Goal: Task Accomplishment & Management: Complete application form

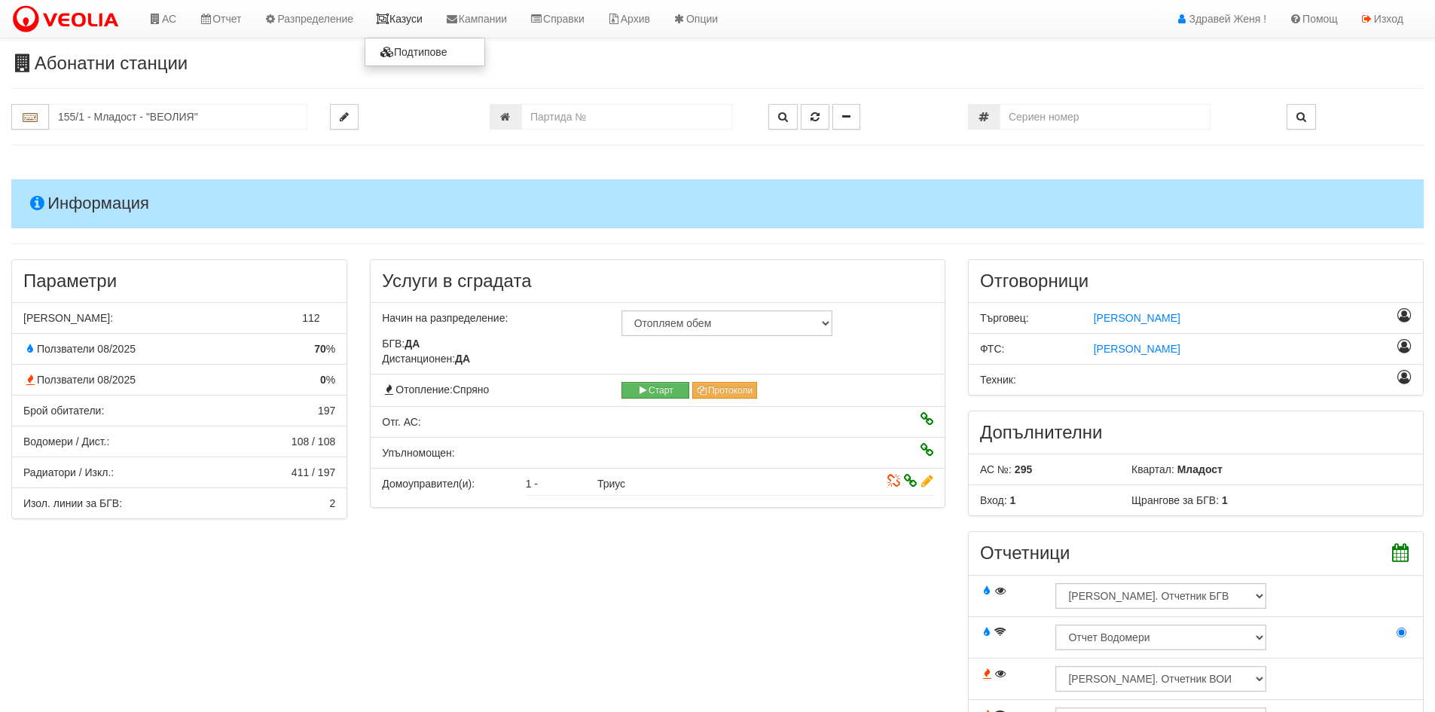
click at [420, 22] on link "Казуси" at bounding box center [399, 19] width 69 height 38
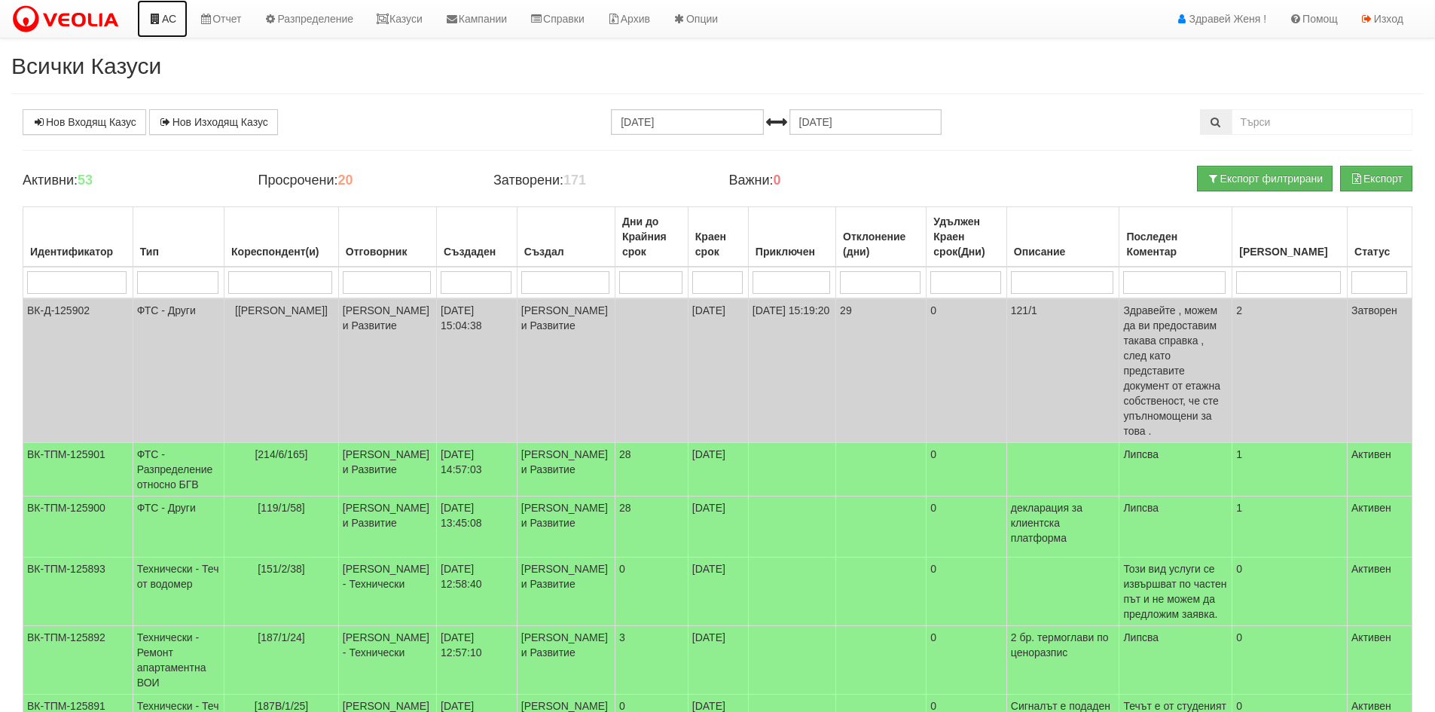
click at [171, 15] on link "АС" at bounding box center [162, 19] width 50 height 38
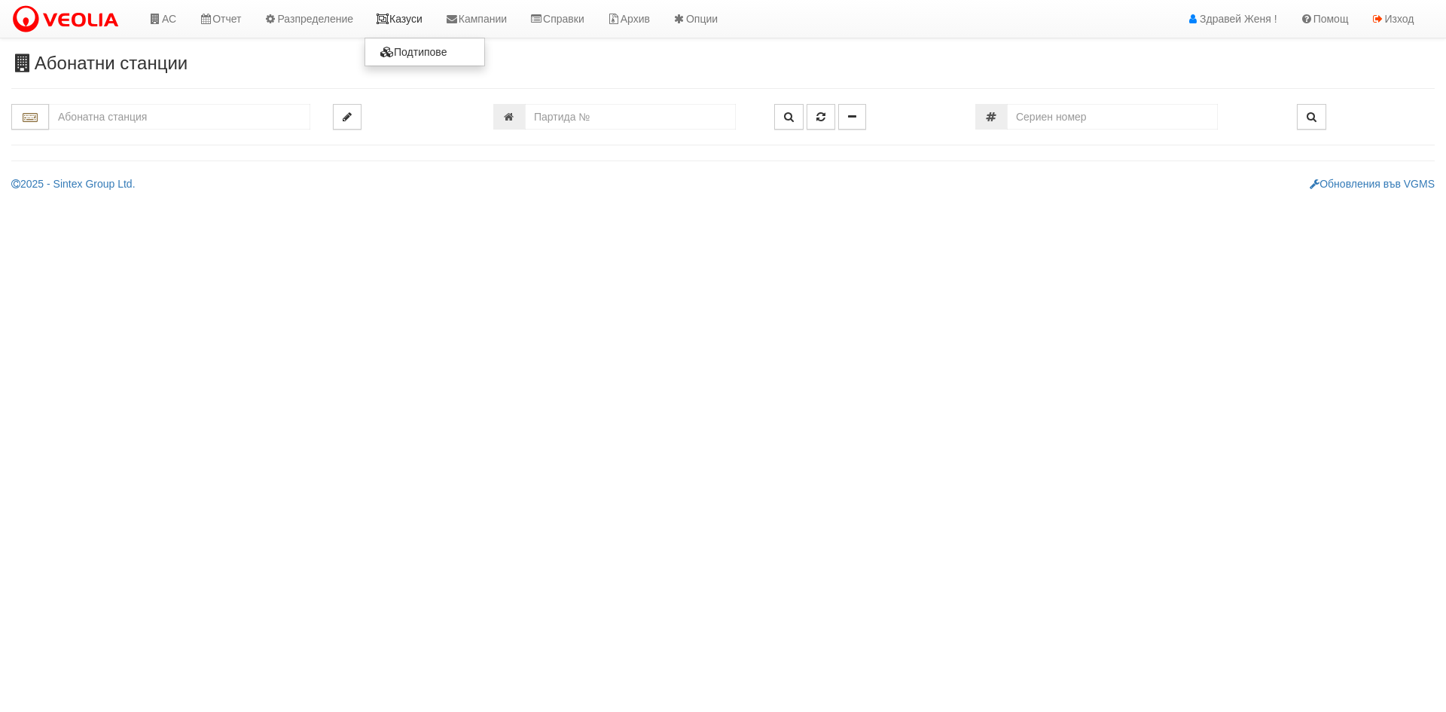
click at [401, 22] on link "Казуси" at bounding box center [399, 19] width 69 height 38
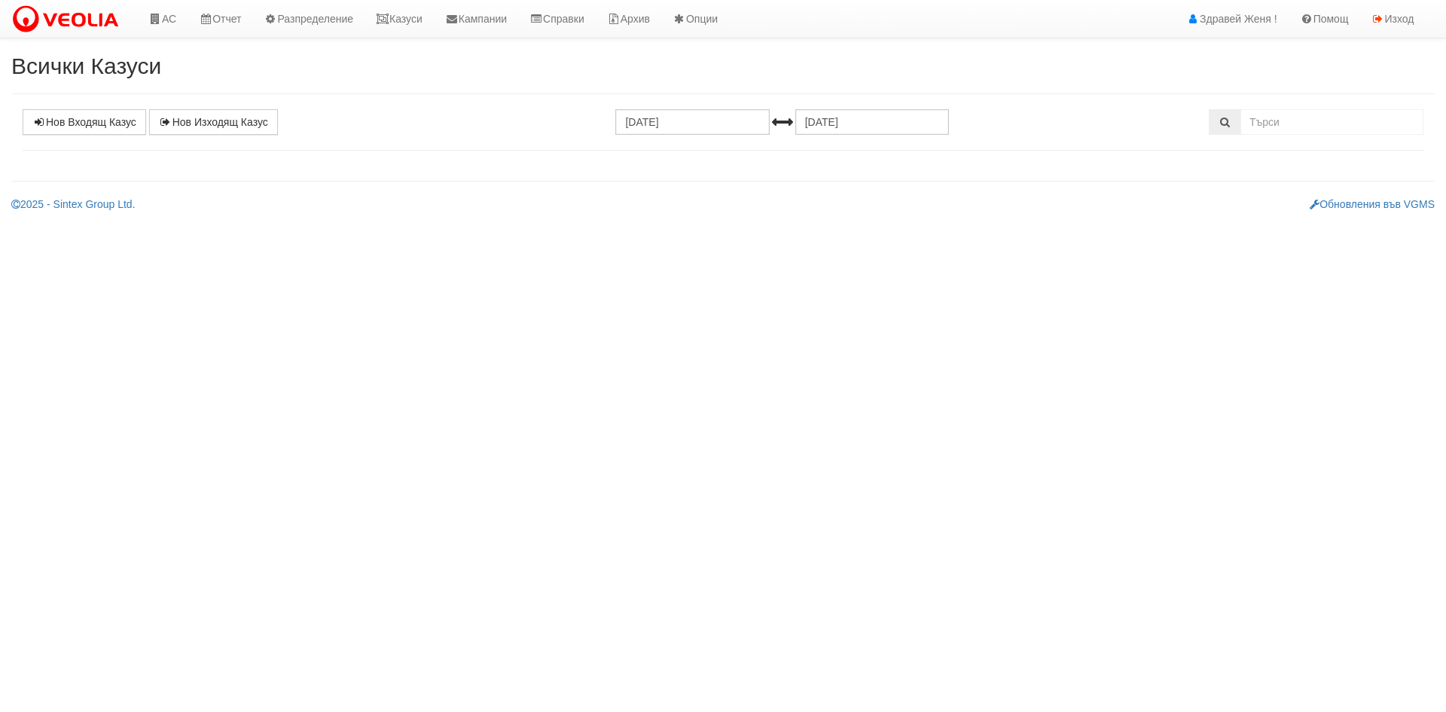
select select "1"
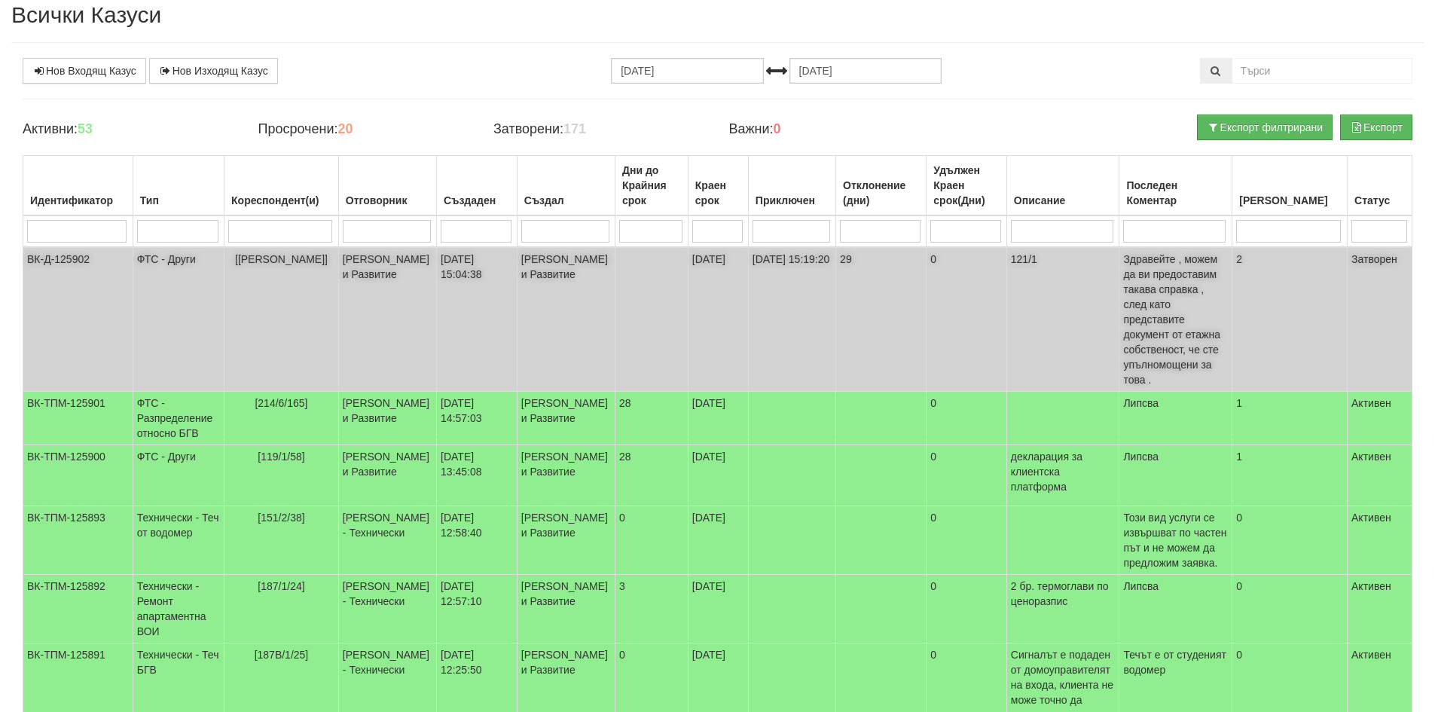
scroll to position [75, 0]
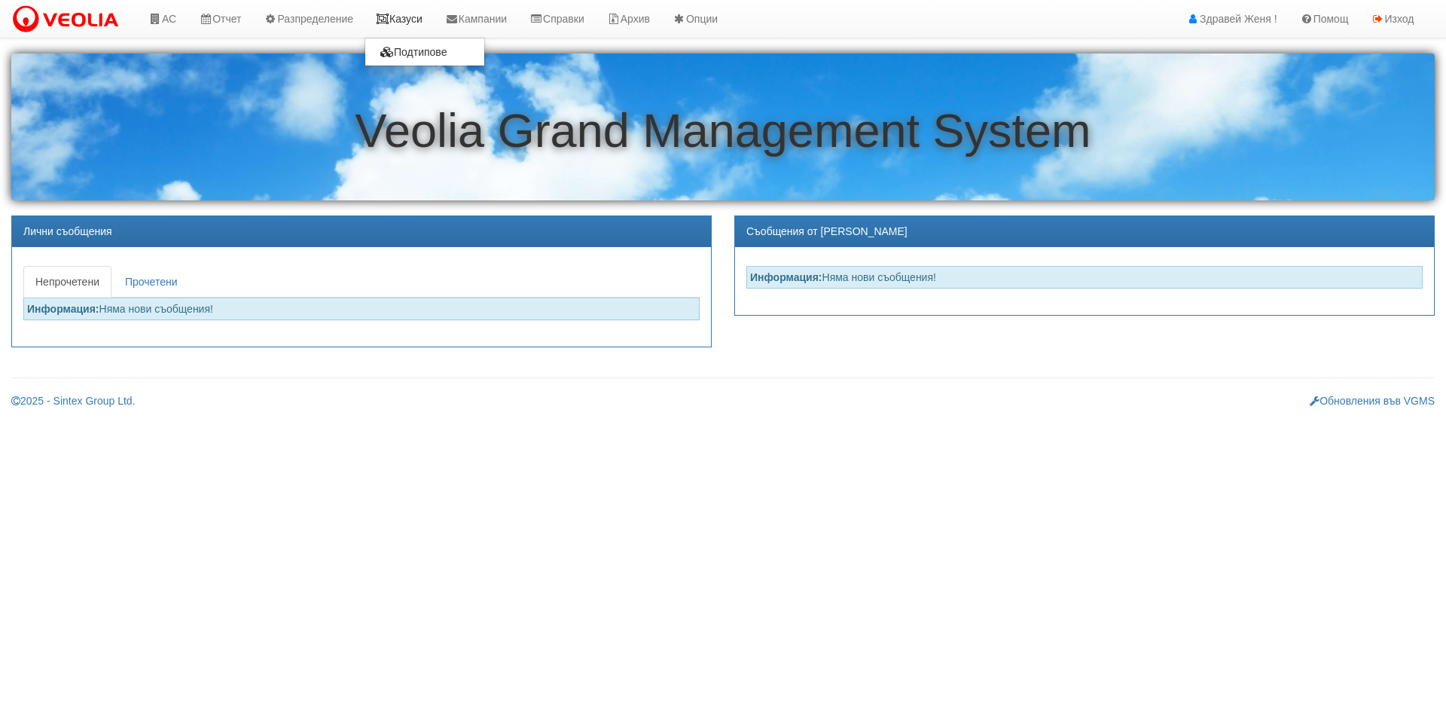
drag, startPoint x: 0, startPoint y: 0, endPoint x: 403, endPoint y: 21, distance: 403.5
click at [403, 21] on link "Казуси" at bounding box center [399, 19] width 69 height 38
click at [166, 22] on link "АС" at bounding box center [162, 19] width 50 height 38
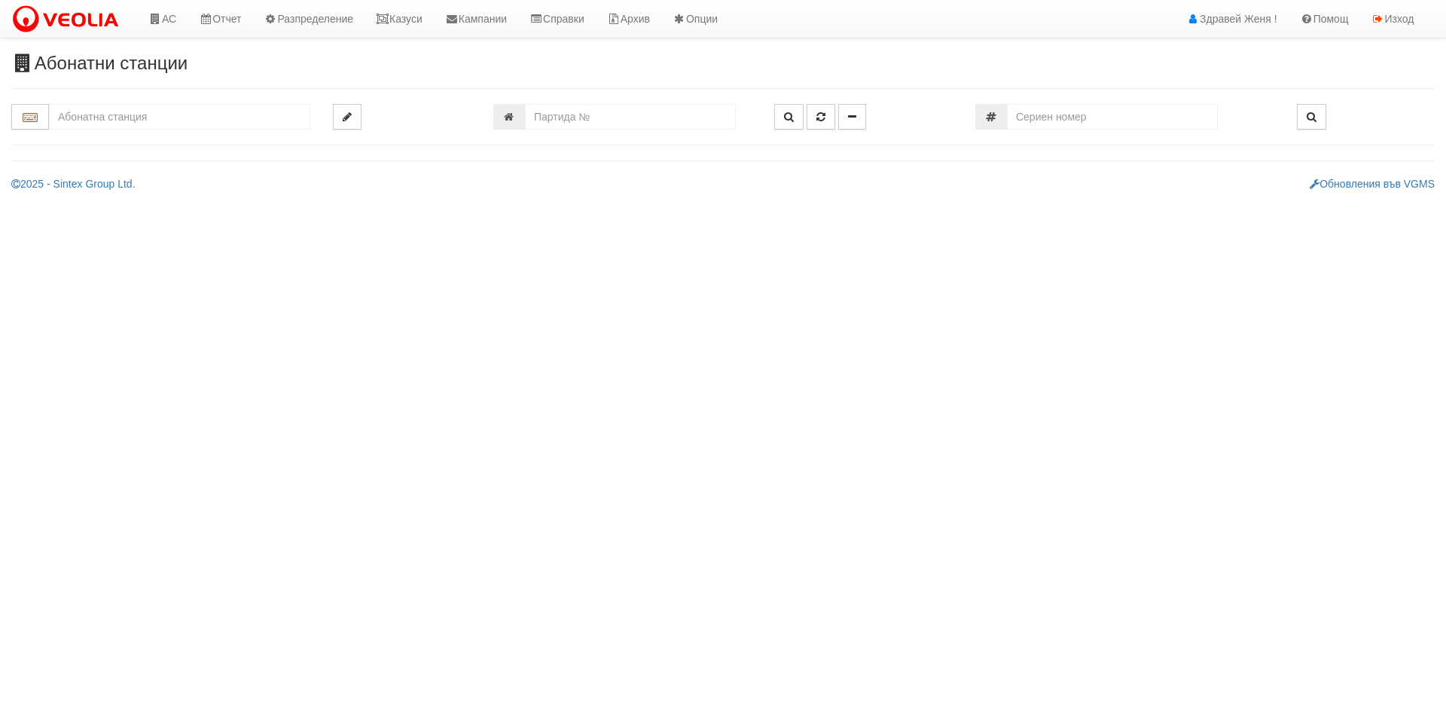
click at [77, 117] on input "text" at bounding box center [179, 117] width 261 height 26
click at [98, 157] on div "228/2 - Вл. Варненчик - "ВЕОЛИЯ"" at bounding box center [179, 157] width 257 height 17
type input "228/2 - Вл. Варненчик - "ВЕОЛИЯ""
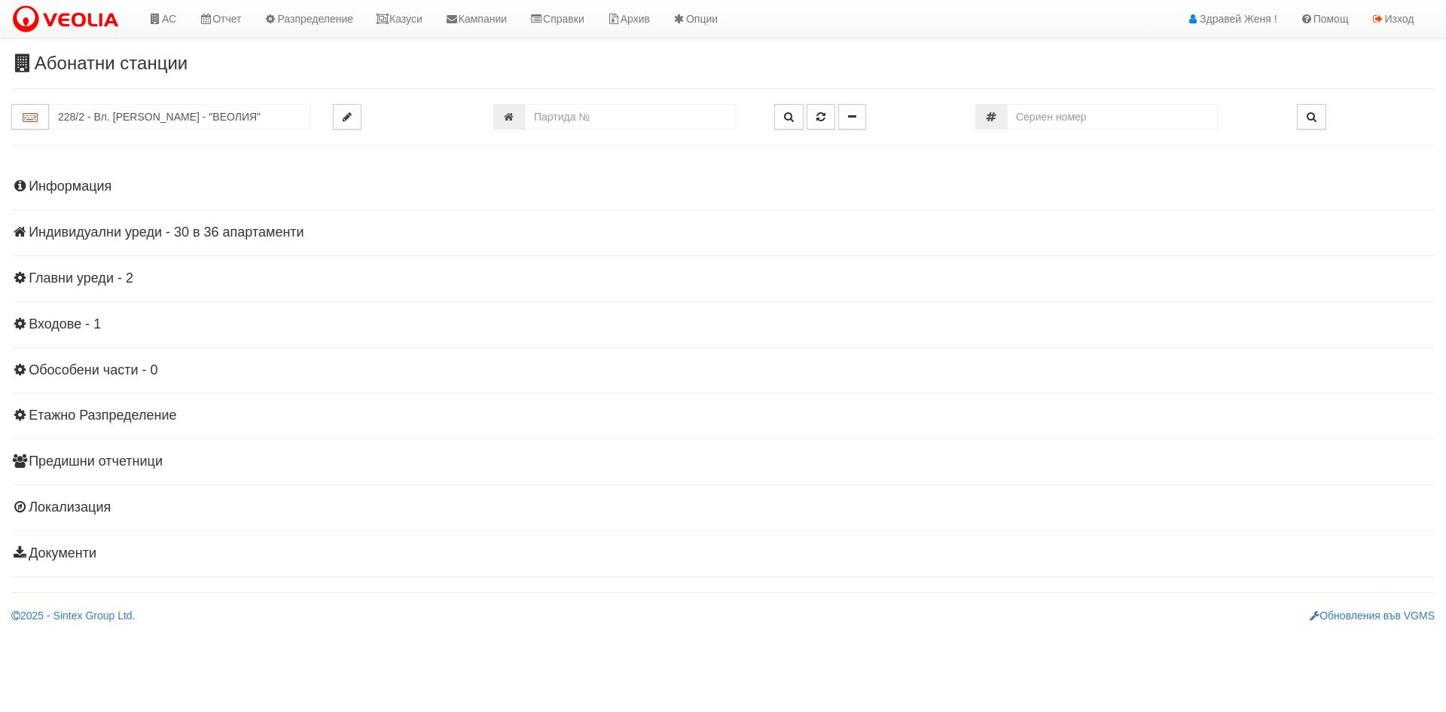
click at [204, 229] on h4 "Индивидуални уреди - 30 в 36 апартаменти" at bounding box center [723, 232] width 1424 height 15
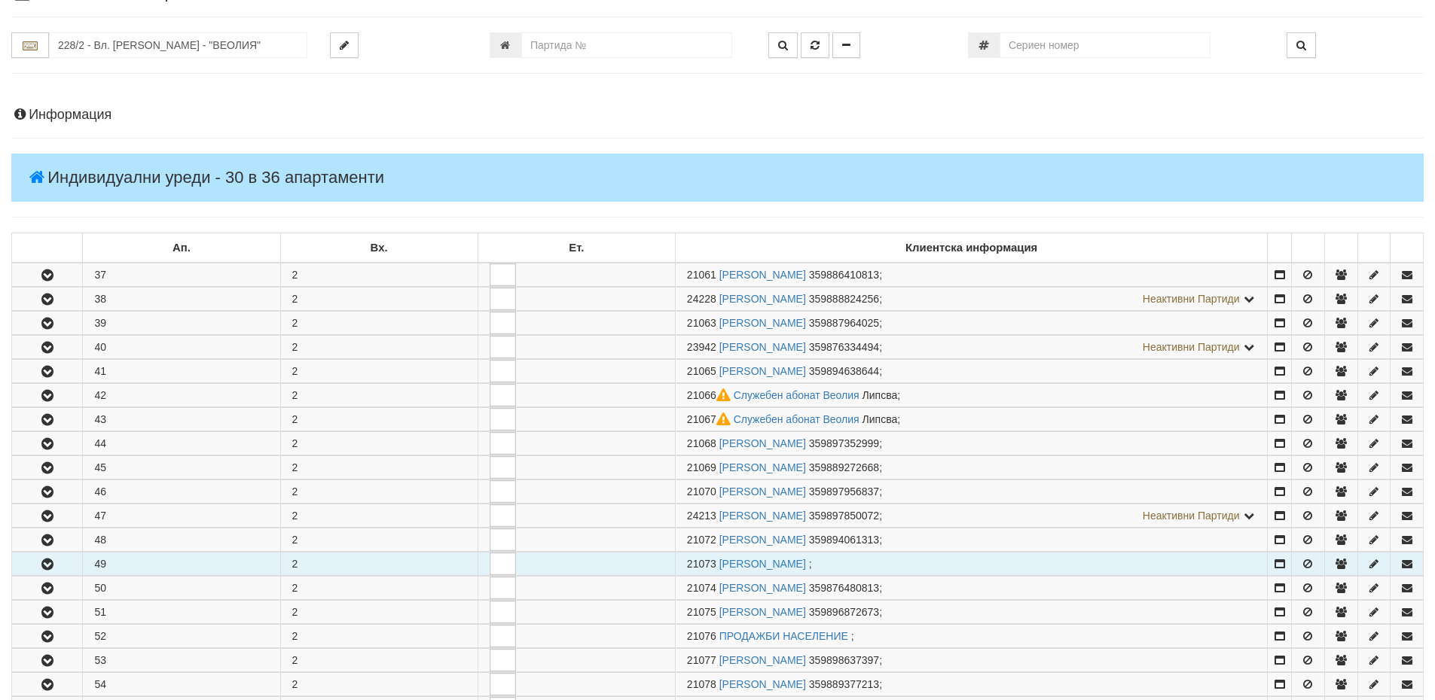
scroll to position [151, 0]
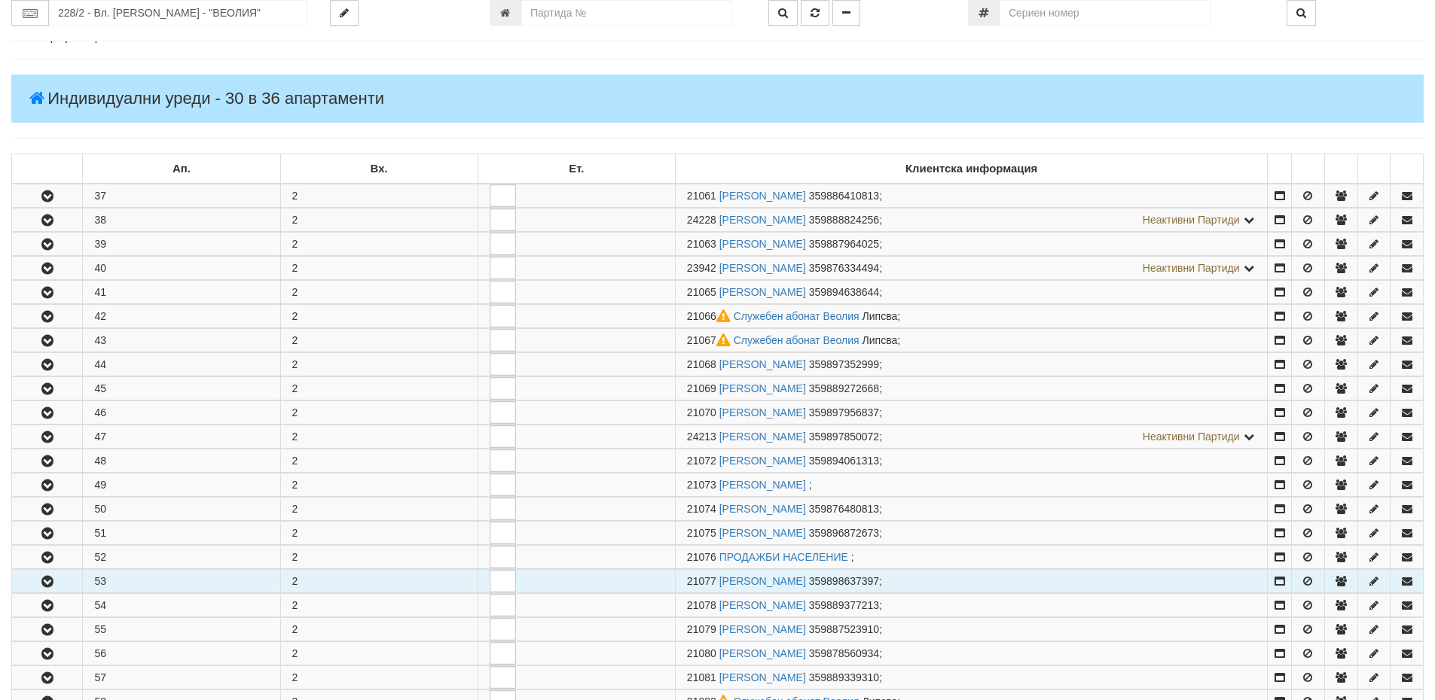
drag, startPoint x: 52, startPoint y: 581, endPoint x: 91, endPoint y: 586, distance: 39.4
click at [58, 585] on button "button" at bounding box center [47, 581] width 70 height 23
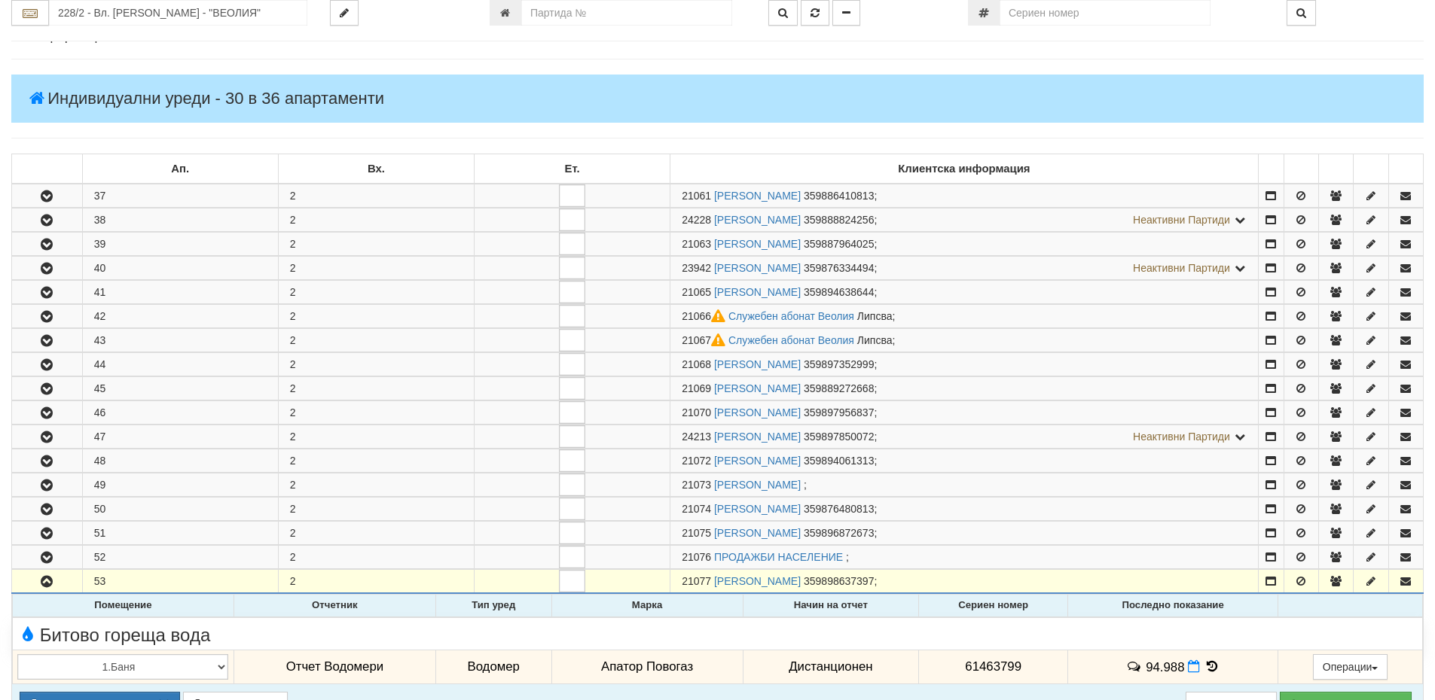
click at [1210, 665] on icon at bounding box center [1212, 667] width 17 height 13
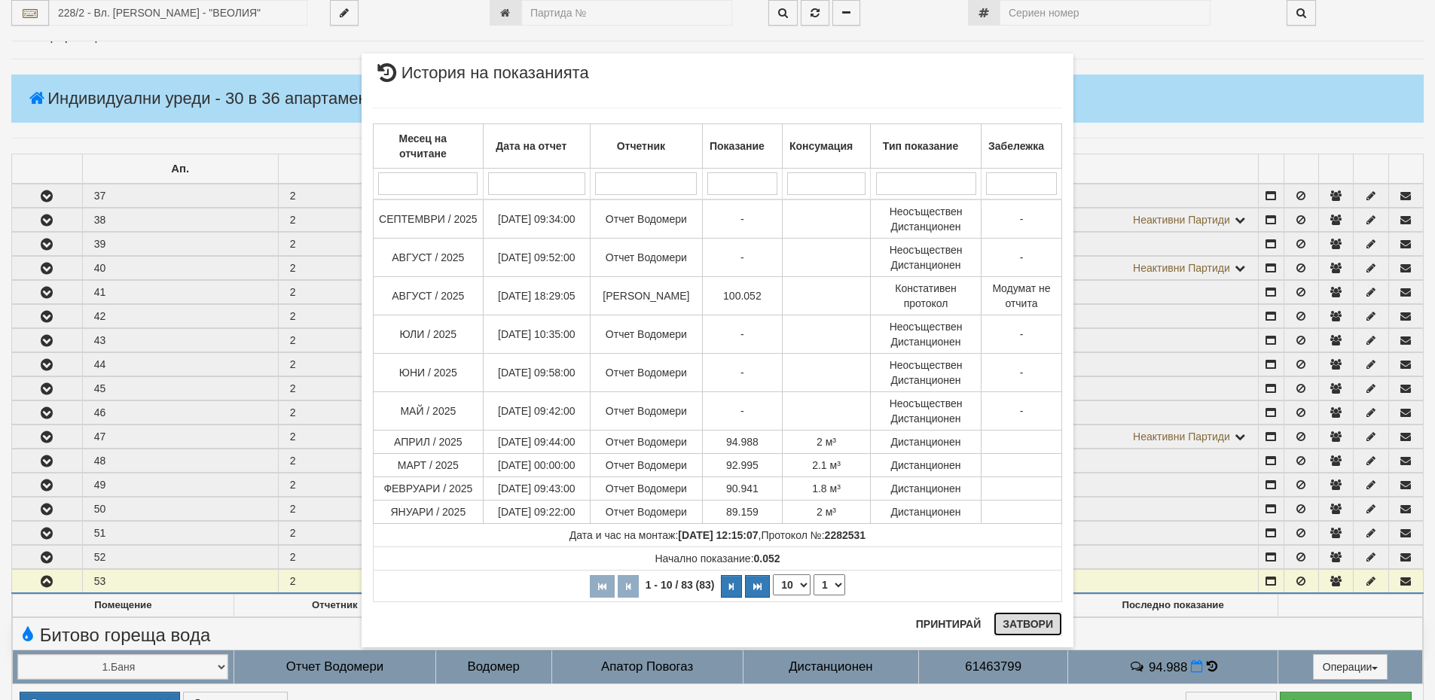
click at [1023, 626] on button "Затвори" at bounding box center [1027, 624] width 69 height 24
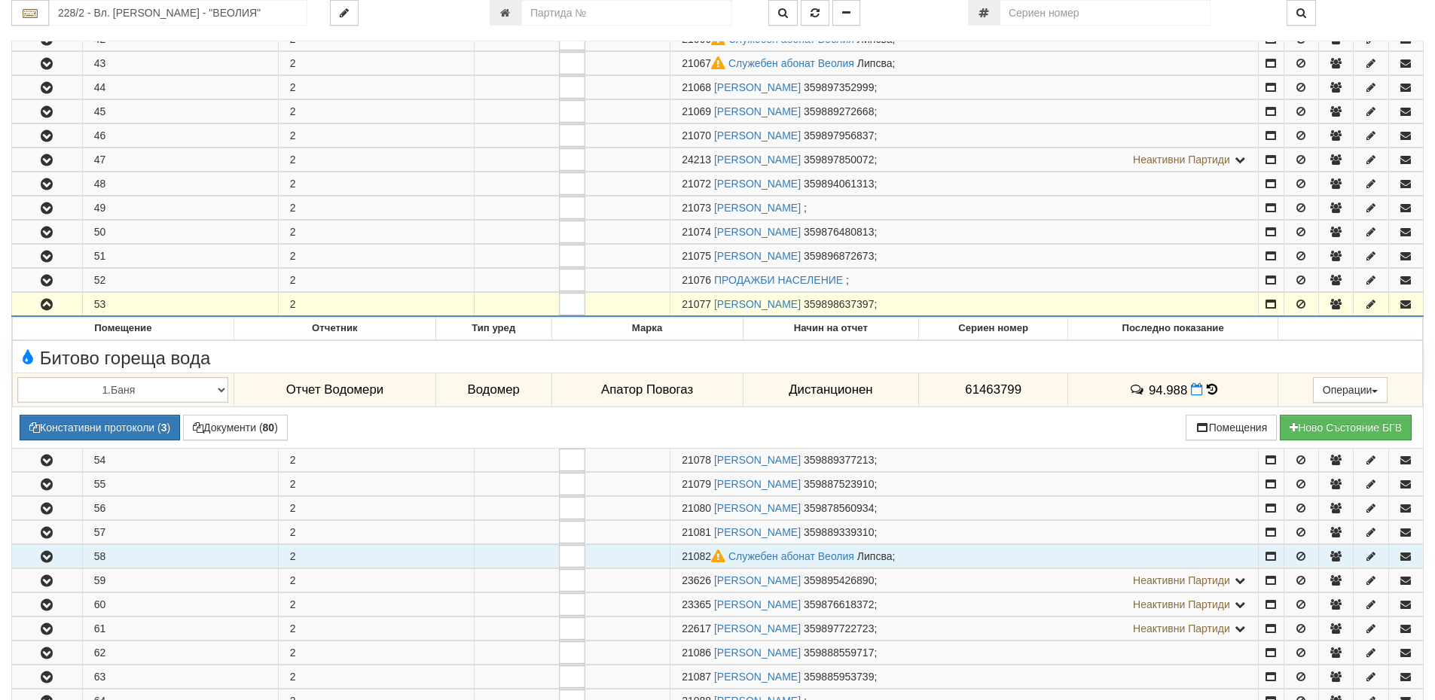
scroll to position [452, 0]
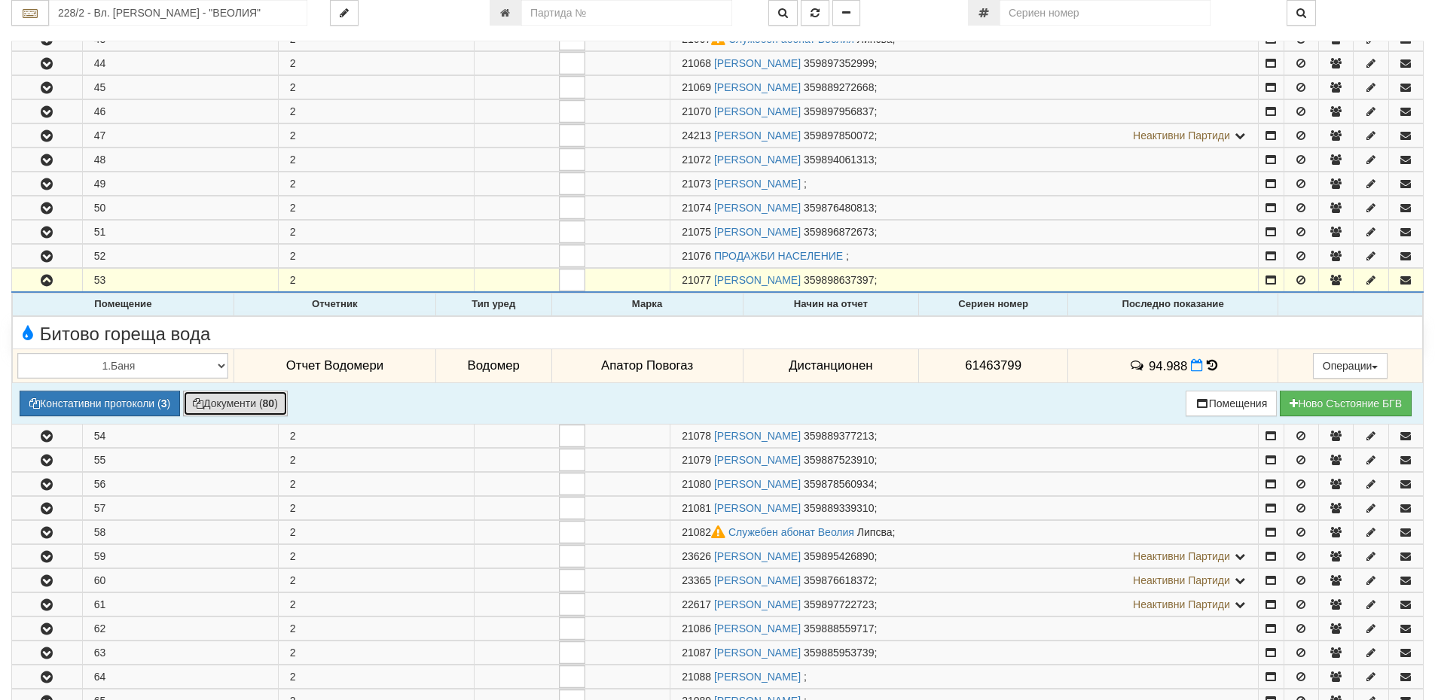
click at [215, 401] on button "Документи ( 80 )" at bounding box center [235, 404] width 105 height 26
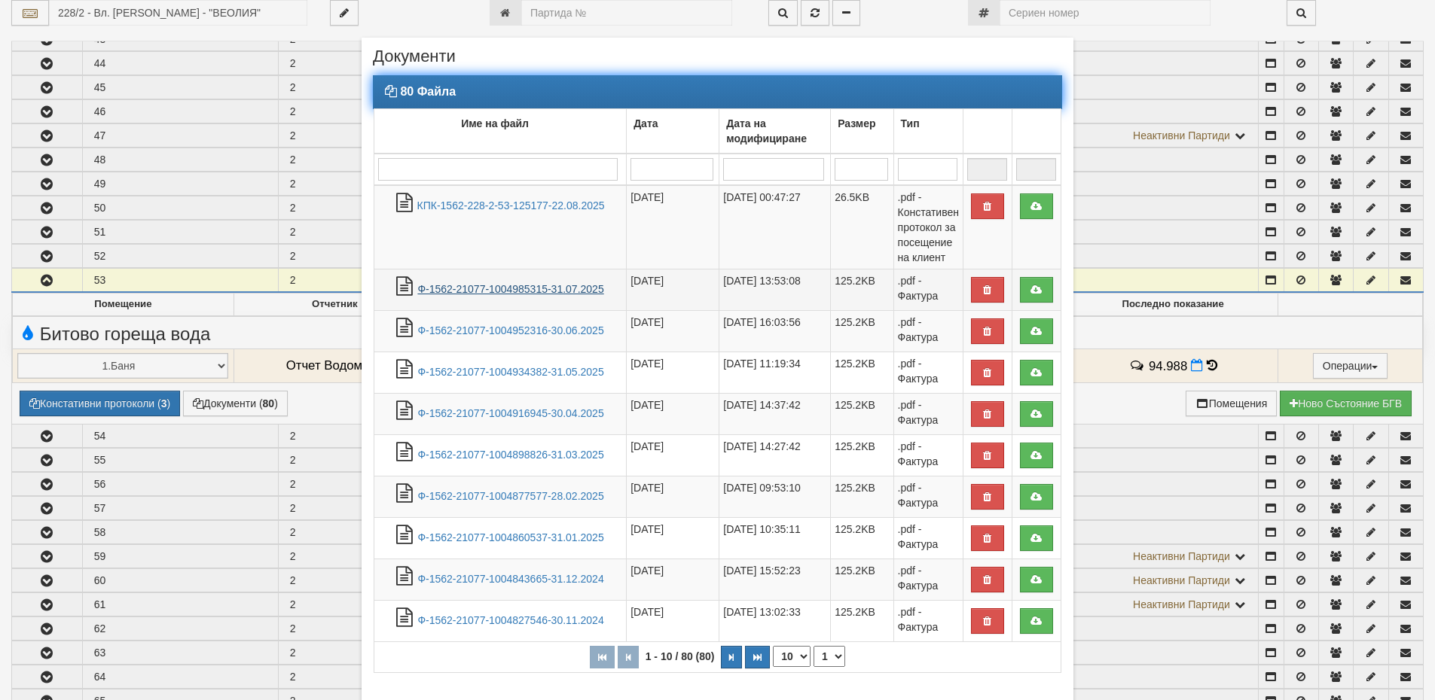
click at [530, 290] on link "Ф-1562-21077-1004985315-31.07.2025" at bounding box center [510, 289] width 186 height 12
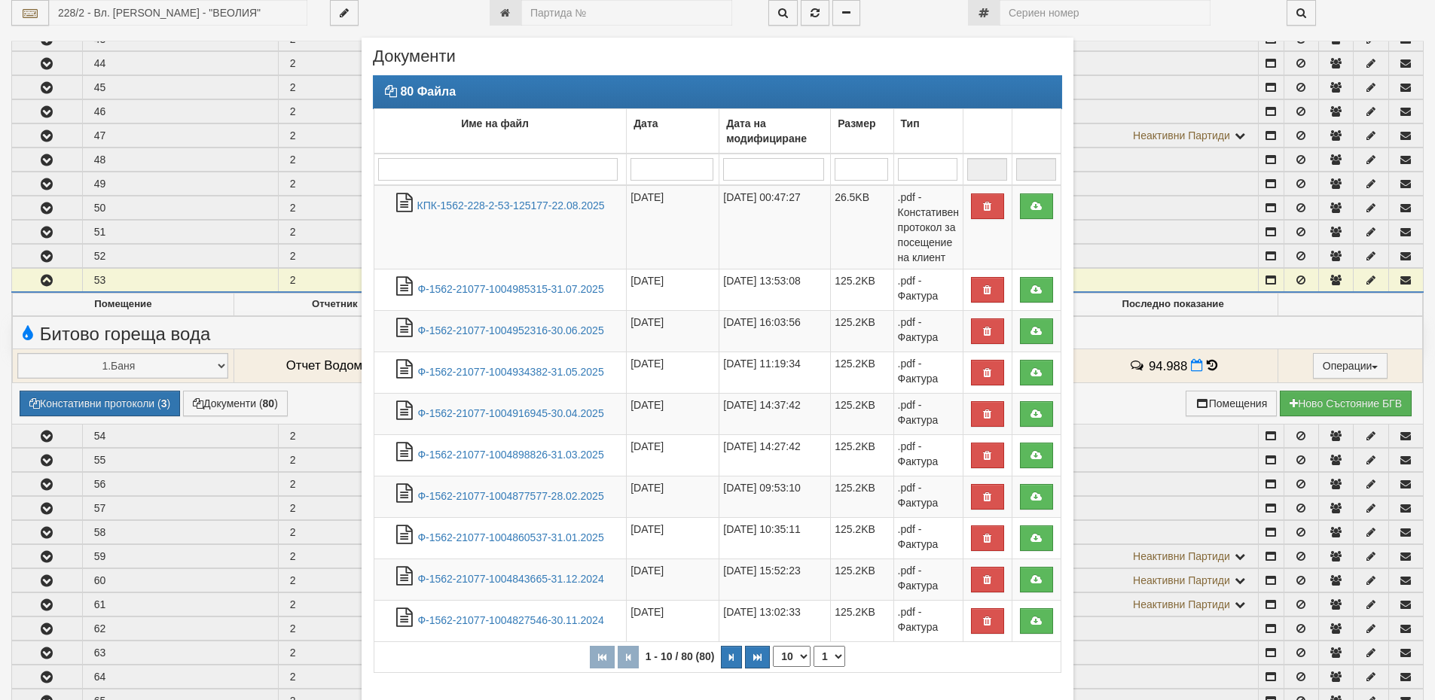
scroll to position [120, 0]
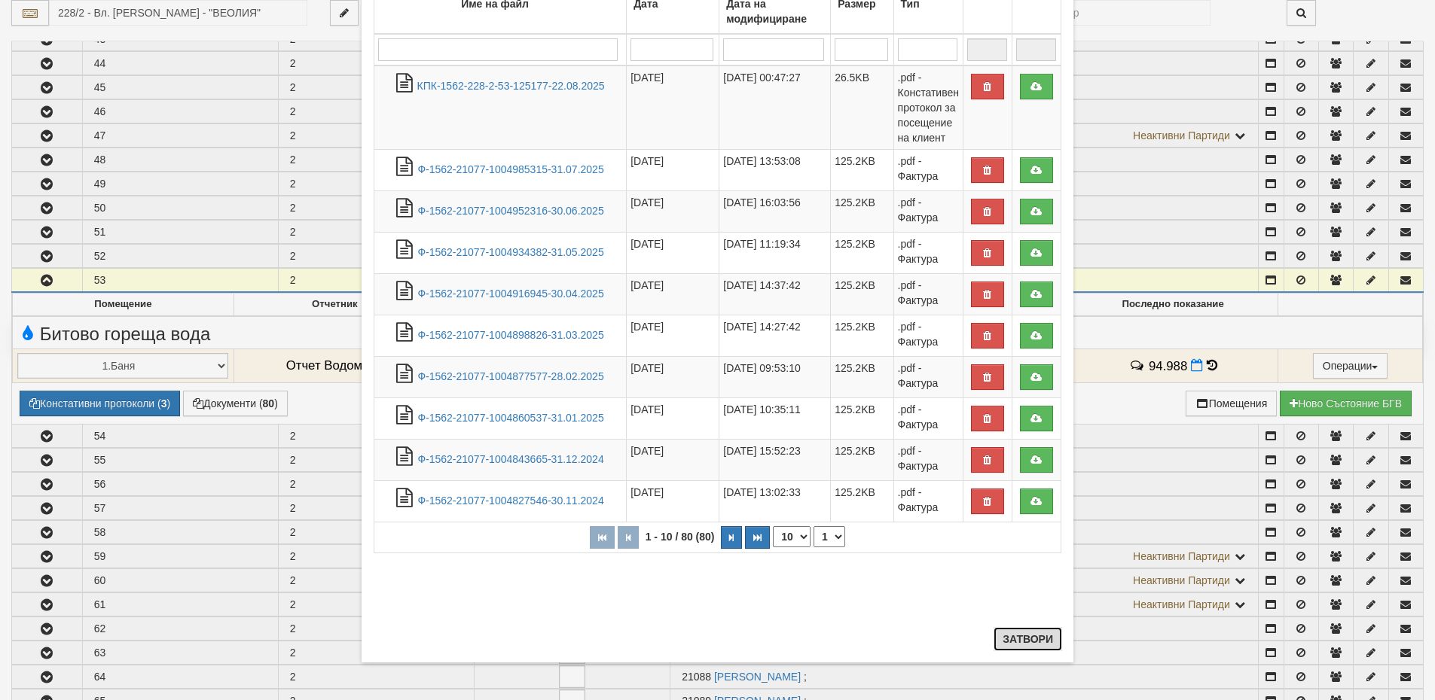
click at [1030, 643] on button "Затвори" at bounding box center [1027, 639] width 69 height 24
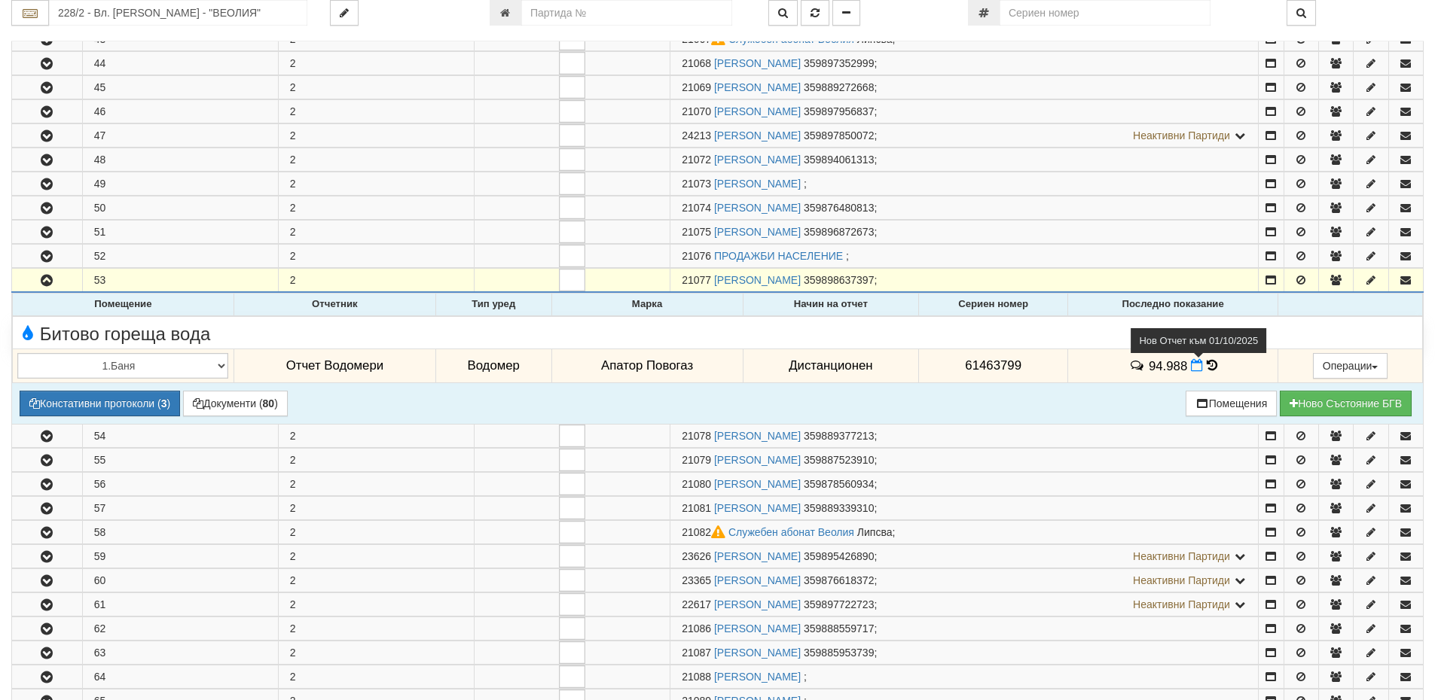
click at [1191, 368] on icon at bounding box center [1197, 365] width 12 height 13
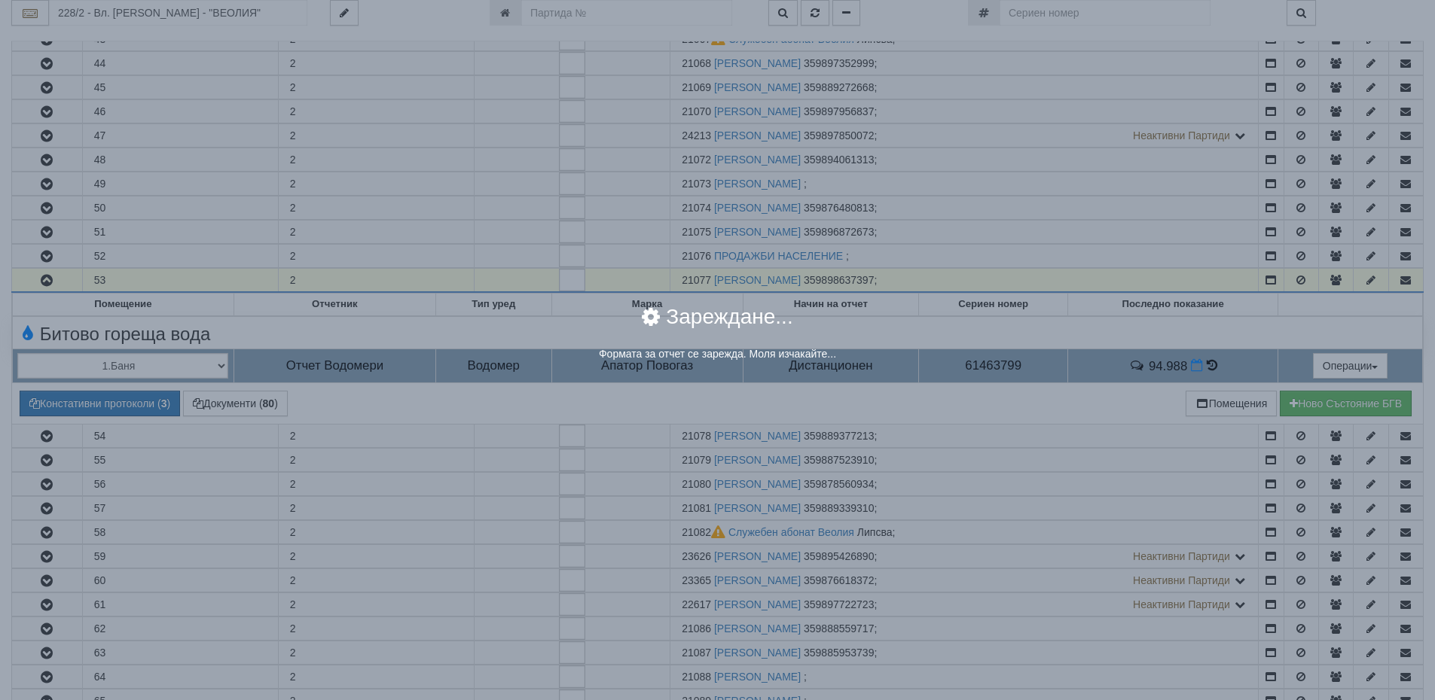
select select "8ac75930-9bfd-e511-80be-8d5a1dced85a"
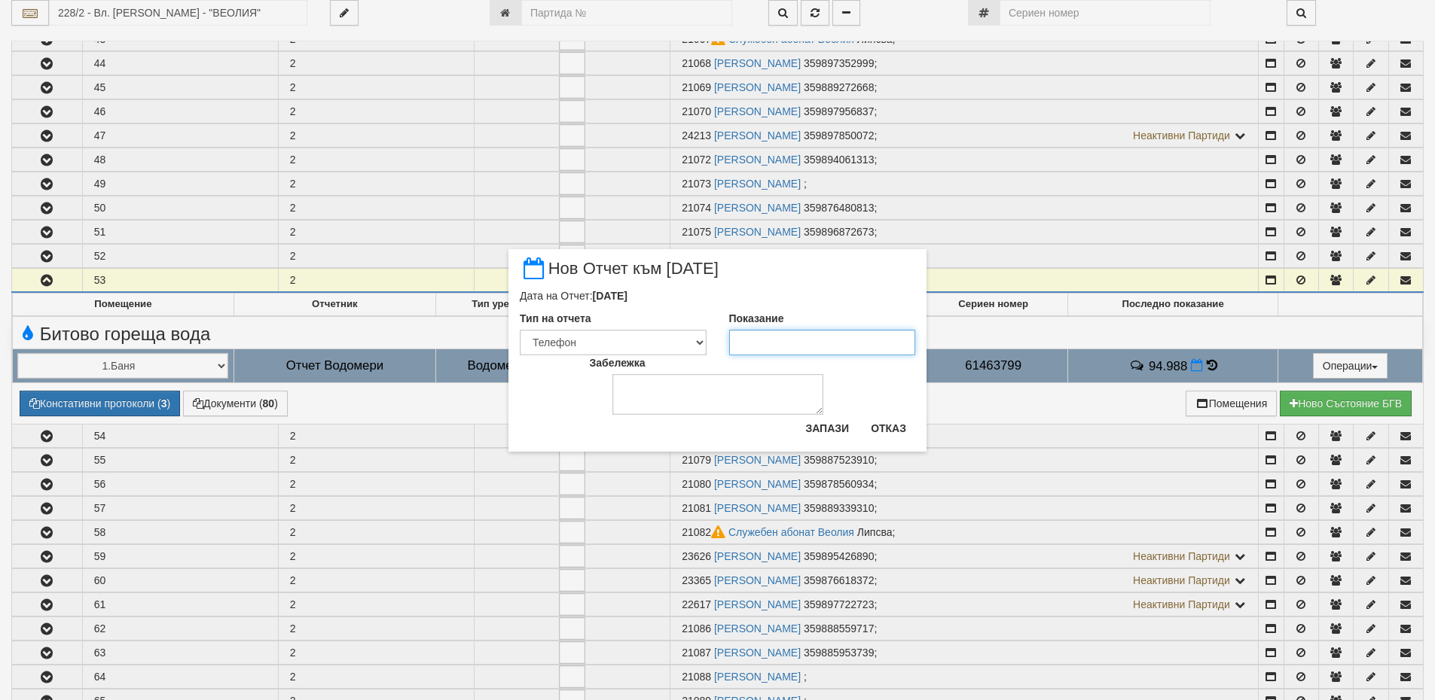
click at [744, 337] on input "Показание" at bounding box center [822, 343] width 187 height 26
type input "101.740"
click at [734, 376] on textarea "Забележка" at bounding box center [717, 394] width 211 height 41
type textarea "09.10.2025"
click at [832, 426] on button "Запази" at bounding box center [827, 429] width 62 height 24
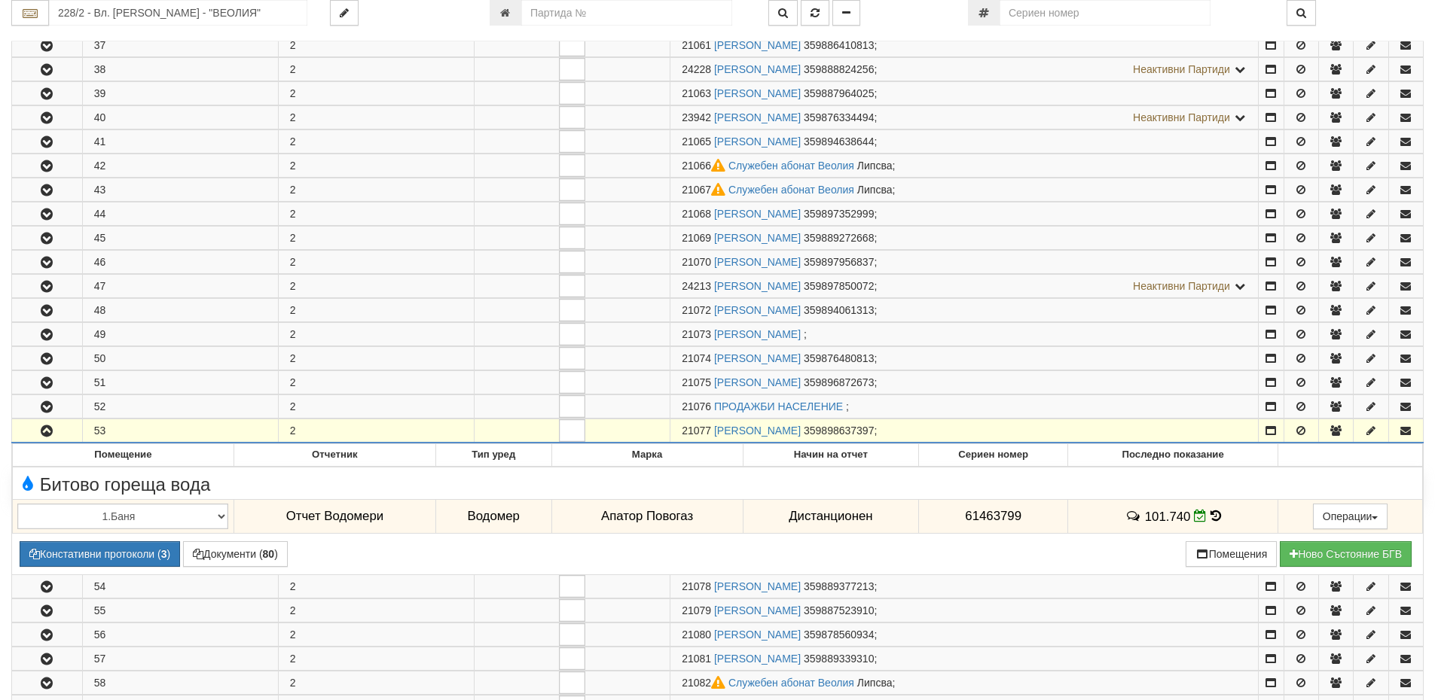
scroll to position [75, 0]
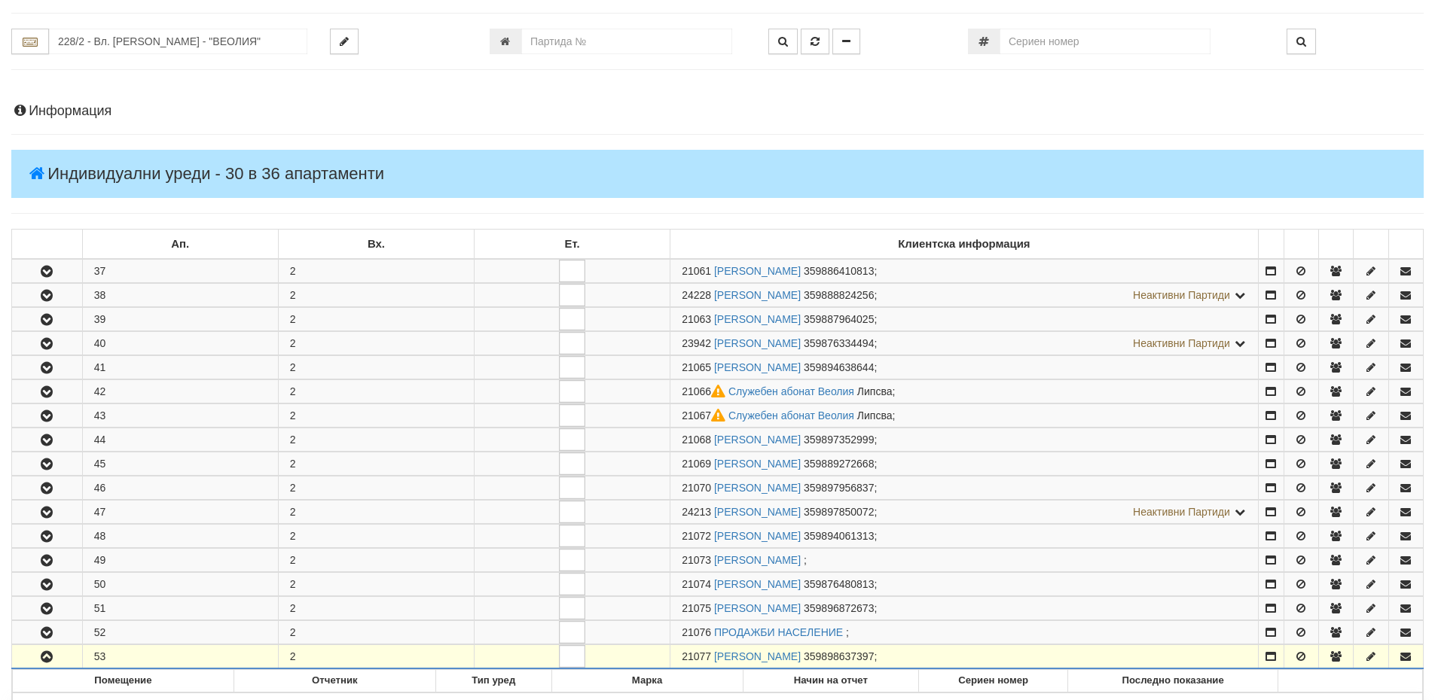
click at [91, 119] on h4 "Информация" at bounding box center [717, 111] width 1412 height 15
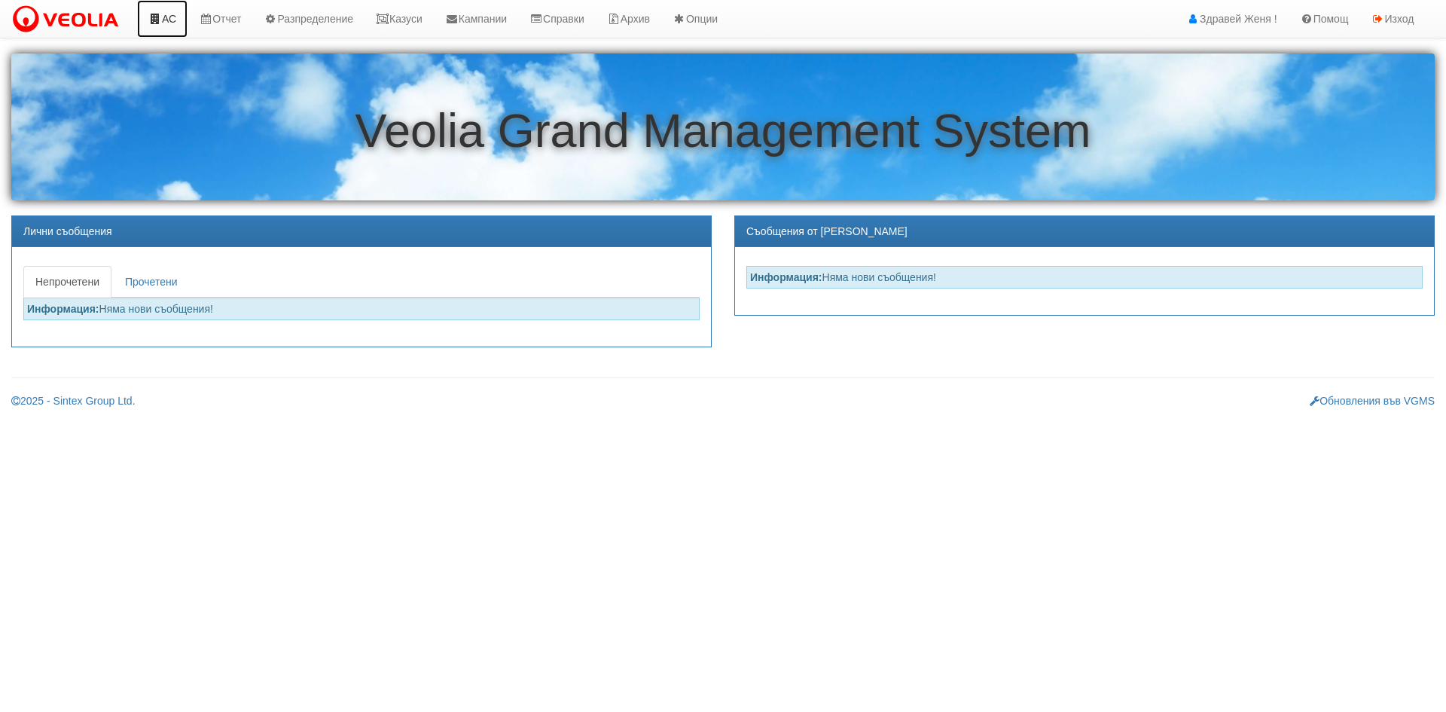
click at [175, 20] on link "АС" at bounding box center [162, 19] width 50 height 38
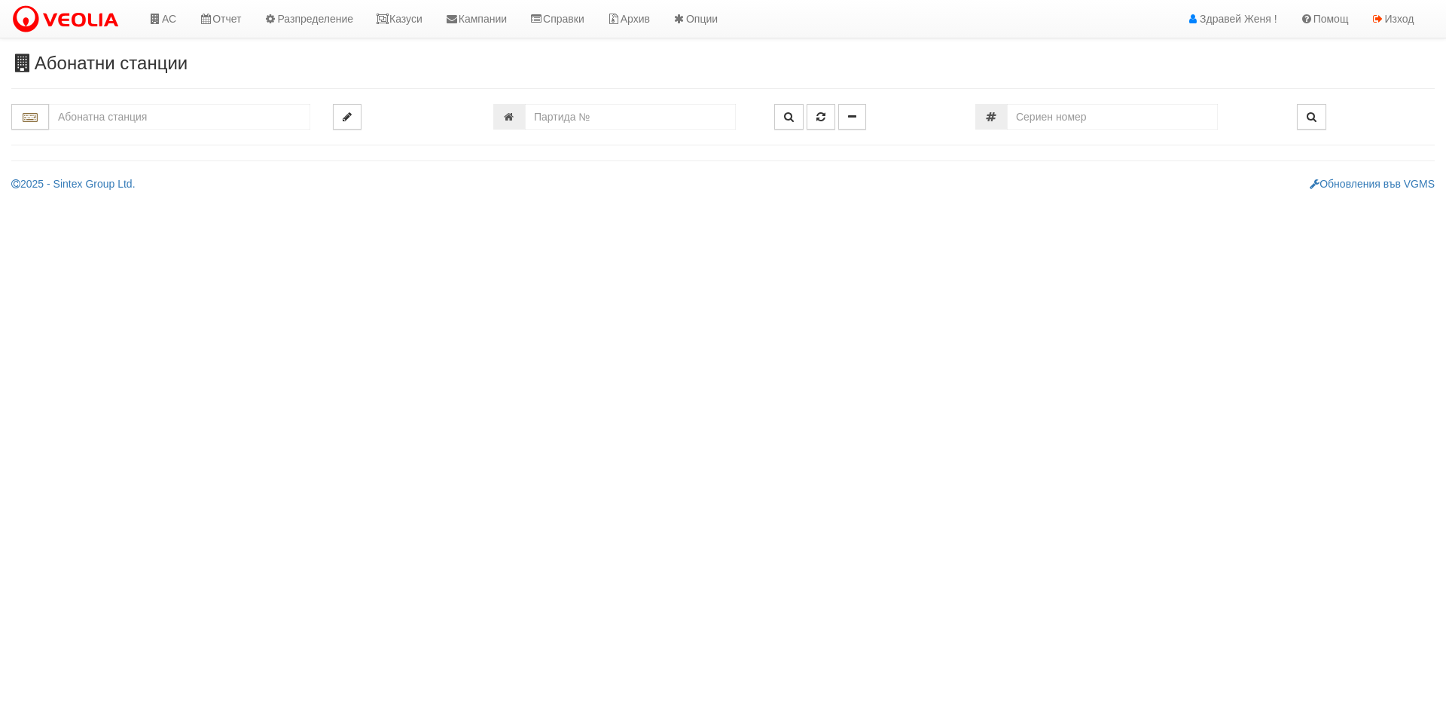
click at [131, 114] on input "text" at bounding box center [179, 117] width 261 height 26
click at [81, 114] on input "text" at bounding box center [179, 117] width 261 height 26
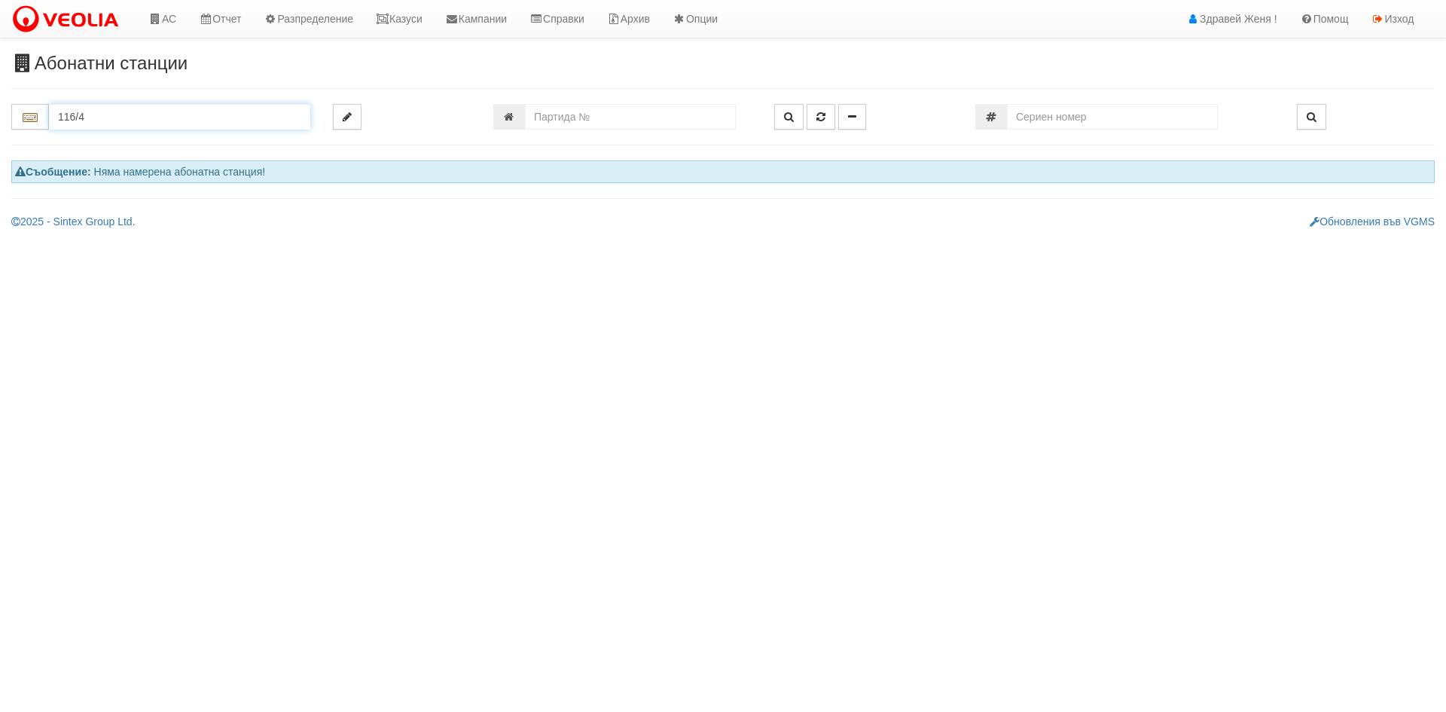
click at [124, 124] on input "116/4" at bounding box center [179, 117] width 261 height 26
click at [124, 122] on input "116/4" at bounding box center [179, 117] width 261 height 26
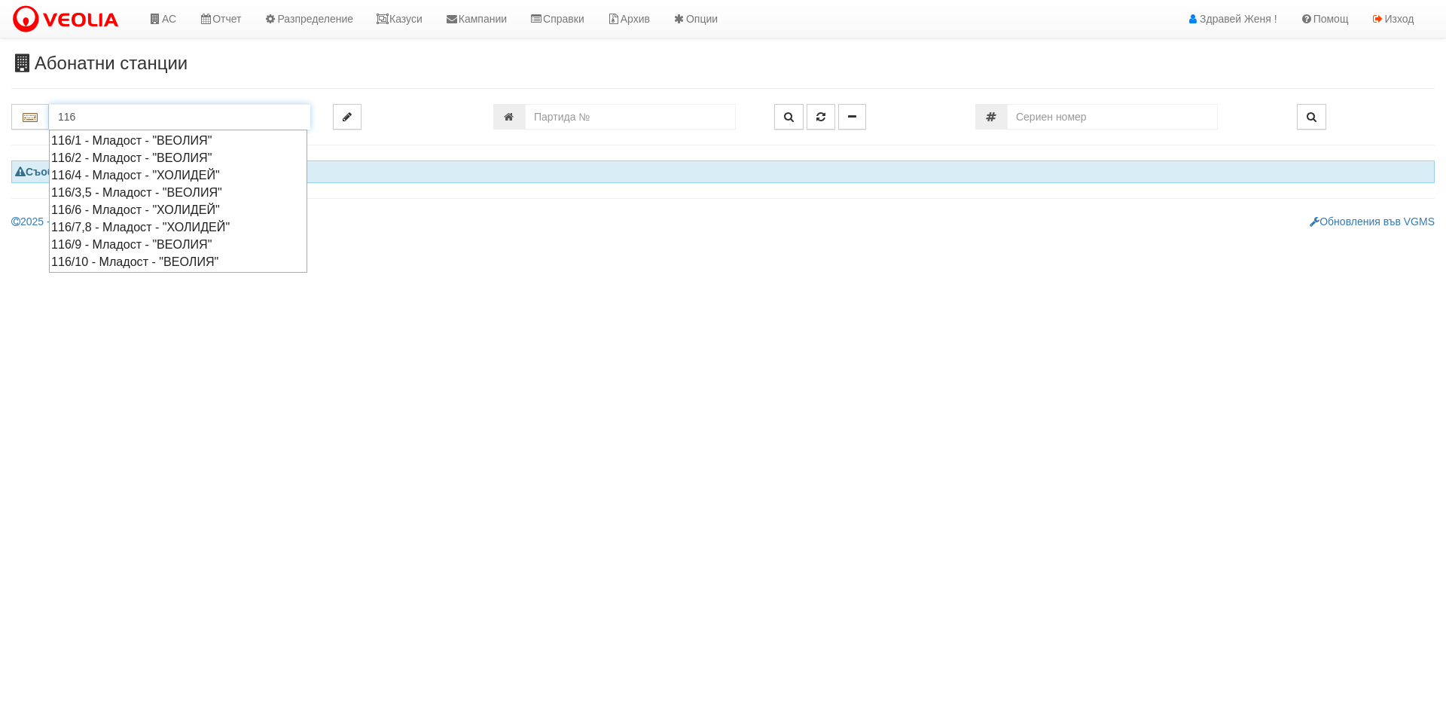
click at [136, 173] on div "116/4 - Младост - "ХОЛИДЕЙ"" at bounding box center [178, 174] width 254 height 17
type input "116/4 - Младост - "ХОЛИДЕЙ""
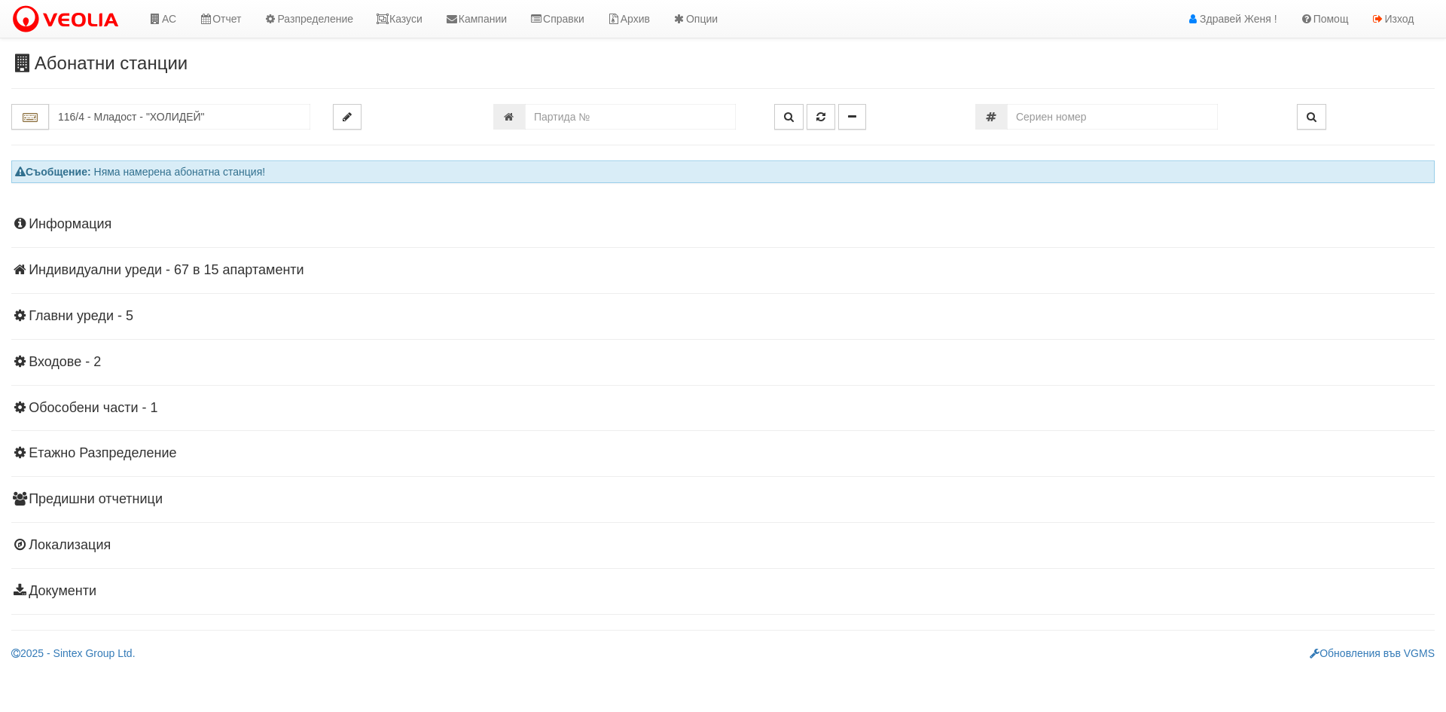
click at [124, 267] on h4 "Индивидуални уреди - 67 в 15 апартаменти" at bounding box center [723, 270] width 1424 height 15
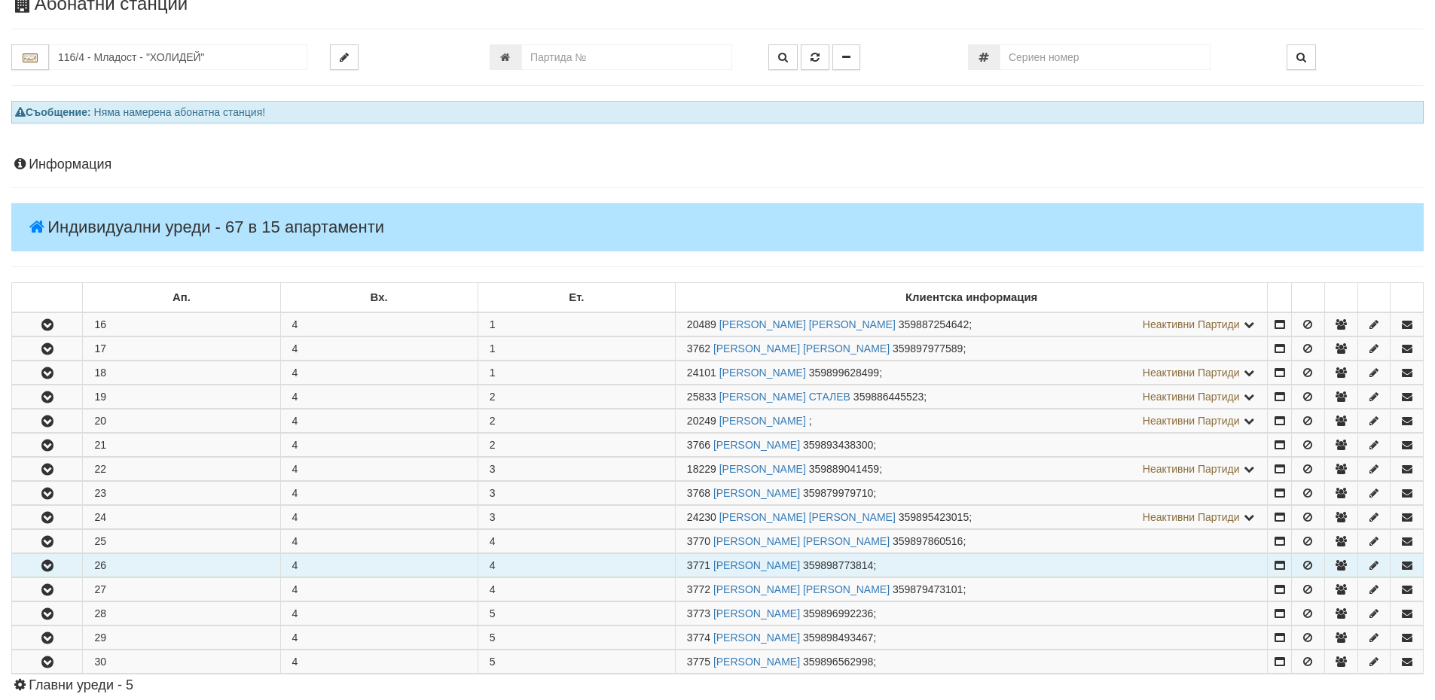
scroll to position [226, 0]
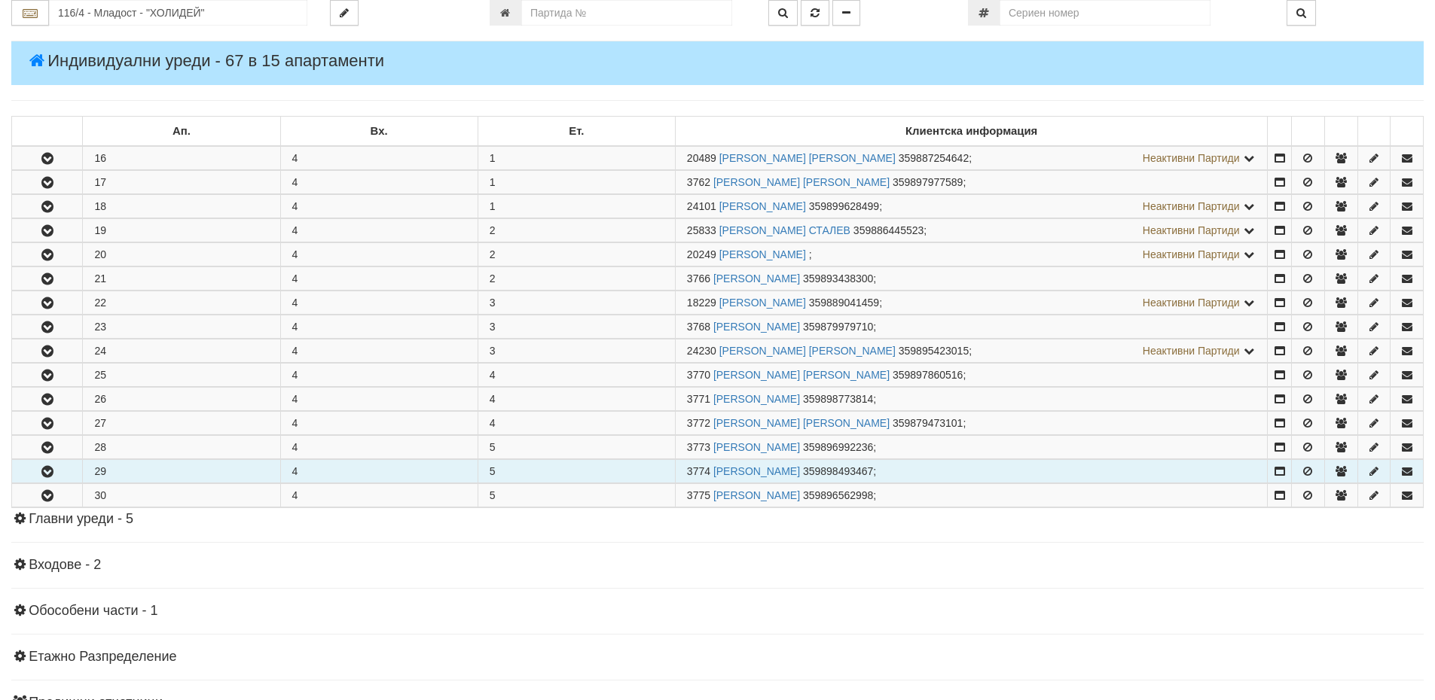
click at [69, 468] on button "button" at bounding box center [47, 471] width 70 height 23
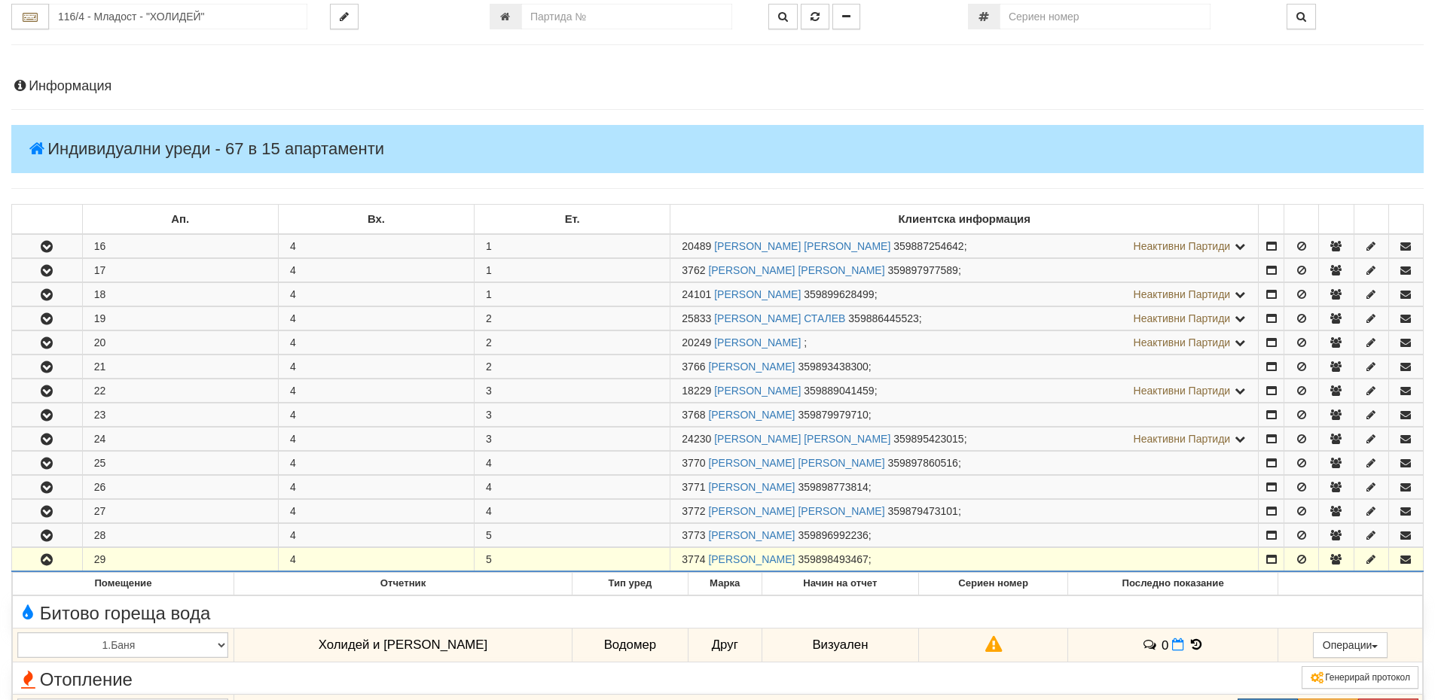
scroll to position [0, 0]
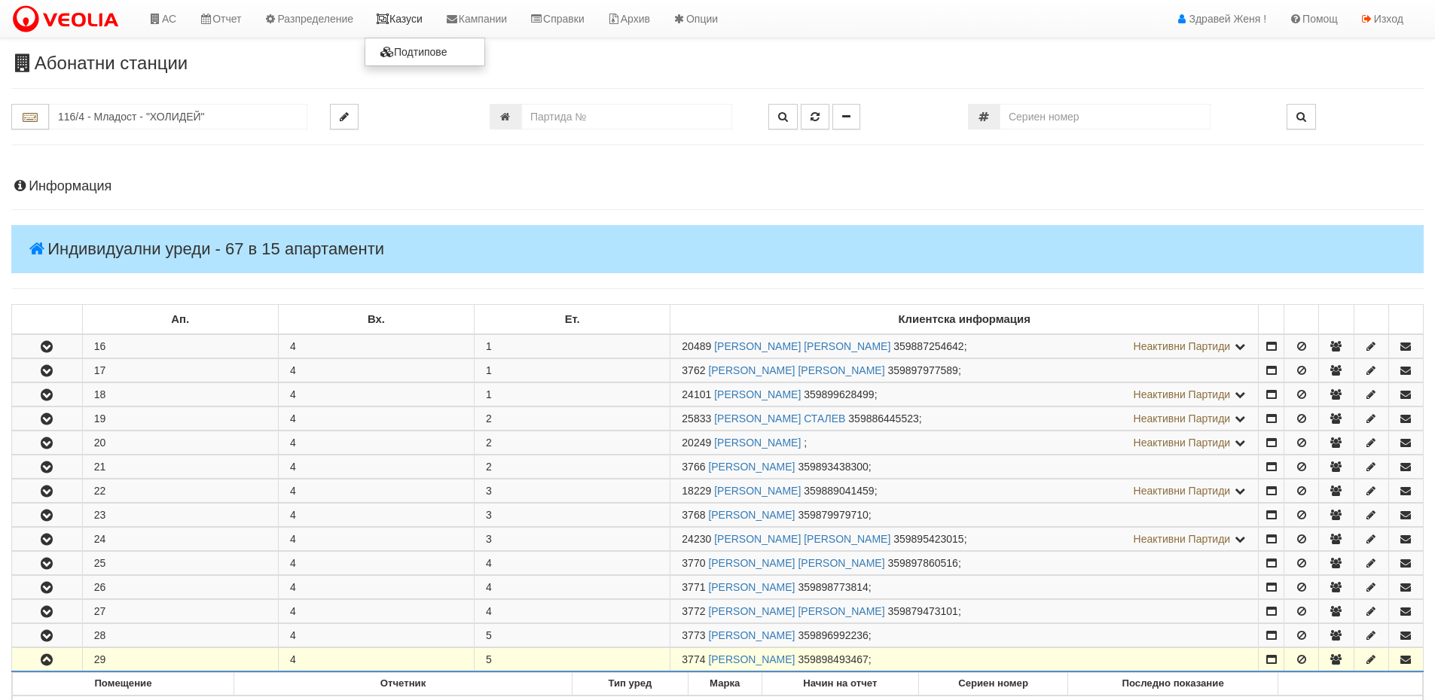
click at [418, 20] on link "Казуси" at bounding box center [399, 19] width 69 height 38
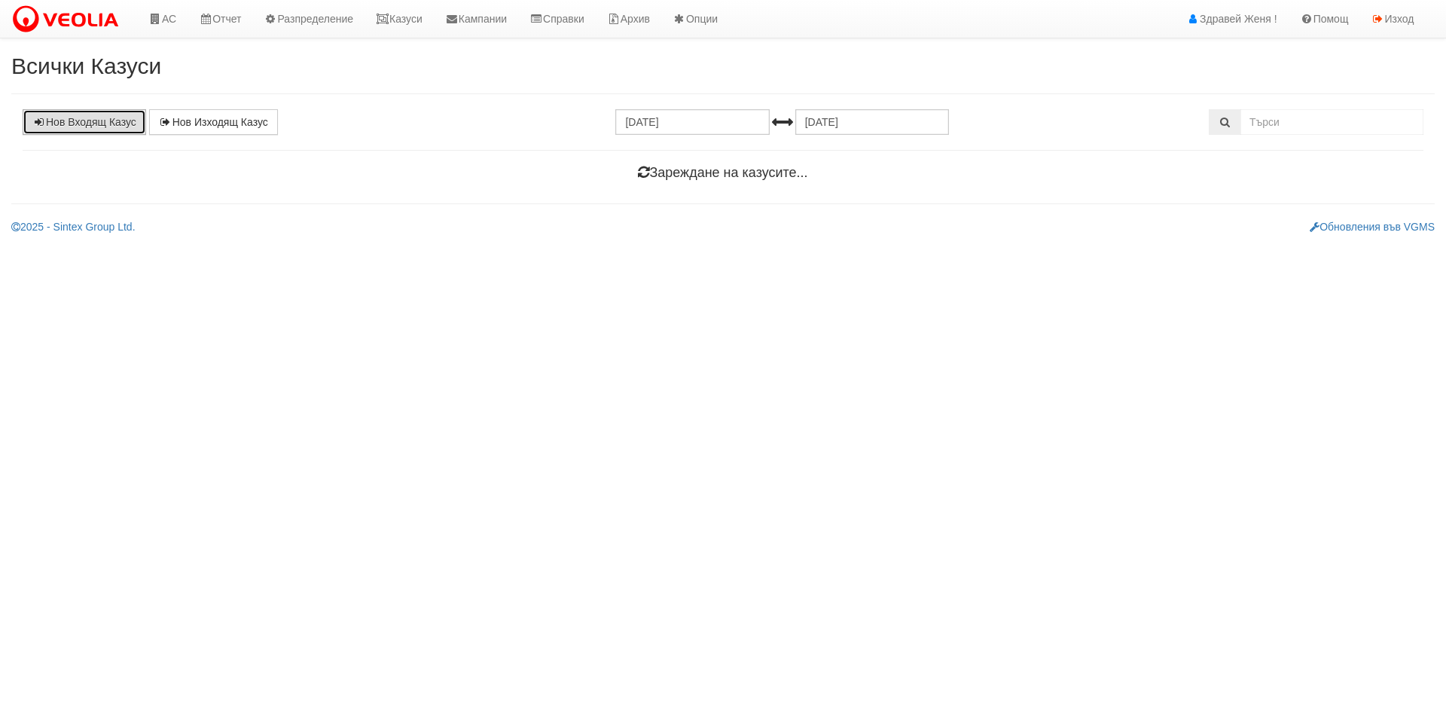
click at [121, 128] on link "Нов Входящ Казус" at bounding box center [85, 122] width 124 height 26
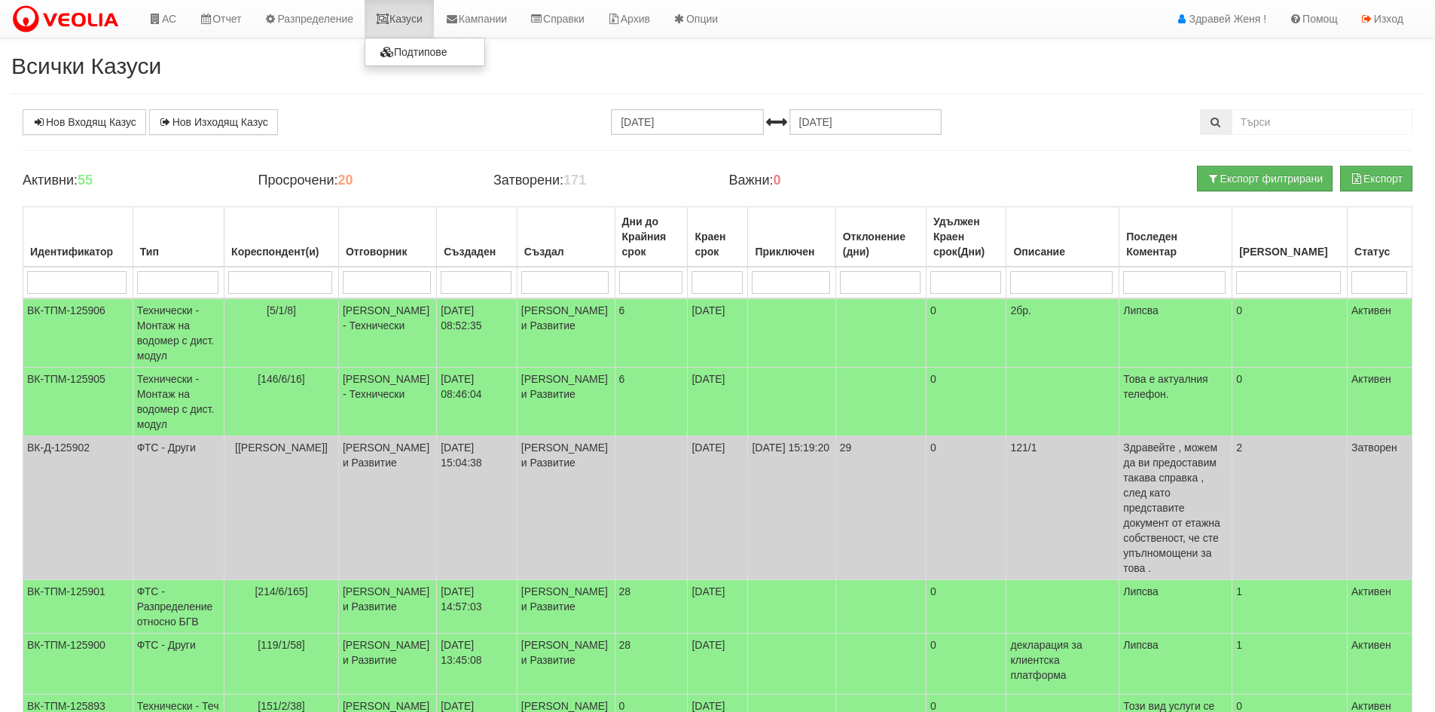
click at [418, 21] on link "Казуси" at bounding box center [399, 19] width 69 height 38
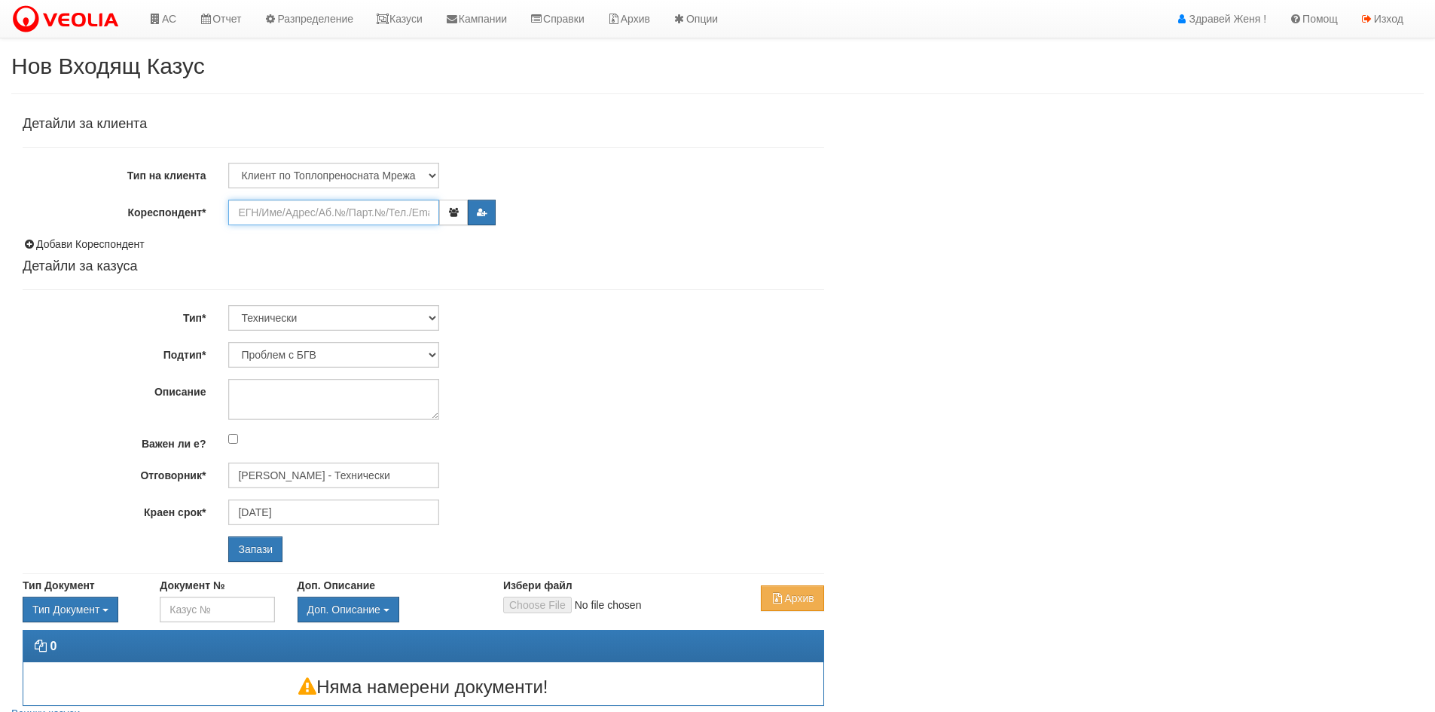
drag, startPoint x: 278, startPoint y: 209, endPoint x: 296, endPoint y: 213, distance: 18.5
click at [282, 212] on input "Кореспондент*" at bounding box center [333, 213] width 211 height 26
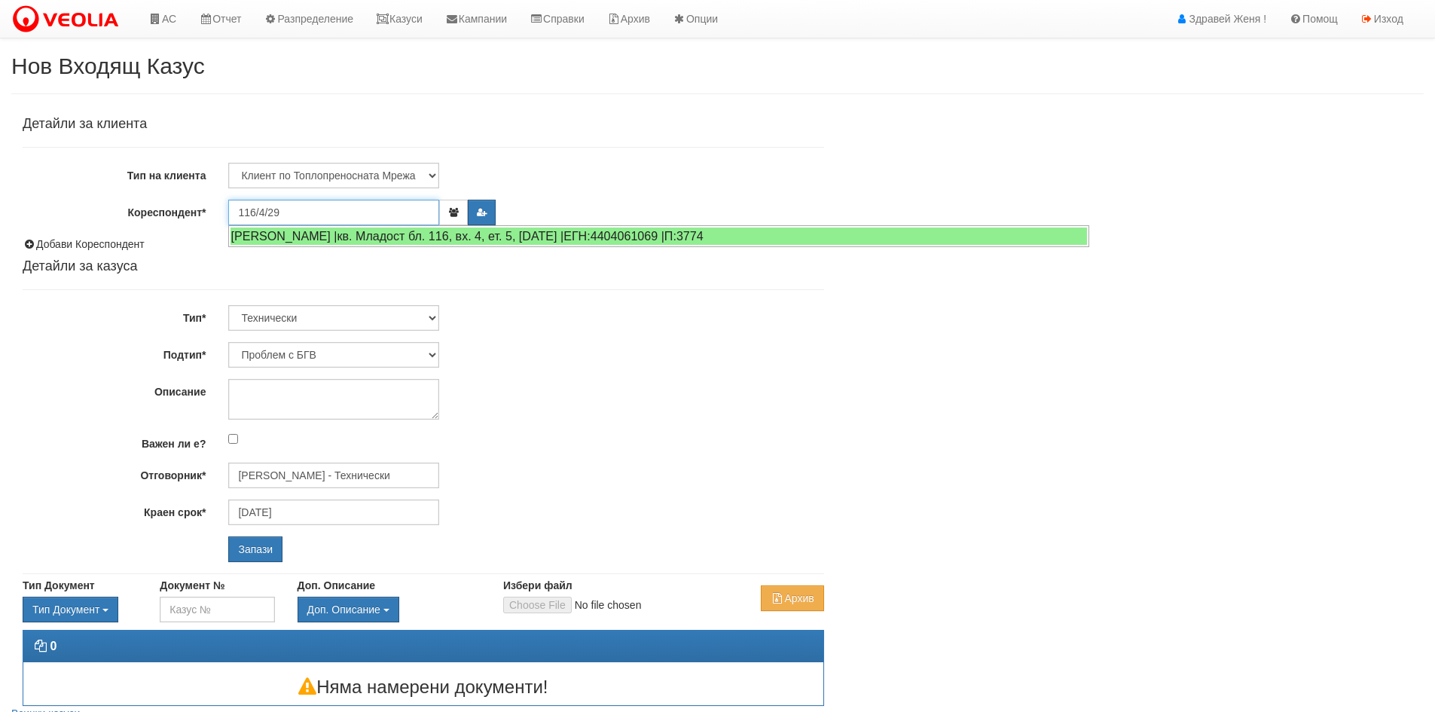
click at [412, 241] on div "[PERSON_NAME] |кв. Младост бл. 116, вх. 4, ет. 5, [DATE] |ЕГН:4404061069 |П:3774" at bounding box center [658, 235] width 856 height 17
type input "[PERSON_NAME]"
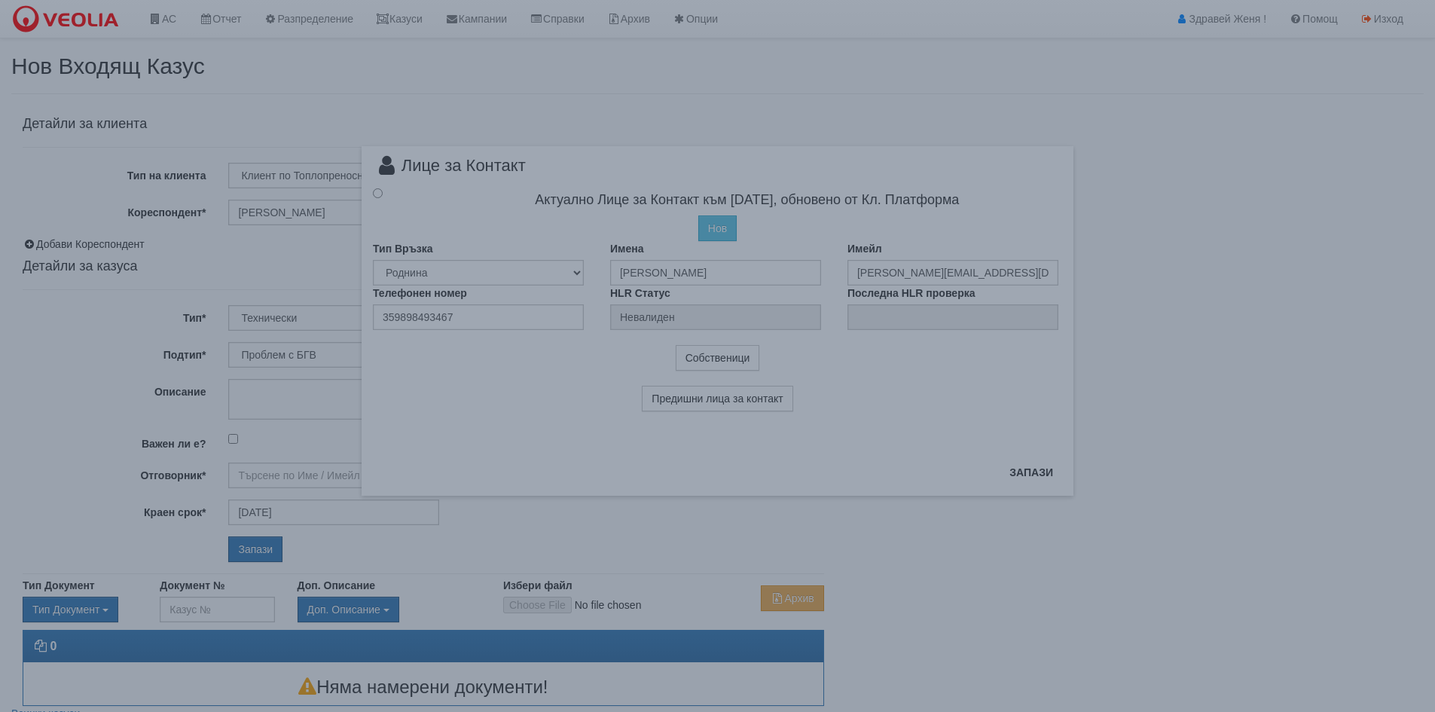
type input "[PERSON_NAME] - Технически"
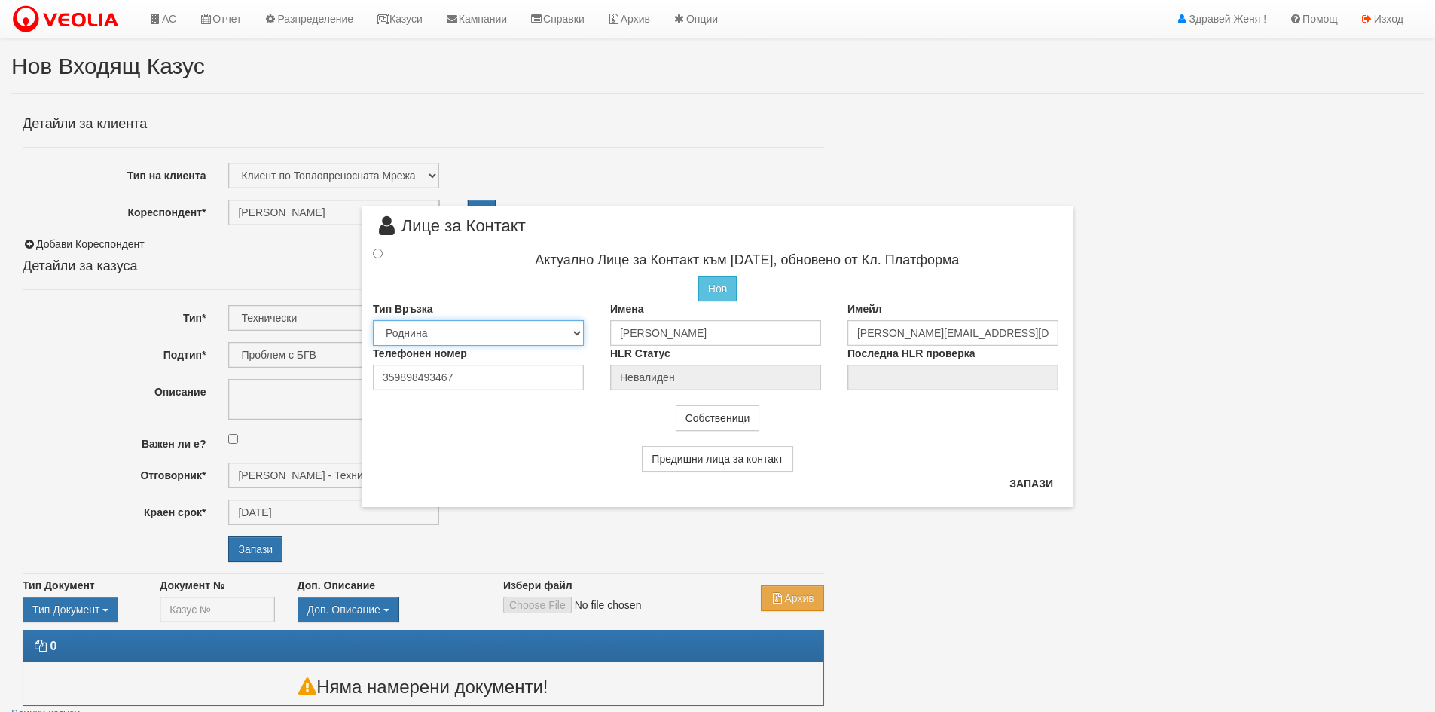
click at [580, 330] on select "Собственик [PERSON_NAME] Съсед Приятел" at bounding box center [478, 333] width 211 height 26
click at [383, 253] on div at bounding box center [392, 254] width 60 height 17
click at [383, 255] on div at bounding box center [392, 251] width 60 height 17
click at [378, 249] on input "radio" at bounding box center [378, 251] width 10 height 10
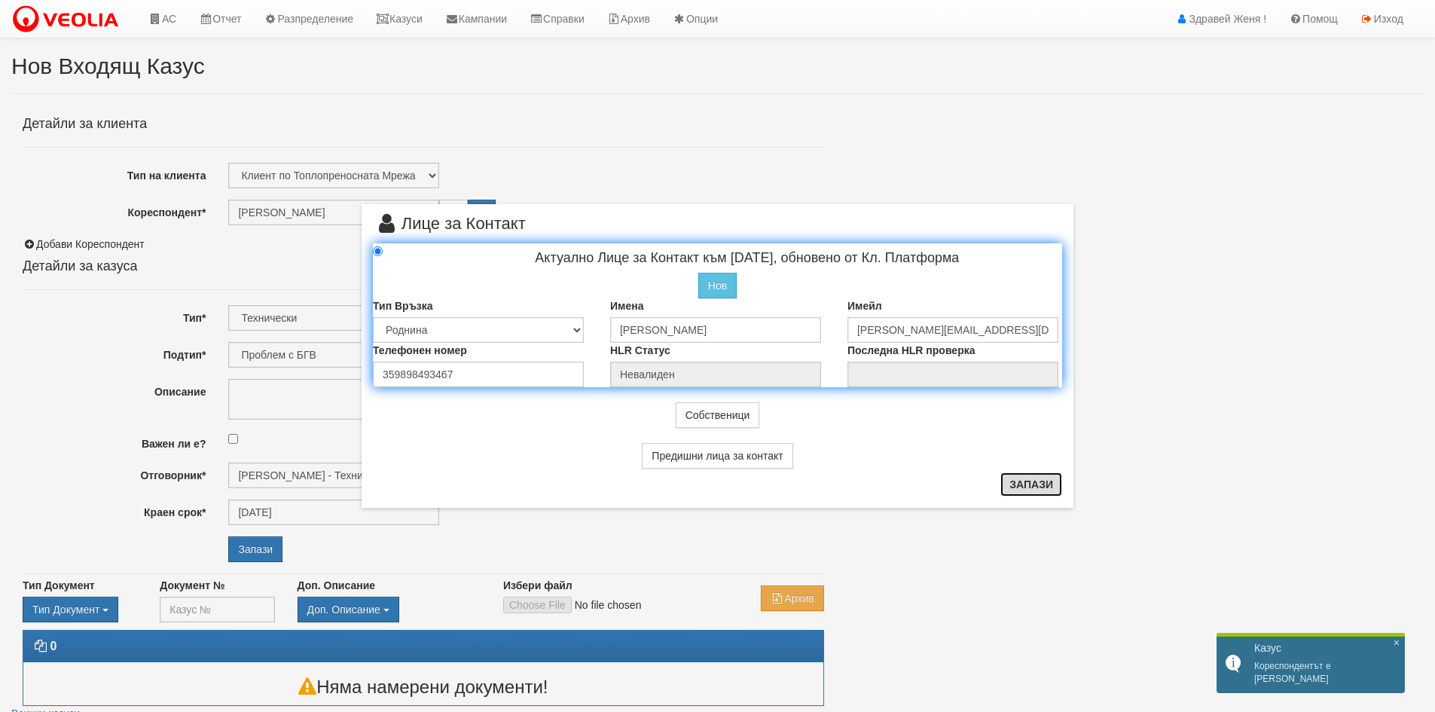
click at [1035, 483] on button "Запази" at bounding box center [1031, 484] width 62 height 24
radio input "true"
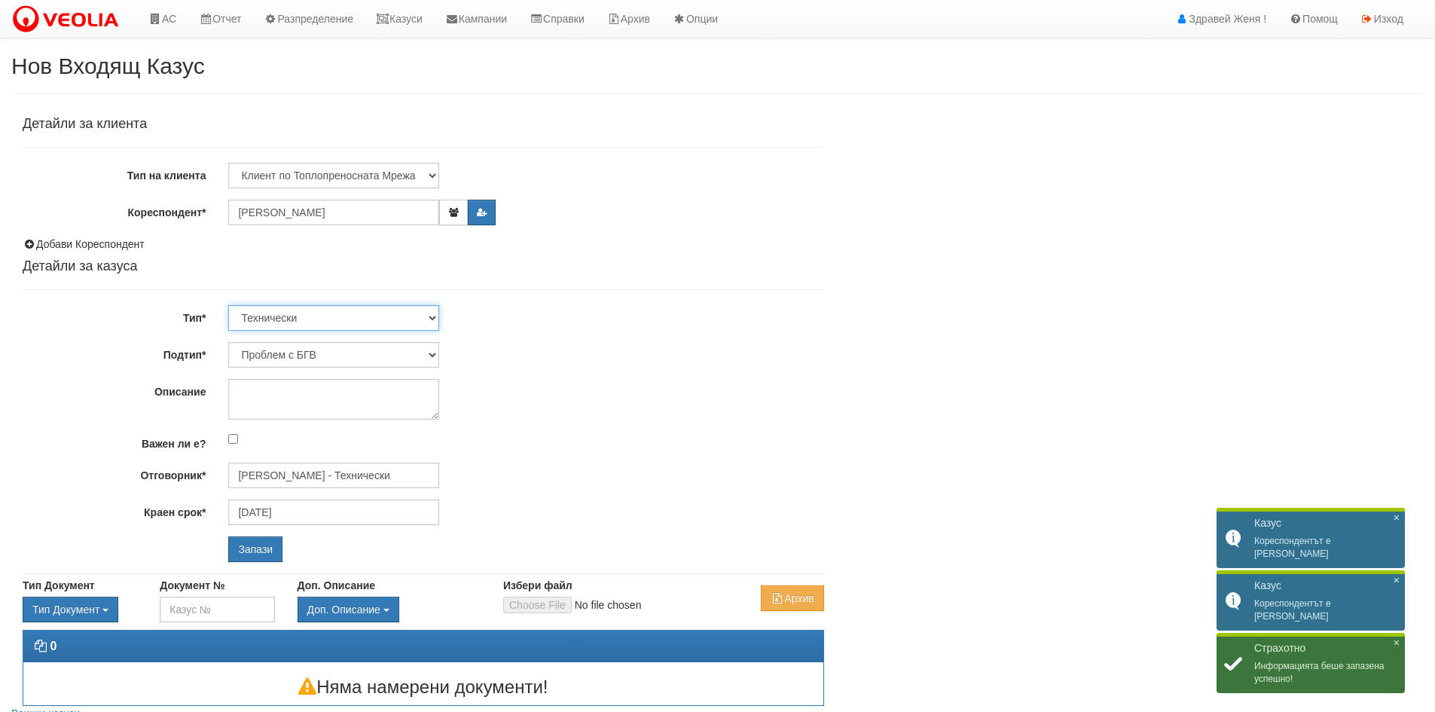
click at [427, 315] on select "Технически ФТС Търговски Административен Производствен Експлоатационен Финансов…" at bounding box center [333, 318] width 211 height 26
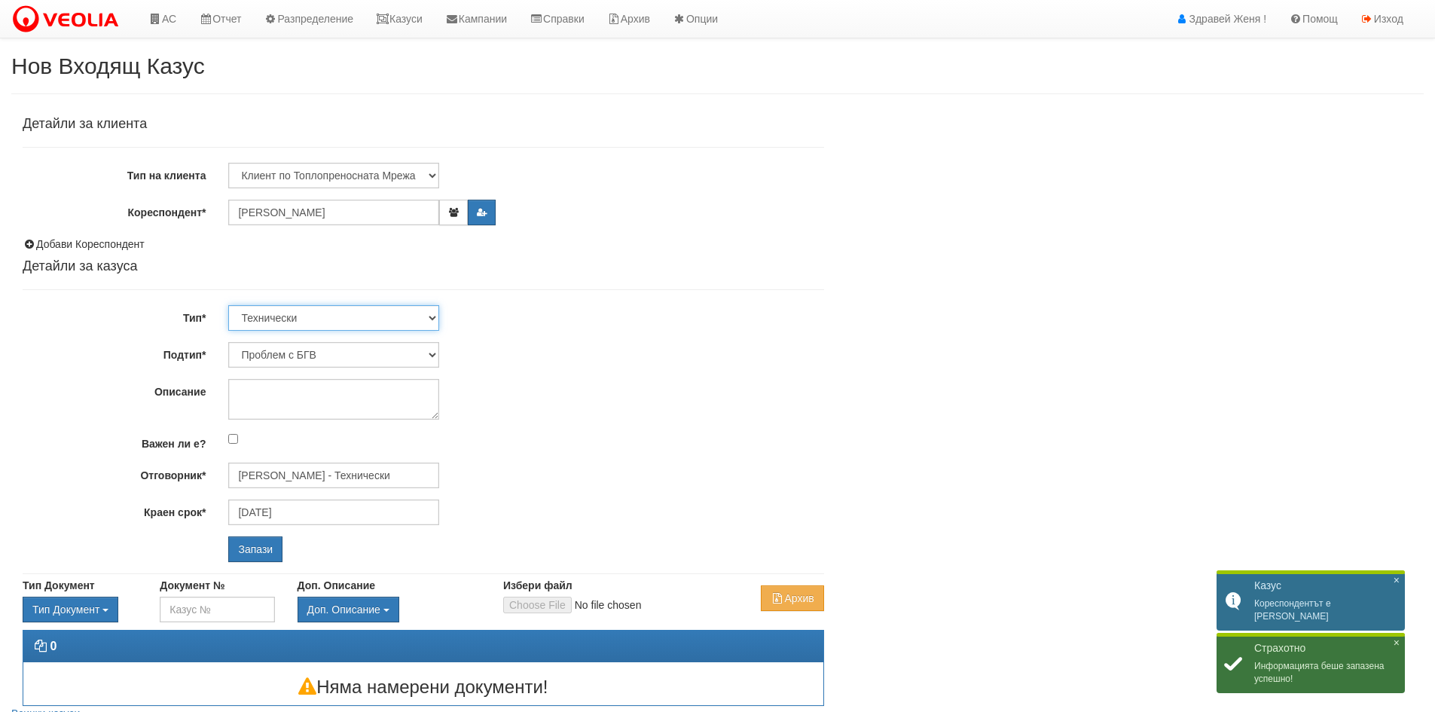
select select "1"
click at [228, 305] on select "Технически ФТС Търговски Административен Производствен Експлоатационен Финансов…" at bounding box center [333, 318] width 211 height 26
type input "08/11/2025"
type input "Миглена Михова - Клиенти и Развитие"
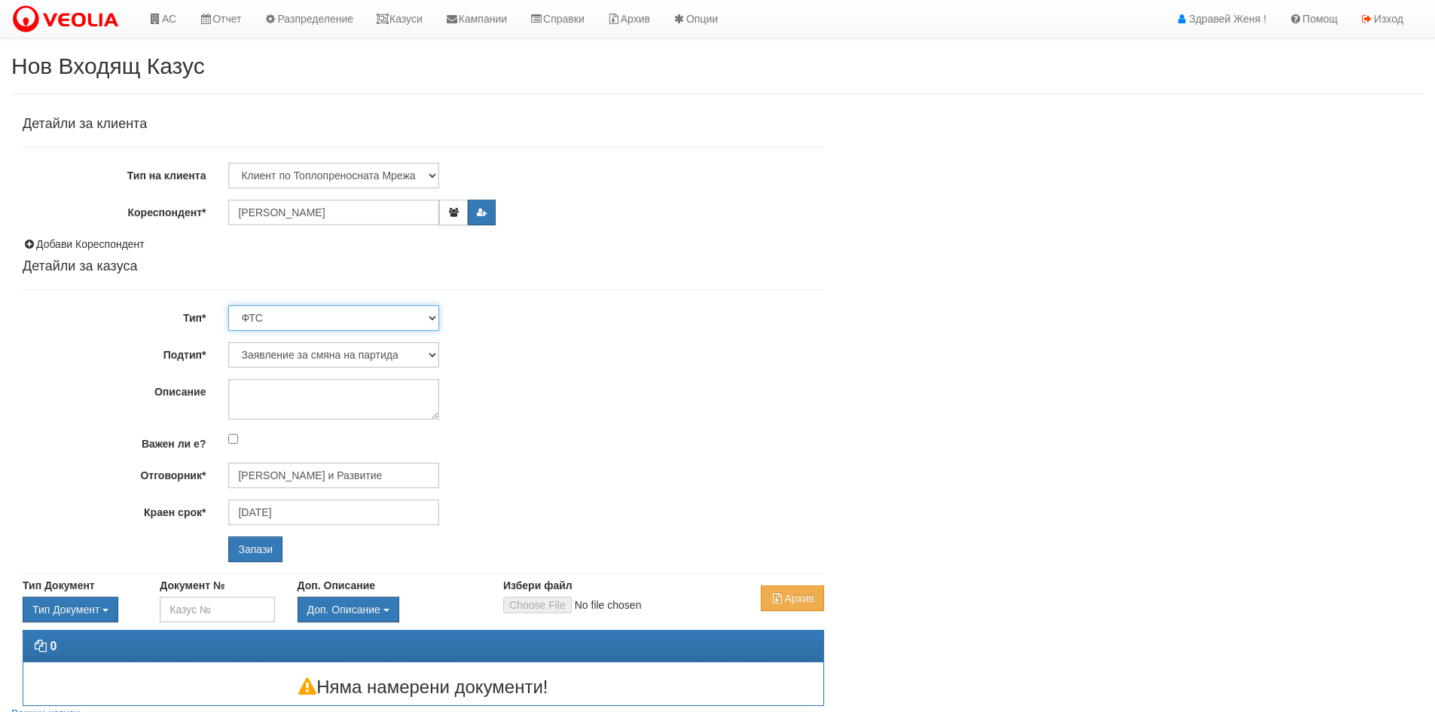
click at [431, 315] on select "Технически ФТС Търговски Административен Производствен Експлоатационен Финансов…" at bounding box center [333, 318] width 211 height 26
select select "0"
click at [228, 305] on select "Технически ФТС Търговски Административен Производствен Експлоатационен Финансов…" at bounding box center [333, 318] width 211 height 26
type input "[DATE]"
type input "[PERSON_NAME] - Технически"
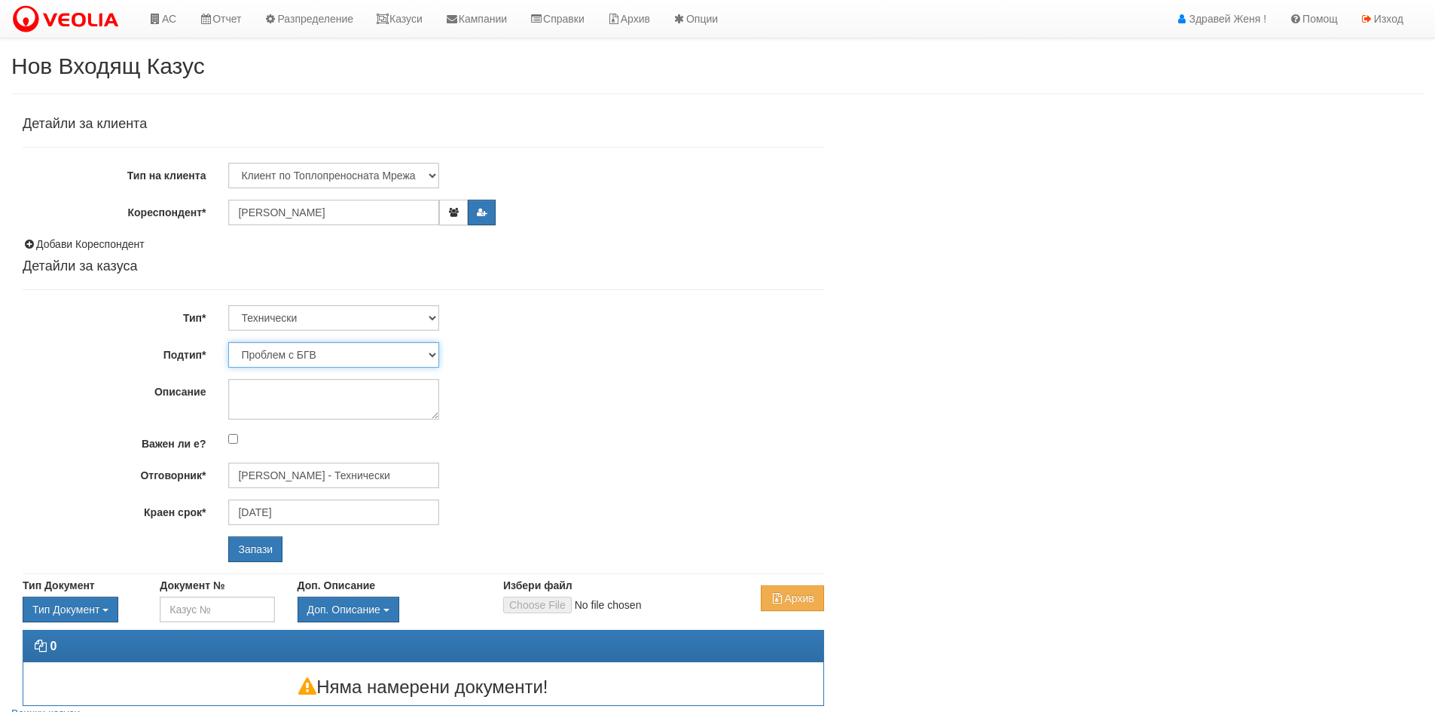
click at [432, 352] on select "Проблем с БГВ Теч ВОИ Теч БГВ Теч в АС Теч от водомер Проблем в АС Интервенция …" at bounding box center [333, 355] width 211 height 26
select select "Проблем в АС"
click at [228, 342] on select "Проблем с БГВ Теч ВОИ Теч БГВ Теч в АС Теч от водомер Проблем в АС Интервенция …" at bounding box center [333, 355] width 211 height 26
type input "[DATE]"
type input "[PERSON_NAME] - Технически"
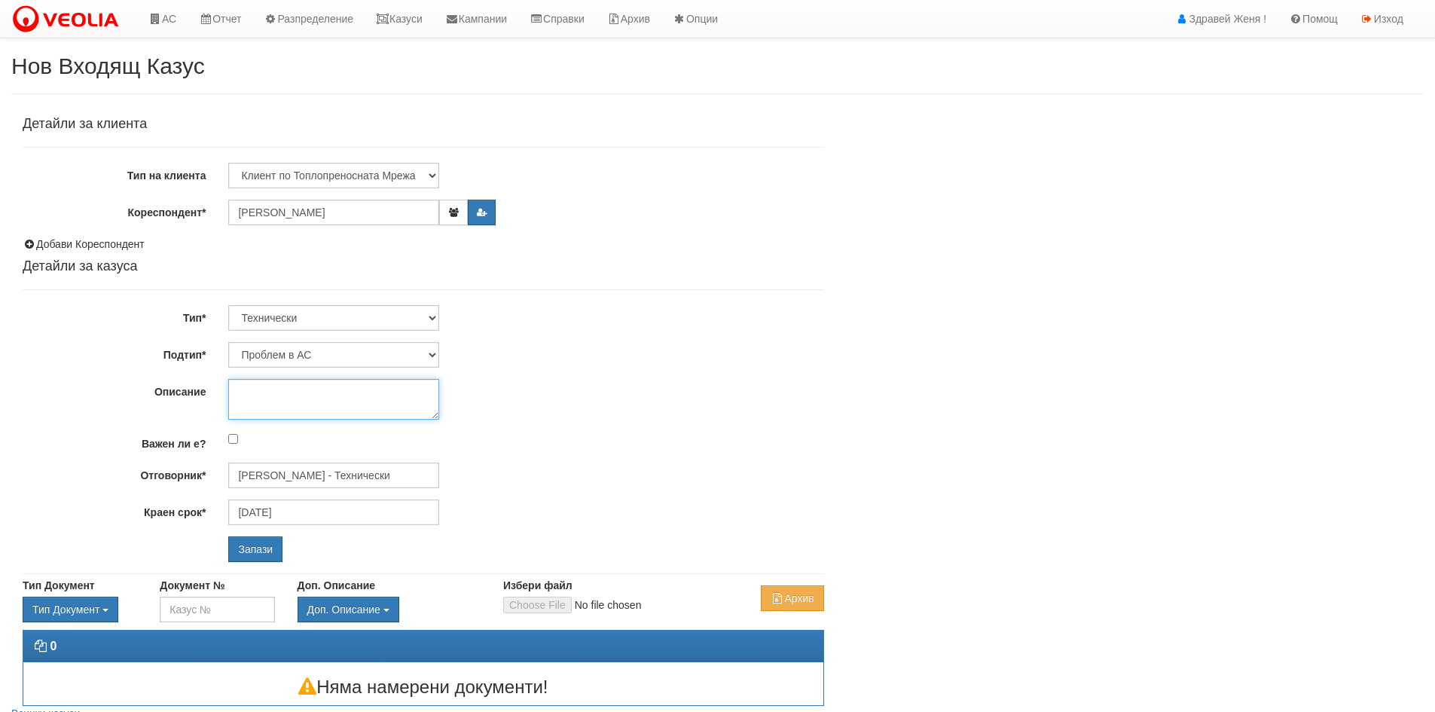
click at [298, 385] on textarea "Описание" at bounding box center [333, 399] width 211 height 41
type textarea "S"
click at [319, 388] on textarea "Спукана тръба вАС" at bounding box center [333, 399] width 211 height 41
type textarea "Спукана тръба в [GEOGRAPHIC_DATA]"
click at [247, 555] on input "Запази" at bounding box center [255, 549] width 54 height 26
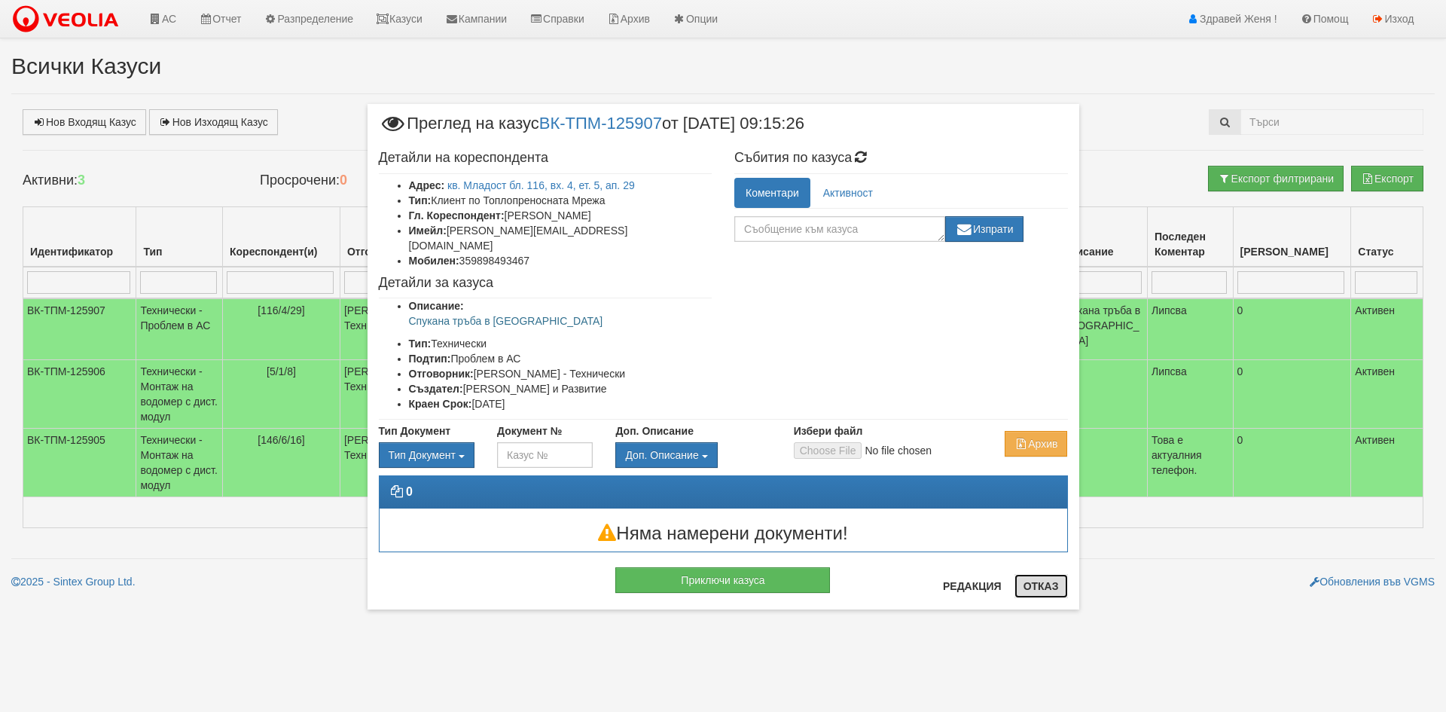
click at [1040, 591] on button "Отказ" at bounding box center [1041, 586] width 53 height 24
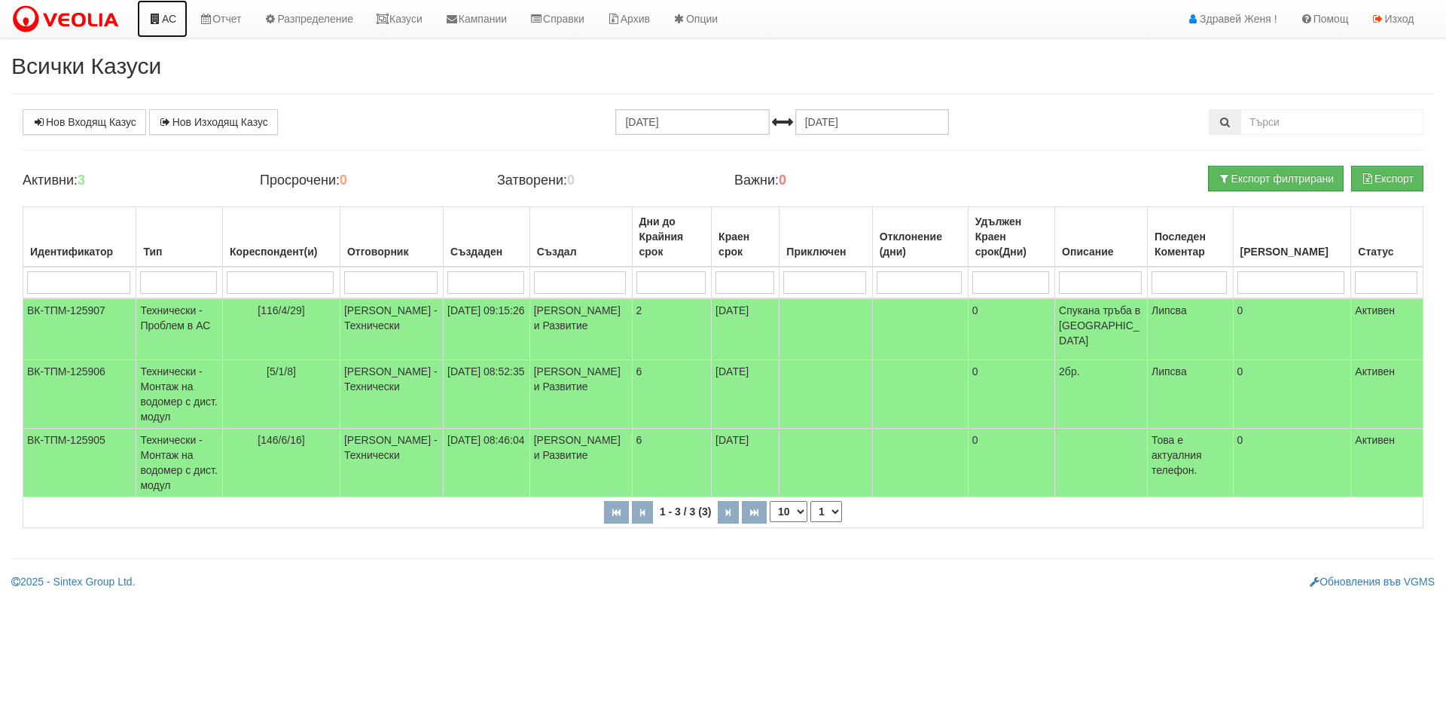
click at [170, 20] on link "АС" at bounding box center [162, 19] width 50 height 38
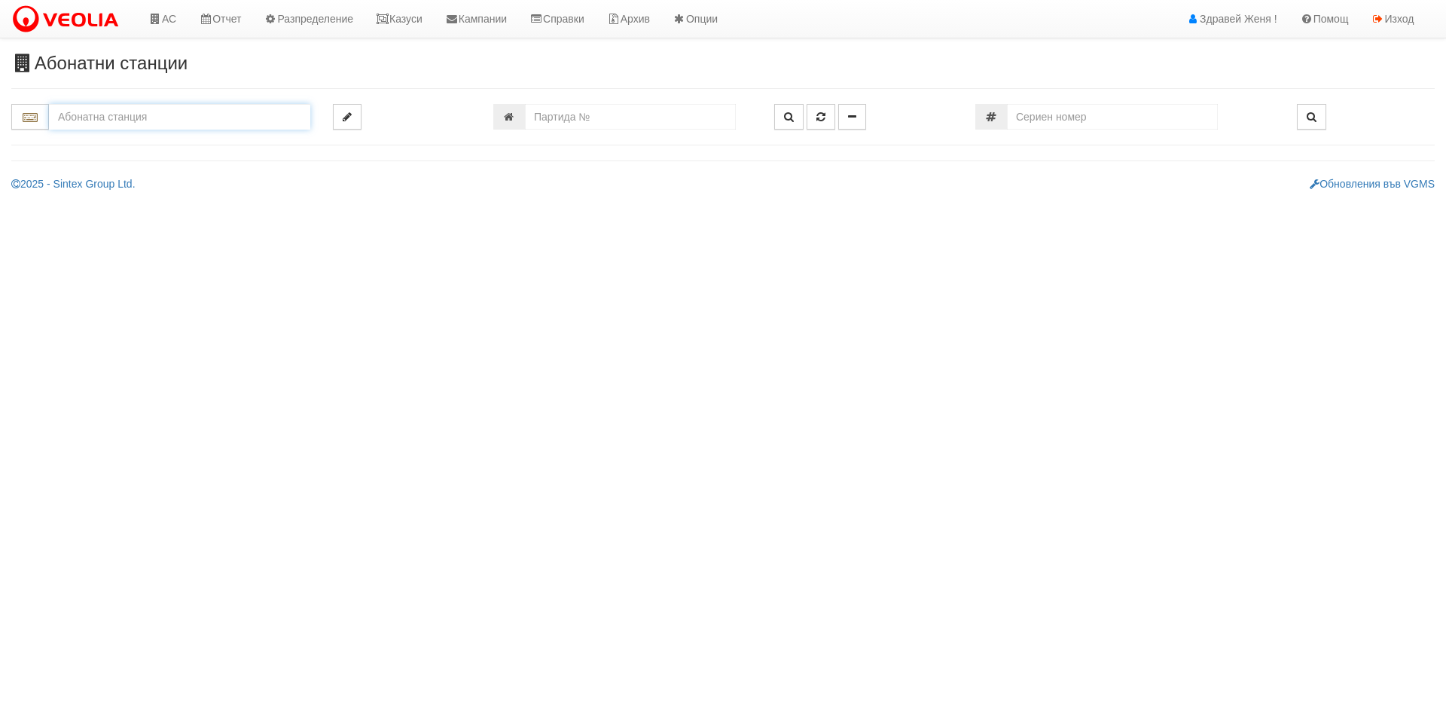
click at [96, 122] on input "text" at bounding box center [179, 117] width 261 height 26
click at [117, 158] on div "228/2 - Вл. Варненчик - "ВЕОЛИЯ"" at bounding box center [179, 157] width 257 height 17
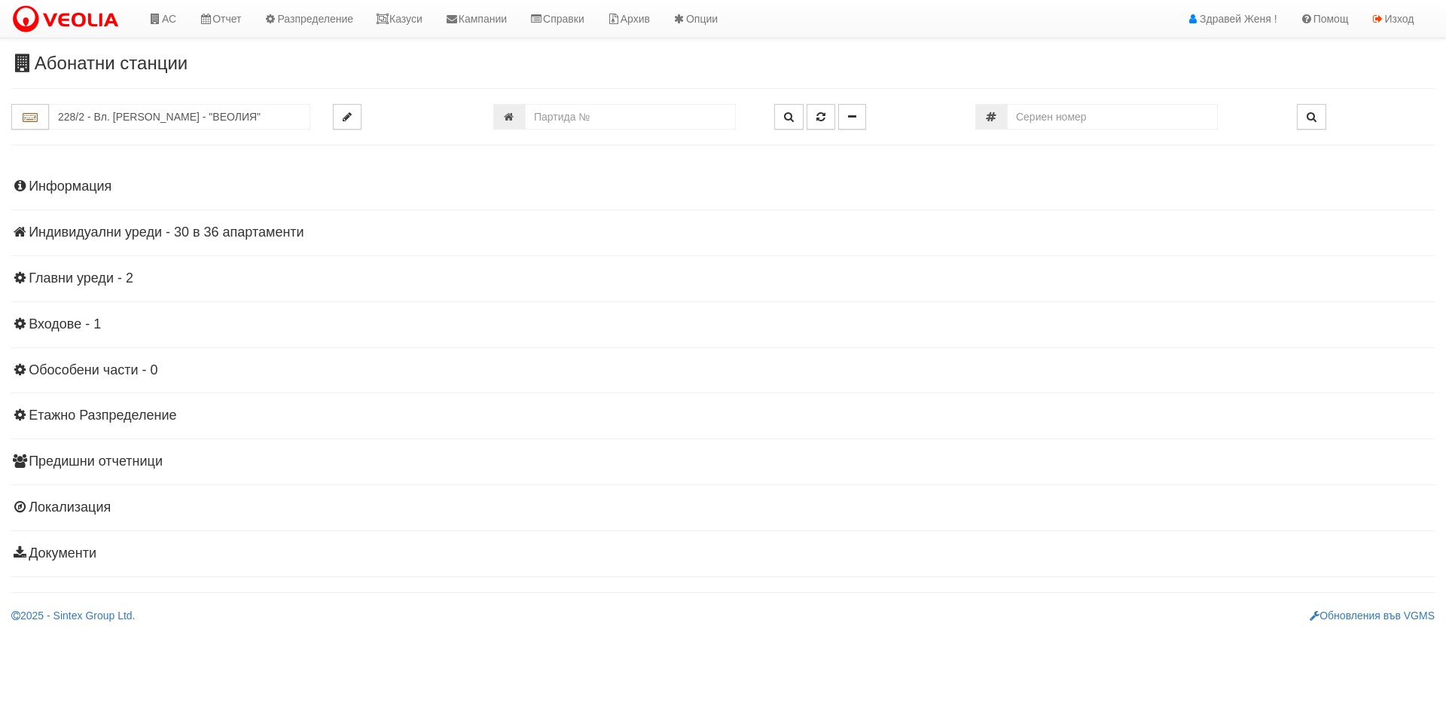
click at [214, 231] on h4 "Индивидуални уреди - 30 в 36 апартаменти" at bounding box center [723, 232] width 1424 height 15
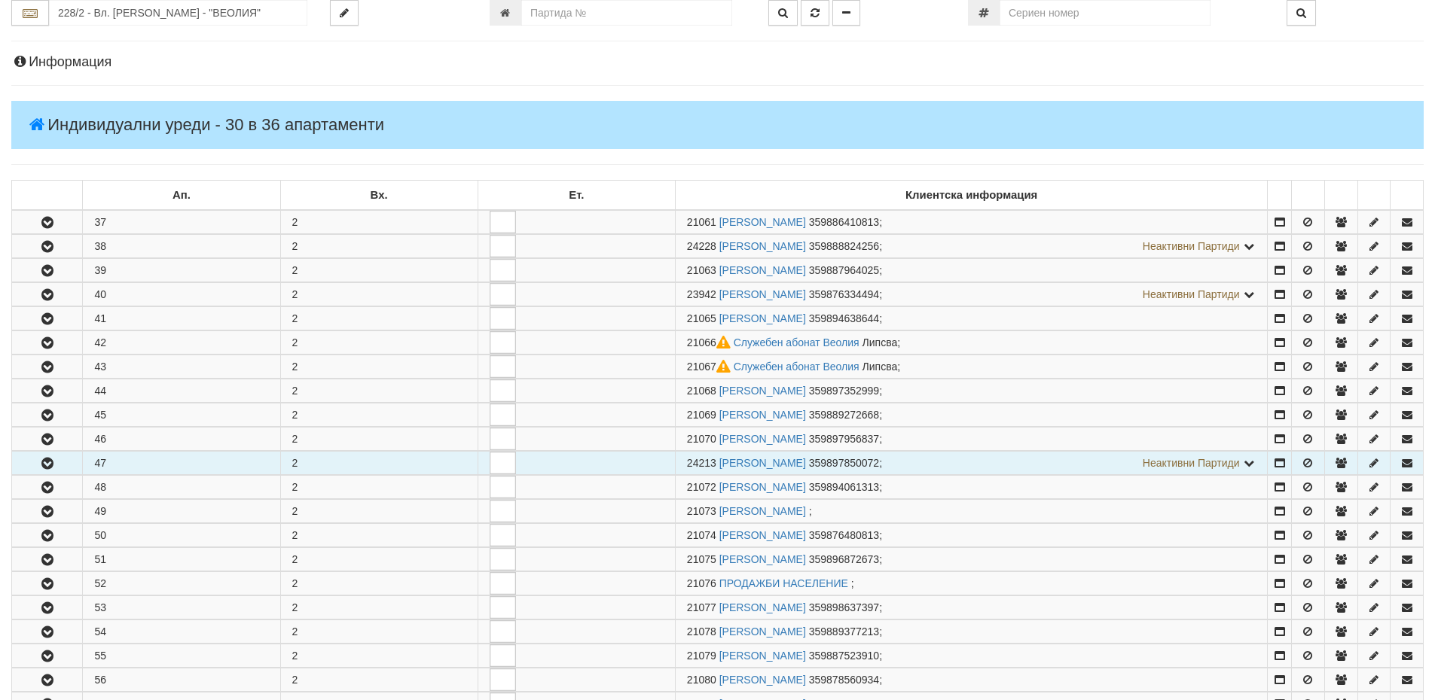
scroll to position [226, 0]
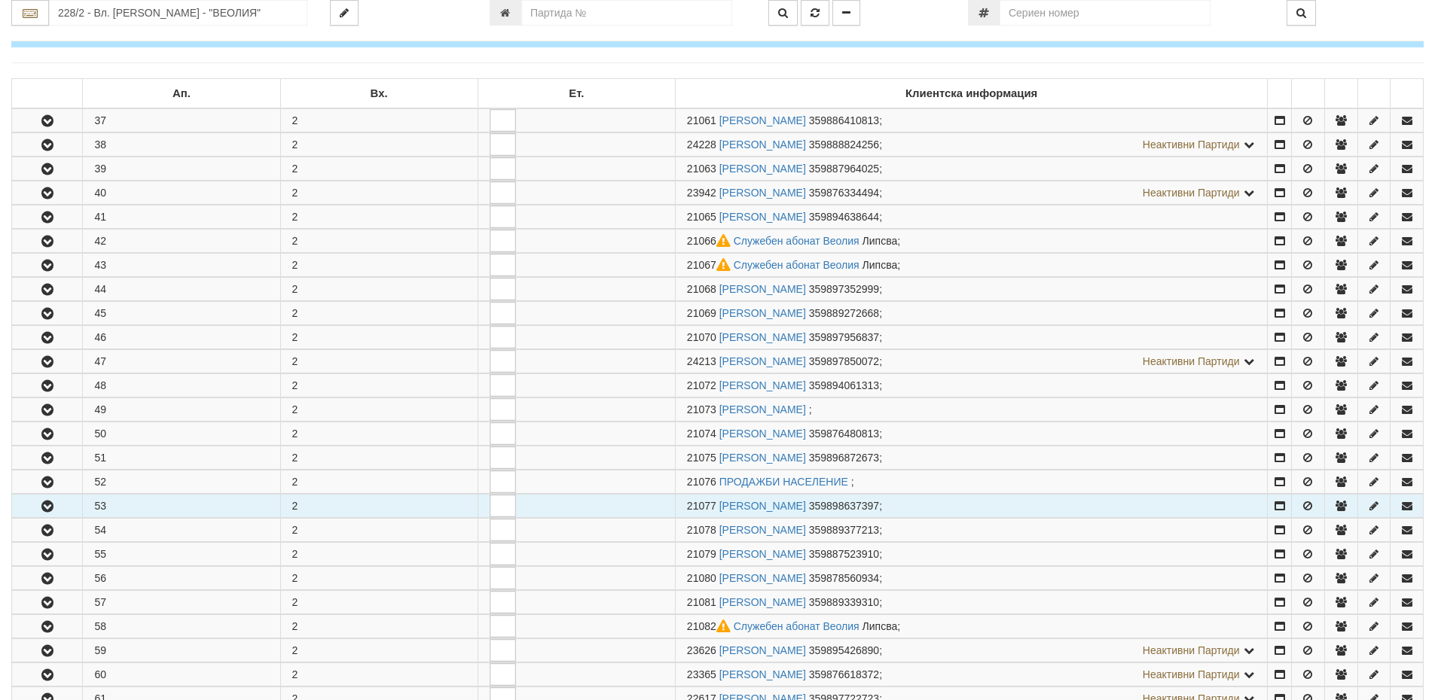
click at [63, 511] on button "button" at bounding box center [47, 506] width 70 height 23
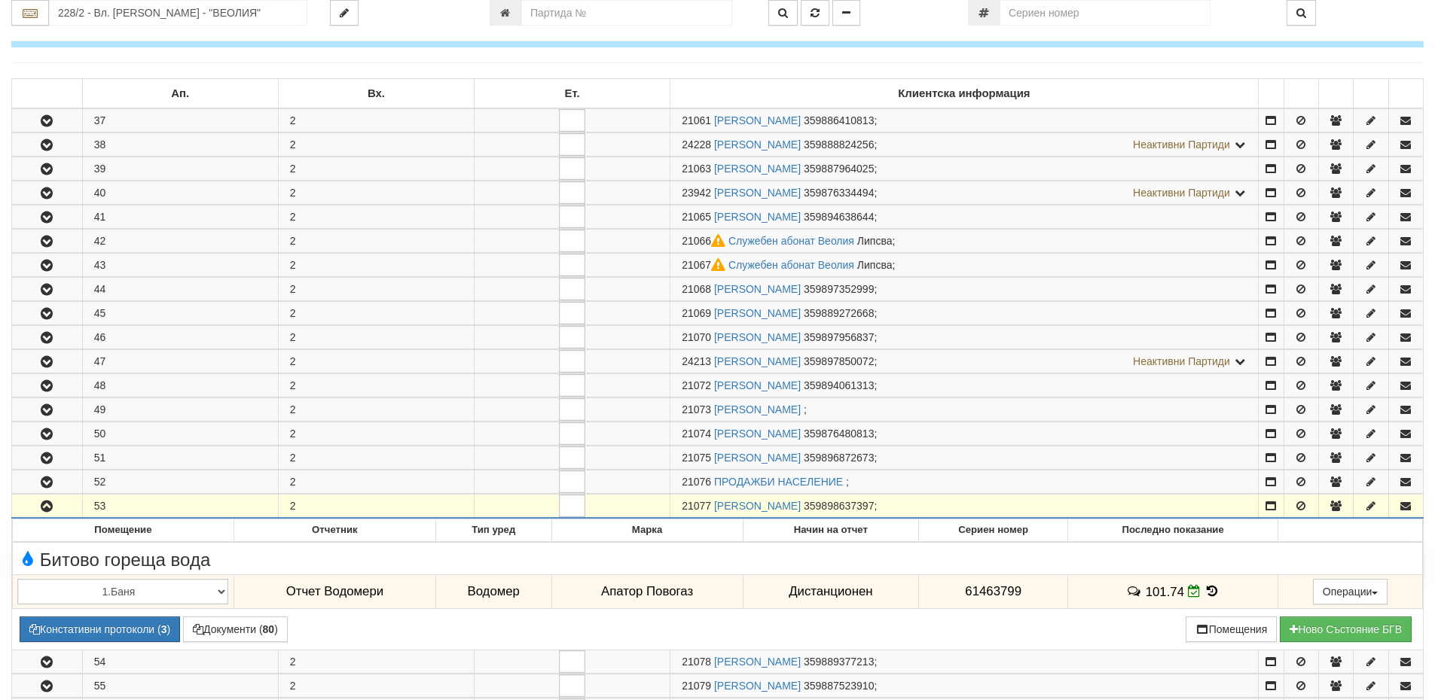
drag, startPoint x: 710, startPoint y: 507, endPoint x: 681, endPoint y: 499, distance: 30.3
click at [681, 499] on td "21077 ПЕТКО ВЕЛИКОВ ДИМИТРОВ 359898637397 ;" at bounding box center [964, 507] width 588 height 24
copy span "21077"
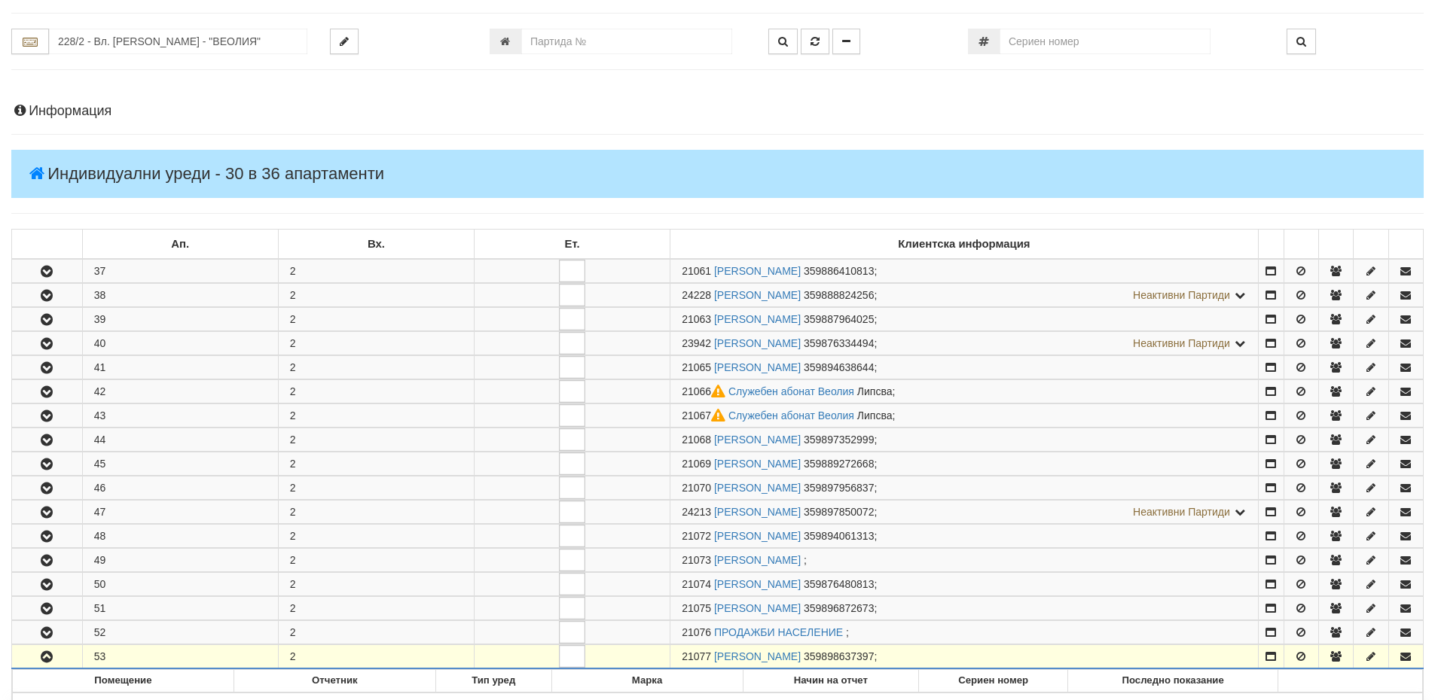
click at [117, 107] on h4 "Информация" at bounding box center [717, 111] width 1412 height 15
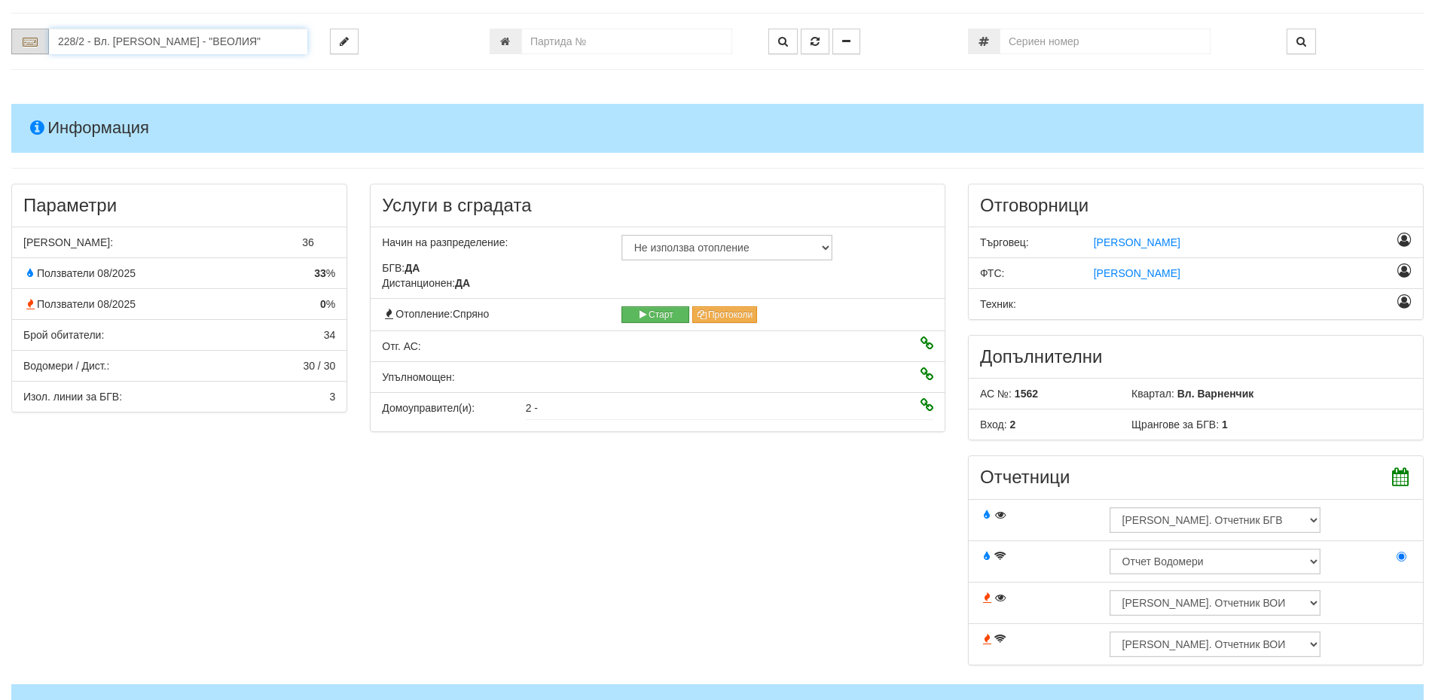
drag, startPoint x: 247, startPoint y: 44, endPoint x: 46, endPoint y: 38, distance: 201.2
click at [46, 38] on div "228/2 - Вл. Варненчик - "ВЕОЛИЯ"" at bounding box center [159, 42] width 296 height 26
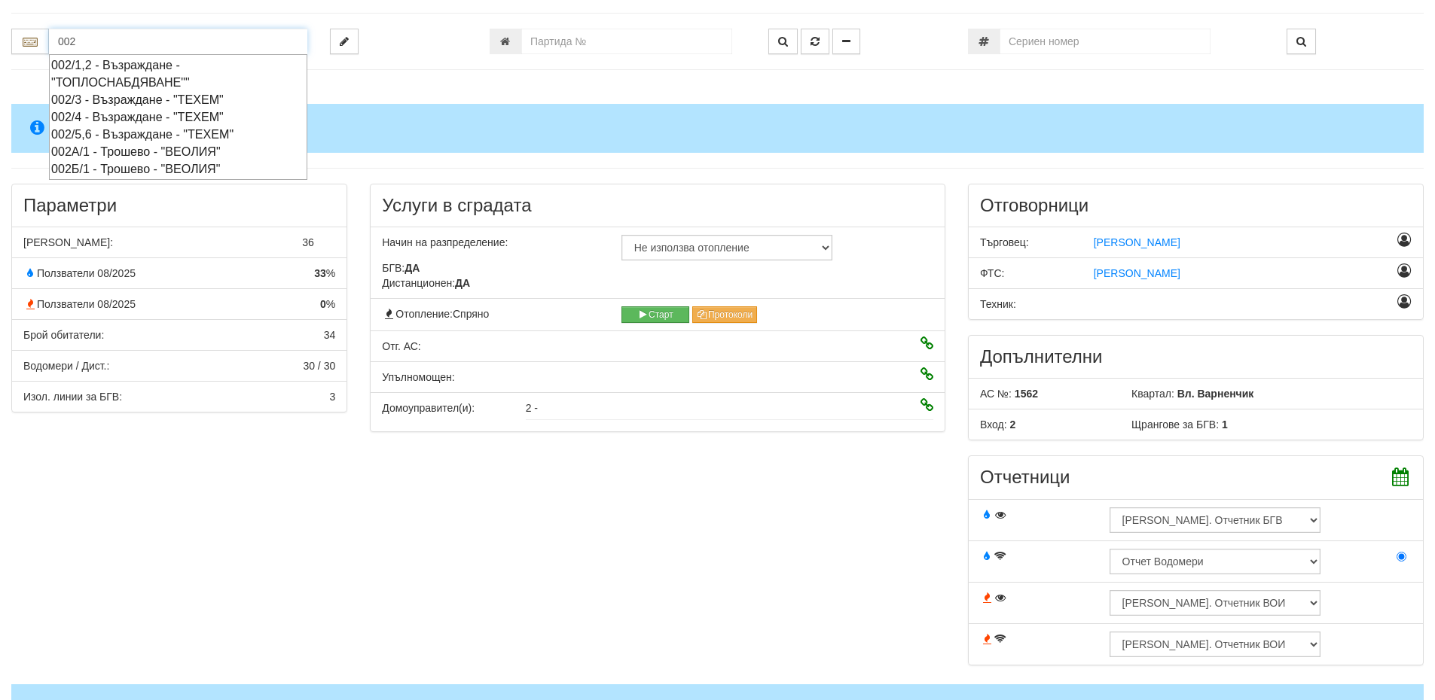
click at [125, 66] on div "002/1,2 - Възраждане - "ТОПЛОСНАБДЯВАНЕ""" at bounding box center [178, 73] width 254 height 35
type input "002/1,2 - Възраждане - "ТОПЛОСНАБДЯВАНЕ"""
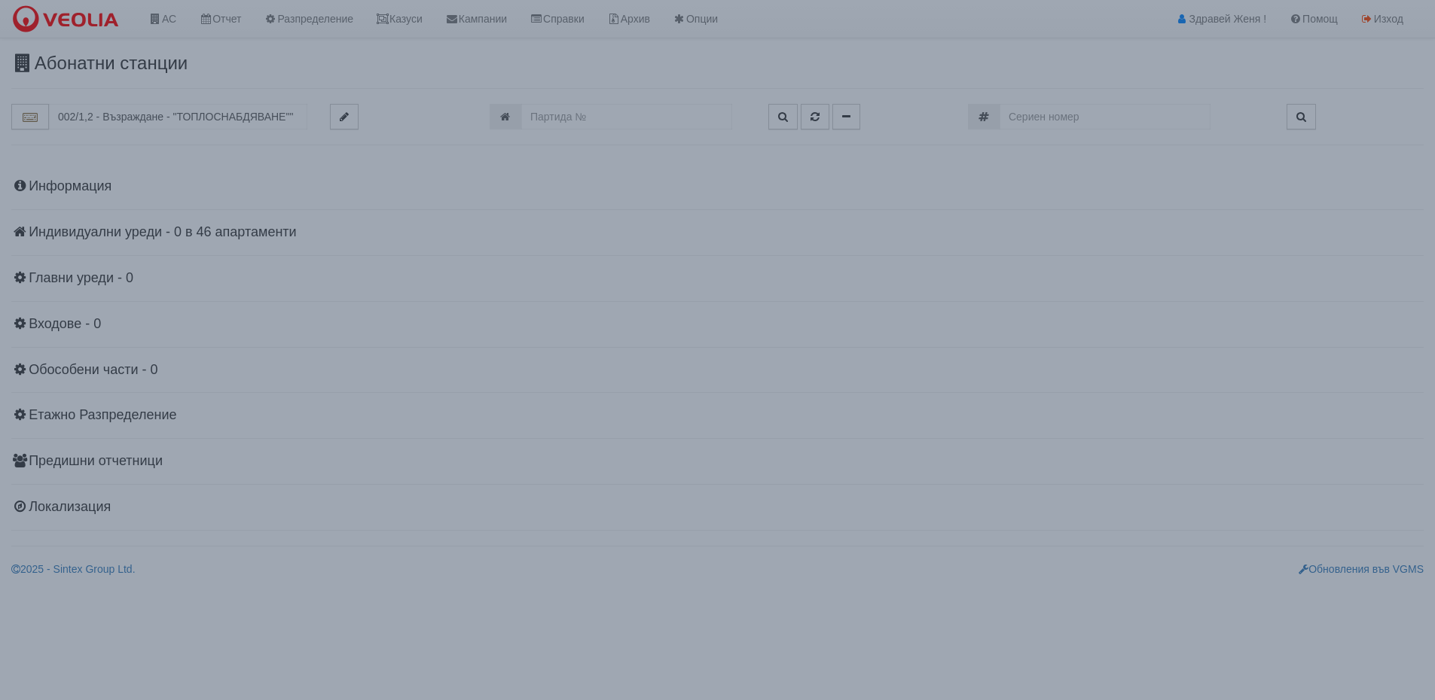
scroll to position [0, 0]
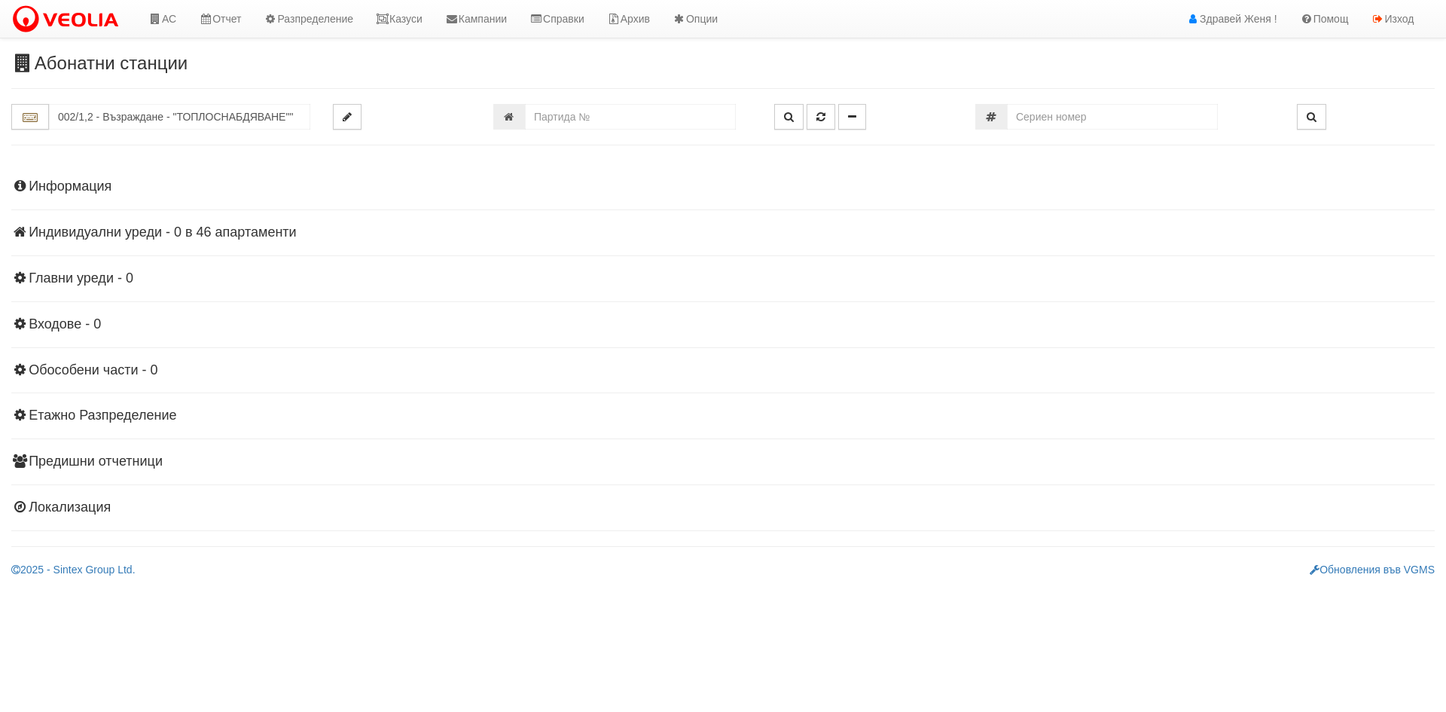
click at [141, 233] on h4 "Индивидуални уреди - 0 в 46 апартаменти" at bounding box center [723, 232] width 1424 height 15
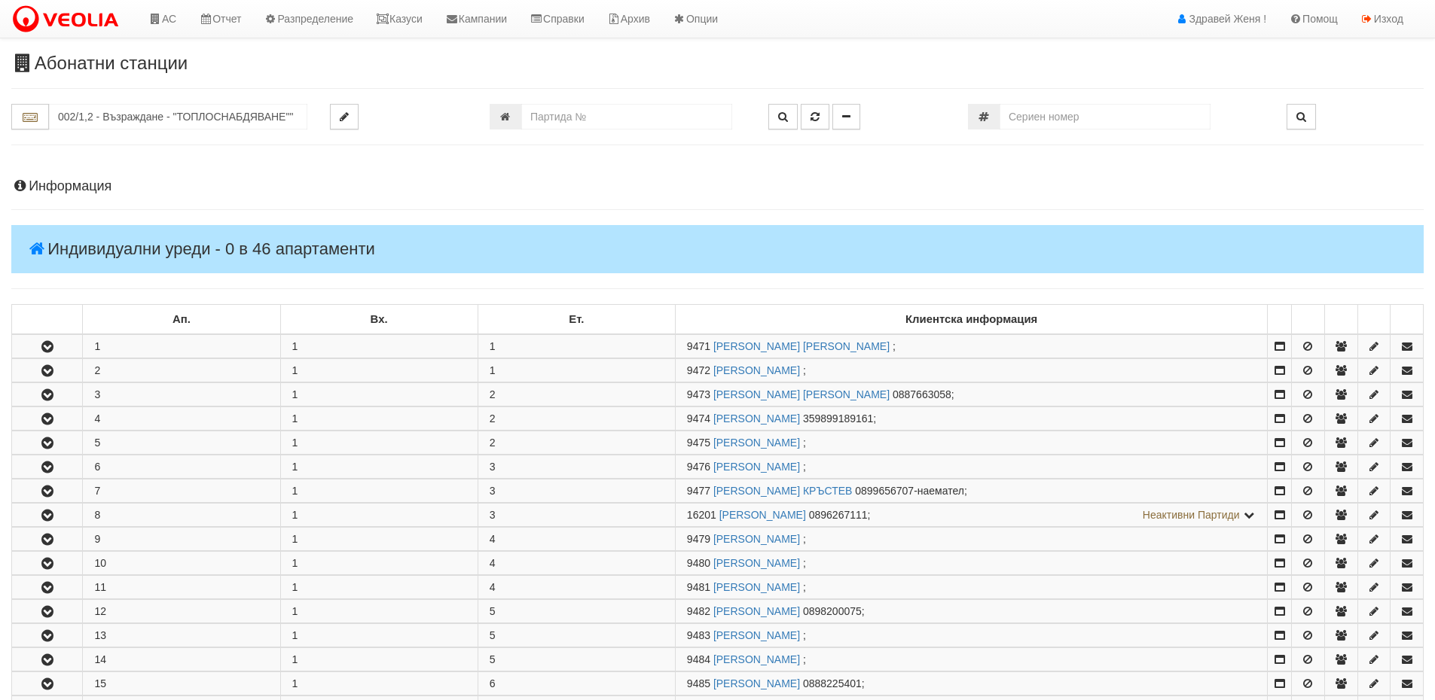
click at [362, 72] on h3 "Абонатни станции" at bounding box center [717, 63] width 1412 height 20
click at [163, 19] on link "АС" at bounding box center [162, 19] width 50 height 38
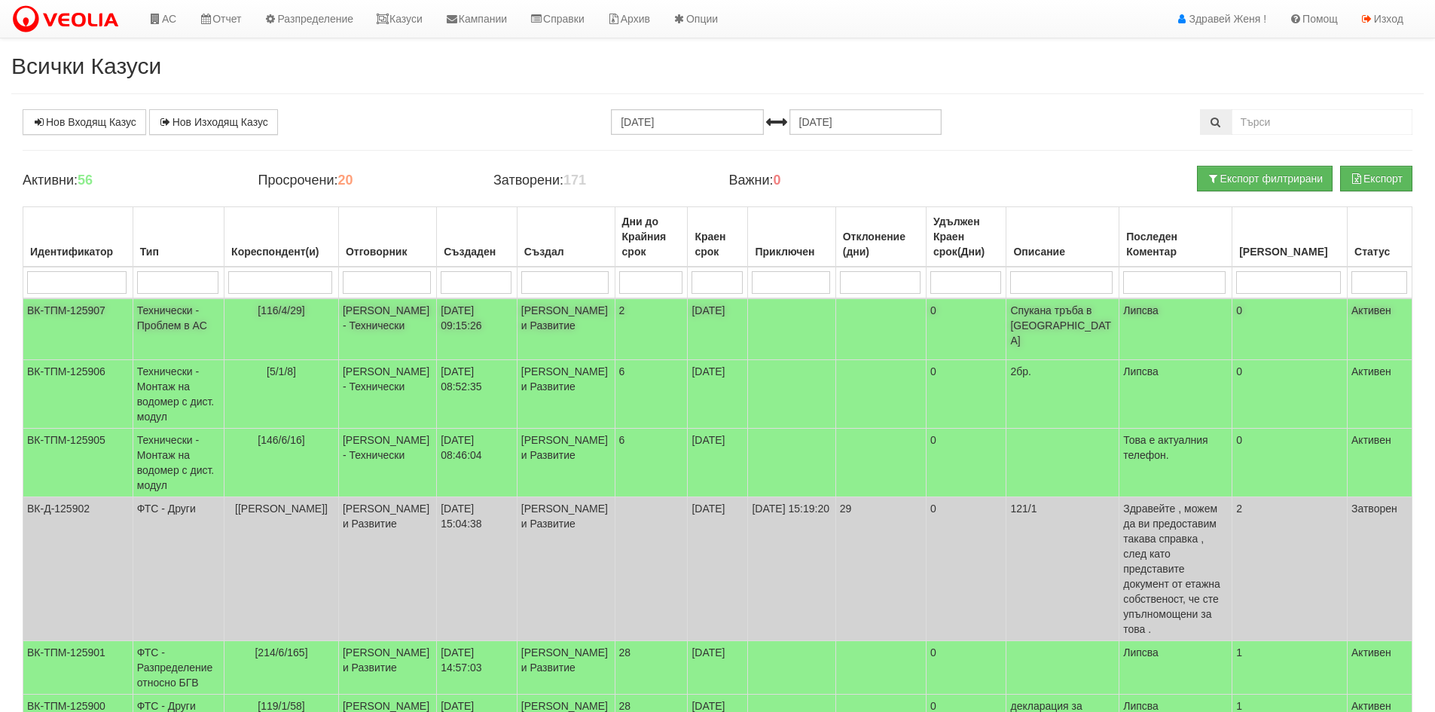
click at [534, 316] on td "[PERSON_NAME] и Развитие" at bounding box center [566, 329] width 98 height 62
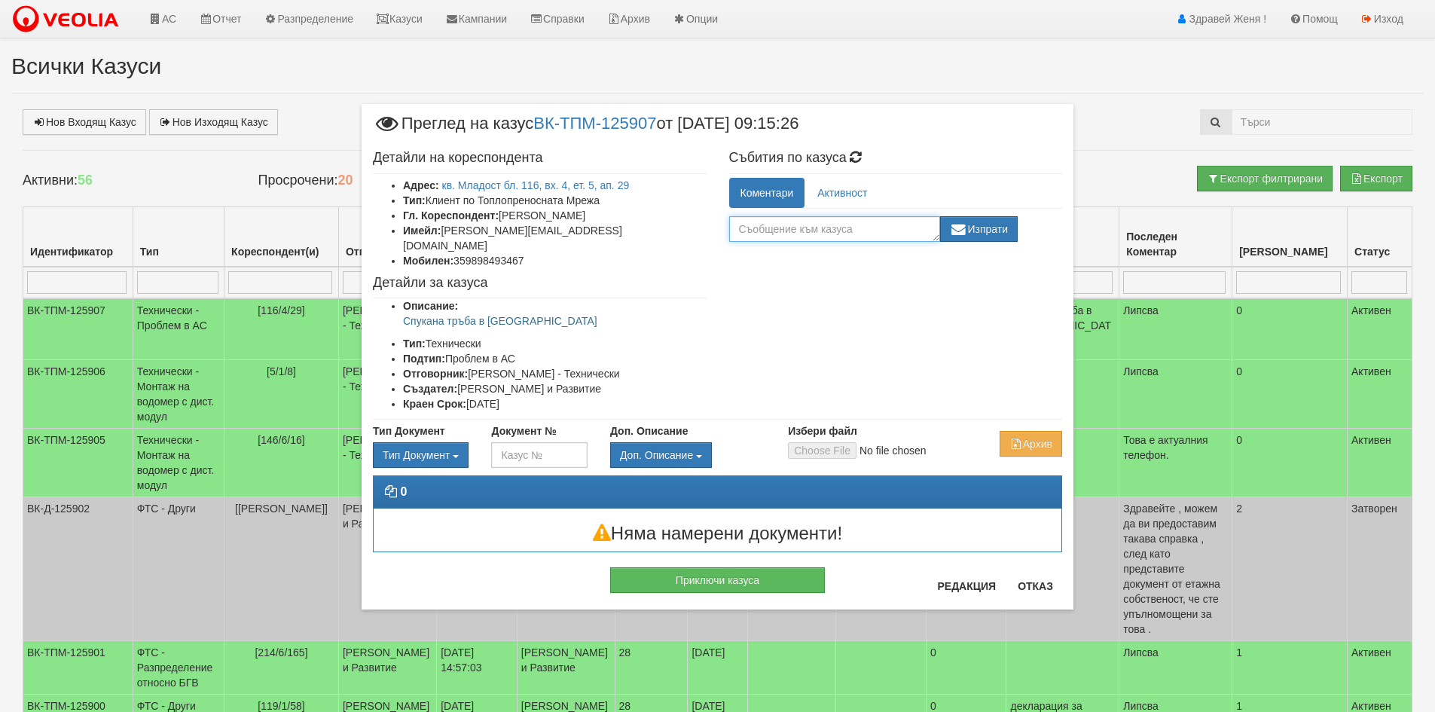
click at [777, 229] on textarea at bounding box center [834, 229] width 211 height 26
click at [1033, 591] on button "Отказ" at bounding box center [1035, 586] width 53 height 24
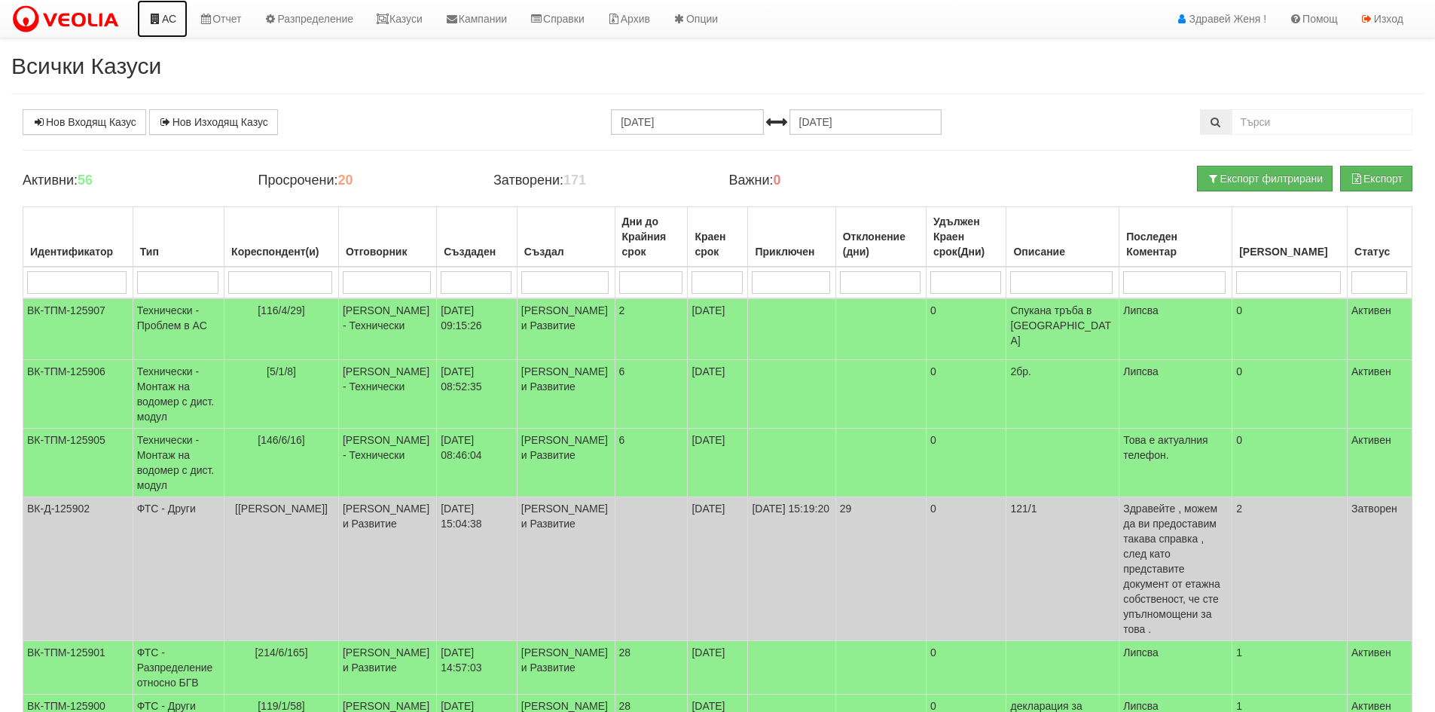
click at [177, 17] on link "АС" at bounding box center [162, 19] width 50 height 38
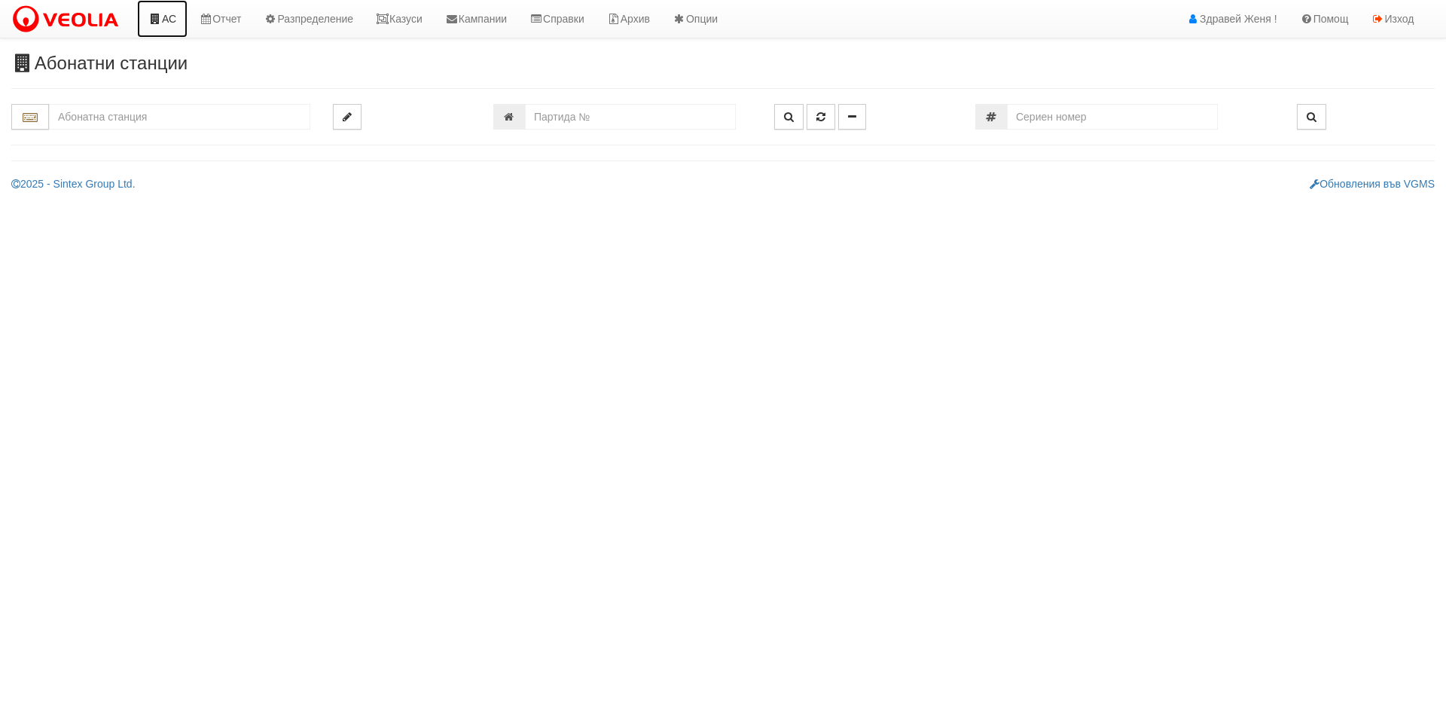
click at [176, 29] on link "АС" at bounding box center [162, 19] width 50 height 38
click at [127, 122] on input "text" at bounding box center [179, 117] width 261 height 26
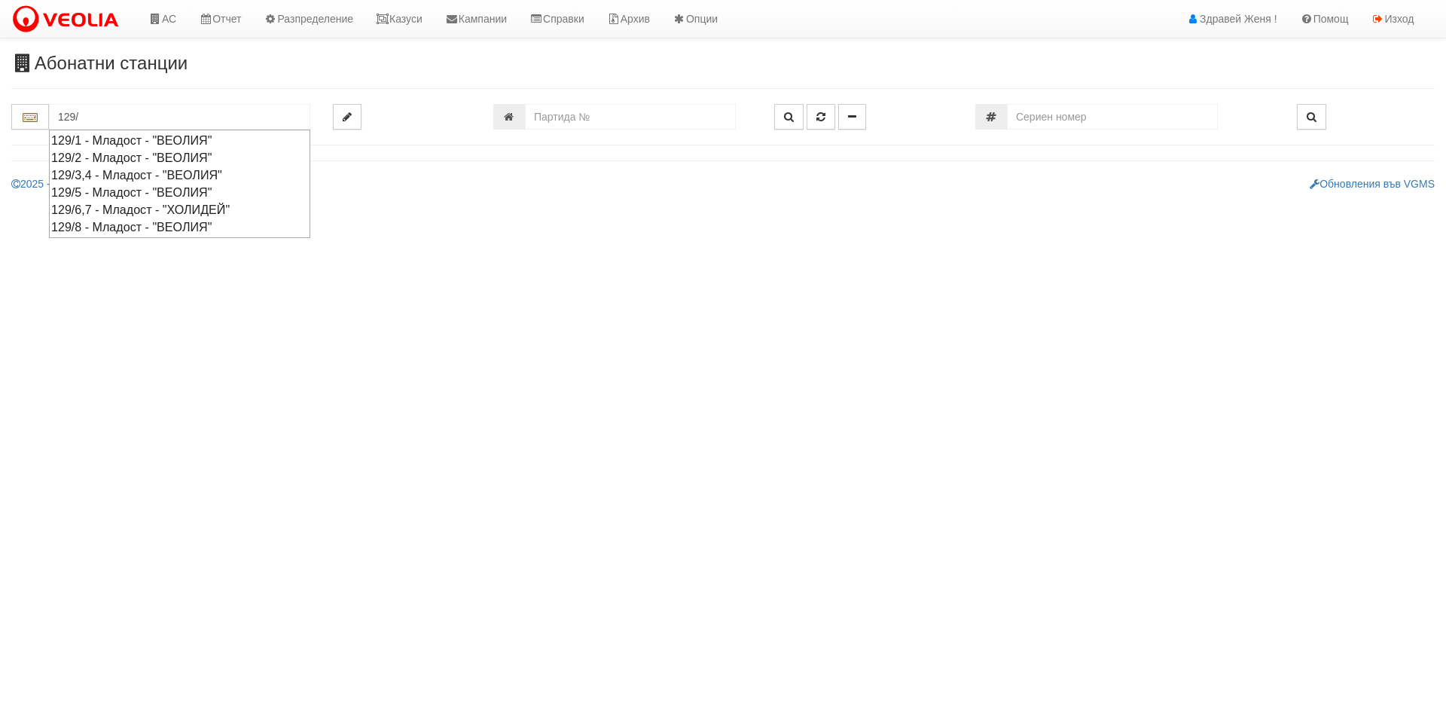
click at [128, 155] on div "129/2 - Младост - "ВЕОЛИЯ"" at bounding box center [179, 157] width 257 height 17
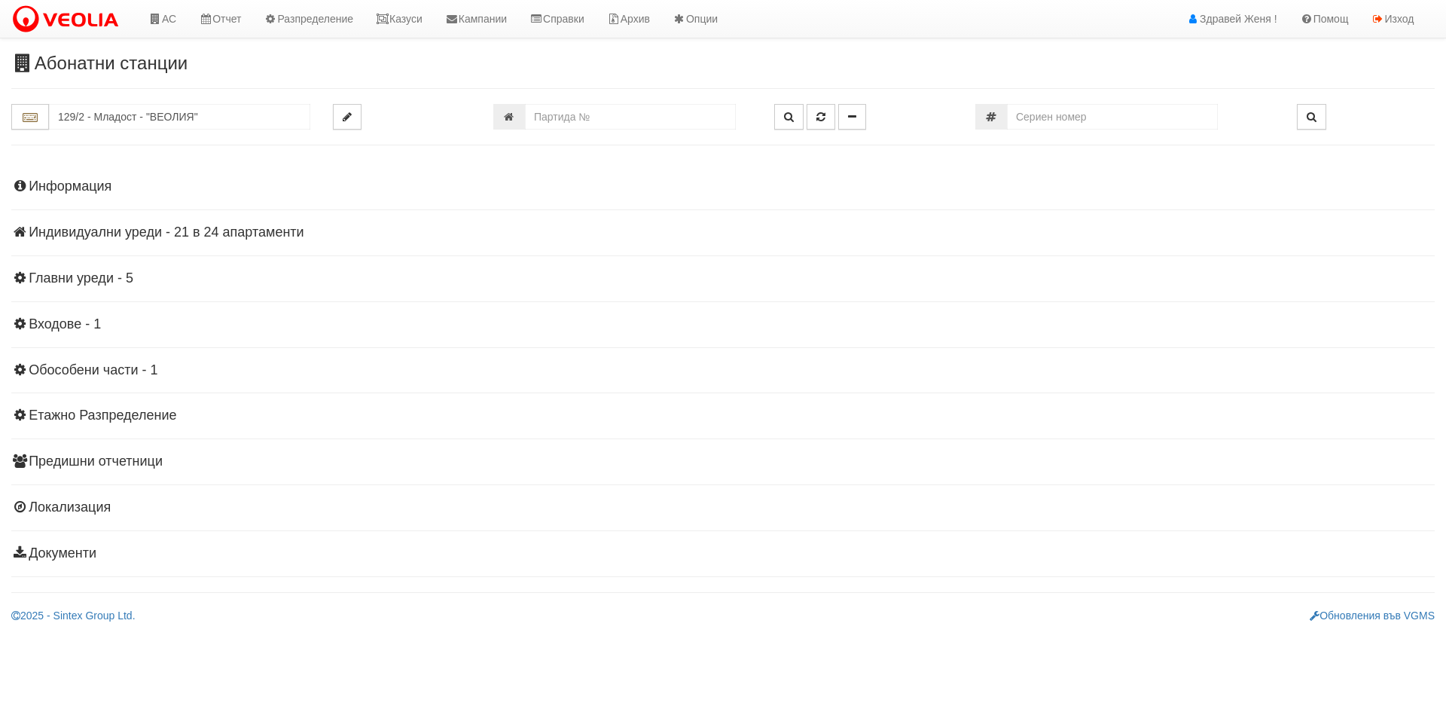
click at [269, 228] on h4 "Индивидуални уреди - 21 в 24 апартаменти" at bounding box center [723, 232] width 1424 height 15
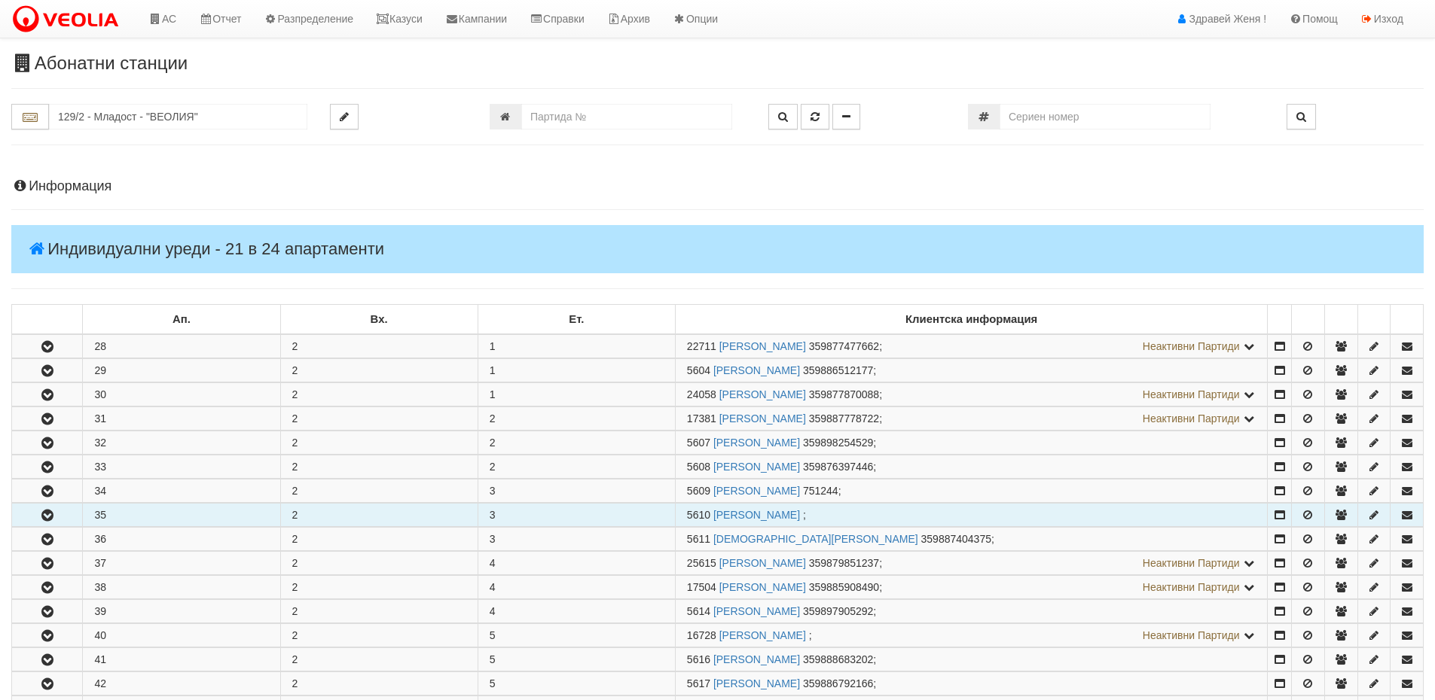
click at [43, 519] on icon "button" at bounding box center [47, 516] width 18 height 11
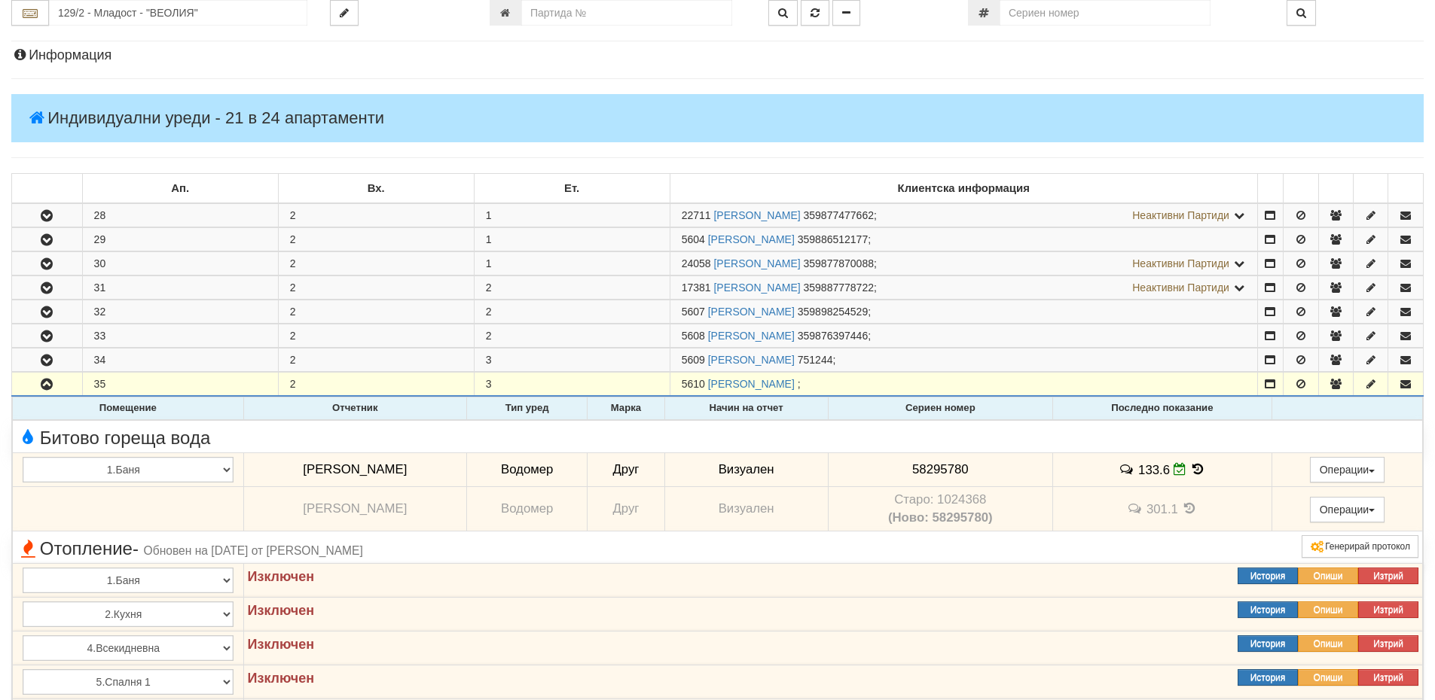
scroll to position [226, 0]
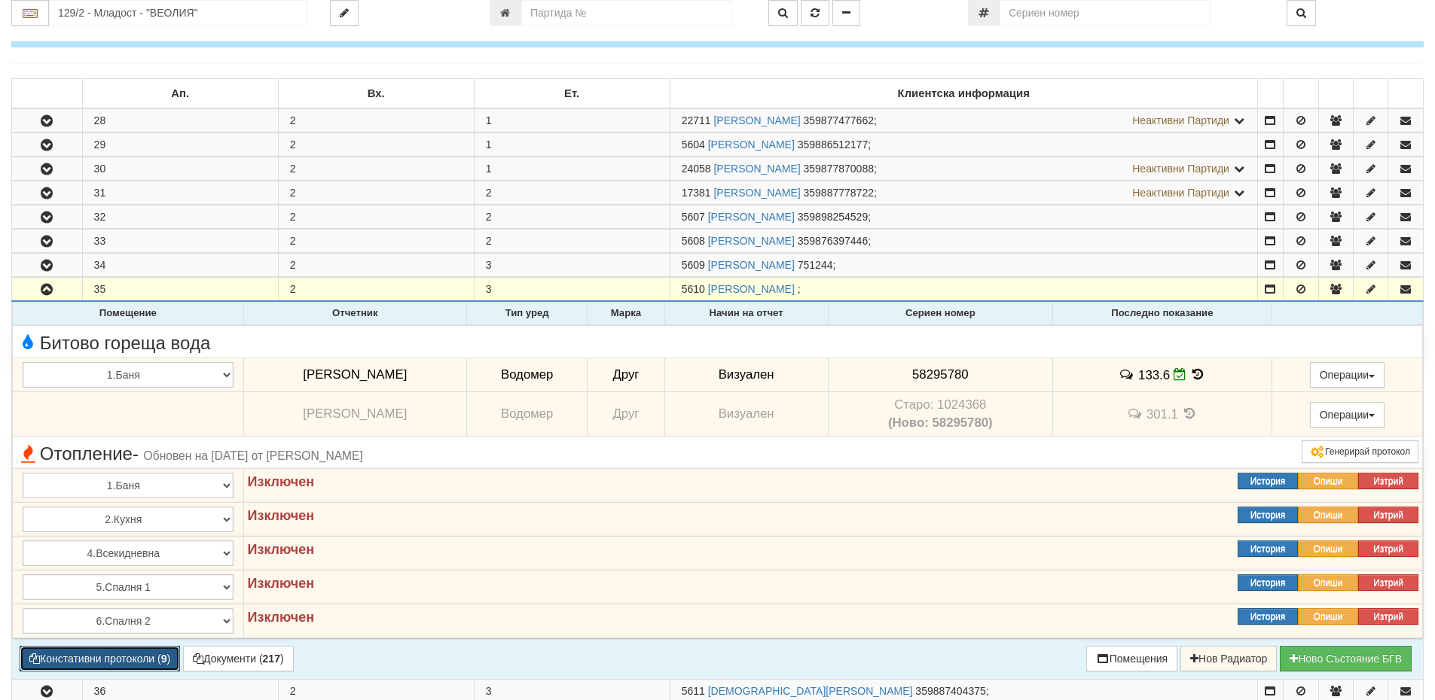
click at [114, 661] on button "Констативни протоколи ( 9 )" at bounding box center [100, 659] width 160 height 26
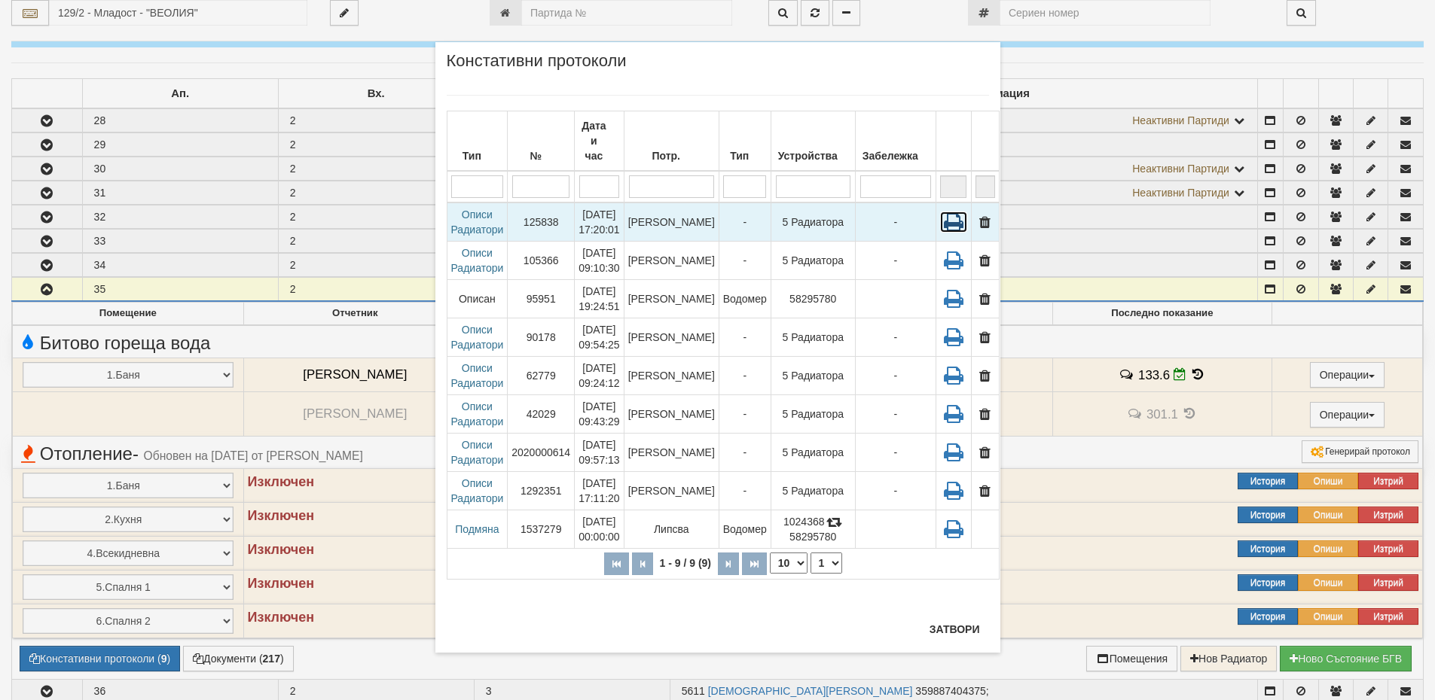
click at [943, 212] on icon at bounding box center [953, 222] width 27 height 21
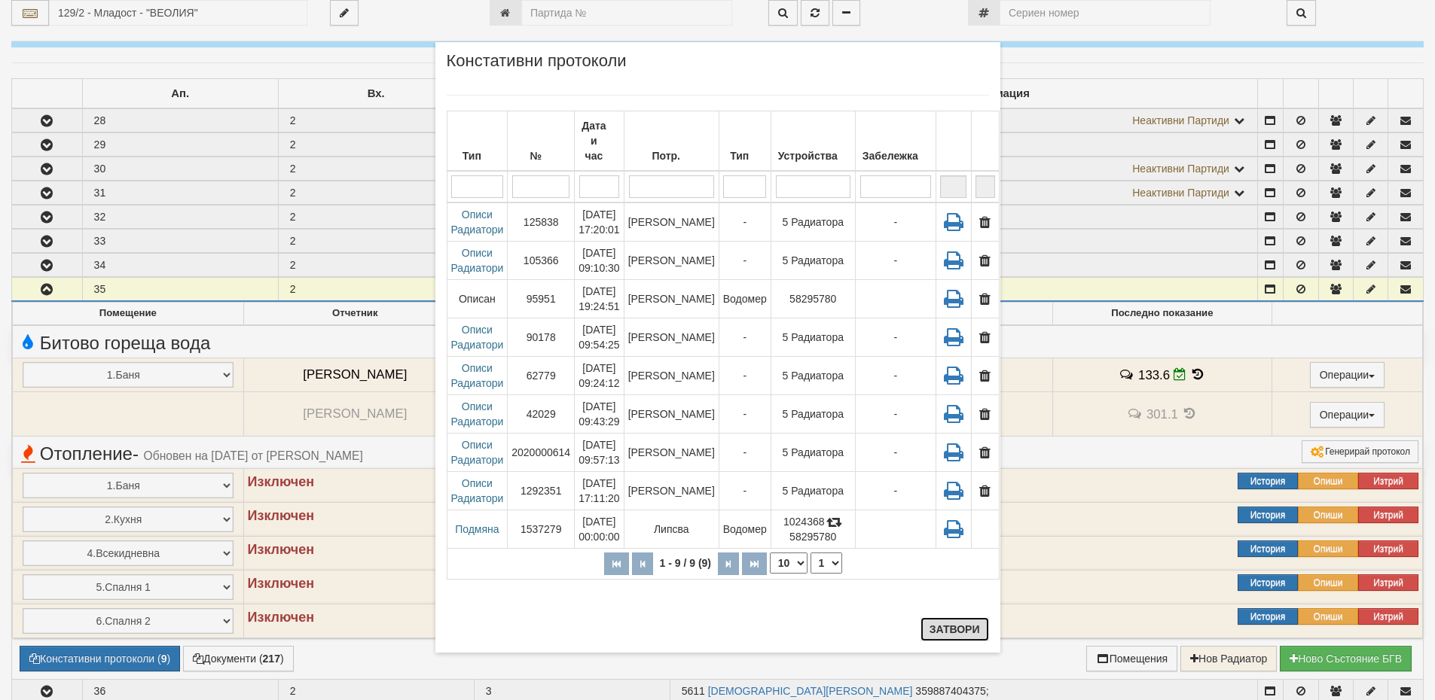
click at [960, 619] on button "Затвори" at bounding box center [954, 630] width 69 height 24
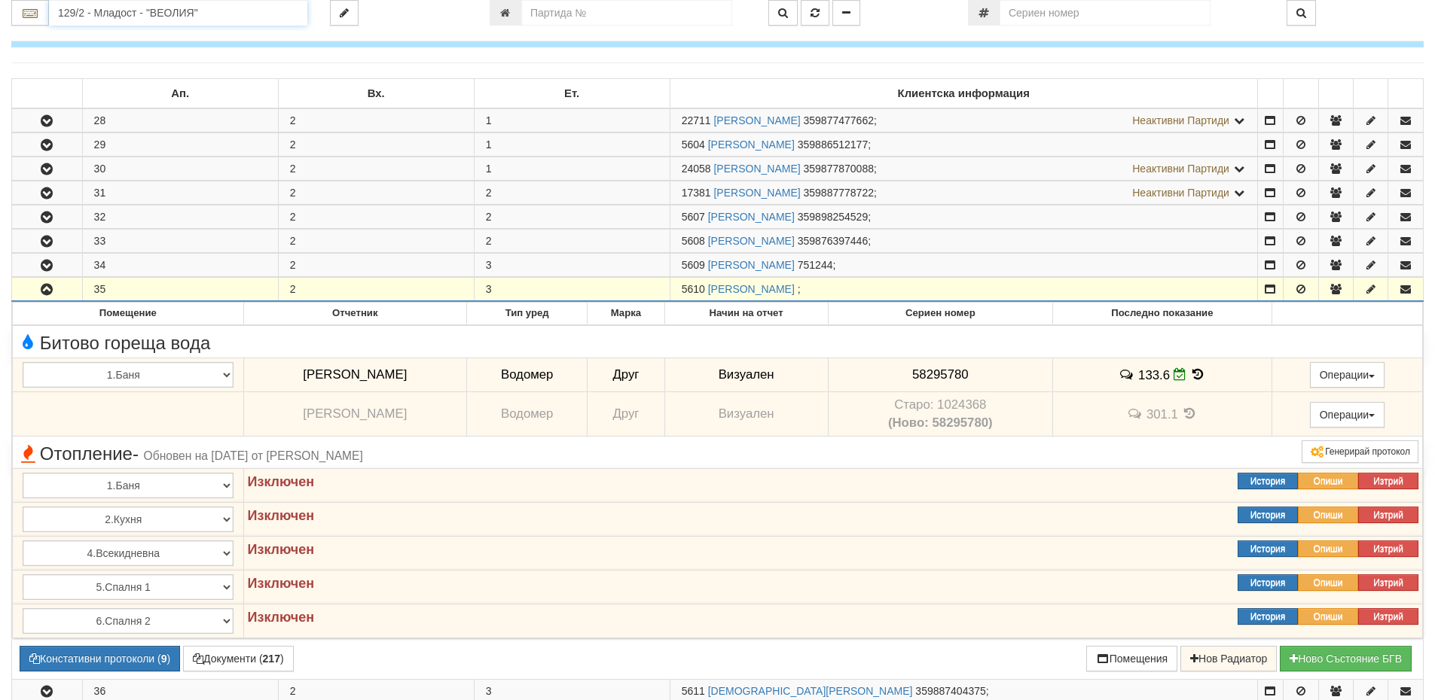
click at [151, 11] on input "129/2 - Младост - "ВЕОЛИЯ"" at bounding box center [178, 13] width 258 height 26
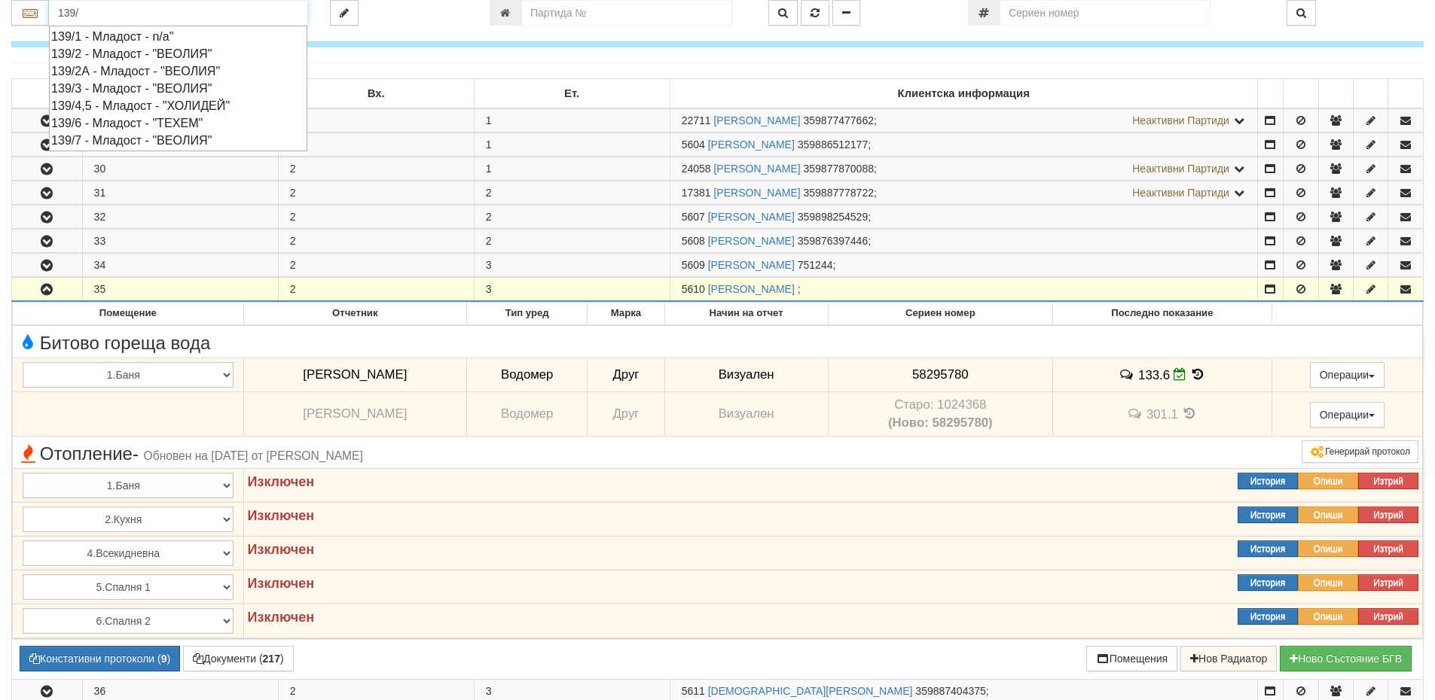
click at [141, 139] on div "139/7 - Младост - "ВЕОЛИЯ"" at bounding box center [178, 140] width 254 height 17
type input "139/7 - Младост - "ВЕОЛИЯ""
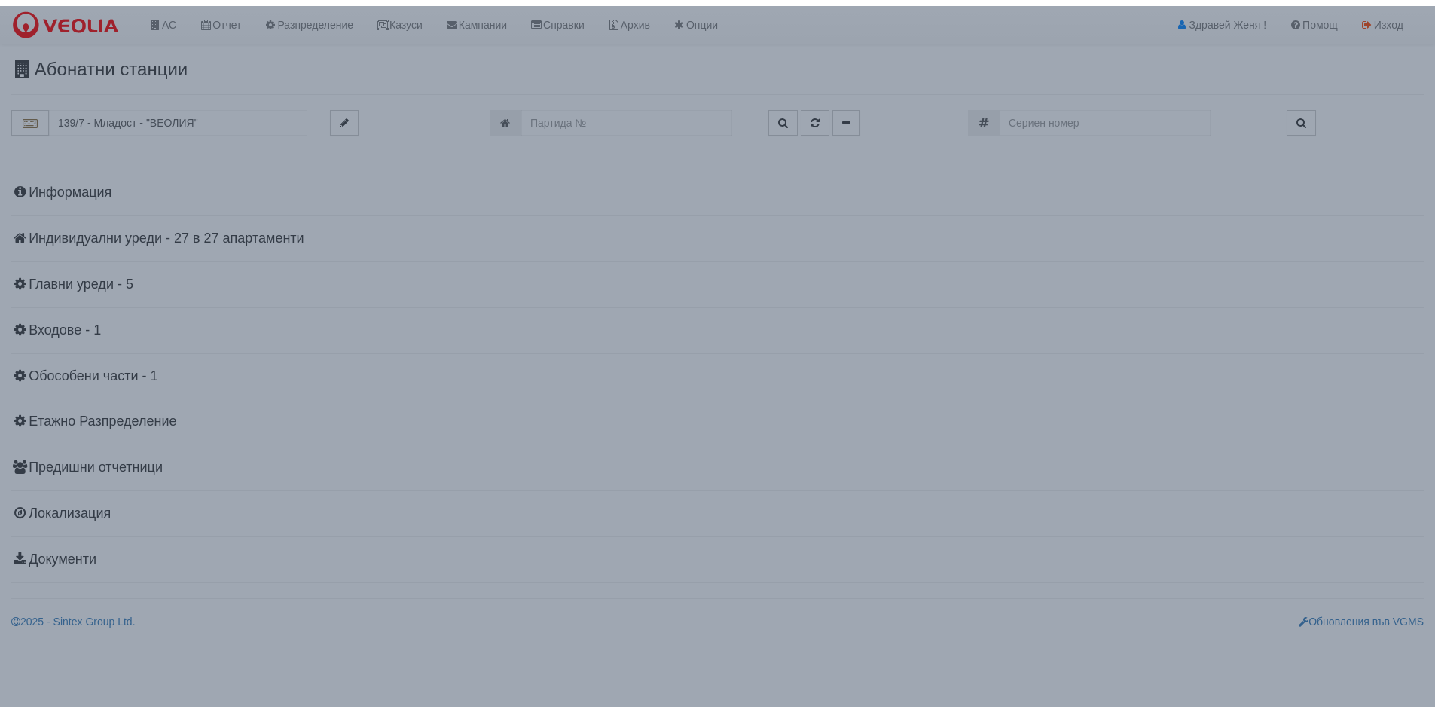
scroll to position [0, 0]
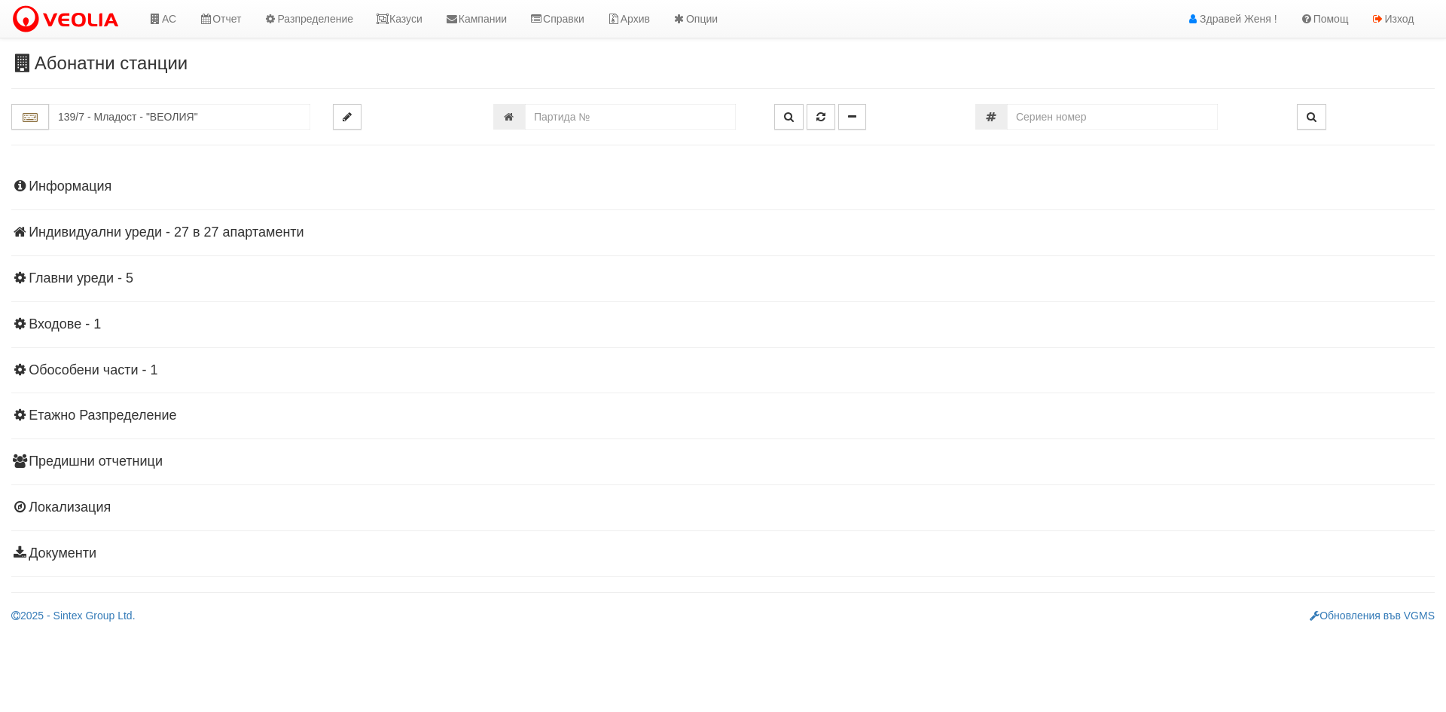
click at [135, 191] on h4 "Информация" at bounding box center [723, 186] width 1424 height 15
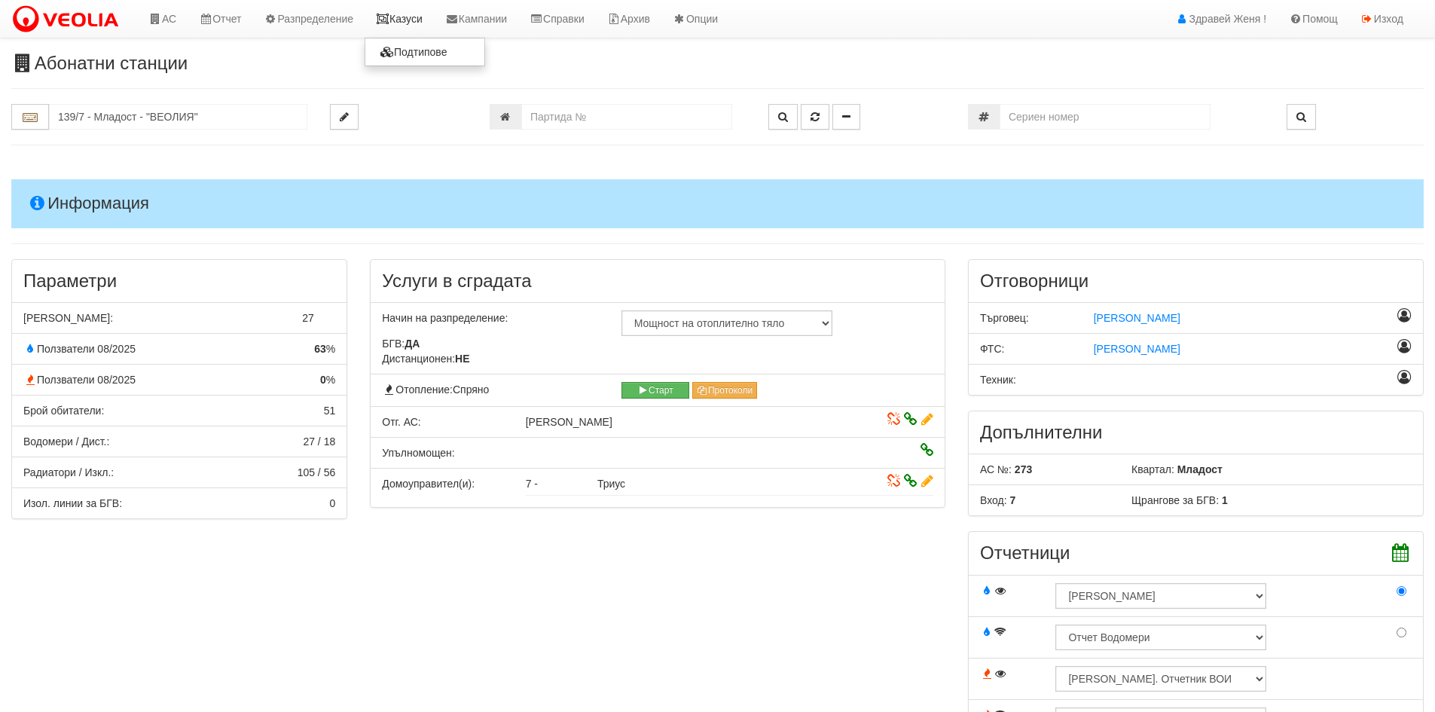
click at [398, 20] on link "Казуси" at bounding box center [399, 19] width 69 height 38
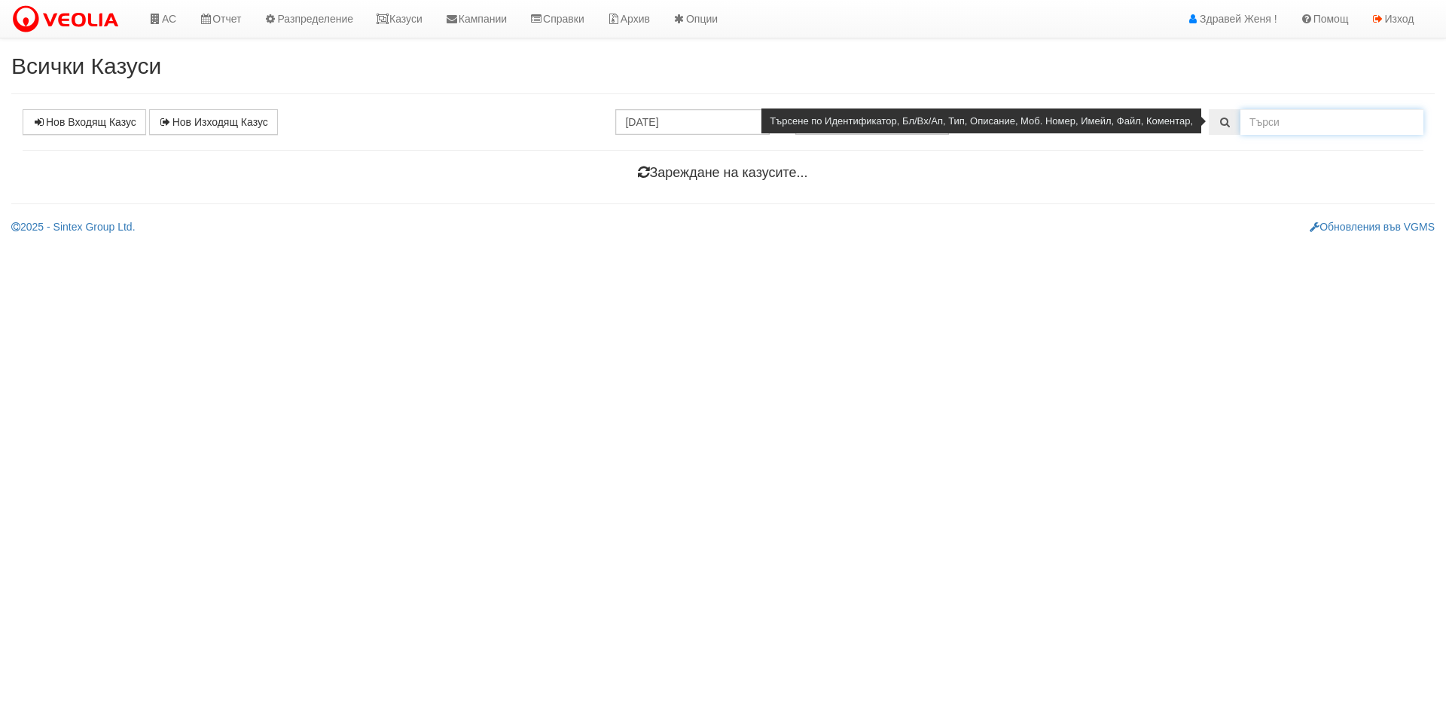
click at [1301, 121] on input "text" at bounding box center [1331, 122] width 183 height 26
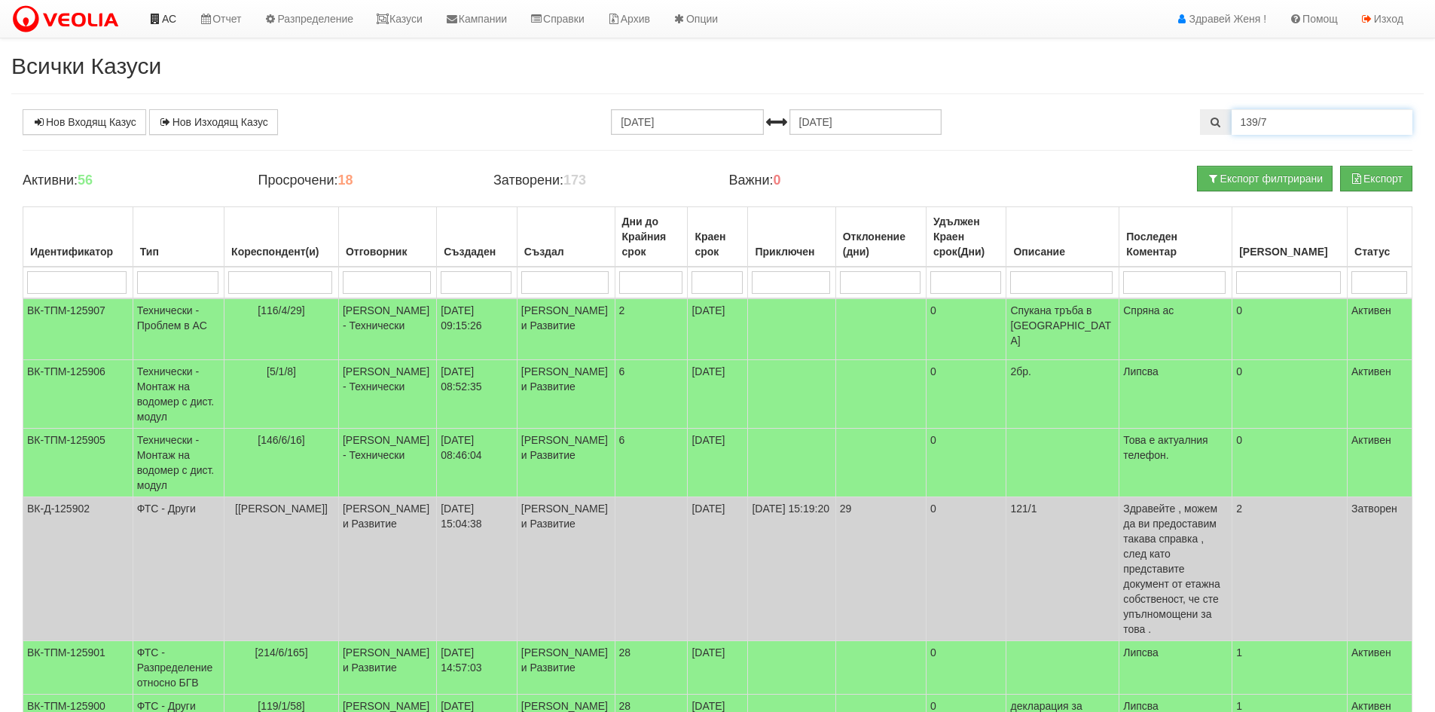
type input "139/7"
click at [157, 13] on link "АС" at bounding box center [162, 19] width 50 height 38
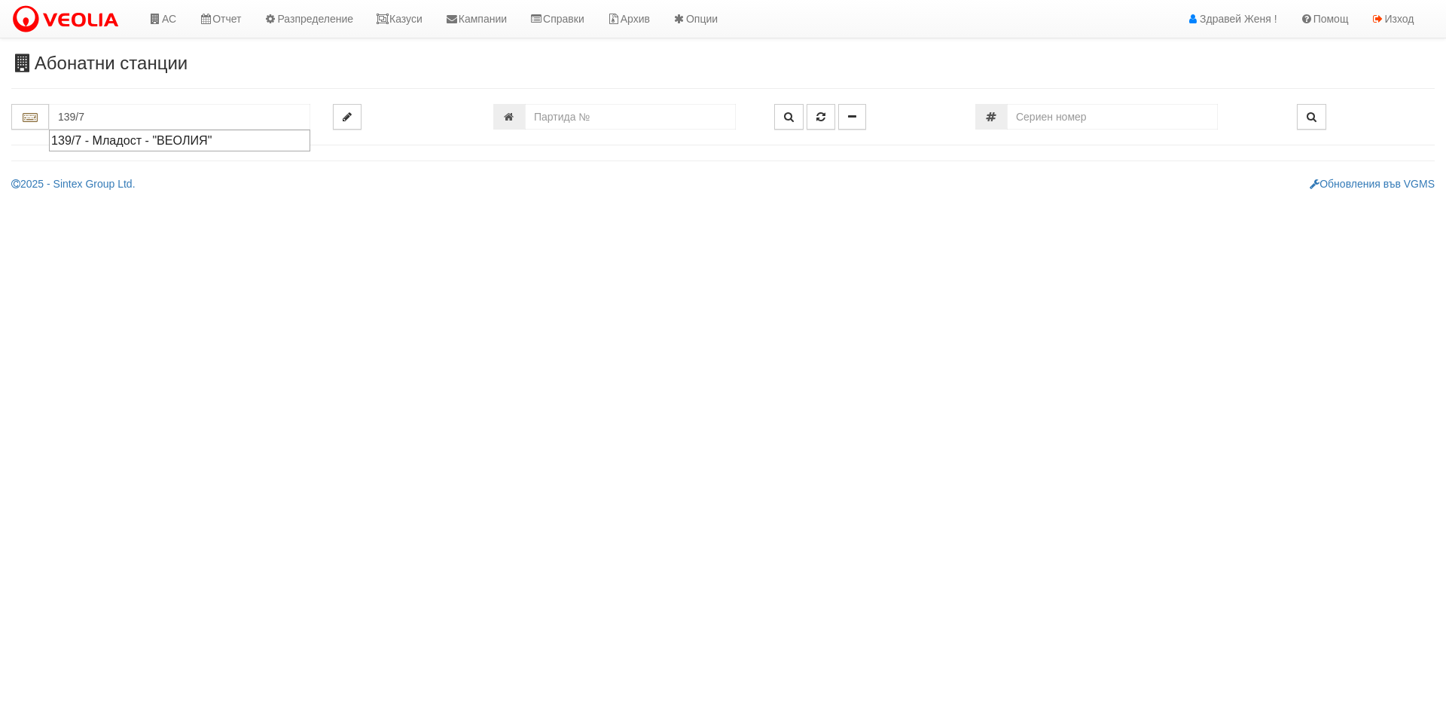
click at [180, 142] on div "139/7 - Младост - "ВЕОЛИЯ"" at bounding box center [179, 140] width 257 height 17
type input "139/7 - Младост - "ВЕОЛИЯ""
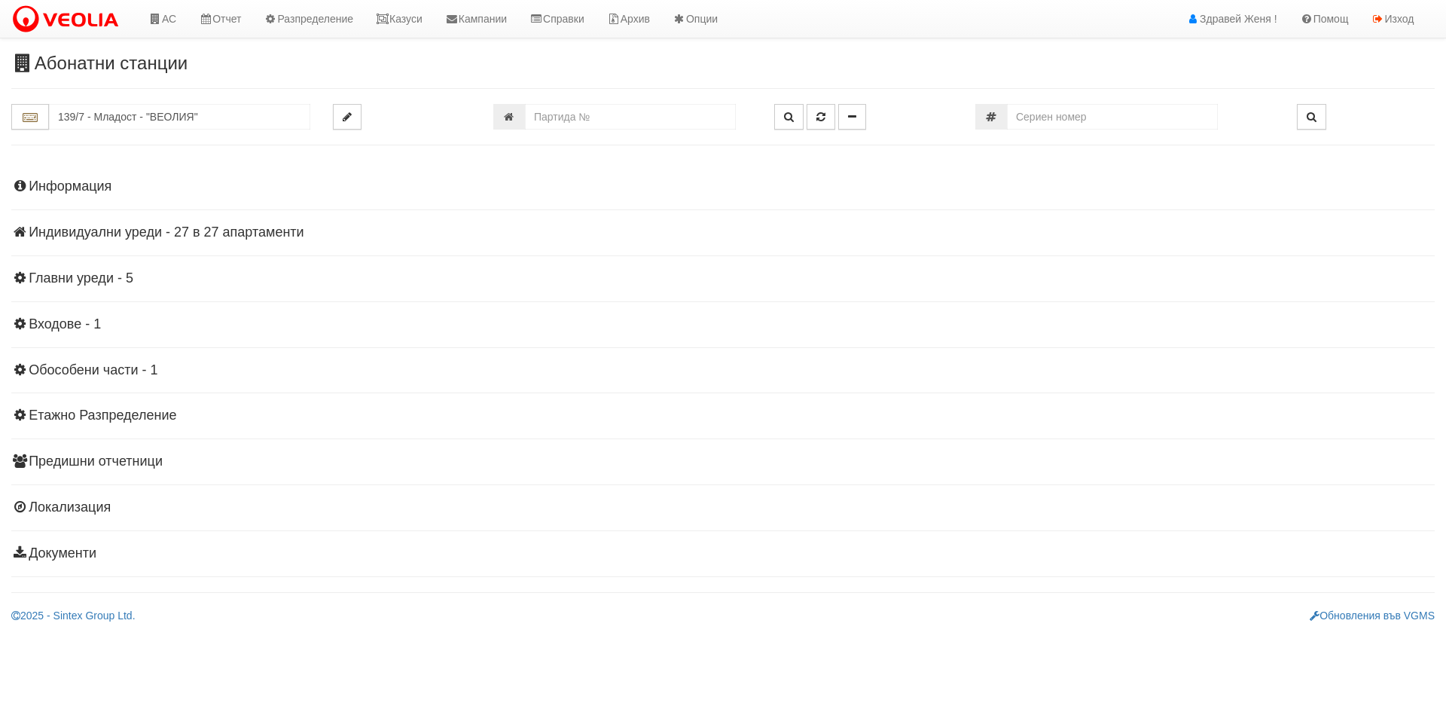
click at [135, 228] on h4 "Индивидуални уреди - 27 в 27 апартаменти" at bounding box center [723, 232] width 1424 height 15
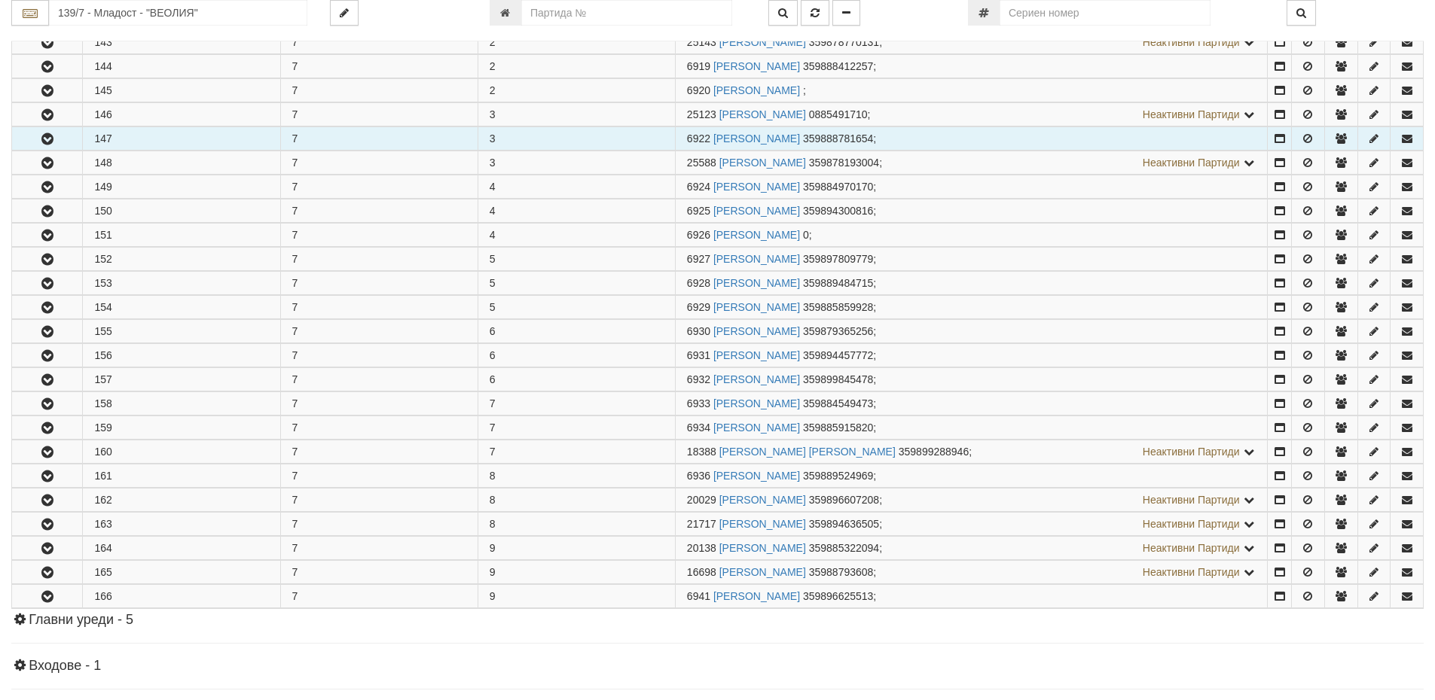
scroll to position [301, 0]
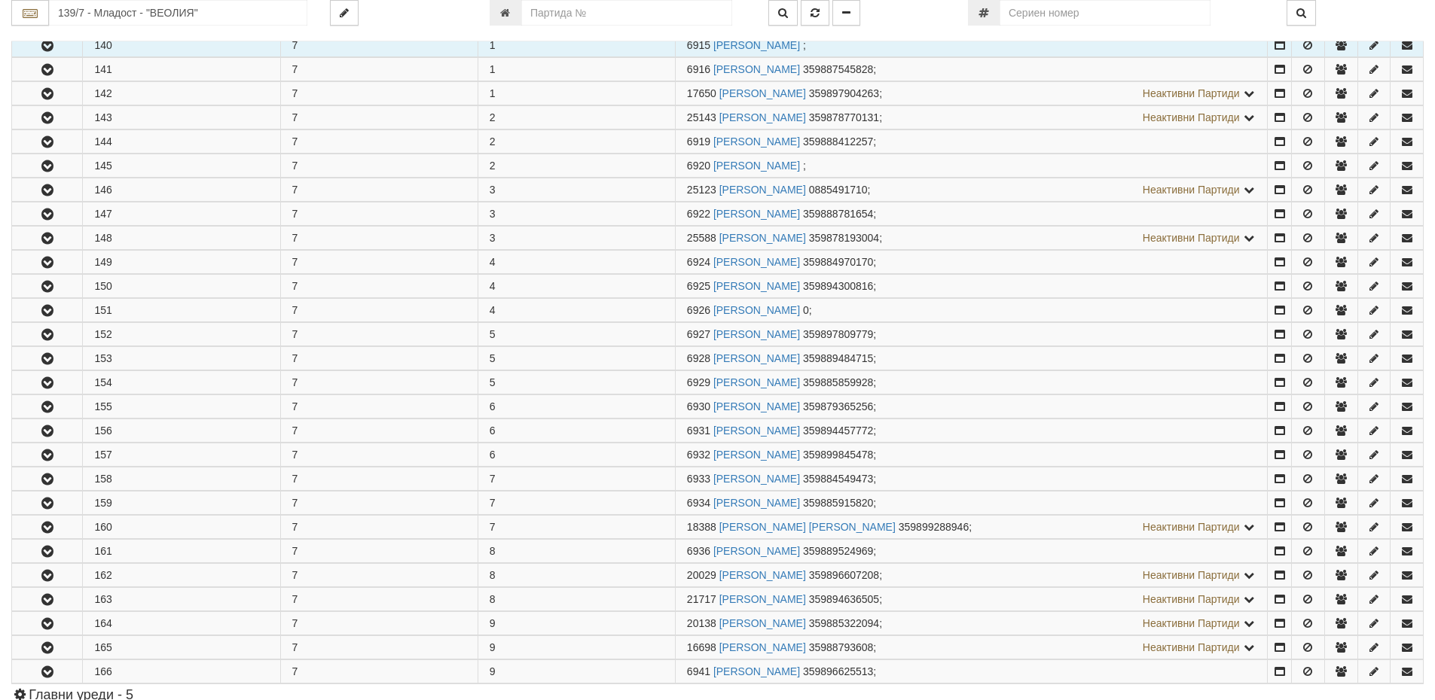
click at [50, 50] on icon "button" at bounding box center [47, 46] width 18 height 11
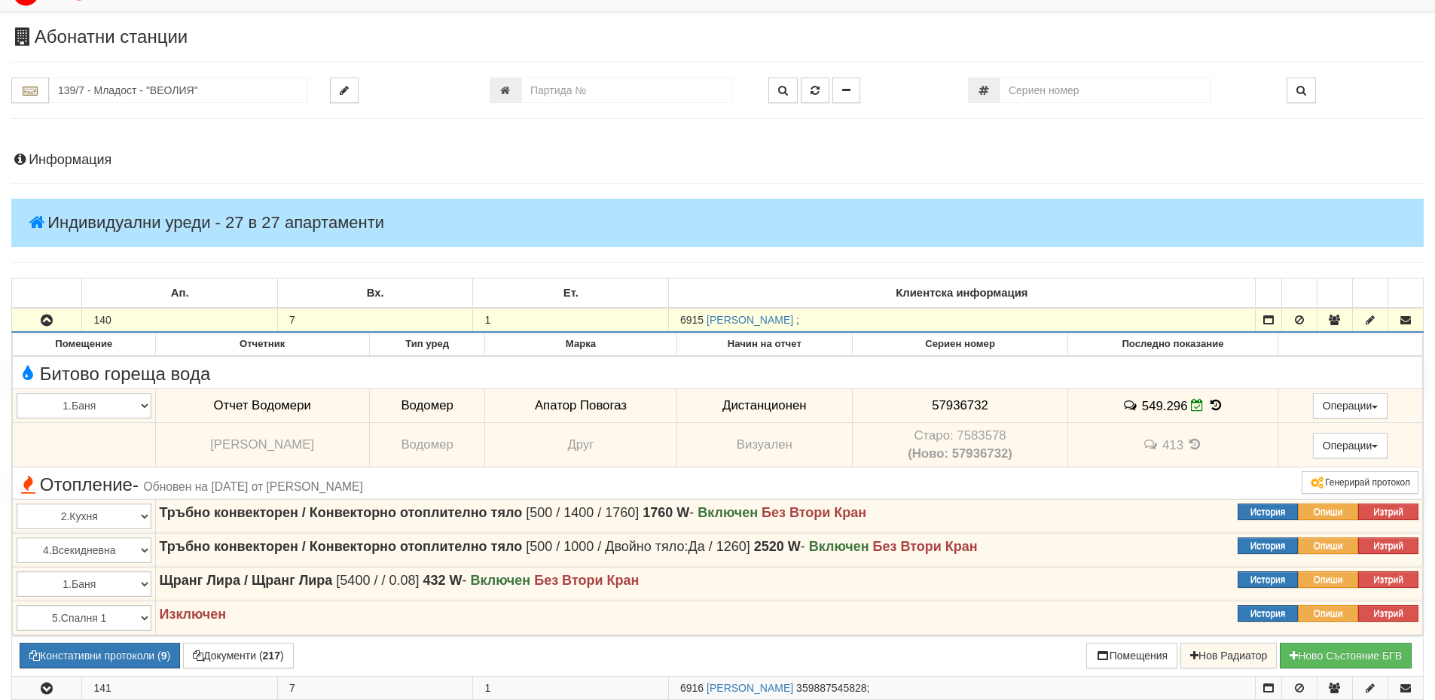
scroll to position [0, 0]
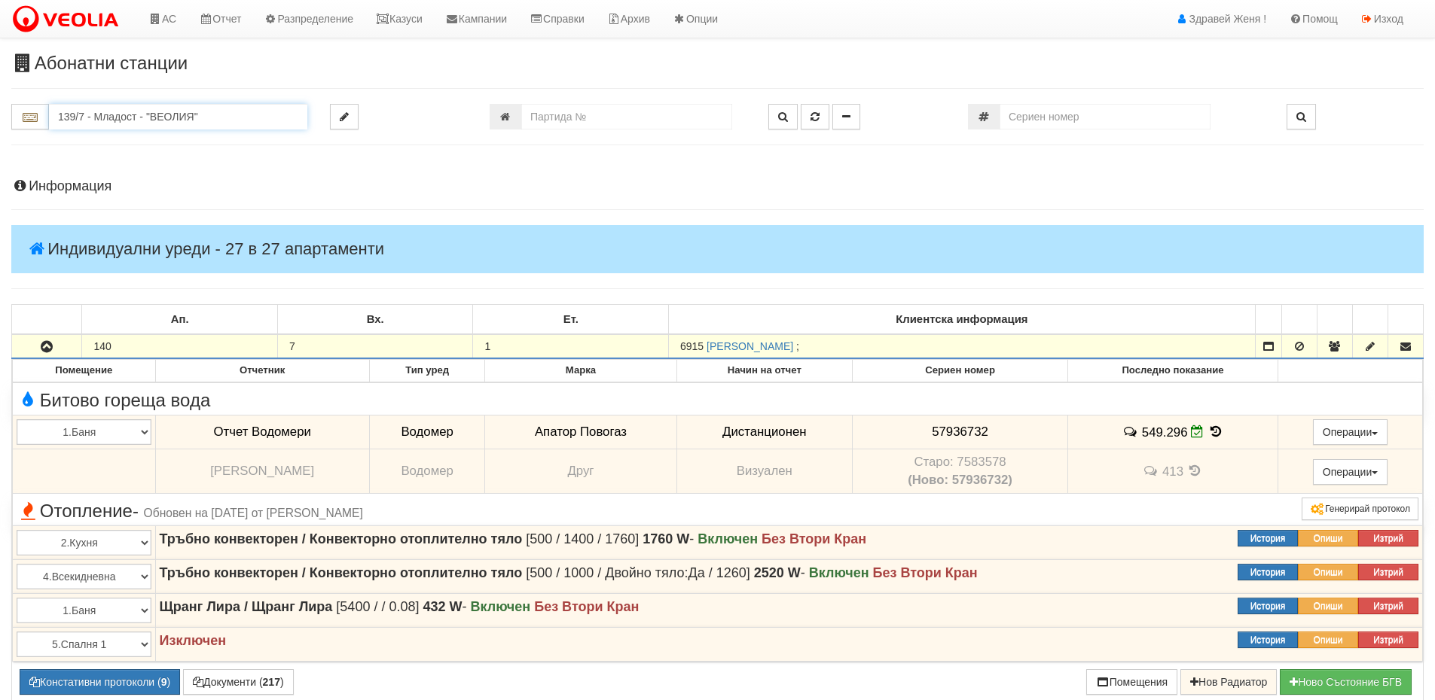
click at [109, 124] on input "139/7 - Младост - "ВЕОЛИЯ"" at bounding box center [178, 117] width 258 height 26
click at [212, 118] on input "139/7 - Младост - "ВЕОЛИЯ"" at bounding box center [178, 117] width 258 height 26
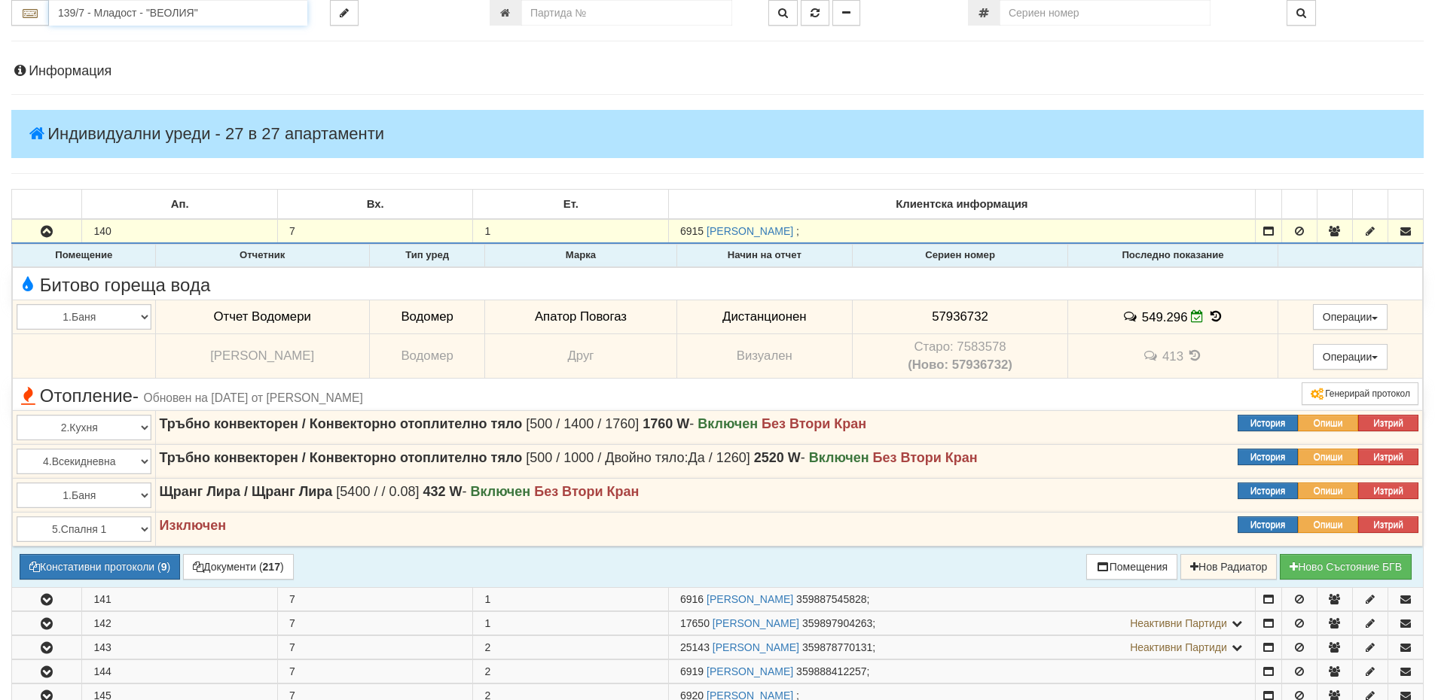
scroll to position [226, 0]
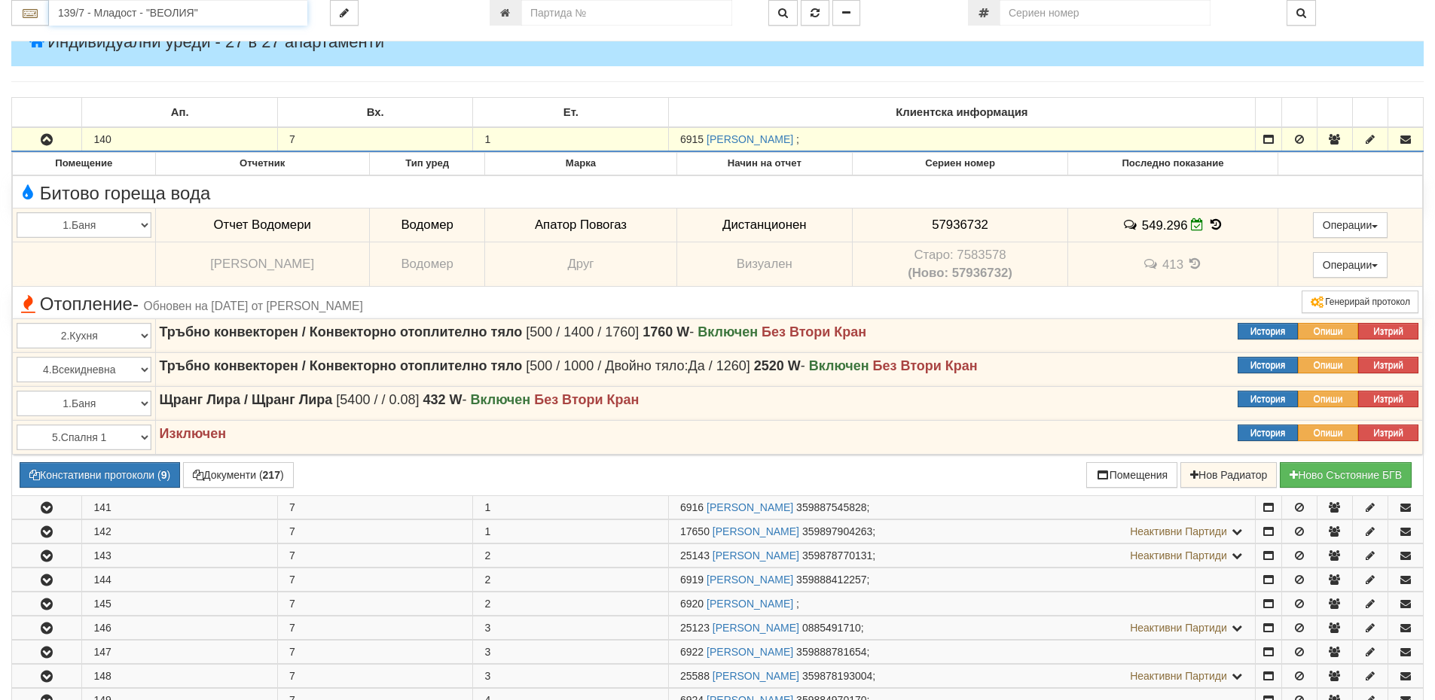
drag, startPoint x: 221, startPoint y: 14, endPoint x: 0, endPoint y: 14, distance: 221.4
click at [0, 14] on div "139/7 - Младост - "ВЕОЛИЯ"" at bounding box center [159, 13] width 319 height 26
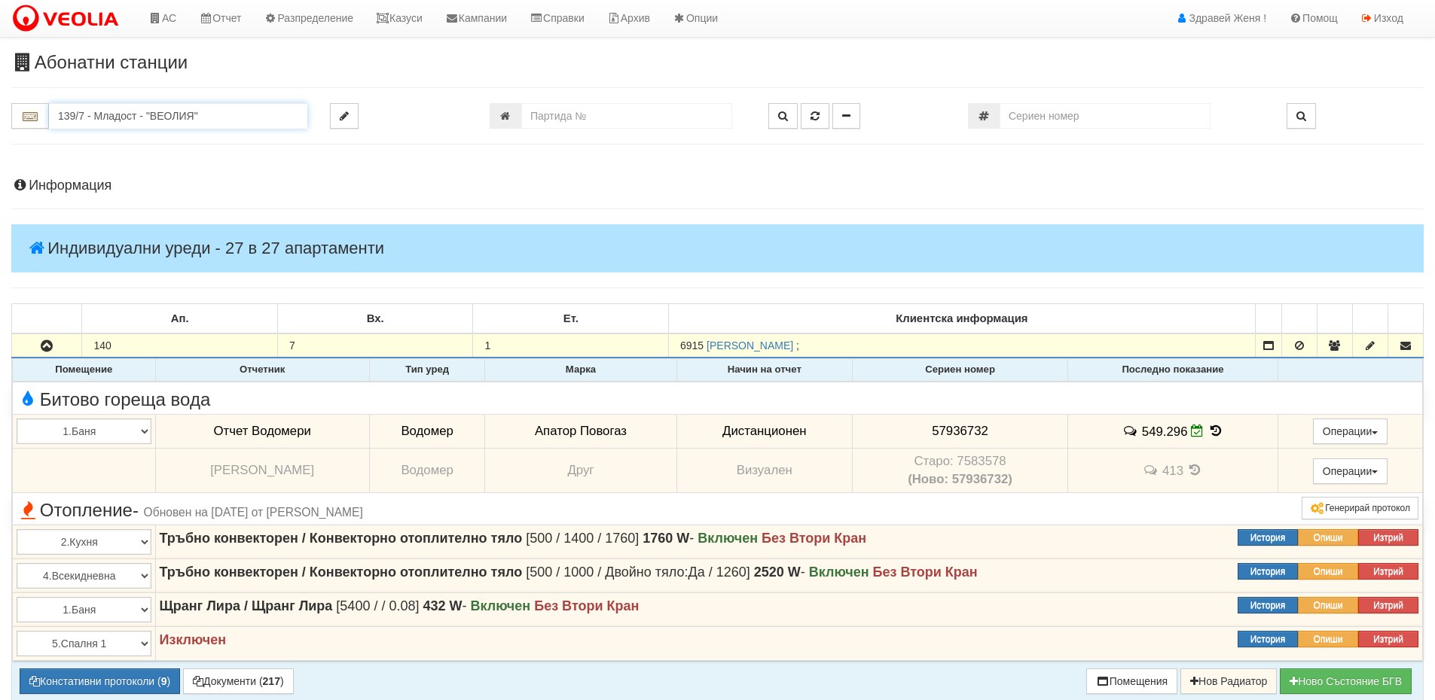
scroll to position [0, 0]
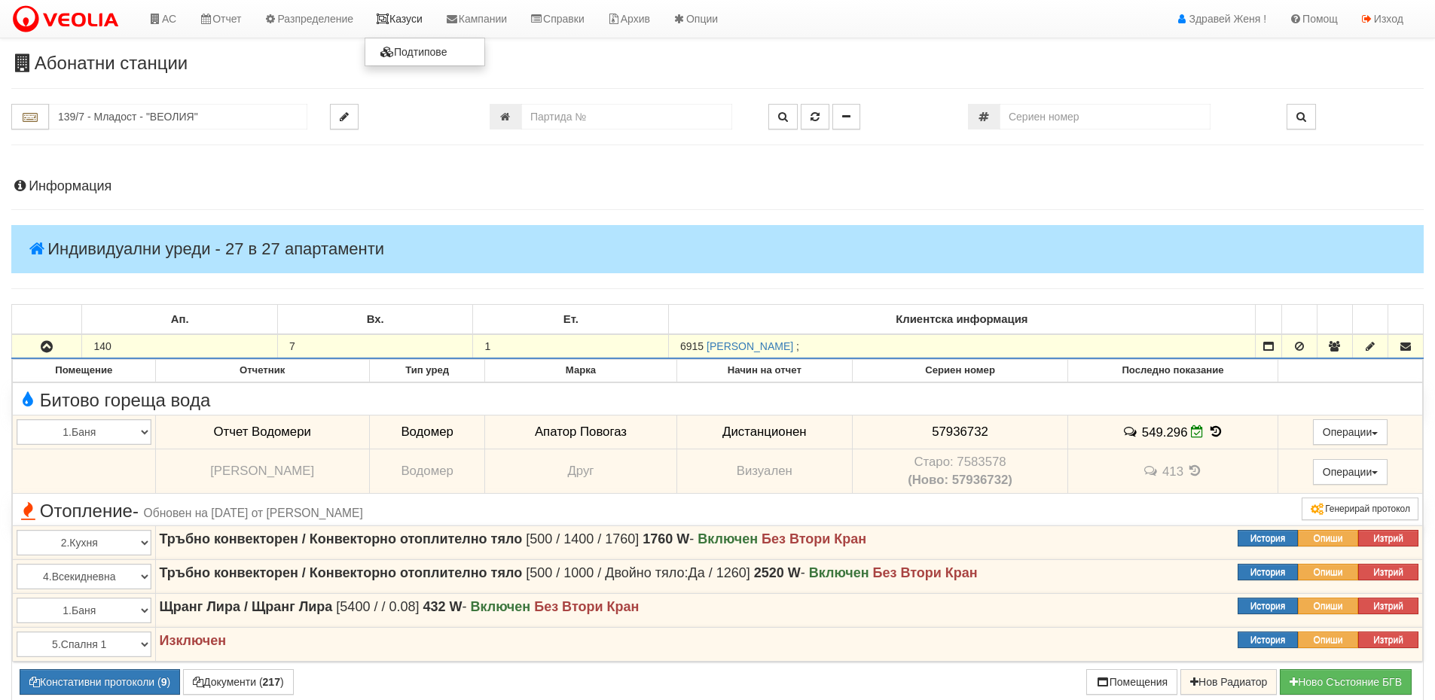
click at [389, 20] on icon at bounding box center [383, 19] width 14 height 11
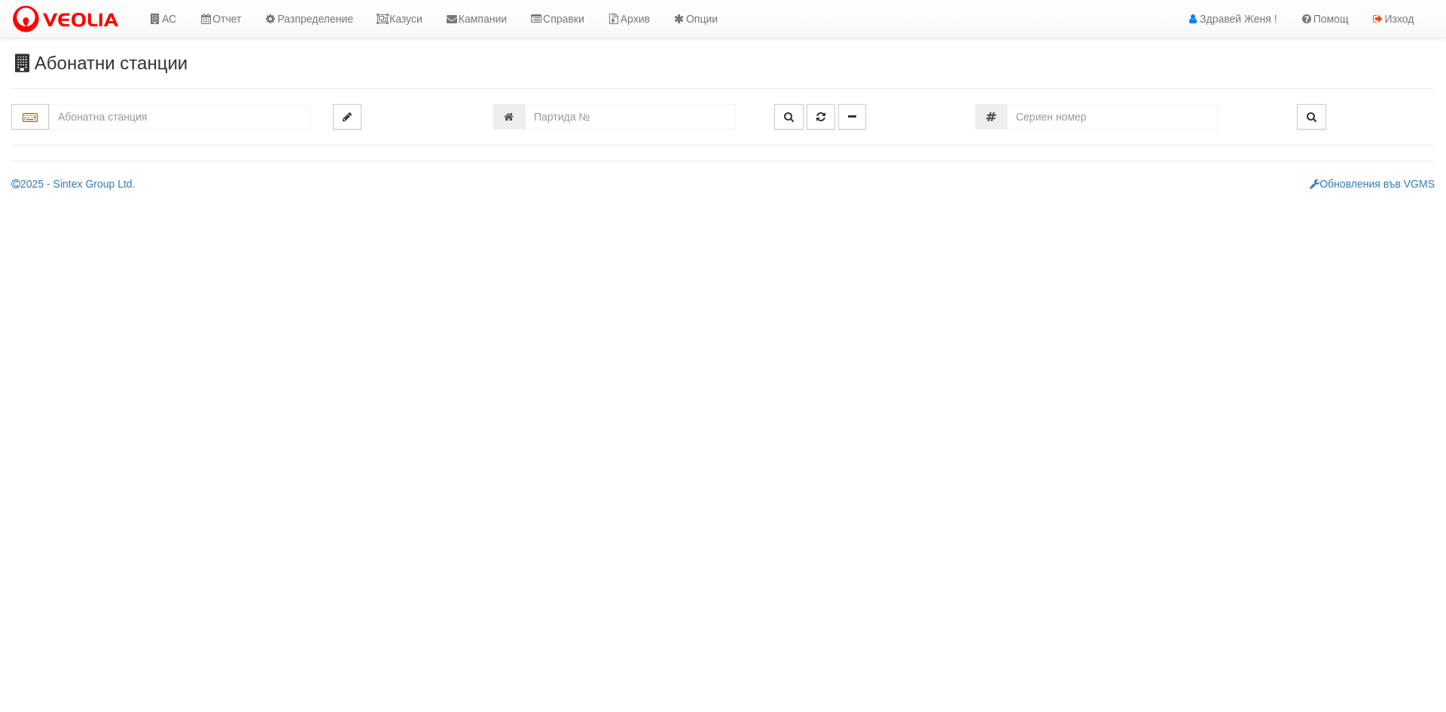
click at [100, 122] on input "text" at bounding box center [179, 117] width 261 height 26
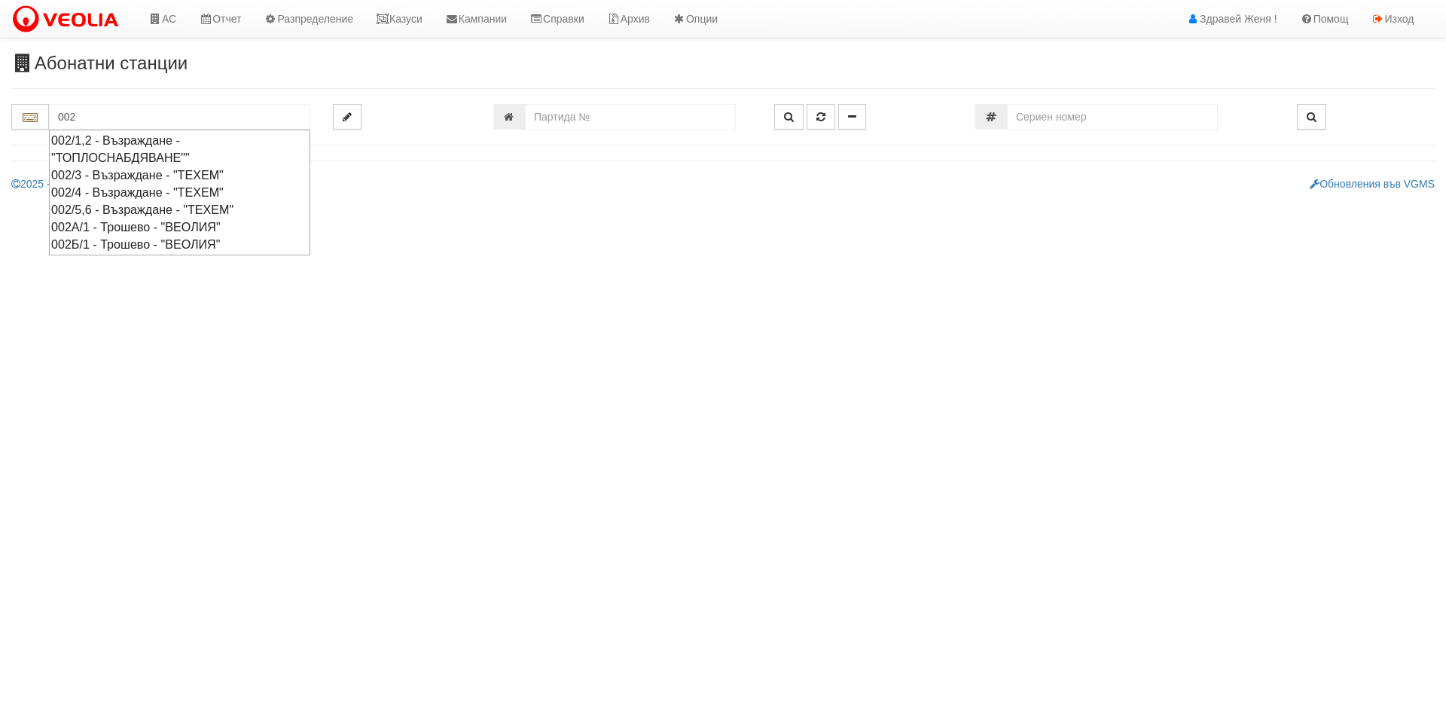
click at [149, 172] on div "002/3 - Възраждане - "ТЕХЕМ"" at bounding box center [179, 174] width 257 height 17
type input "002/3 - Възраждане - "ТЕХЕМ""
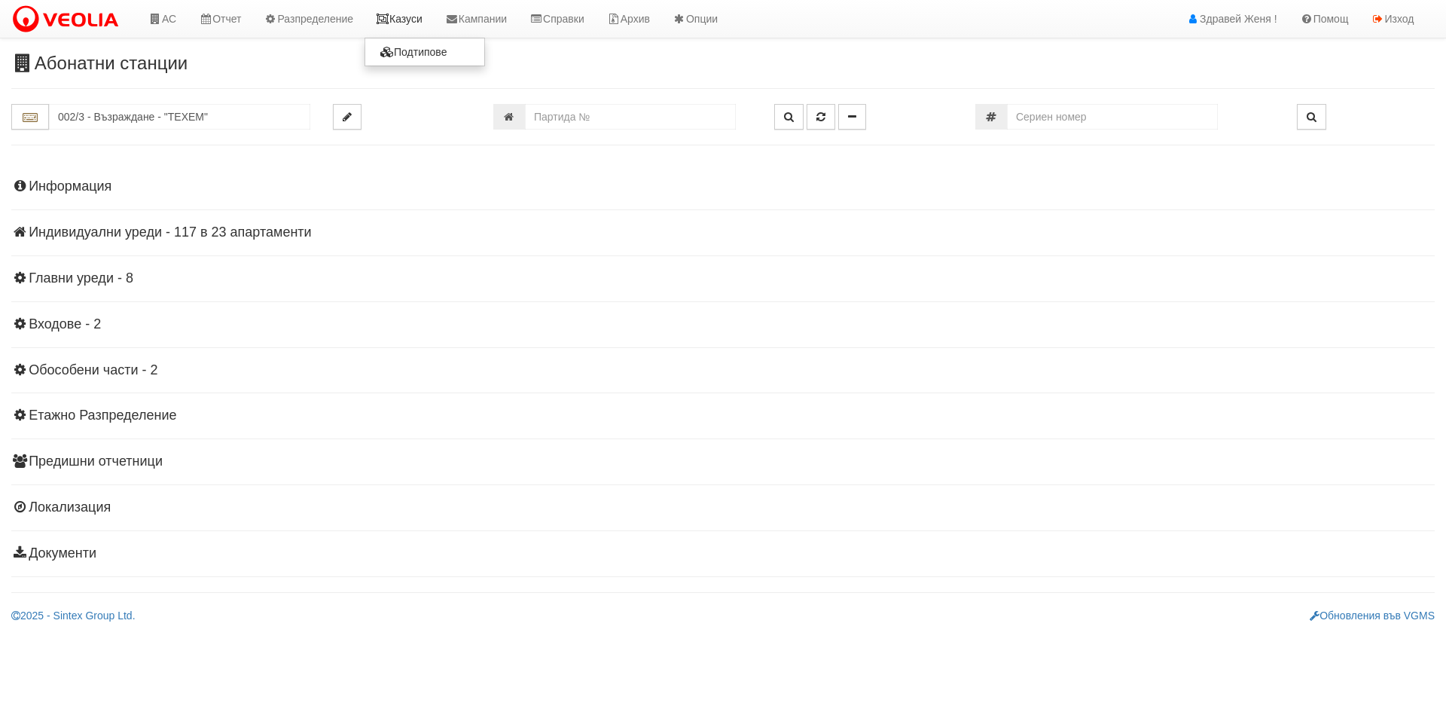
click at [404, 17] on link "Казуси" at bounding box center [399, 19] width 69 height 38
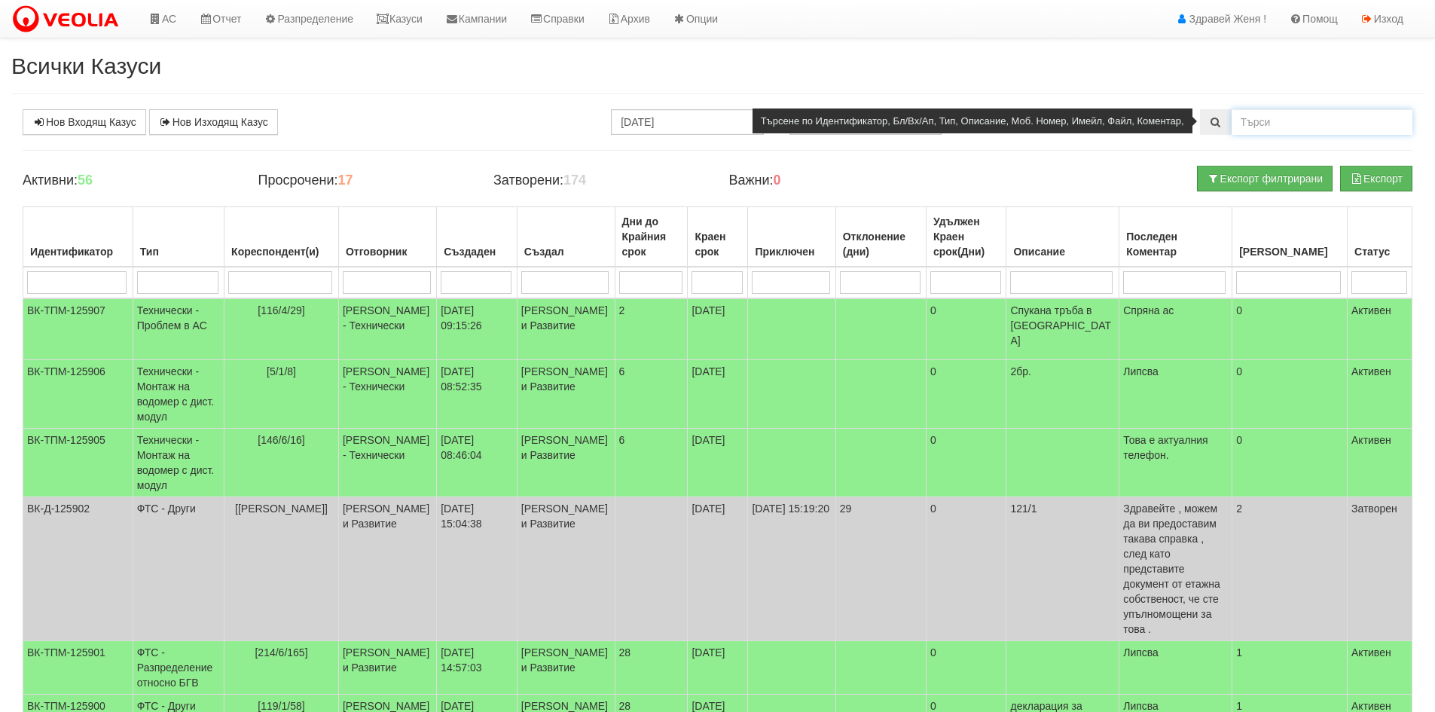
click at [1259, 121] on input "text" at bounding box center [1321, 122] width 181 height 26
type input "133/7/153"
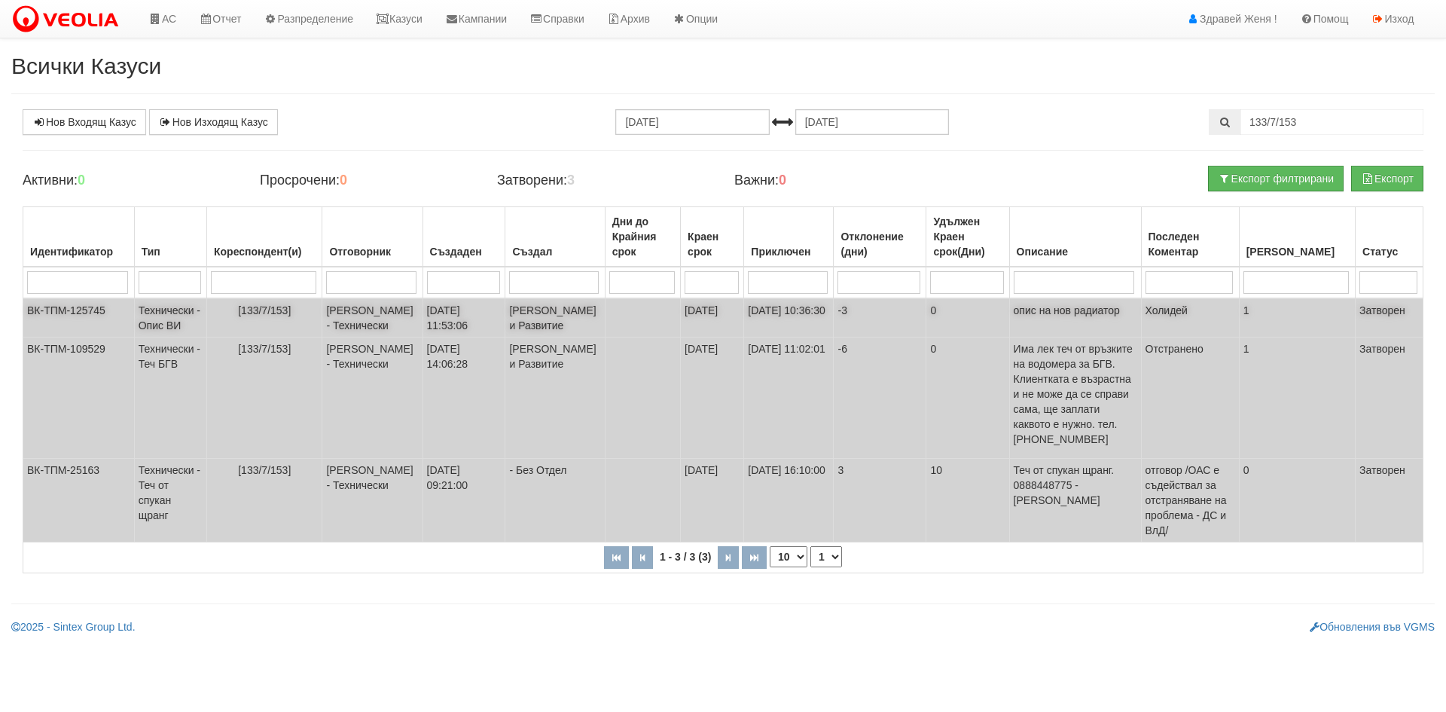
click at [202, 328] on td "Технически - Опис ВИ" at bounding box center [170, 317] width 72 height 39
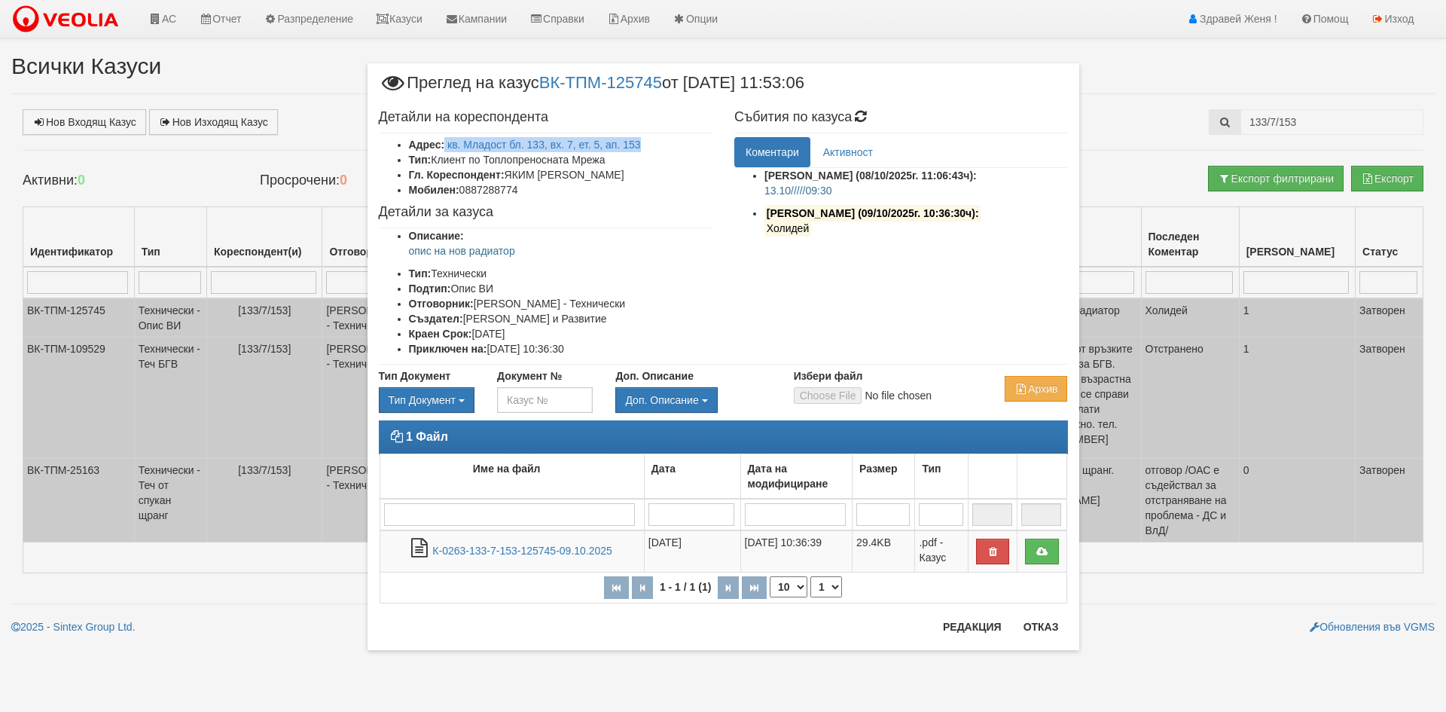
drag, startPoint x: 650, startPoint y: 142, endPoint x: 469, endPoint y: 136, distance: 180.9
click at [445, 141] on li "Адрес: кв. Младост бл. 133, вх. 7, ет. 5, ап. 153" at bounding box center [561, 144] width 304 height 15
copy li "кв. Младост бл. 133, вх. 7, ет. 5, ап. 153"
drag, startPoint x: 505, startPoint y: 172, endPoint x: 645, endPoint y: 185, distance: 140.7
click at [645, 185] on ul "Адрес: кв. Младост бл. 133, вх. 7, ет. 5, ап. 153 Тип: Клиент по Топлопреноснат…" at bounding box center [546, 167] width 334 height 60
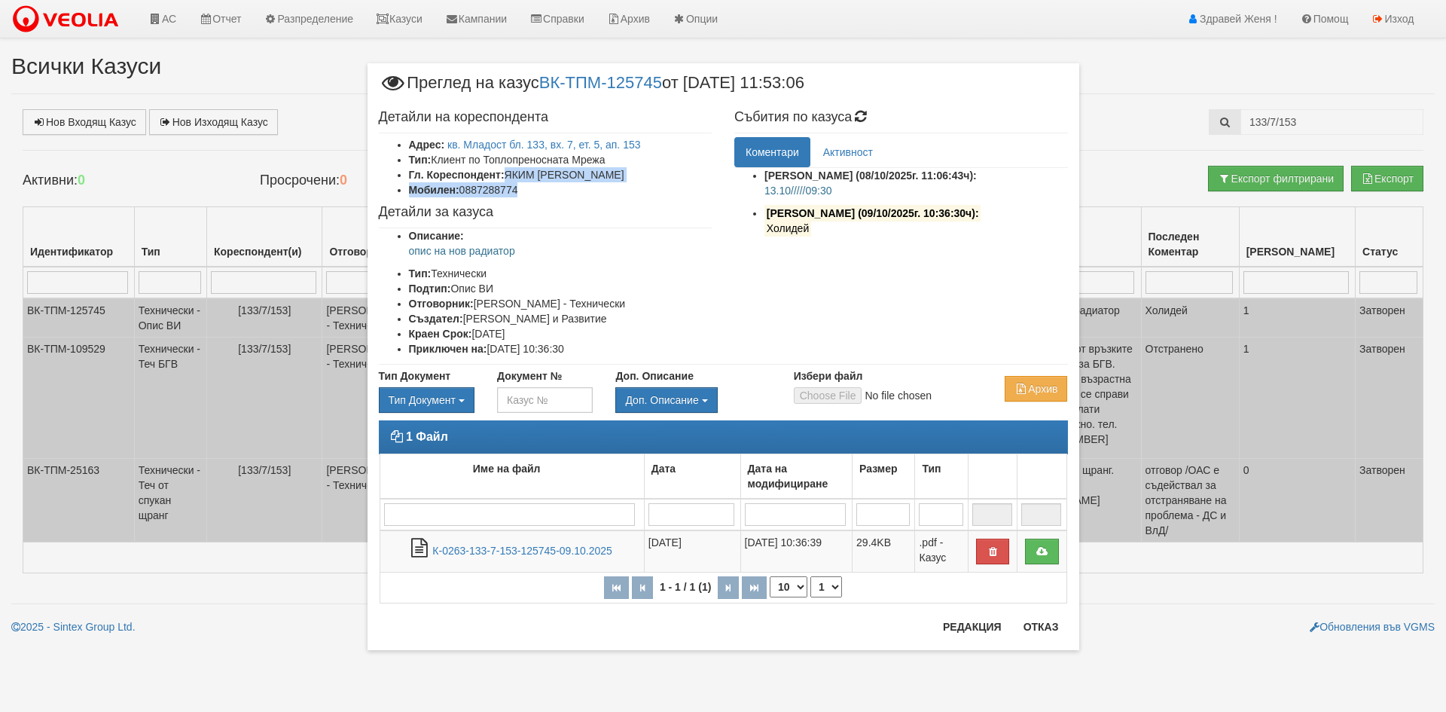
copy ul "ЯКИМ ГЕОРГИЕВ ПЪРВАНОВ Мобилен: 0887288774"
drag, startPoint x: 643, startPoint y: 146, endPoint x: 444, endPoint y: 146, distance: 198.8
click at [444, 146] on li "Адрес: кв. Младост бл. 133, вх. 7, ет. 5, ап. 153" at bounding box center [561, 144] width 304 height 15
copy li "кв. Младост бл. 133, вх. 7, ет. 5, ап. 153"
click at [1024, 626] on button "Отказ" at bounding box center [1041, 627] width 53 height 24
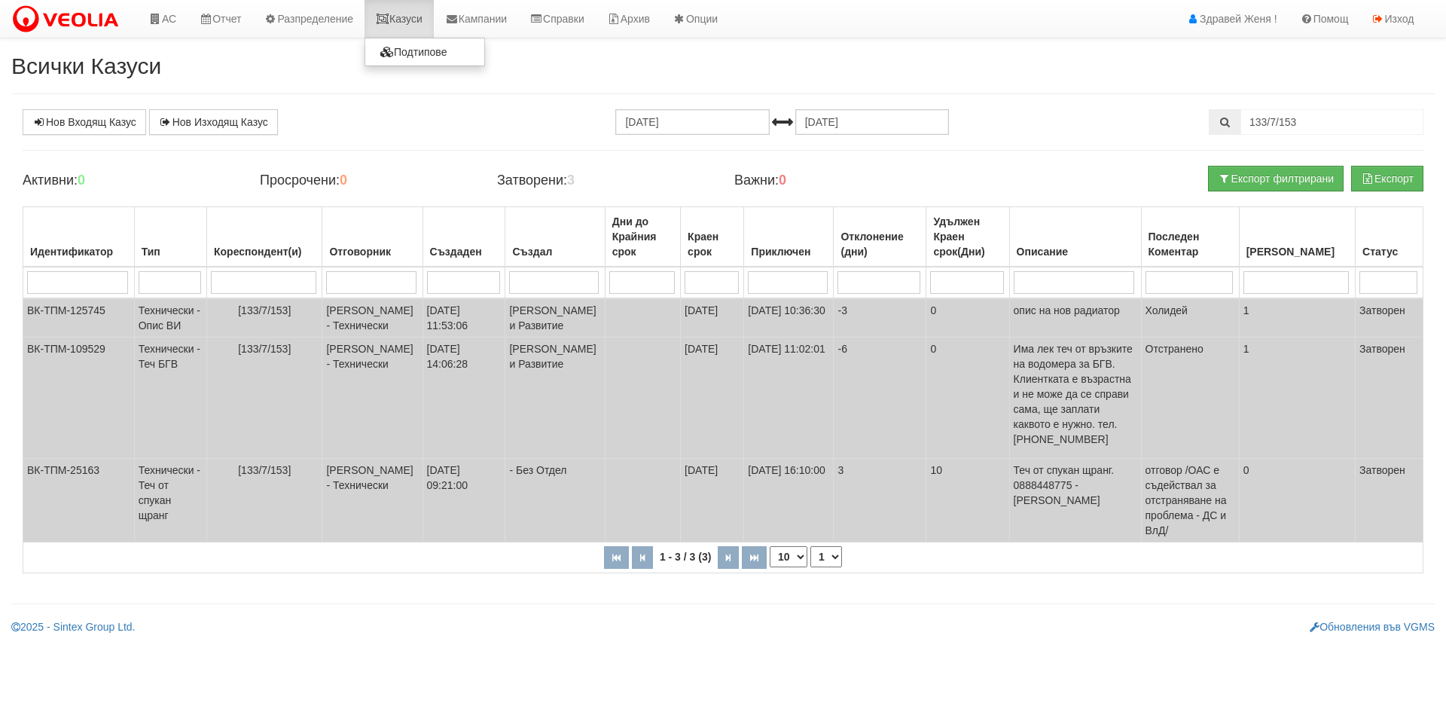
click at [407, 23] on link "Казуси" at bounding box center [399, 19] width 69 height 38
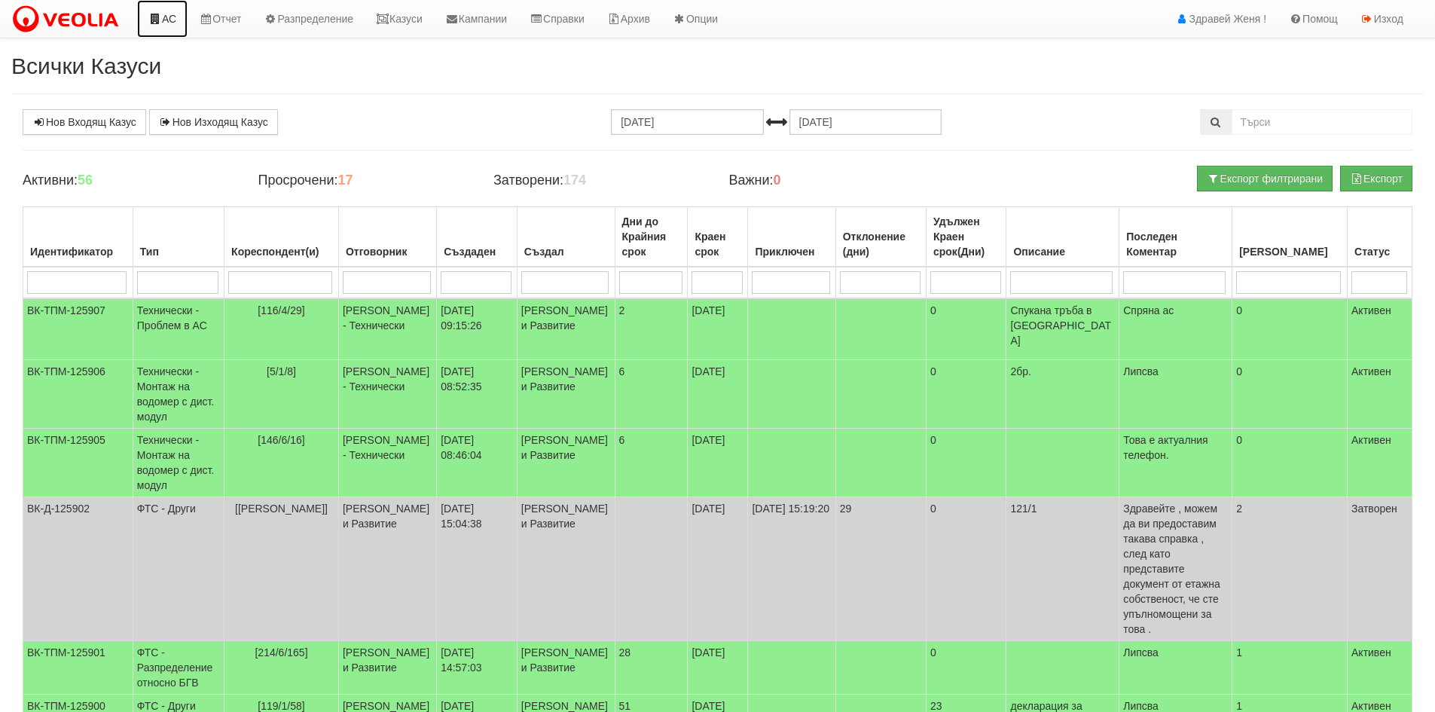
click at [163, 19] on link "АС" at bounding box center [162, 19] width 50 height 38
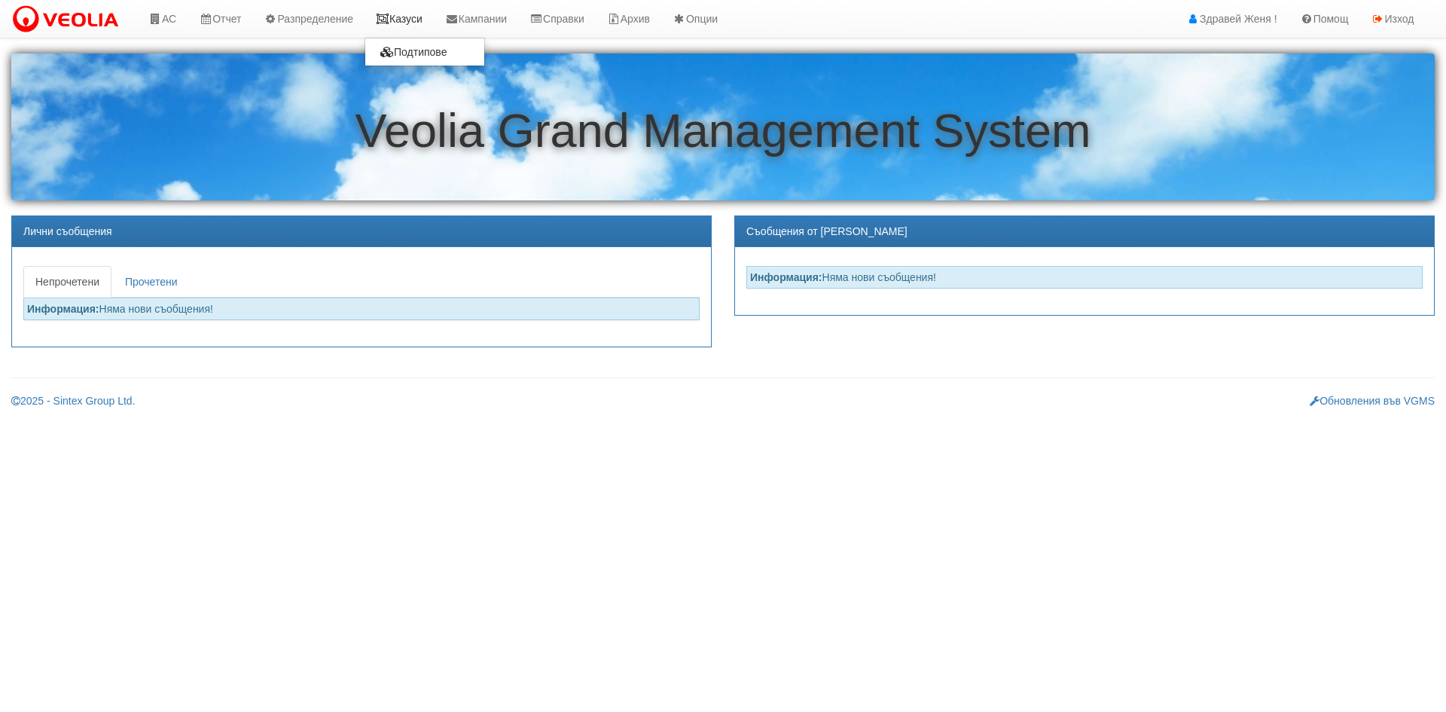
click at [423, 35] on link "Казуси" at bounding box center [399, 19] width 69 height 38
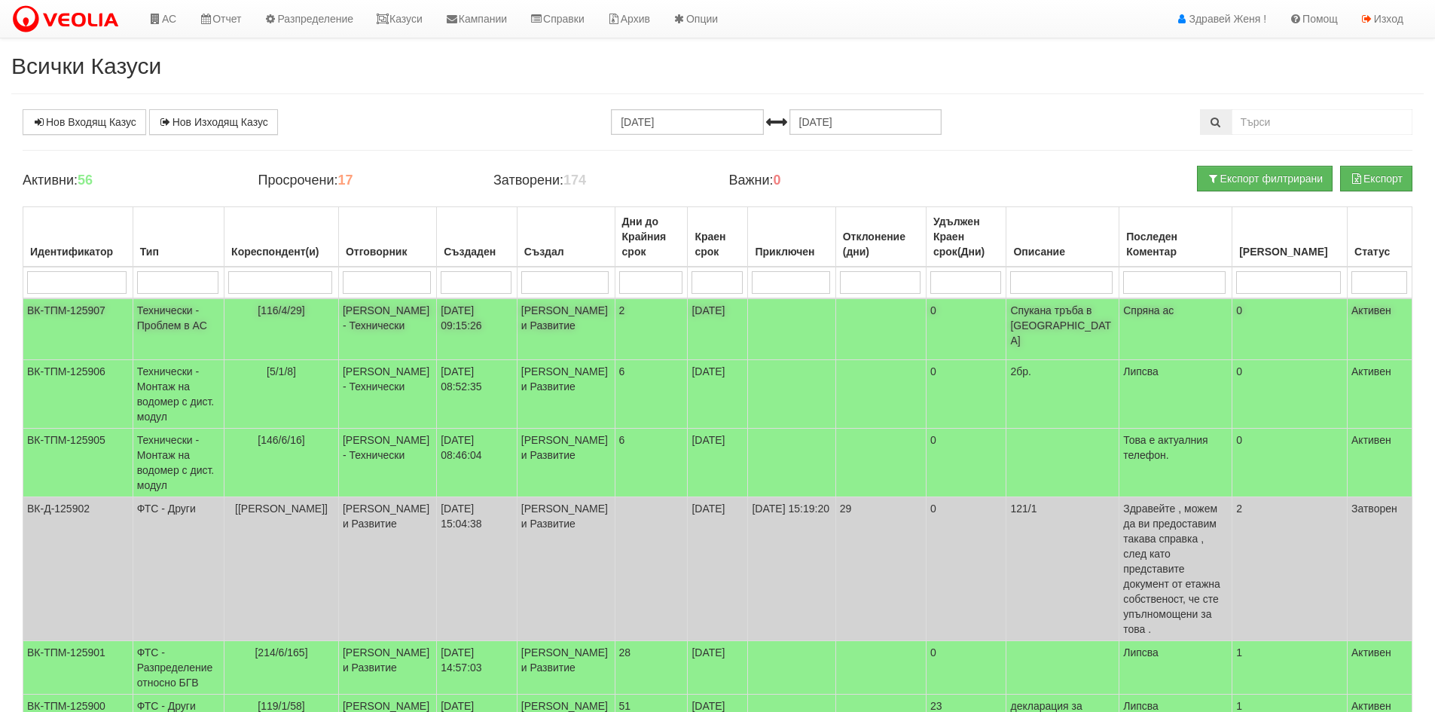
click at [1151, 319] on td "Спряна ас" at bounding box center [1175, 329] width 113 height 62
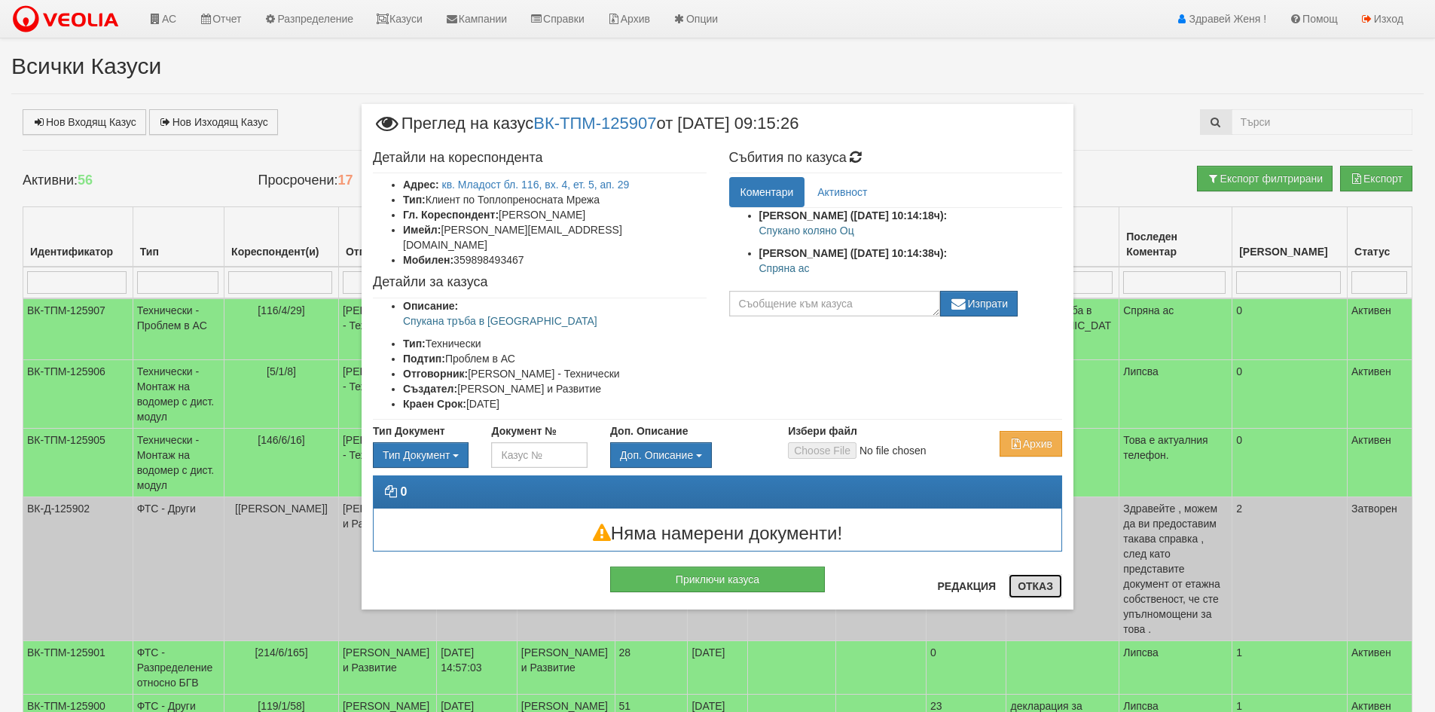
click at [1054, 587] on button "Отказ" at bounding box center [1035, 586] width 53 height 24
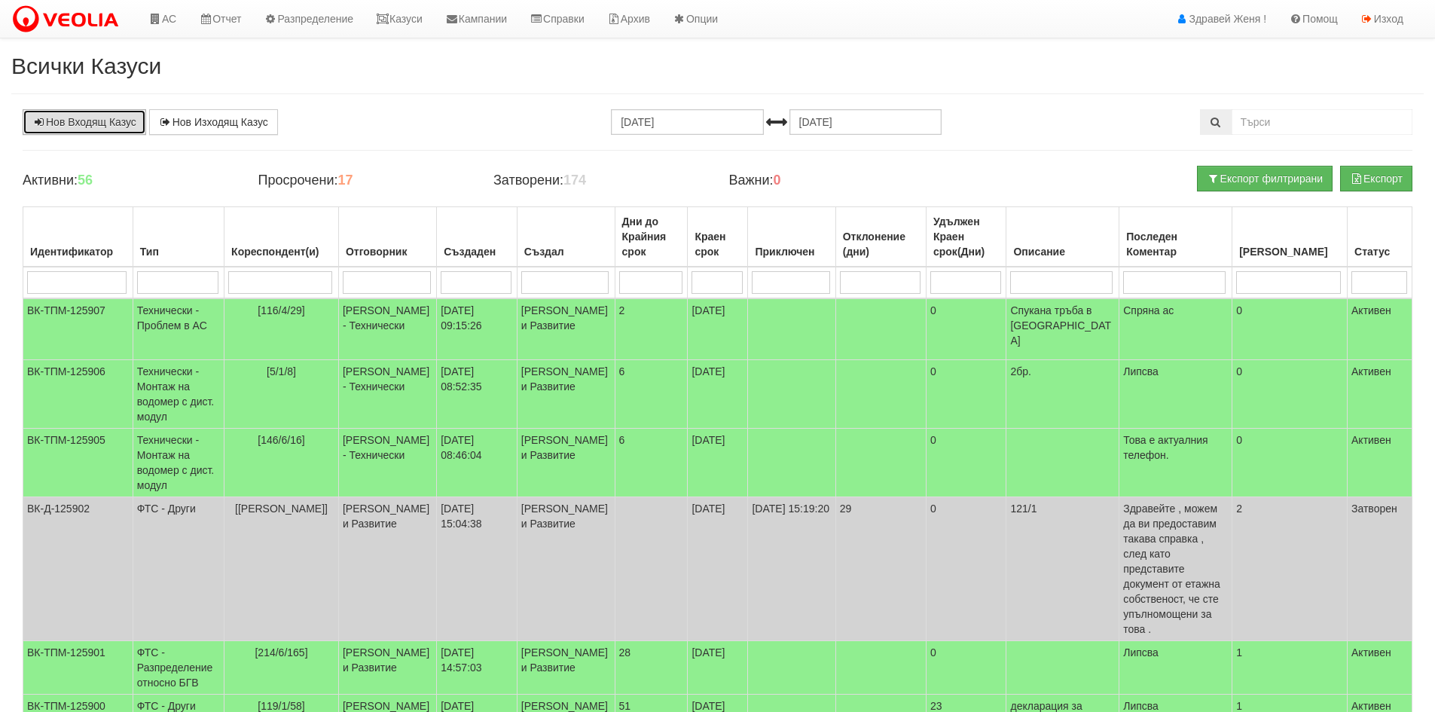
click at [50, 121] on link "Нов Входящ Казус" at bounding box center [85, 122] width 124 height 26
click at [126, 128] on link "Нов Входящ Казус" at bounding box center [85, 122] width 124 height 26
click at [417, 22] on link "Казуси" at bounding box center [399, 19] width 69 height 38
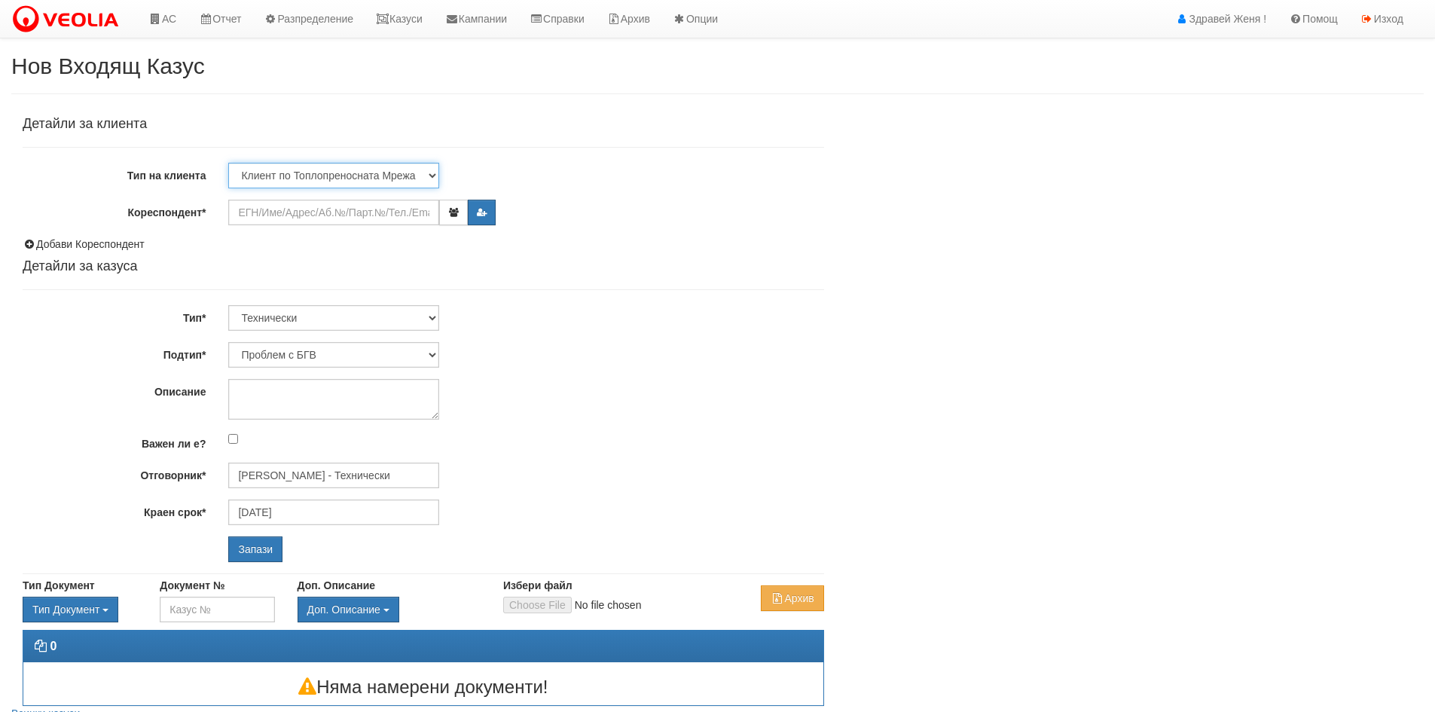
click at [340, 185] on select "Клиент по Топлопреносната Мрежа Институция Партньори Други" at bounding box center [333, 176] width 211 height 26
select select "Other"
click at [228, 163] on select "Клиент по Топлопреносната Мрежа Институция Партньори Други" at bounding box center [333, 176] width 211 height 26
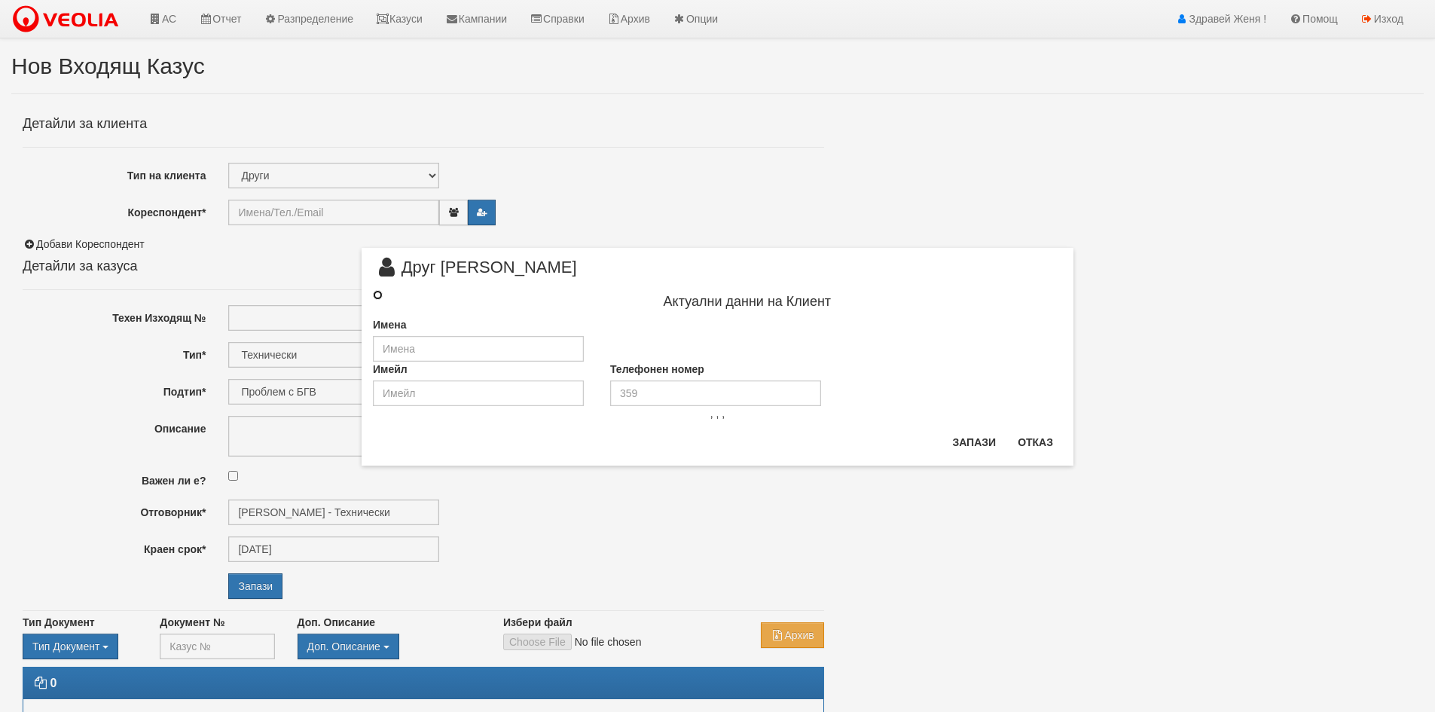
click at [375, 297] on input "radio" at bounding box center [378, 295] width 10 height 10
radio input "true"
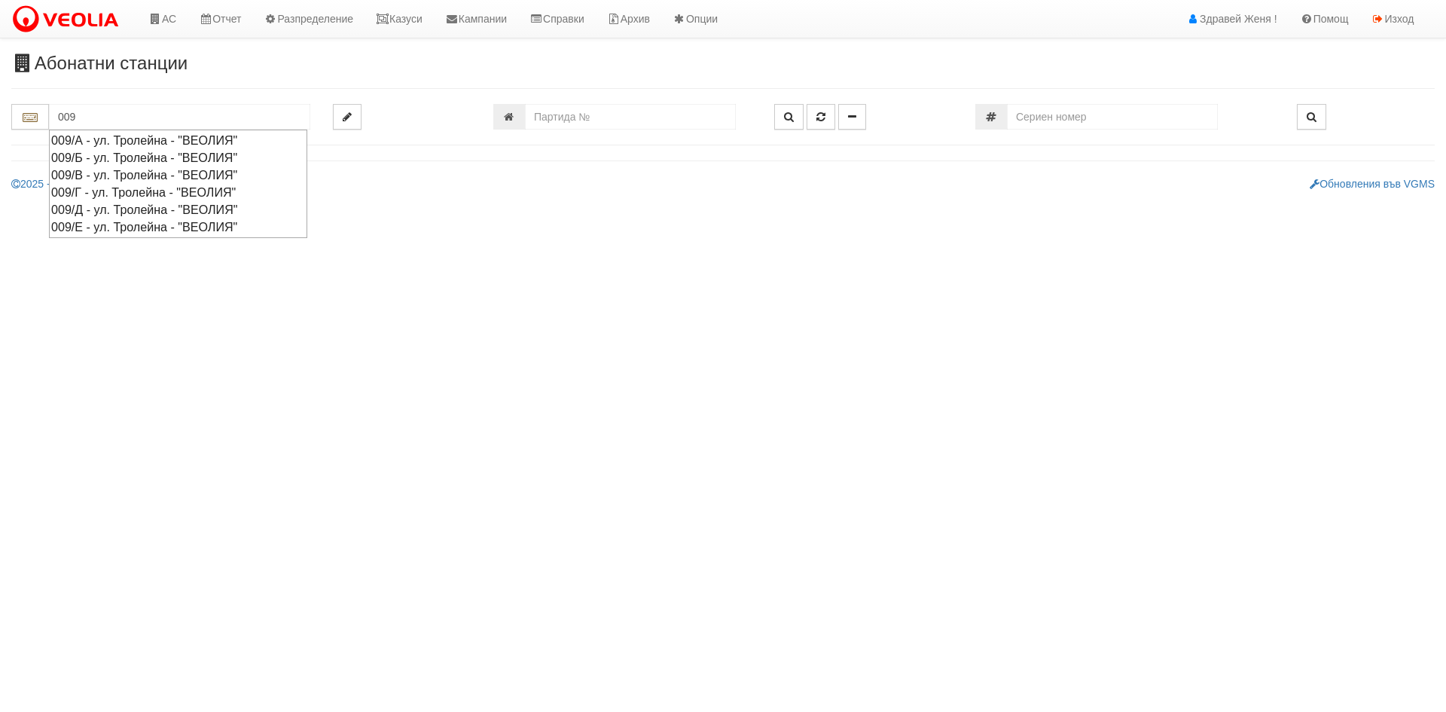
click at [115, 137] on div "009/А - ул. Тролейна - "ВЕОЛИЯ"" at bounding box center [178, 140] width 254 height 17
type input "009/А - ул. Тролейна - "ВЕОЛИЯ""
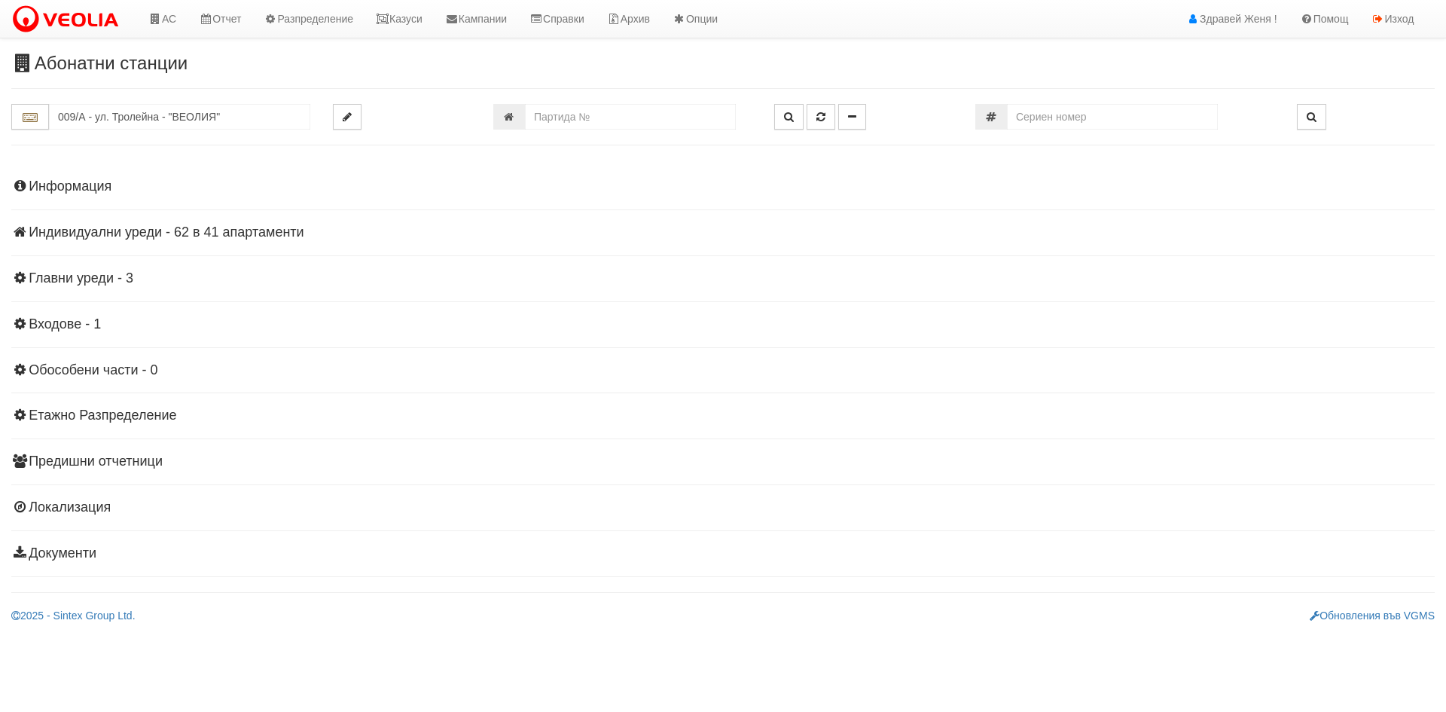
click at [197, 230] on h4 "Индивидуални уреди - 62 в 41 апартаменти" at bounding box center [723, 232] width 1424 height 15
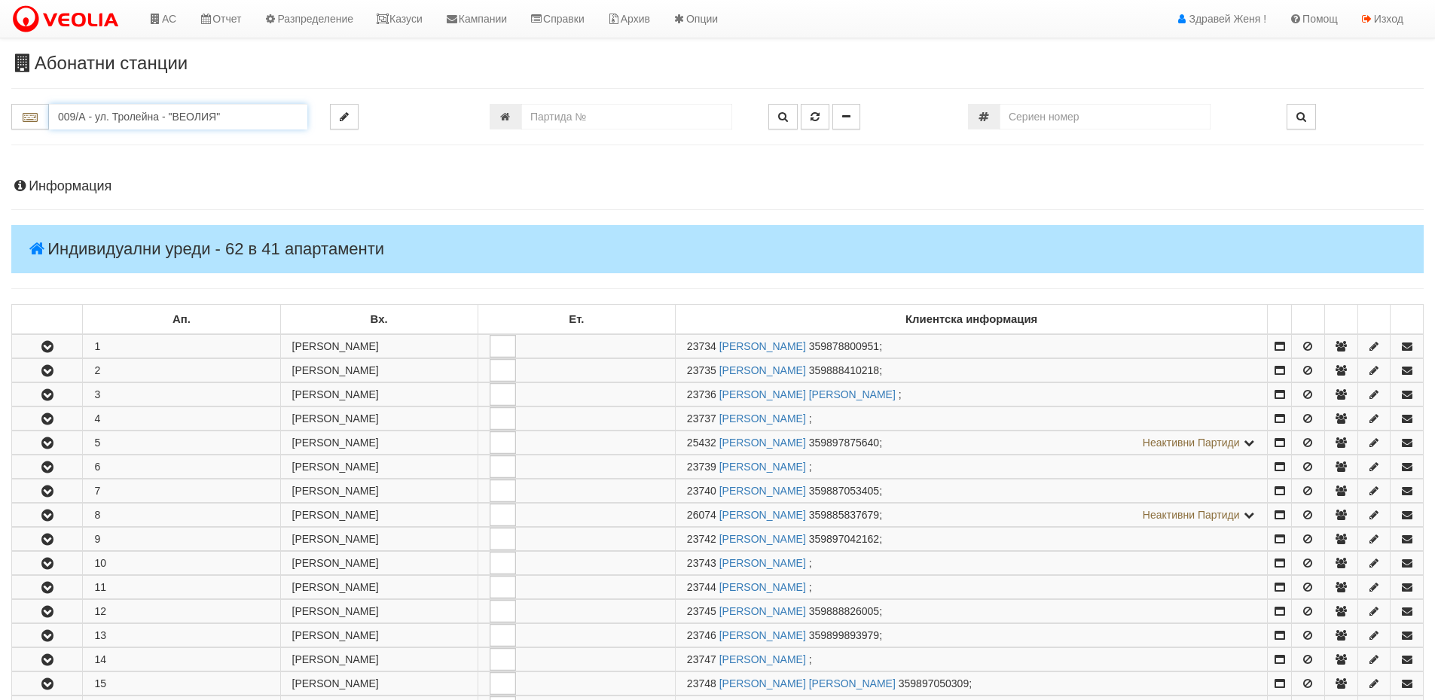
click at [219, 121] on input "009/А - ул. Тролейна - "ВЕОЛИЯ"" at bounding box center [178, 117] width 258 height 26
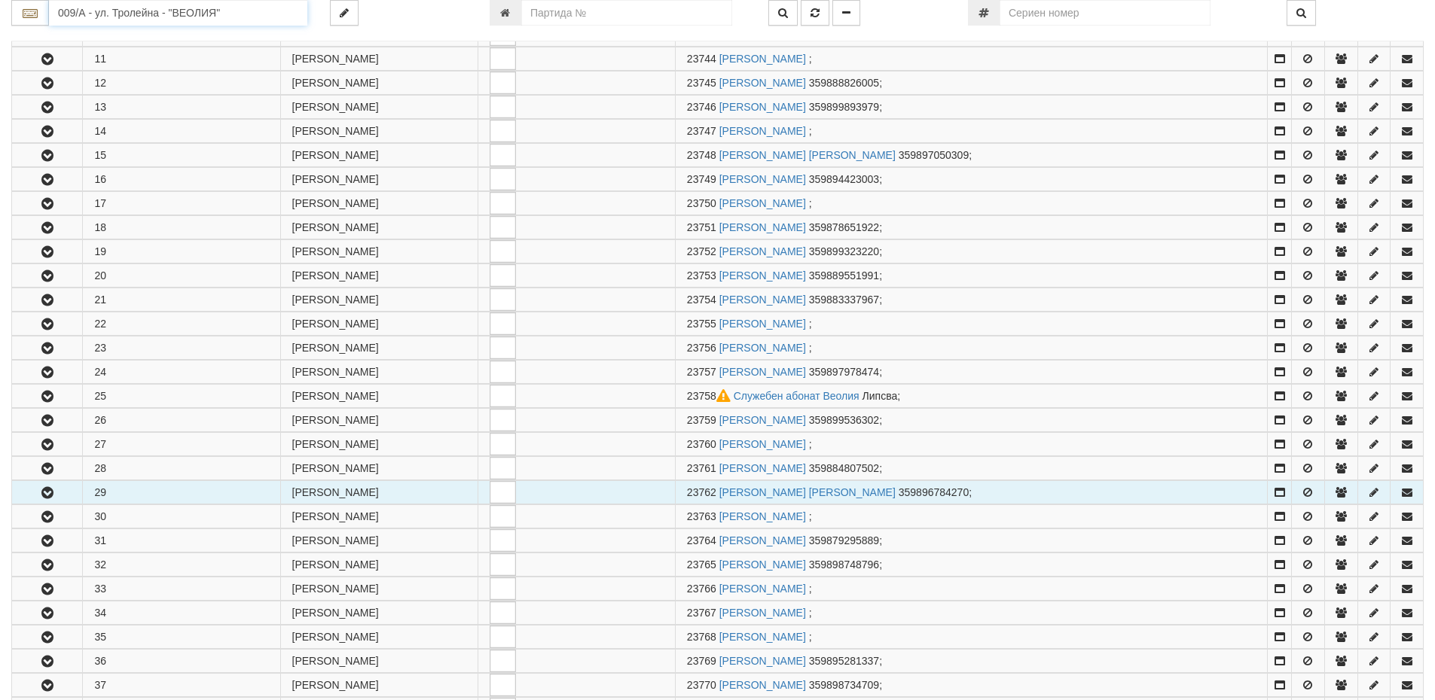
scroll to position [678, 0]
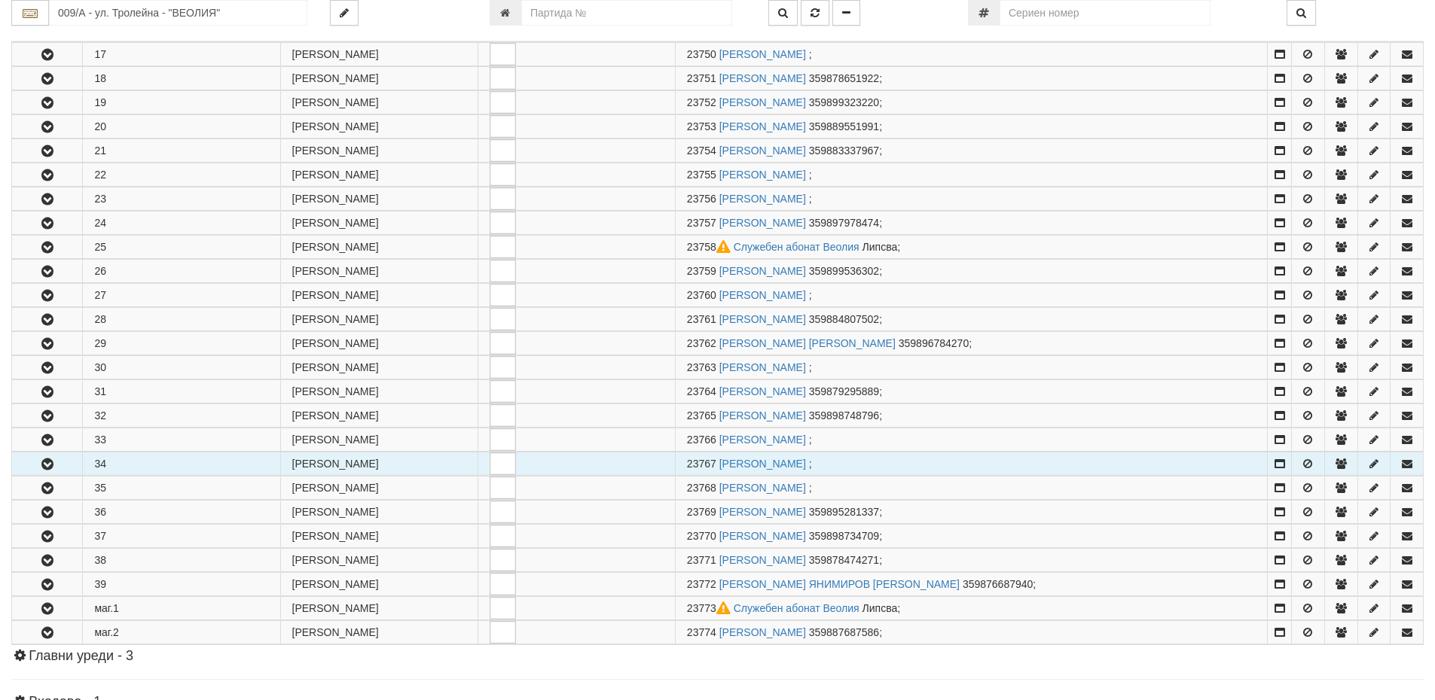
click at [52, 465] on icon "button" at bounding box center [47, 464] width 18 height 11
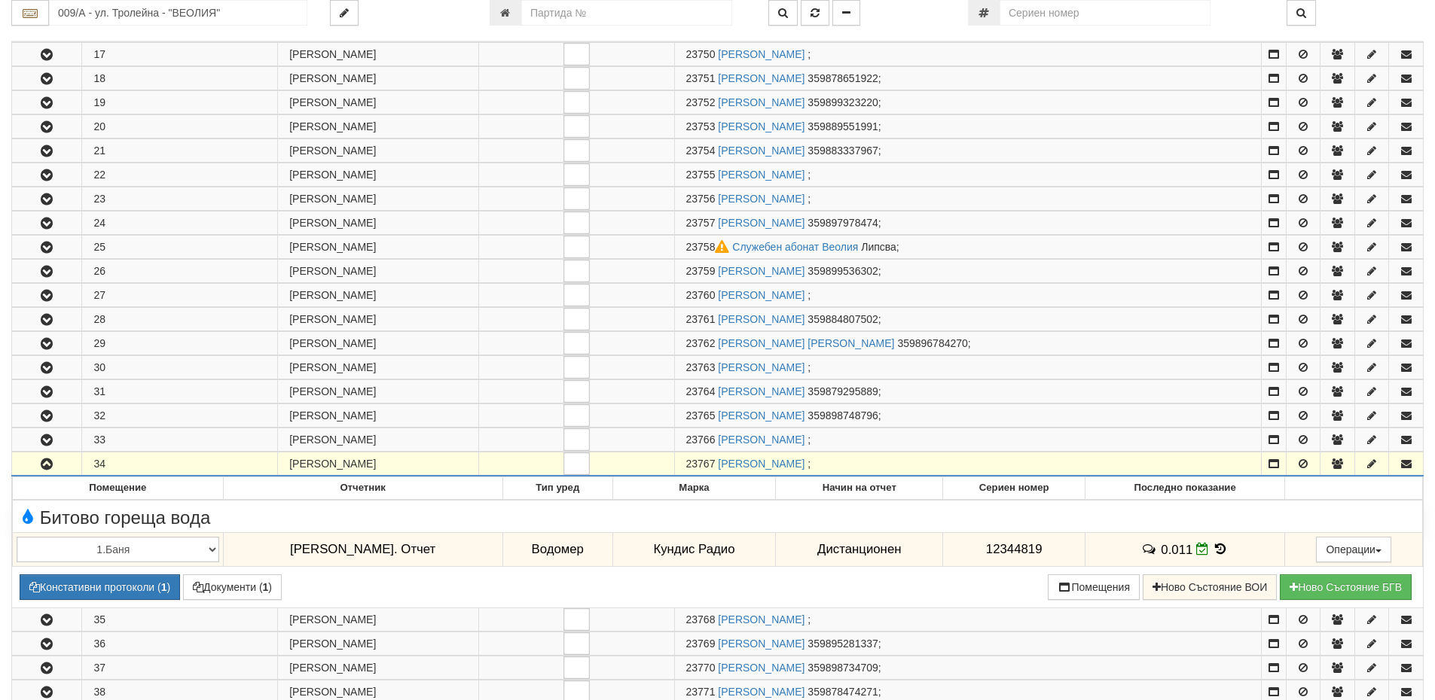
drag, startPoint x: 679, startPoint y: 461, endPoint x: 713, endPoint y: 460, distance: 33.9
click at [713, 460] on td "23767 СИЛВАНА НИКОЛОВА МАРИНОВА ;" at bounding box center [967, 465] width 587 height 24
copy span "23767"
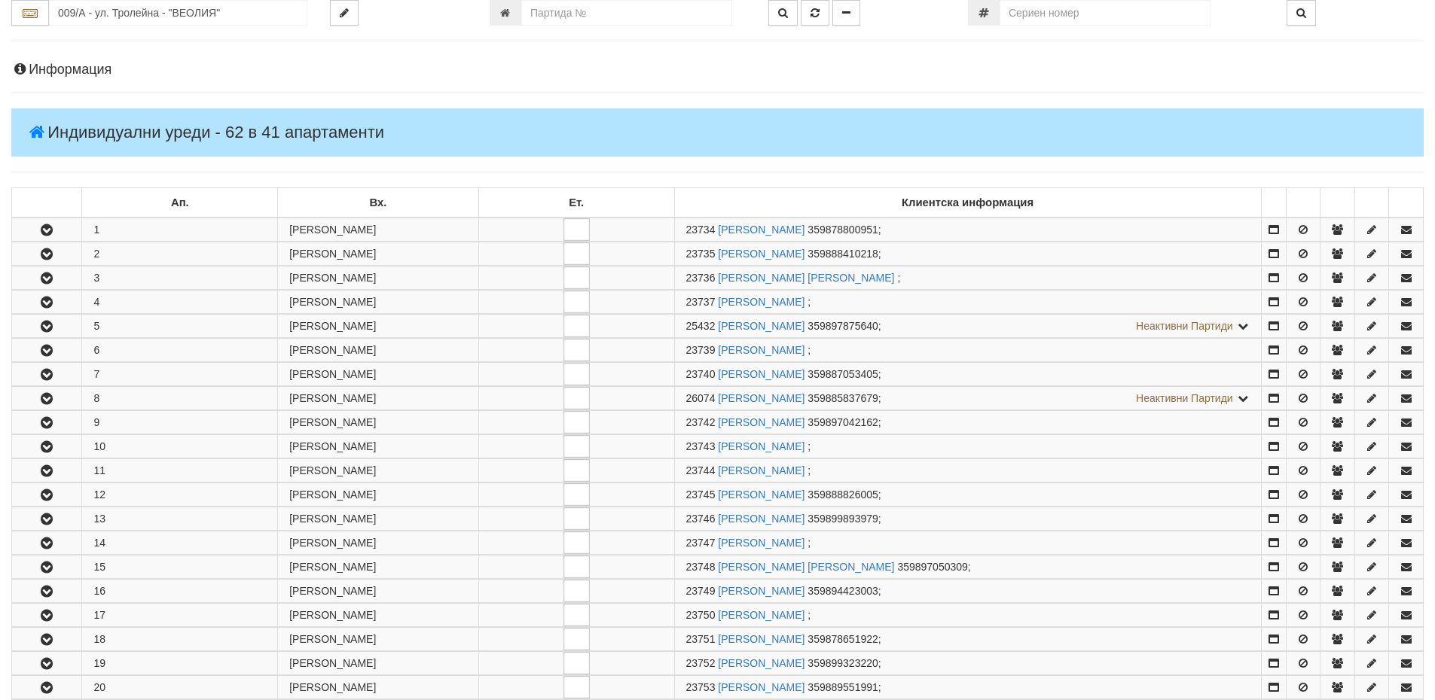
scroll to position [0, 0]
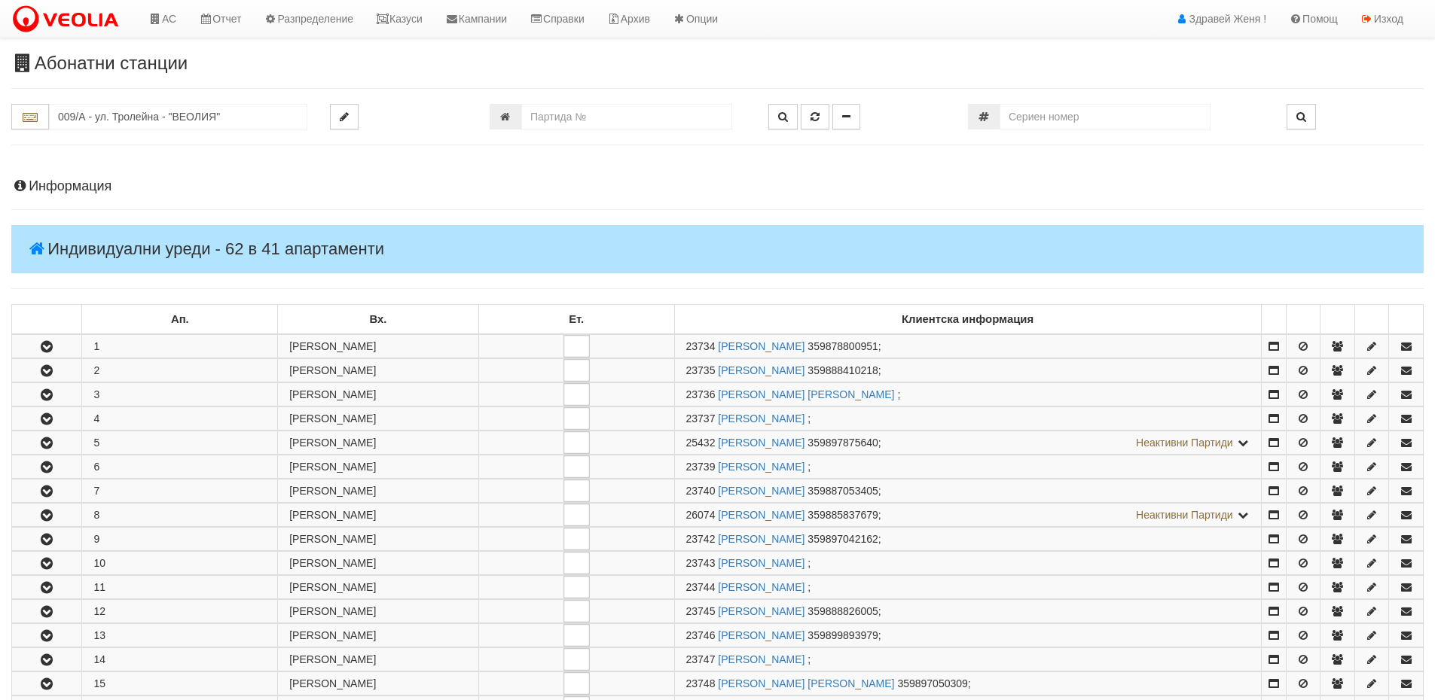
click at [99, 183] on h4 "Информация" at bounding box center [717, 186] width 1412 height 15
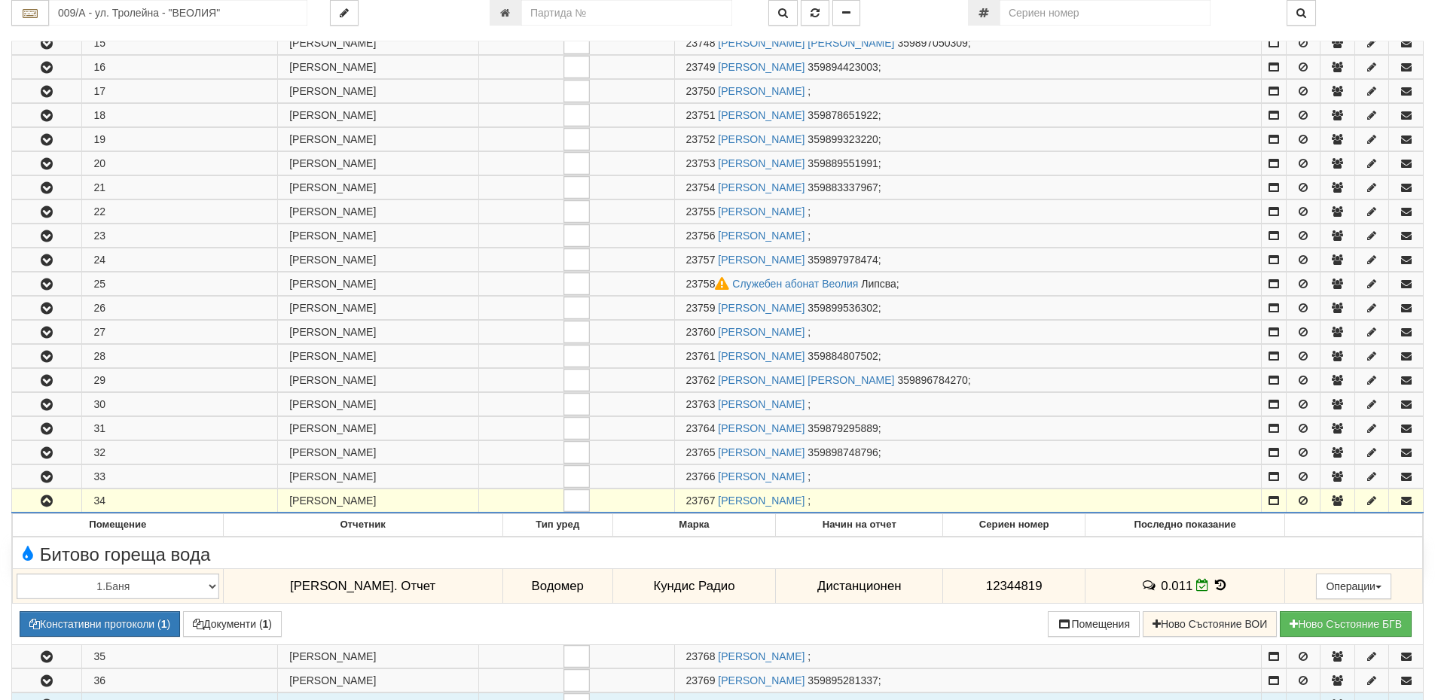
scroll to position [1356, 0]
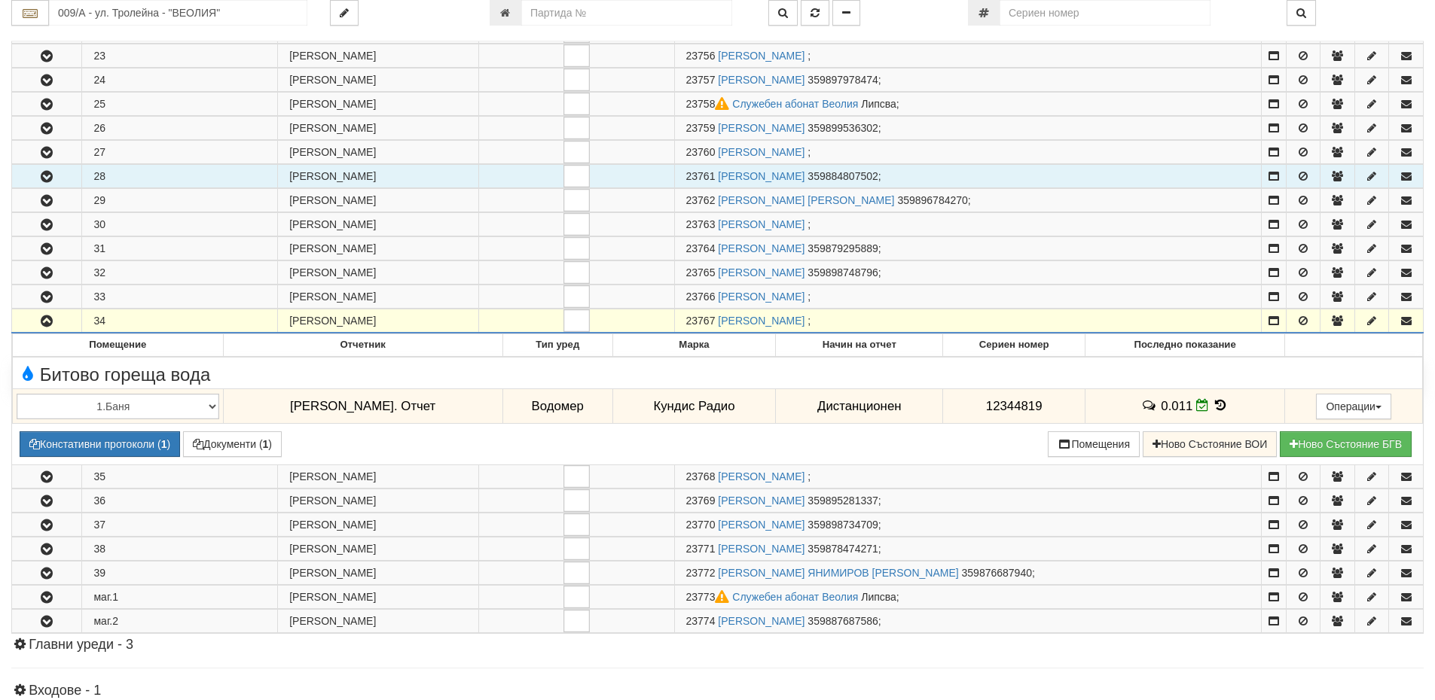
click at [54, 175] on icon "button" at bounding box center [47, 177] width 18 height 11
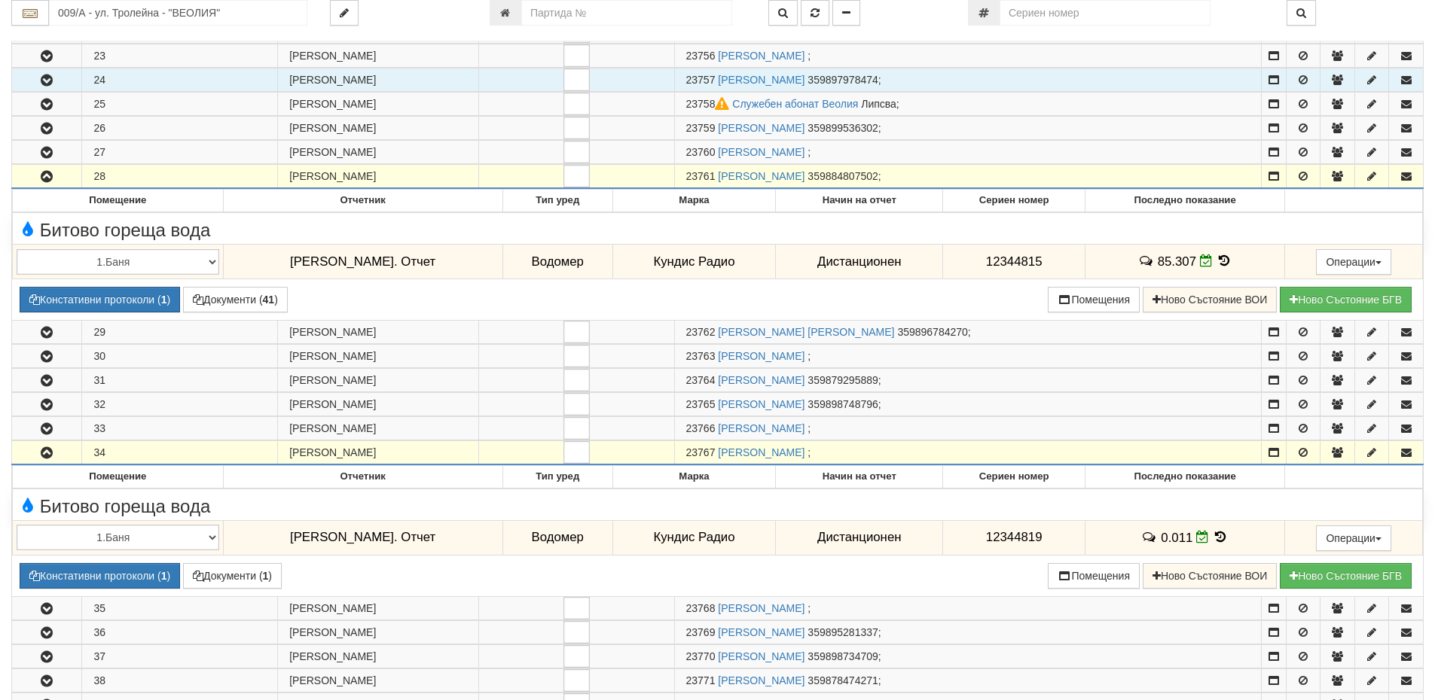
click at [47, 72] on button "button" at bounding box center [46, 80] width 69 height 23
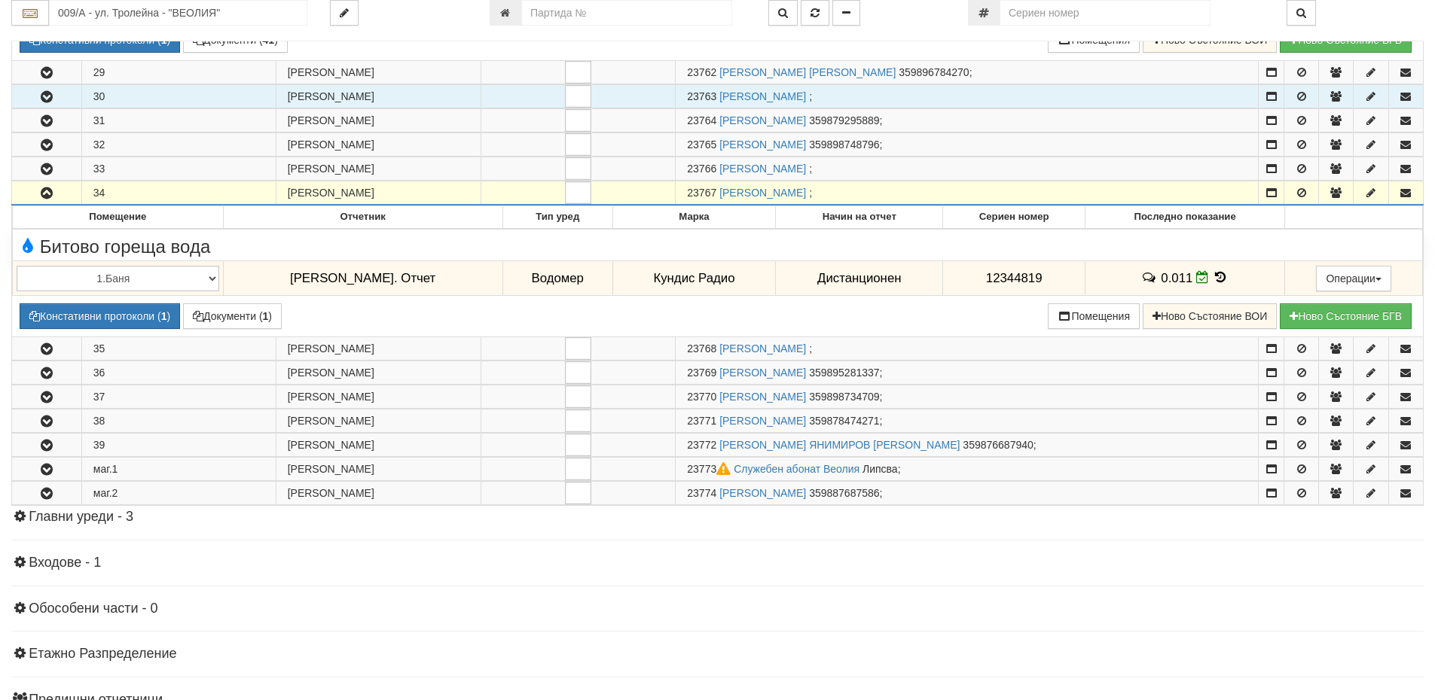
scroll to position [1808, 0]
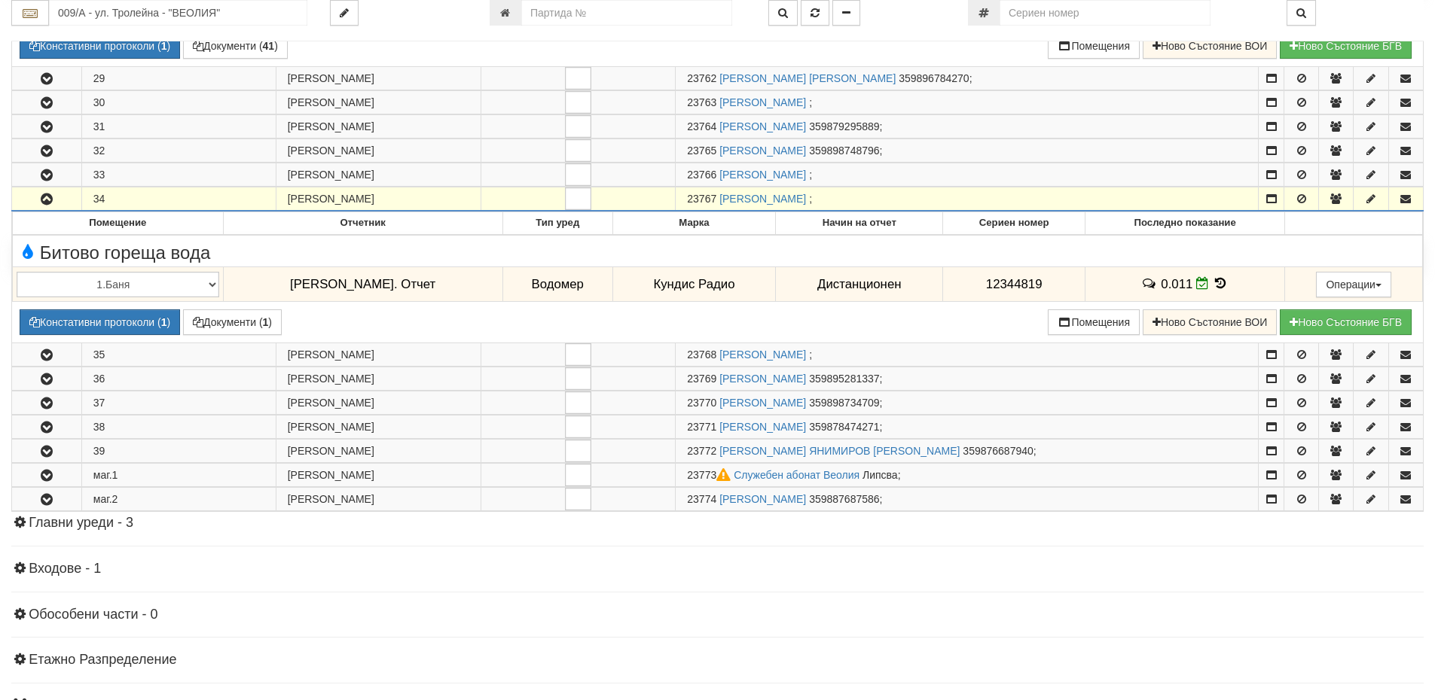
drag, startPoint x: 679, startPoint y: 197, endPoint x: 710, endPoint y: 198, distance: 30.9
click at [710, 198] on td "23767 СИЛВАНА НИКОЛОВА МАРИНОВА ;" at bounding box center [967, 200] width 583 height 24
copy span "23767"
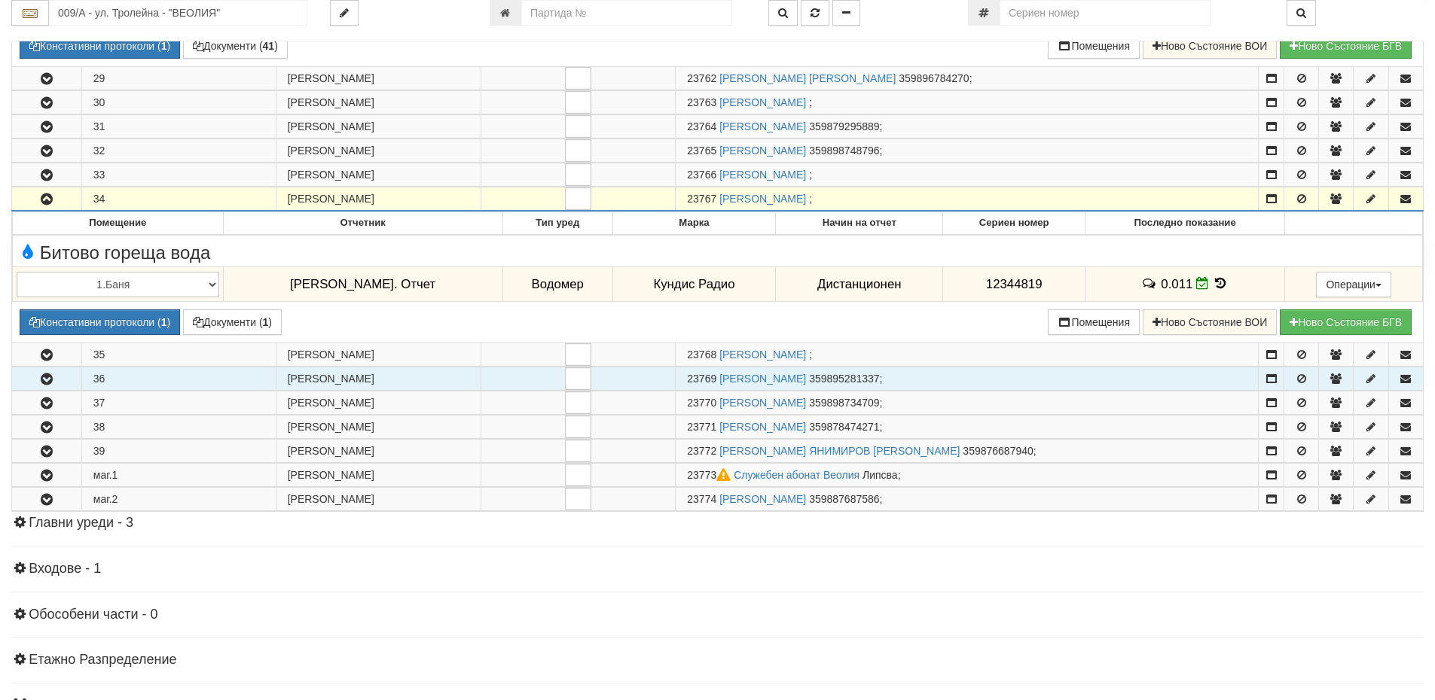
copy span "23767"
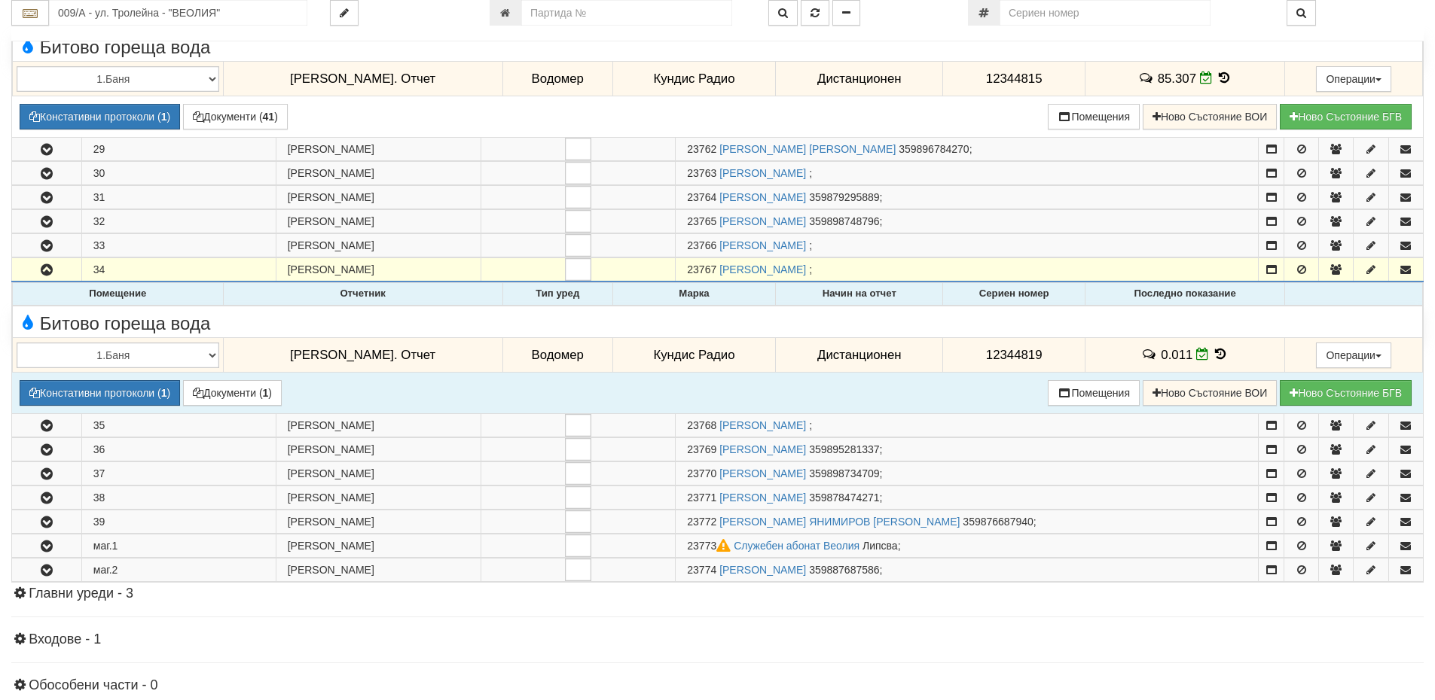
scroll to position [1657, 0]
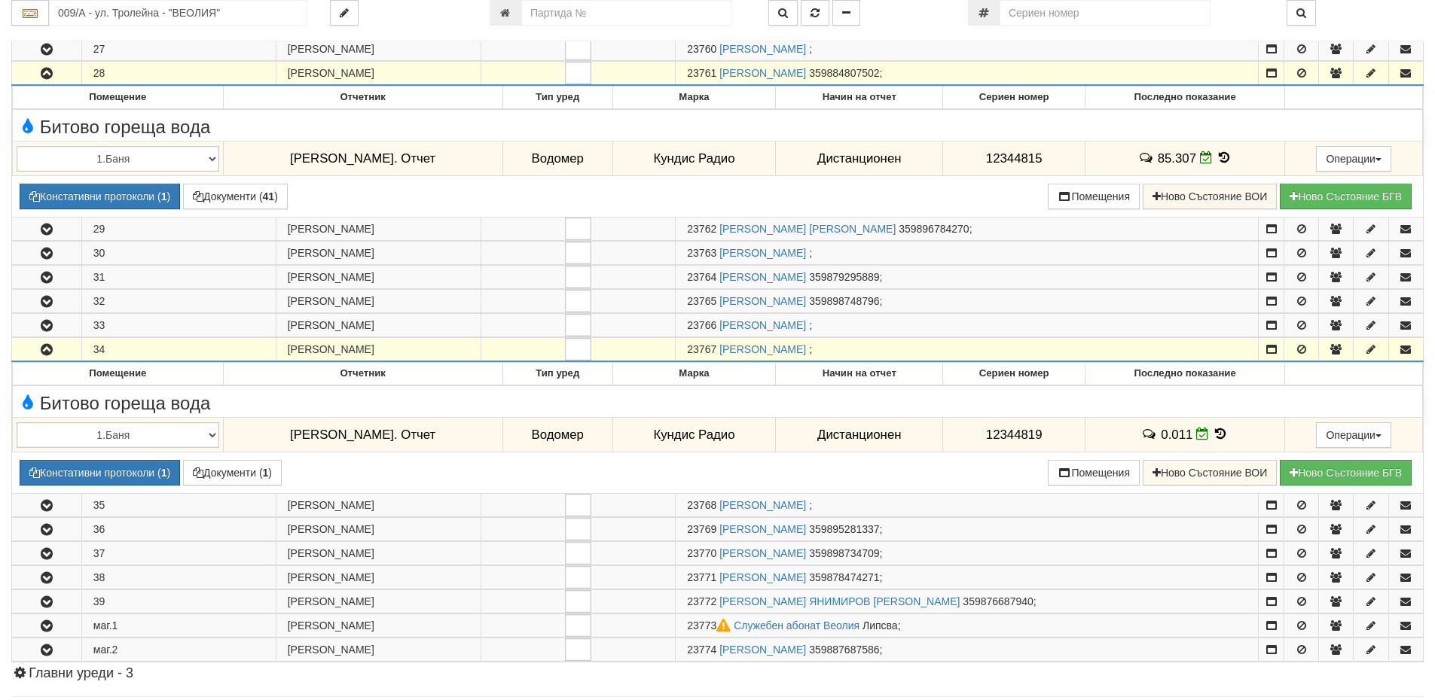
click at [42, 69] on icon "button" at bounding box center [47, 74] width 18 height 11
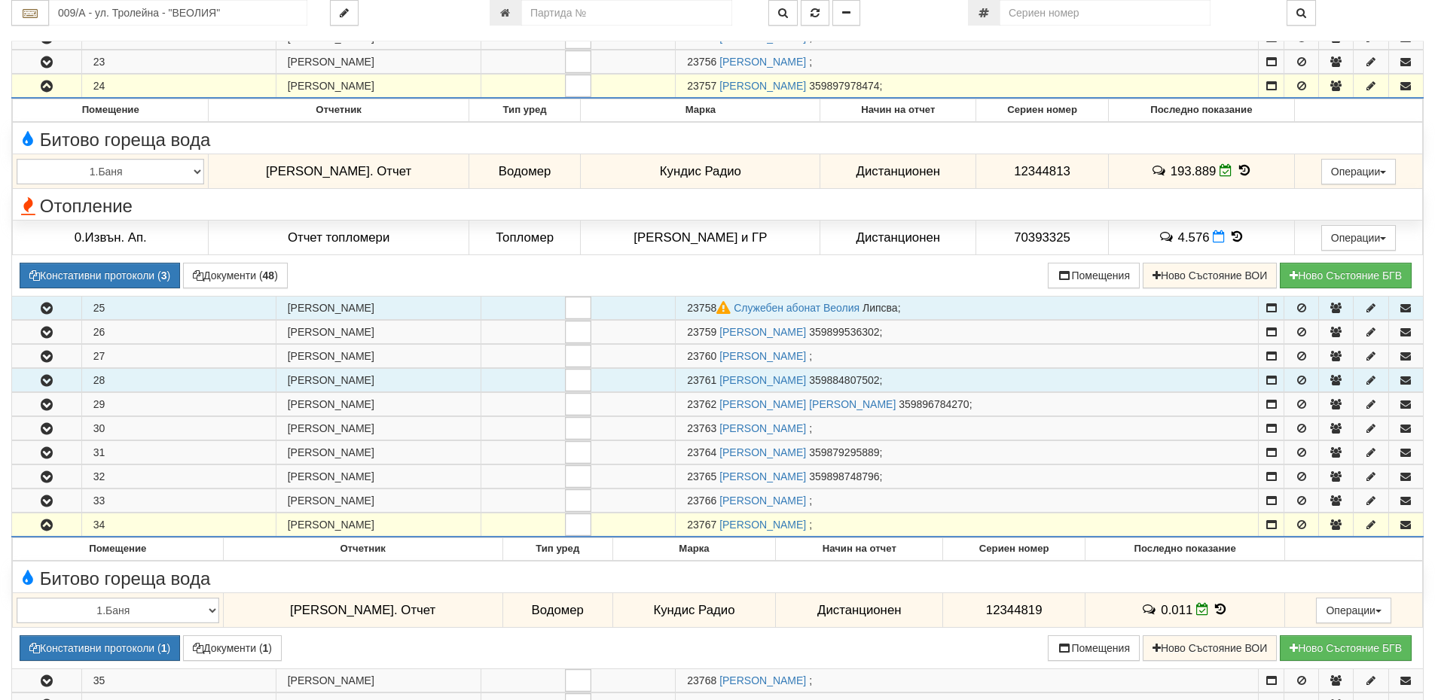
scroll to position [1431, 0]
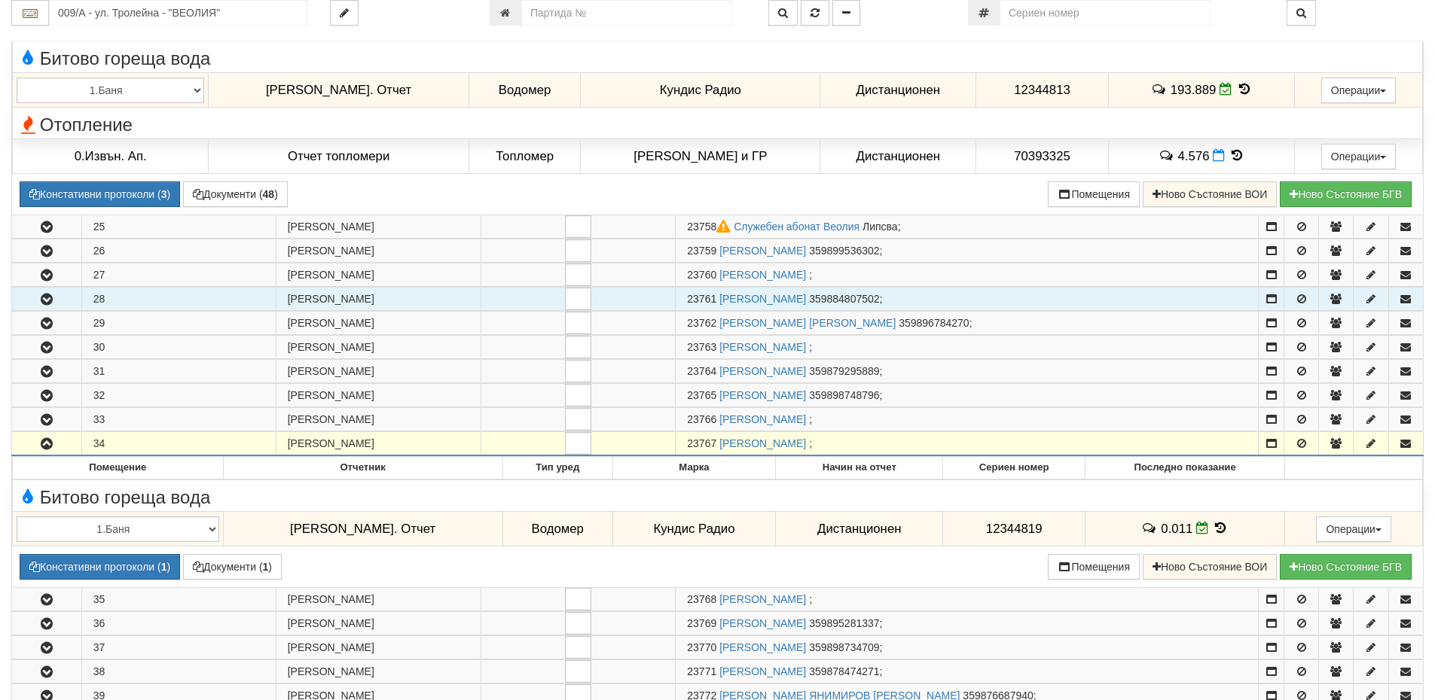
click at [697, 440] on span "23767" at bounding box center [701, 444] width 29 height 12
drag, startPoint x: 700, startPoint y: 444, endPoint x: 681, endPoint y: 441, distance: 19.7
click at [687, 441] on span "23767" at bounding box center [701, 444] width 29 height 12
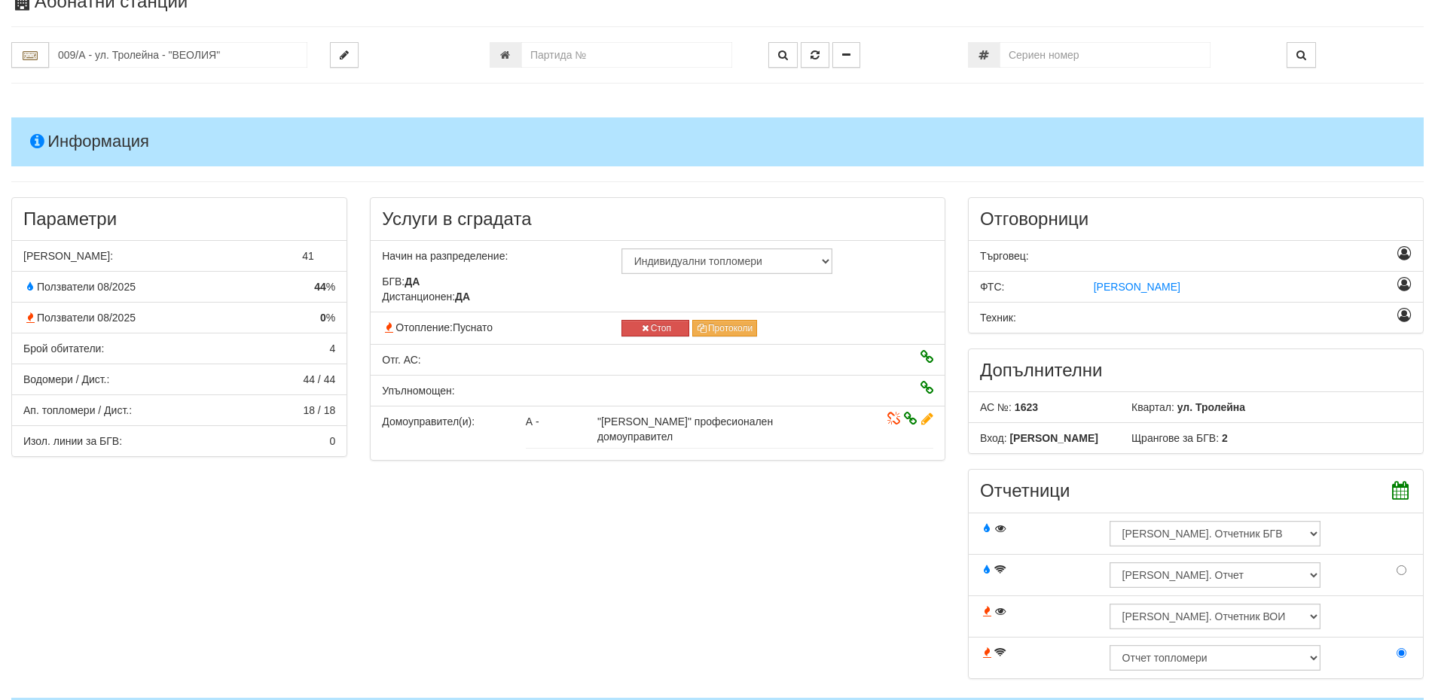
scroll to position [0, 0]
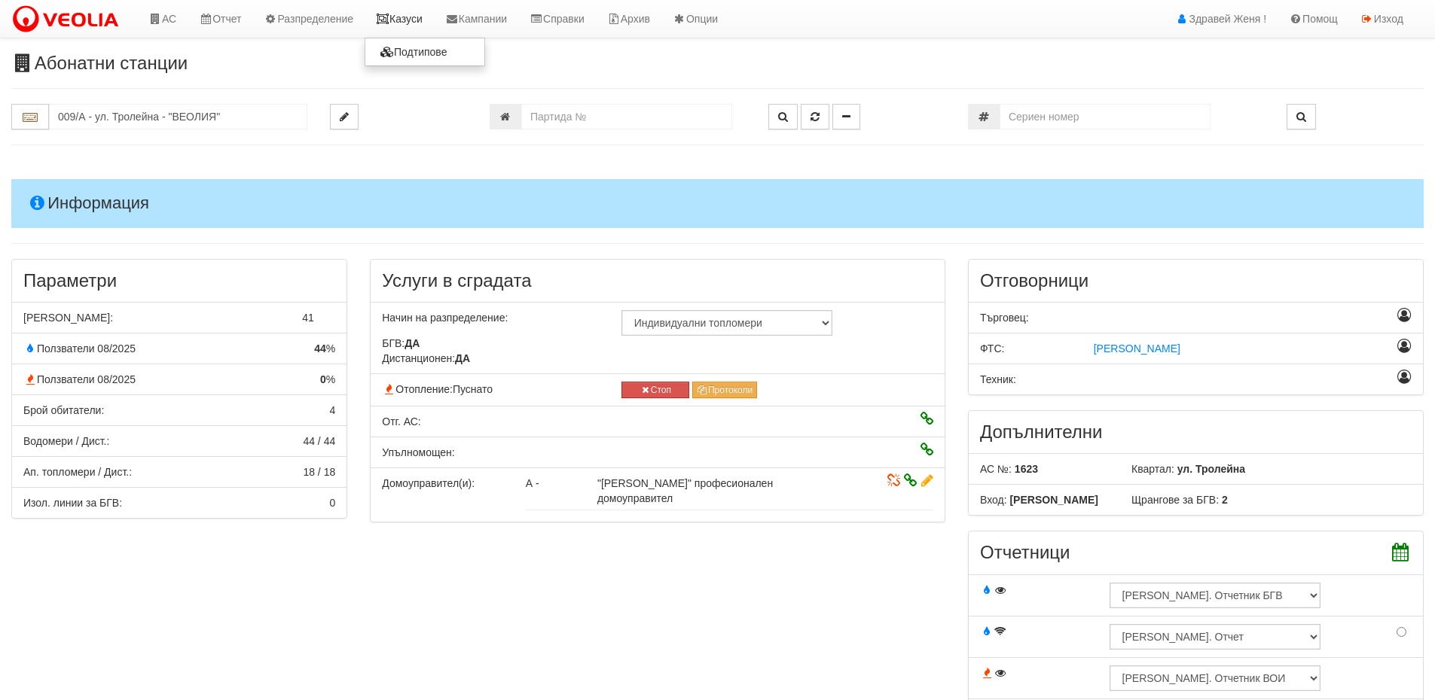
click at [389, 23] on icon at bounding box center [383, 19] width 14 height 11
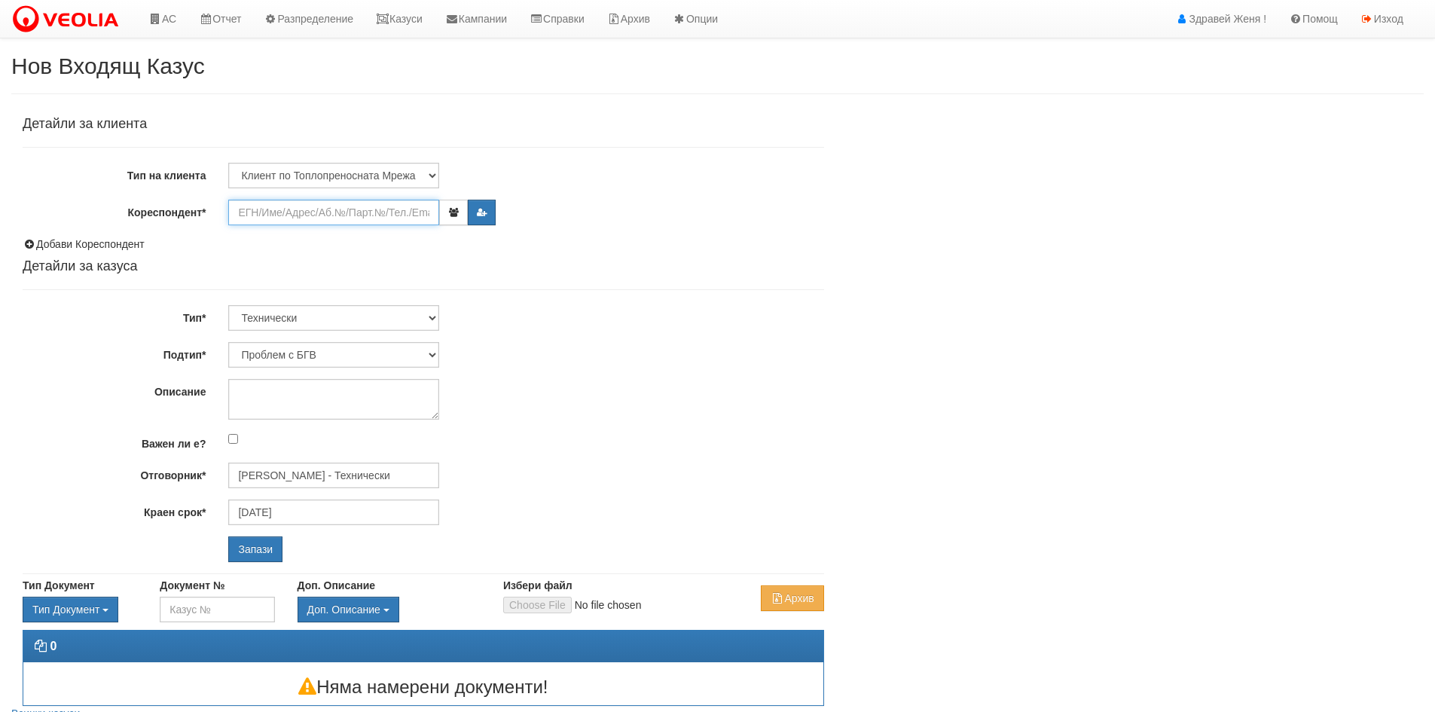
click at [260, 209] on input "Кореспондент*" at bounding box center [333, 213] width 211 height 26
paste input "23767"
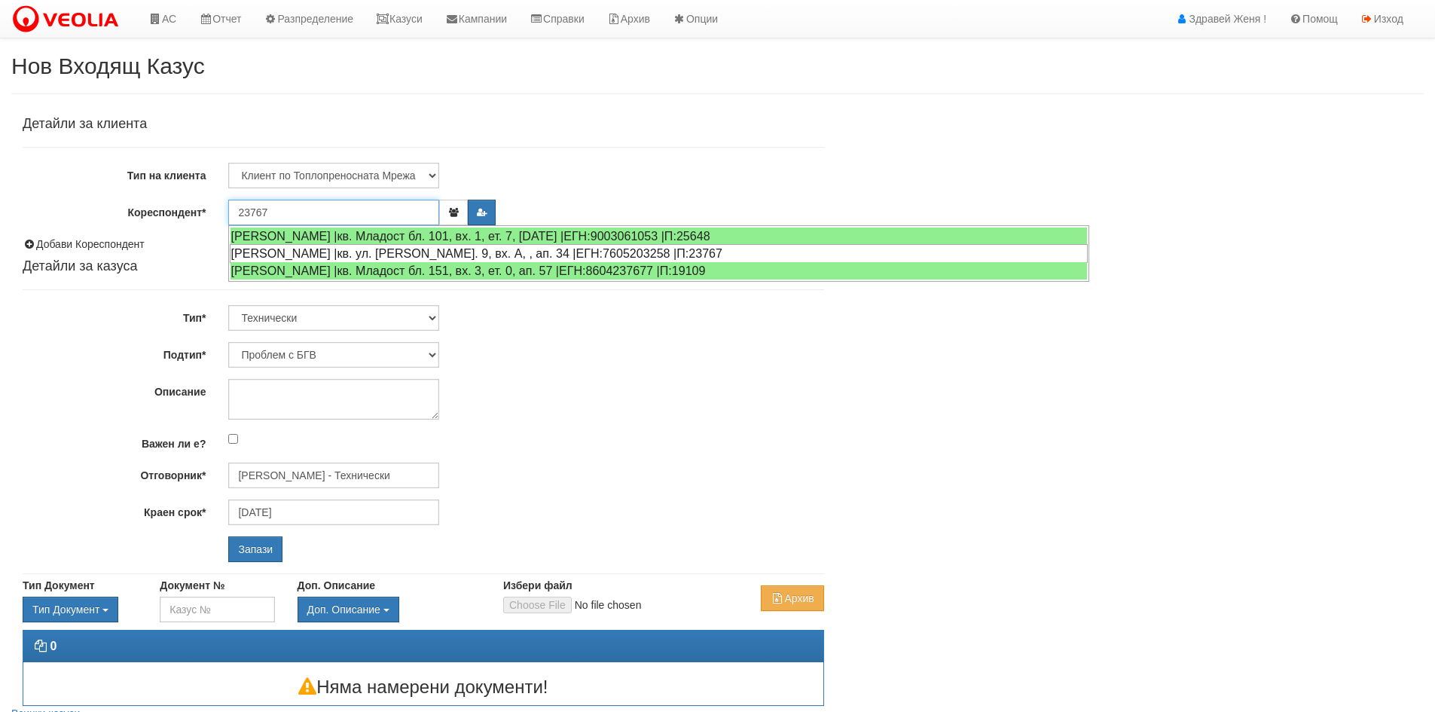
click at [392, 252] on div "[PERSON_NAME] |кв. ул. [PERSON_NAME]. 9, вх. А, , ап. 34 |ЕГН:7605203258 |П:237…" at bounding box center [659, 253] width 858 height 19
type input "[PERSON_NAME]"
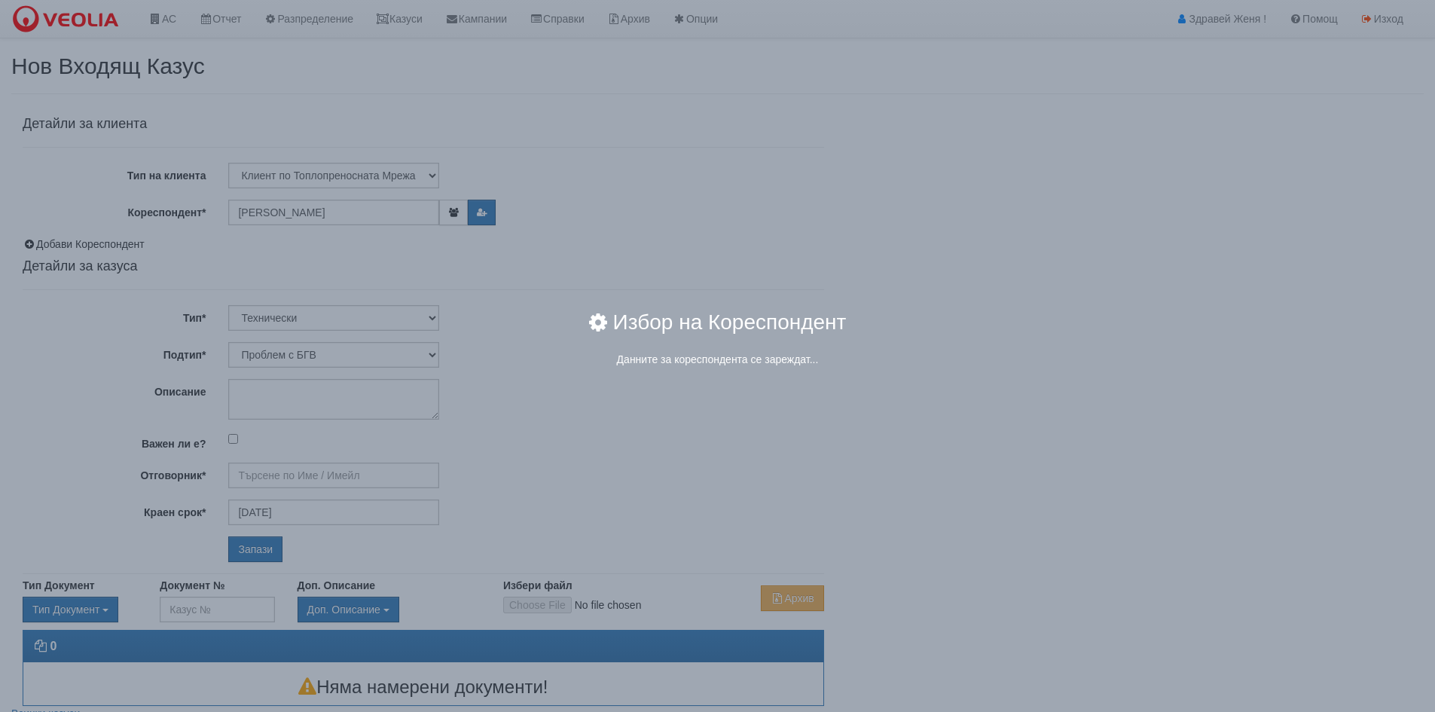
type input "[PERSON_NAME] - Технически"
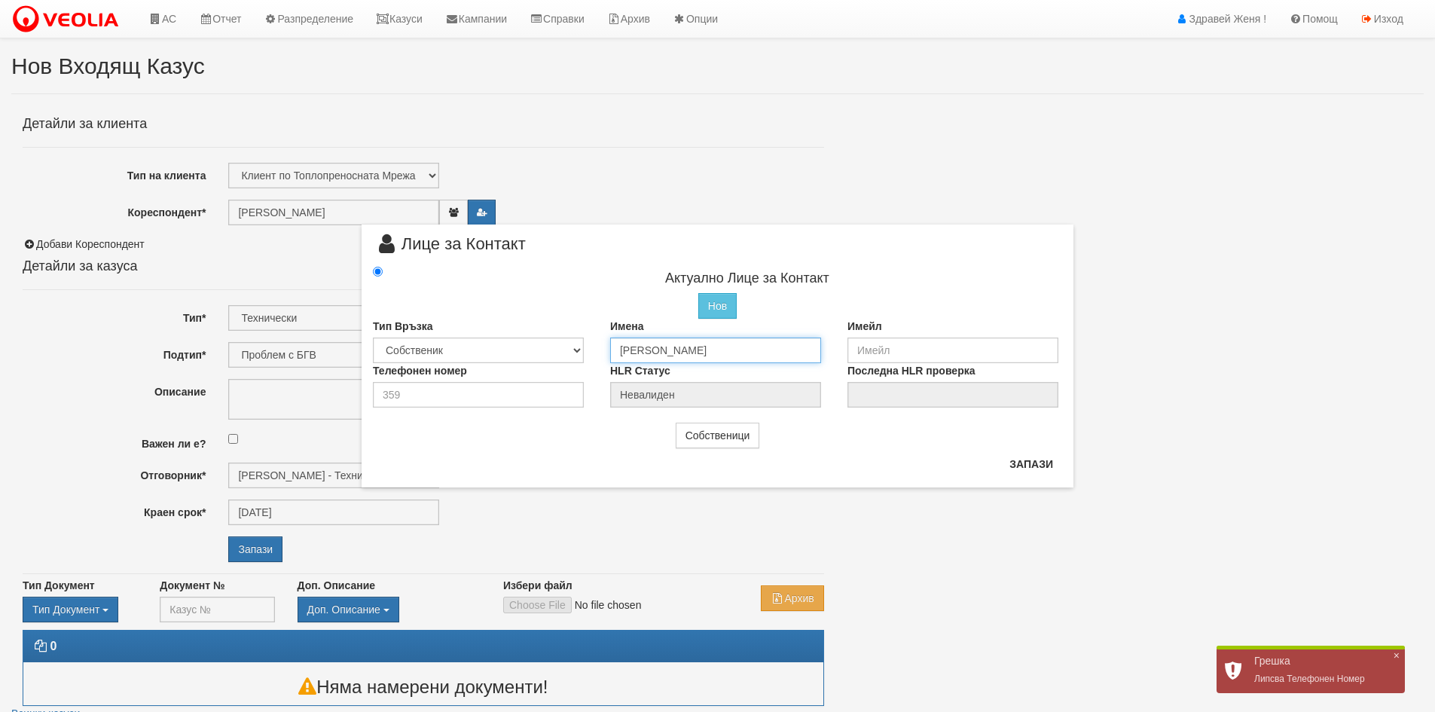
drag, startPoint x: 795, startPoint y: 353, endPoint x: 583, endPoint y: 317, distance: 214.7
click at [583, 317] on div "Актуално Лице за Контакт Нов Промени Актуалното Лице Тип Връзка Собственик Наем…" at bounding box center [718, 336] width 712 height 145
type input "d"
type input "[PERSON_NAME]"
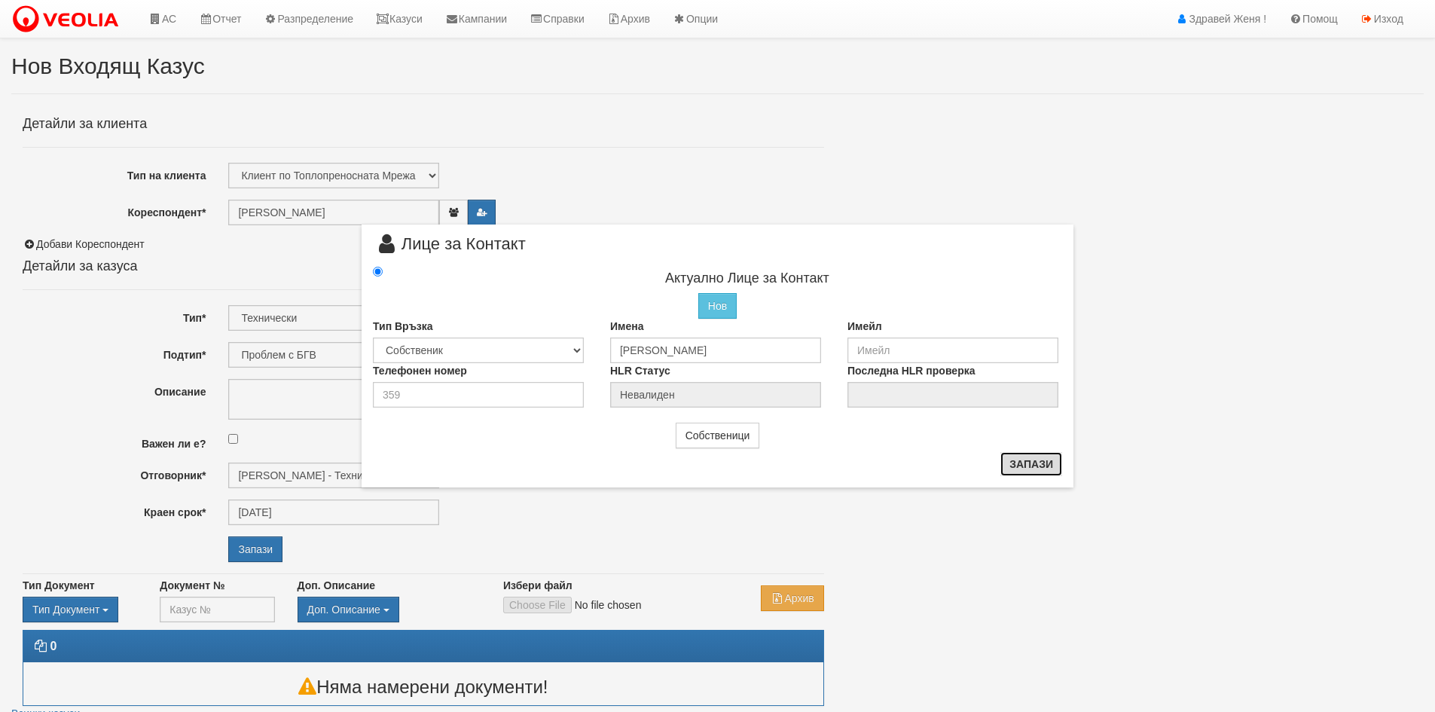
click at [1042, 463] on button "Запази" at bounding box center [1031, 464] width 62 height 24
click at [471, 394] on input "number" at bounding box center [478, 395] width 211 height 26
type input "000"
click at [1040, 468] on button "Запази" at bounding box center [1031, 464] width 62 height 24
type input "Дияна Данаилова Кръстева"
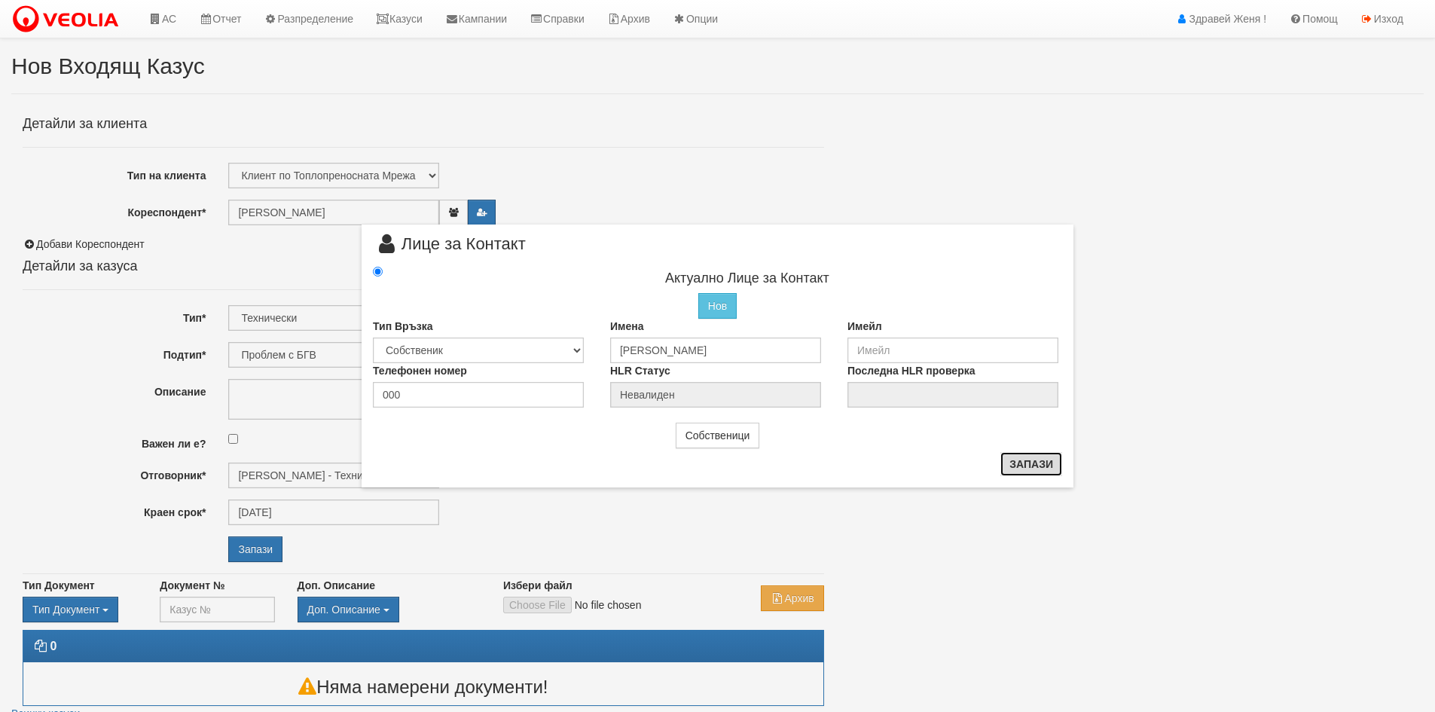
radio input "true"
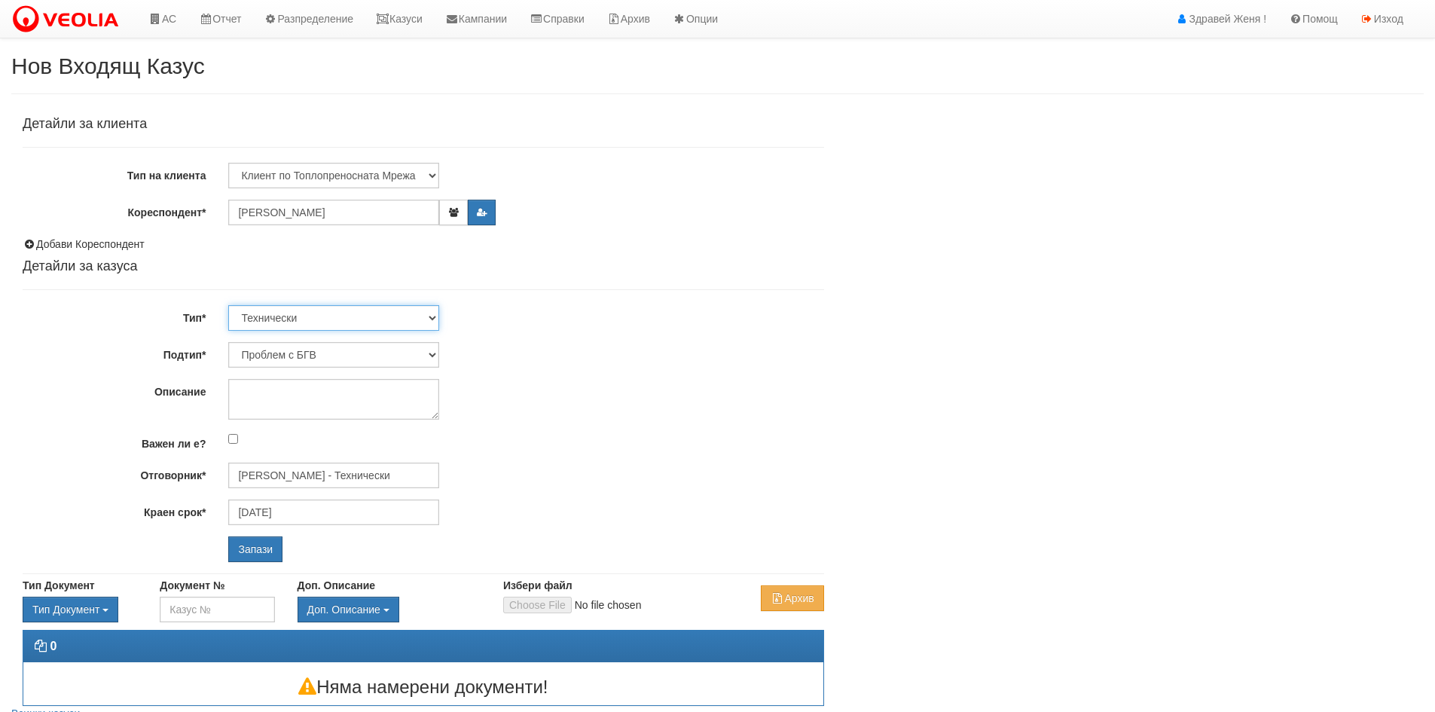
click at [436, 319] on select "Технически ФТС Търговски Административен Производствен Експлоатационен Финансов…" at bounding box center [333, 318] width 211 height 26
select select "1"
click at [228, 305] on select "Технически ФТС Търговски Административен Производствен Експлоатационен Финансов…" at bounding box center [333, 318] width 211 height 26
type input "08/11/2025"
type input "Миглена Михова - Клиенти и Развитие"
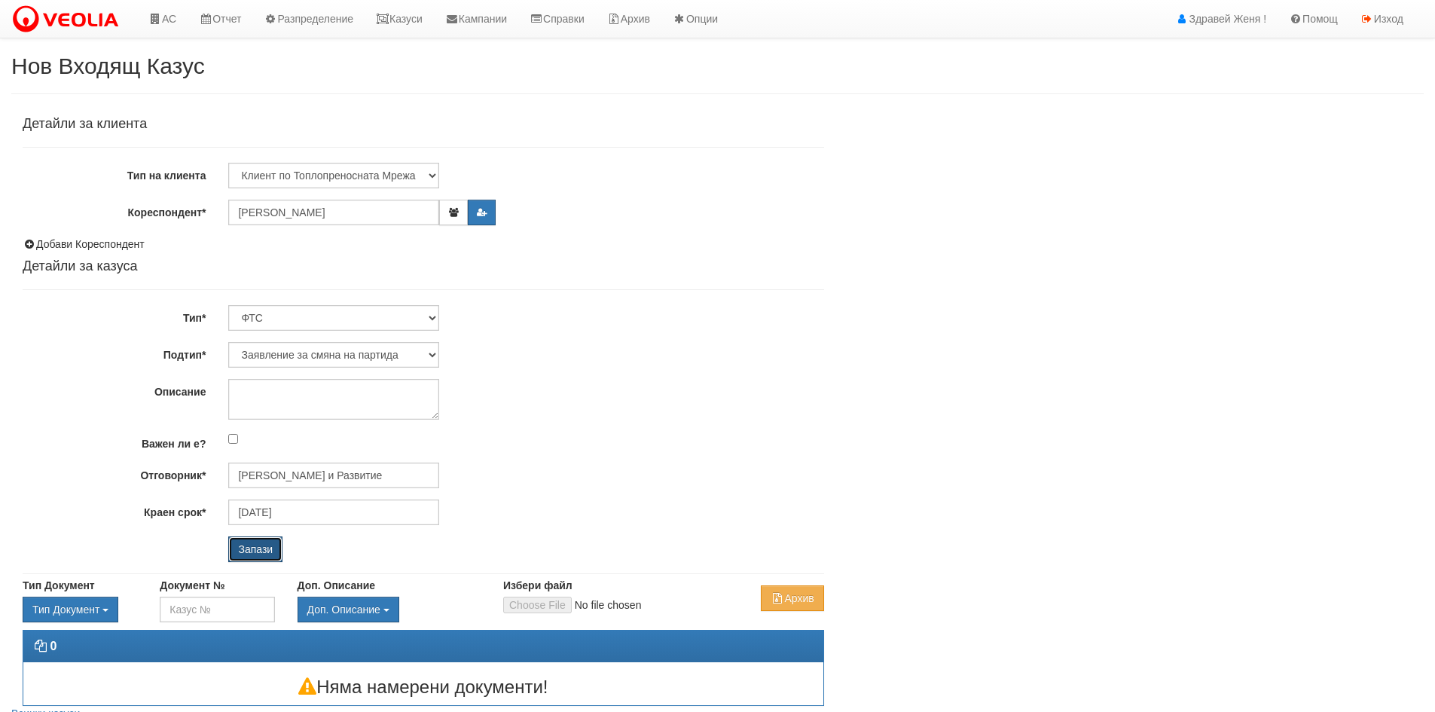
click at [270, 552] on input "Запази" at bounding box center [255, 549] width 54 height 26
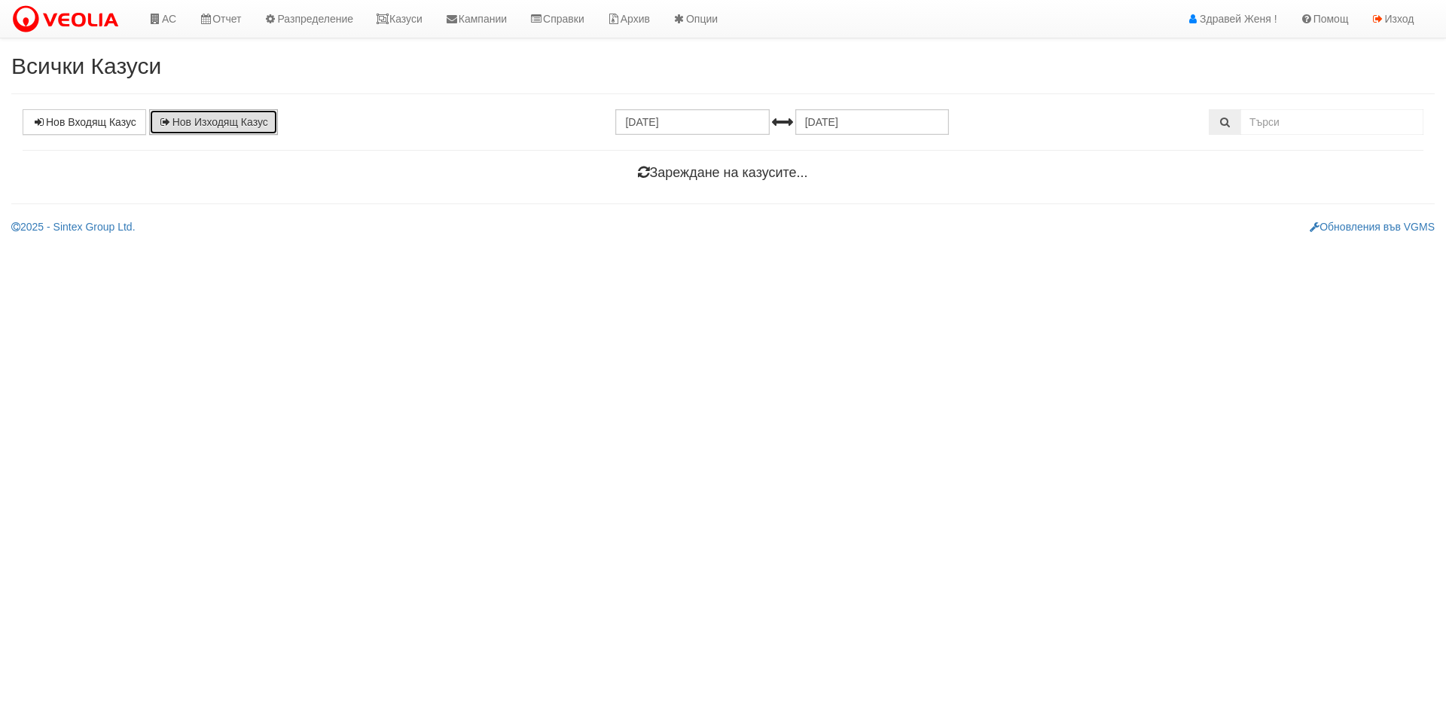
click at [180, 117] on link "Нов Изходящ Казус" at bounding box center [213, 122] width 129 height 26
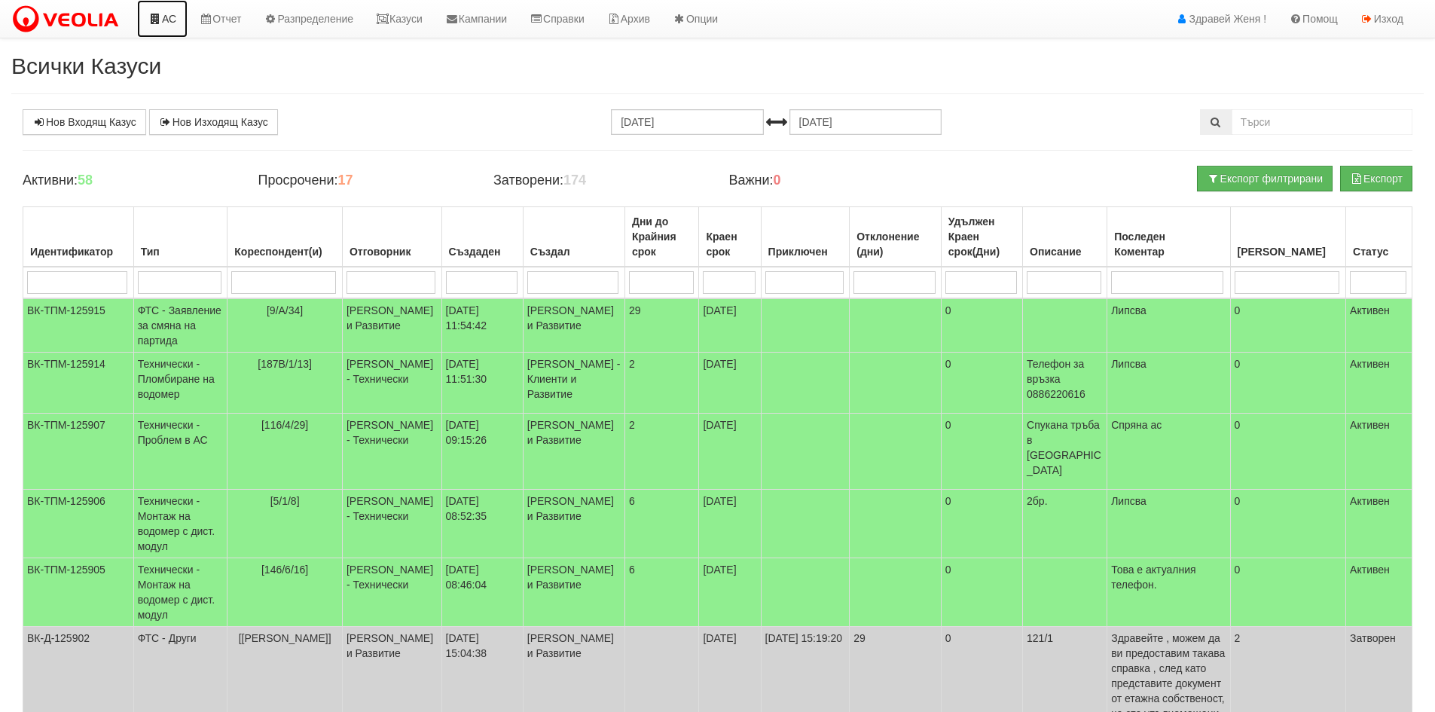
click at [164, 17] on link "АС" at bounding box center [162, 19] width 50 height 38
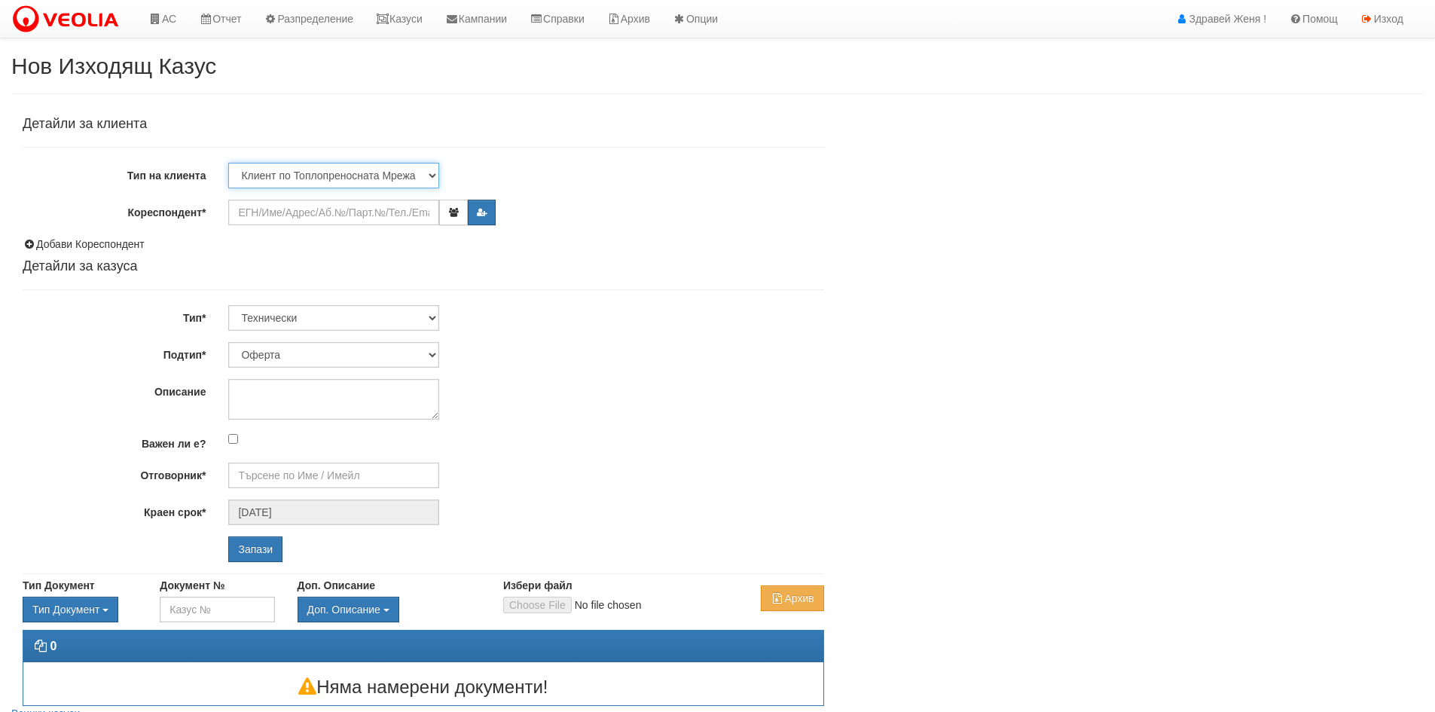
click at [365, 165] on select "Клиент по Топлопреносната Мрежа Институция Партньори Други" at bounding box center [333, 176] width 211 height 26
select select "Other"
click at [228, 163] on select "Клиент по Топлопреносната Мрежа Институция Партньори Други" at bounding box center [333, 176] width 211 height 26
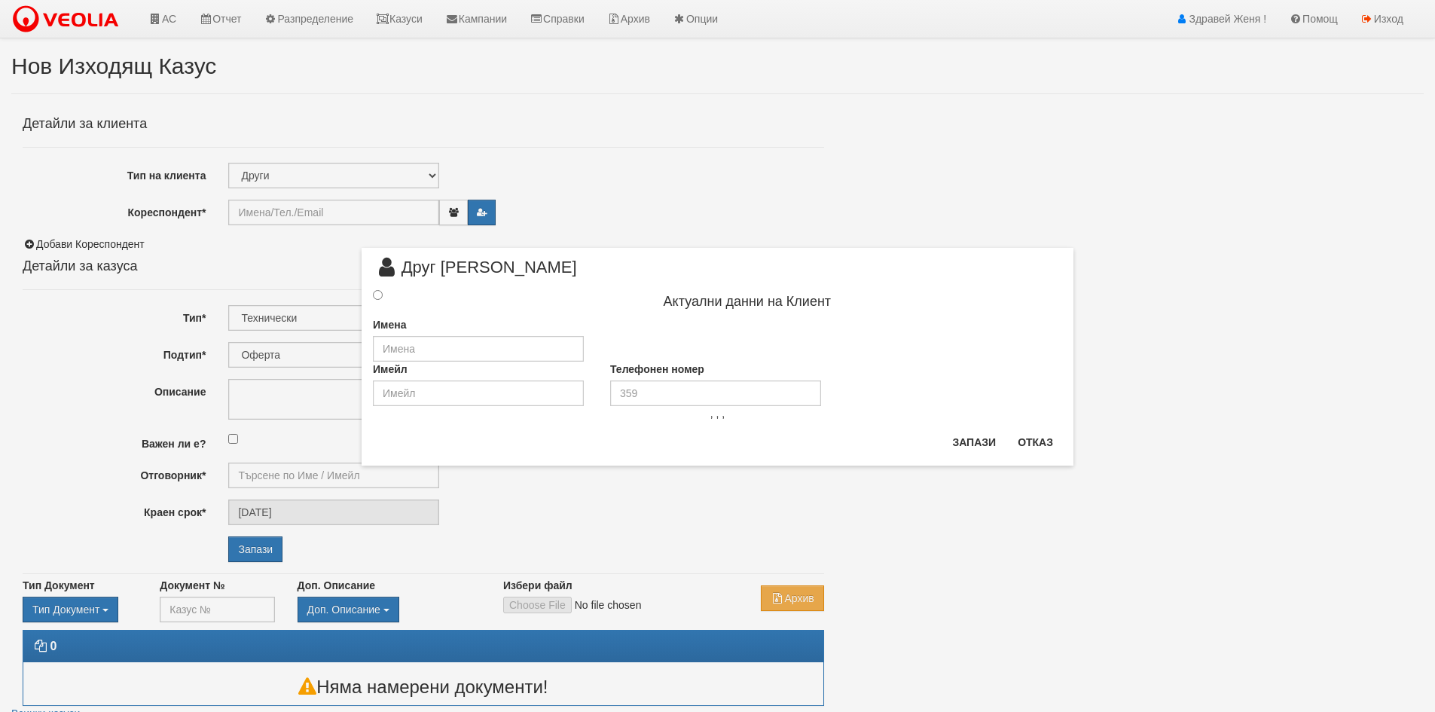
click at [321, 213] on div "× Друг Клиент Актуални данни на Клиент Имена Имейл Телефонен номер , , , Запази…" at bounding box center [717, 232] width 881 height 465
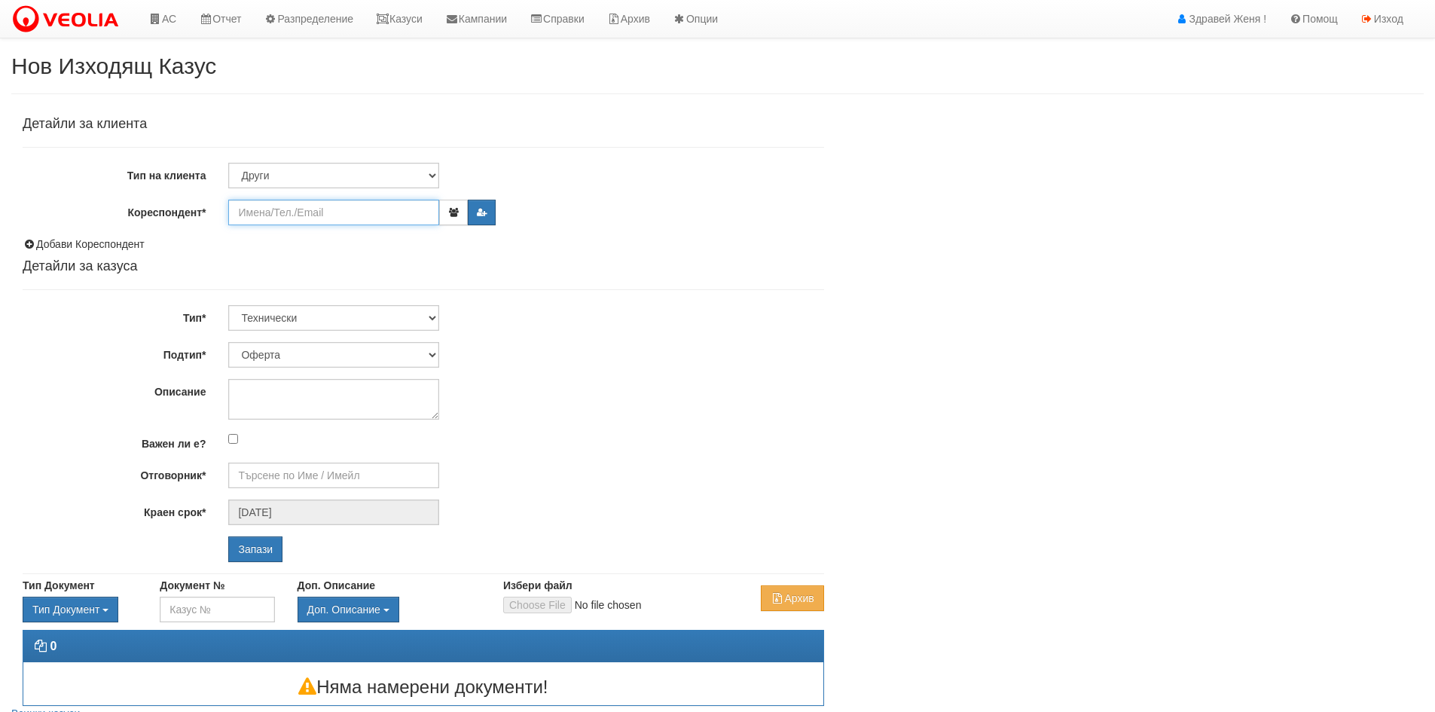
click at [317, 209] on input "Кореспондент*" at bounding box center [333, 213] width 211 height 26
click at [355, 172] on select "Клиент по Топлопреносната Мрежа Институция Партньори Други" at bounding box center [333, 176] width 211 height 26
click at [228, 163] on select "Клиент по Топлопреносната Мрежа Институция Партньори Други" at bounding box center [333, 176] width 211 height 26
click at [444, 211] on button "button" at bounding box center [453, 213] width 28 height 26
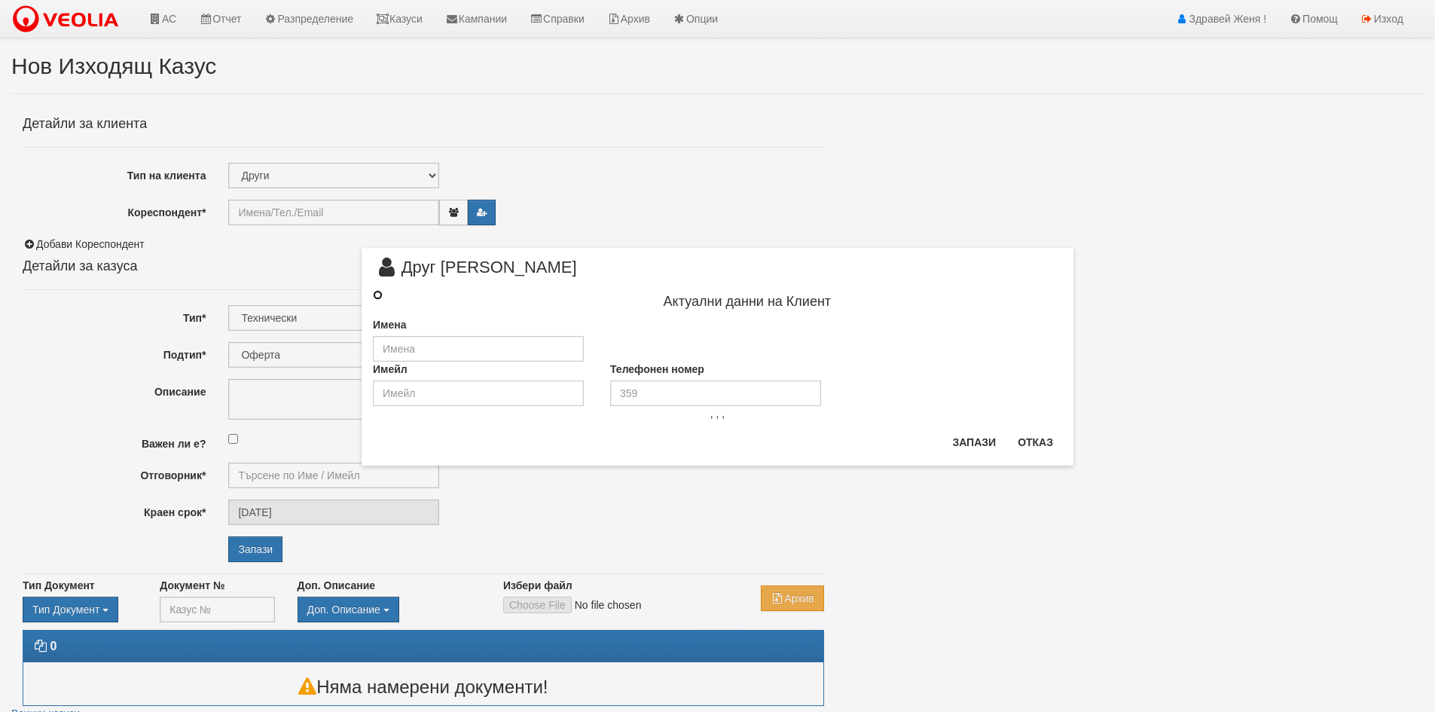
click at [376, 292] on input "radio" at bounding box center [378, 295] width 10 height 10
radio input "true"
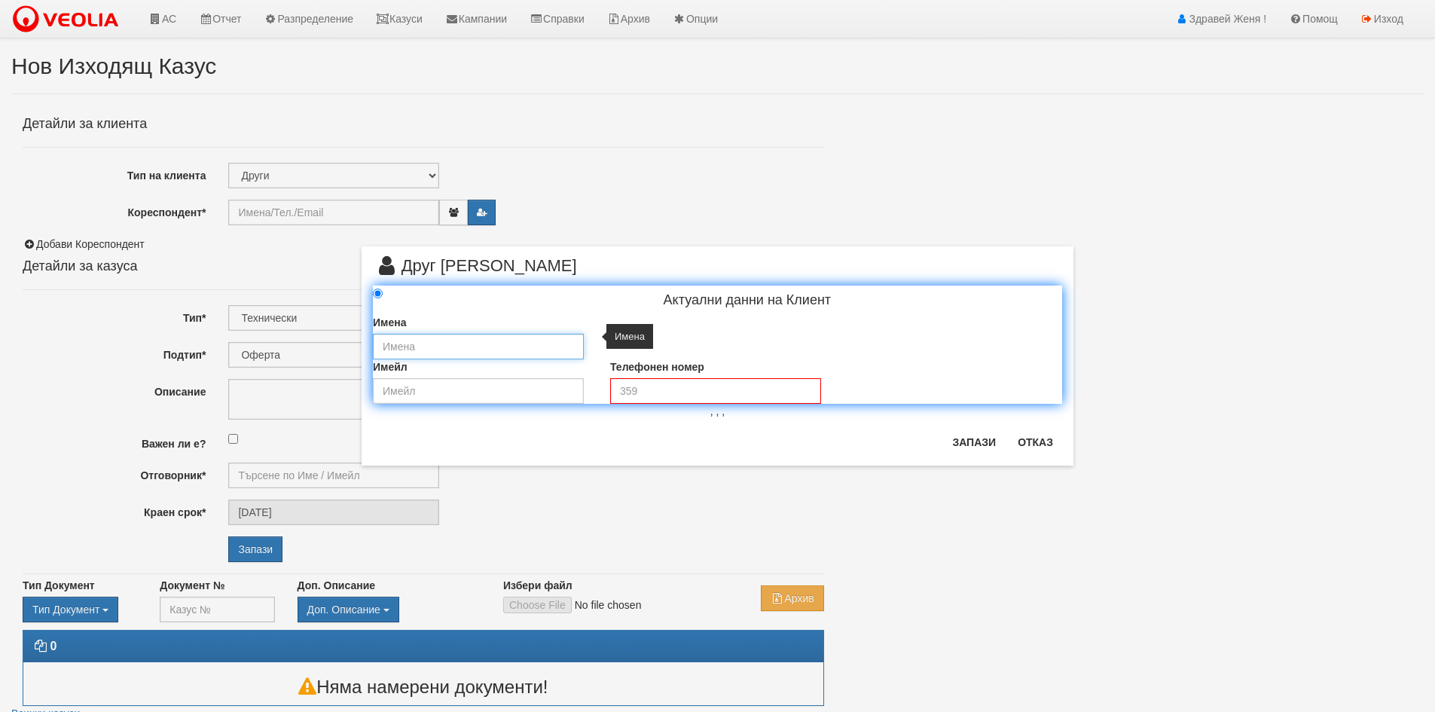
click at [414, 345] on input "text" at bounding box center [478, 347] width 211 height 26
click at [383, 175] on div "× Друг Клиент Актуални данни на Клиент Имена Имейл Телефонен номер , , , Запази…" at bounding box center [717, 232] width 734 height 465
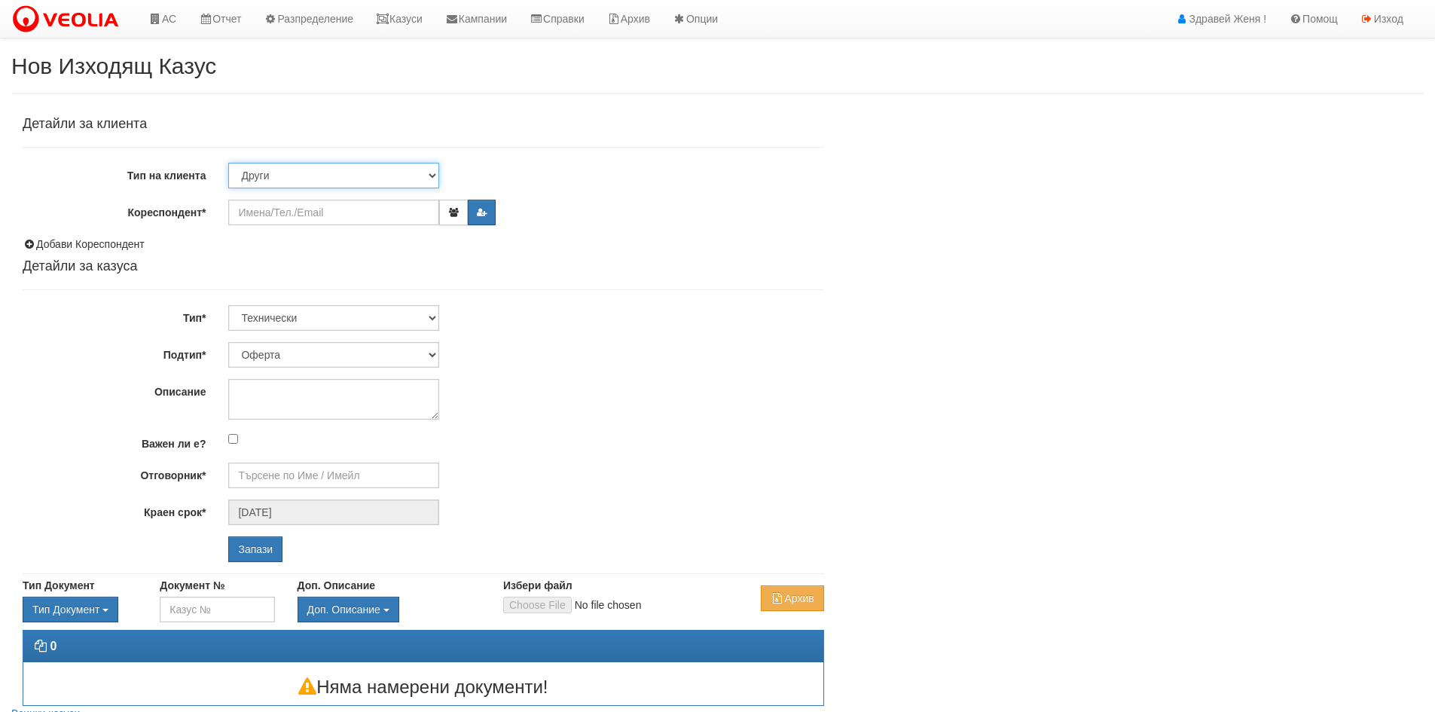
click at [342, 184] on select "Клиент по Топлопреносната Мрежа Институция Партньори Други" at bounding box center [333, 176] width 211 height 26
select select "Institution"
click at [228, 163] on select "Клиент по Топлопреносната Мрежа Институция Партньори Други" at bounding box center [333, 176] width 211 height 26
click at [338, 213] on input "Кореспондент*" at bounding box center [333, 213] width 211 height 26
click at [421, 20] on link "Казуси" at bounding box center [399, 19] width 69 height 38
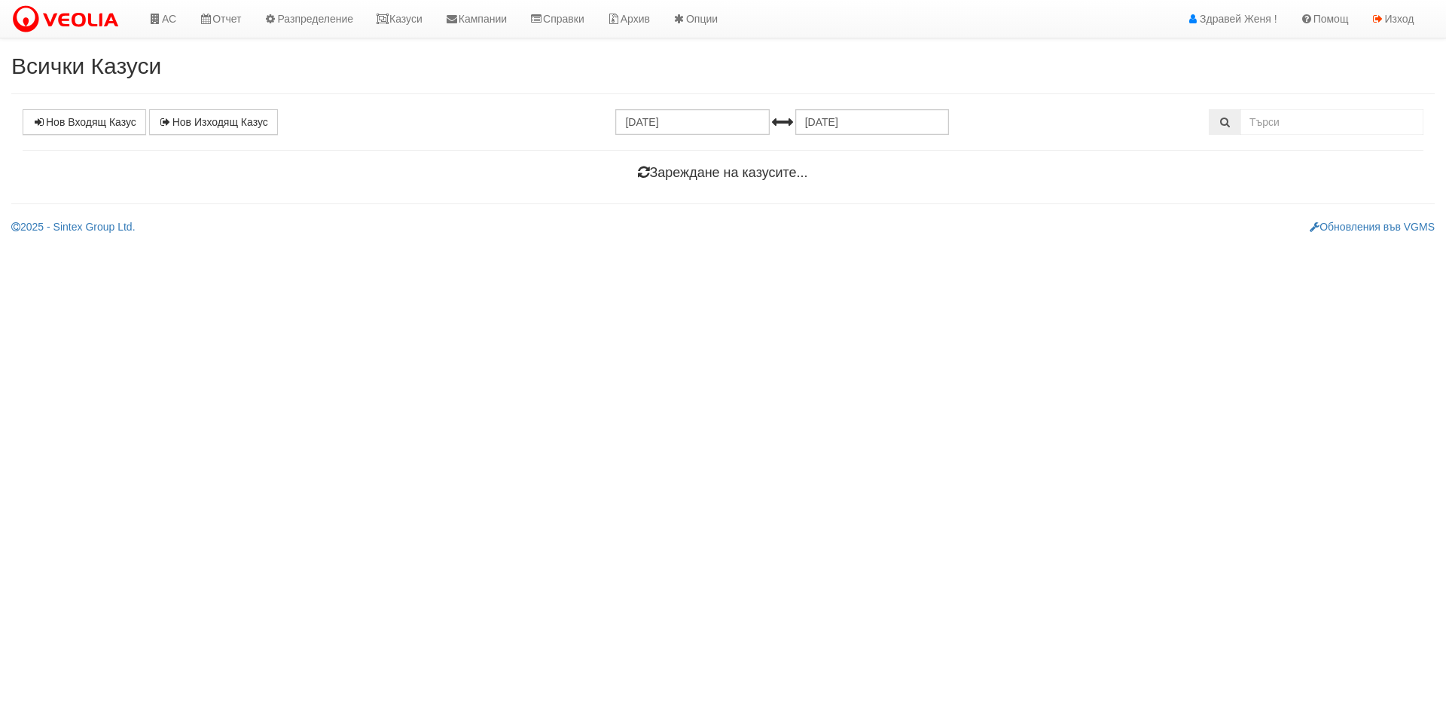
click at [215, 135] on div "Нов Входящ Казус Нов Изходящ Казус 09.09.2025 09.10.2025 Зареждане на казусите.…" at bounding box center [723, 148] width 1424 height 79
click at [215, 124] on link "Нов Изходящ Казус" at bounding box center [213, 122] width 129 height 26
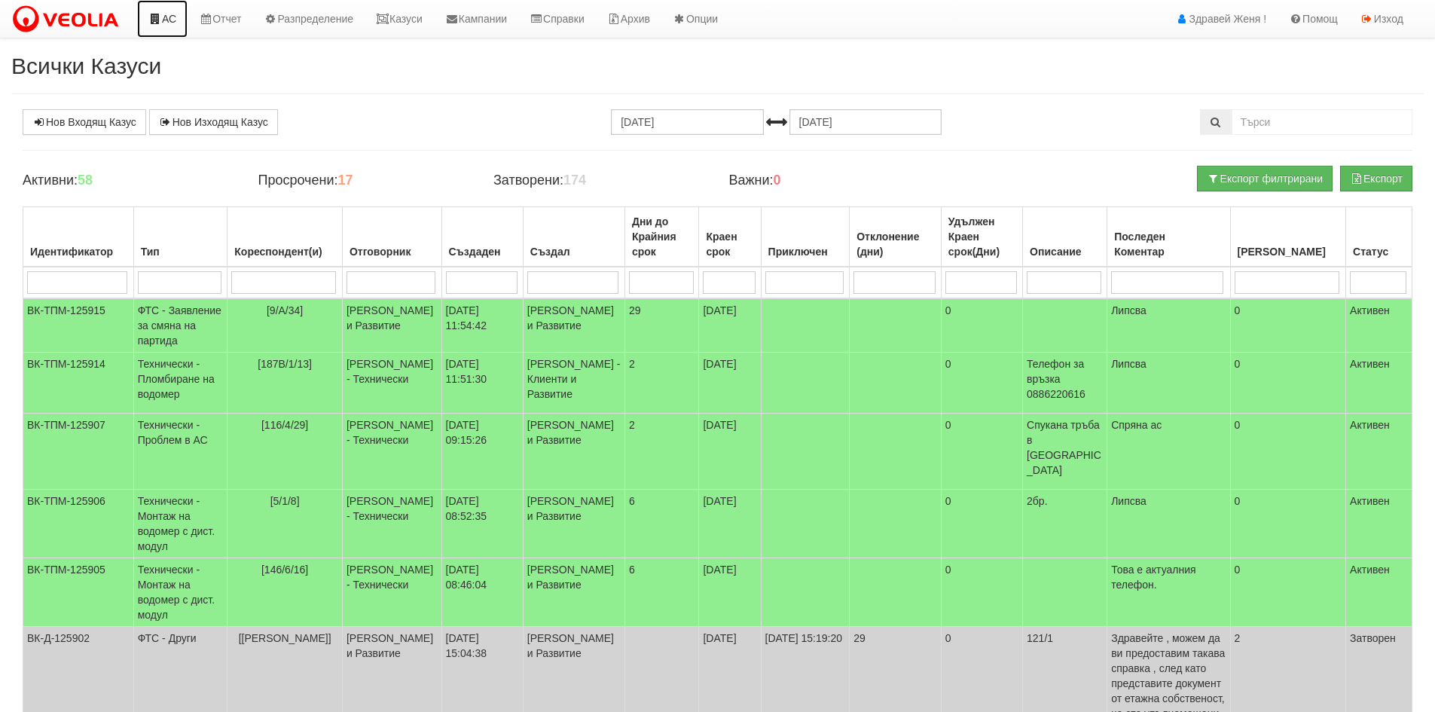
click at [149, 27] on link "АС" at bounding box center [162, 19] width 50 height 38
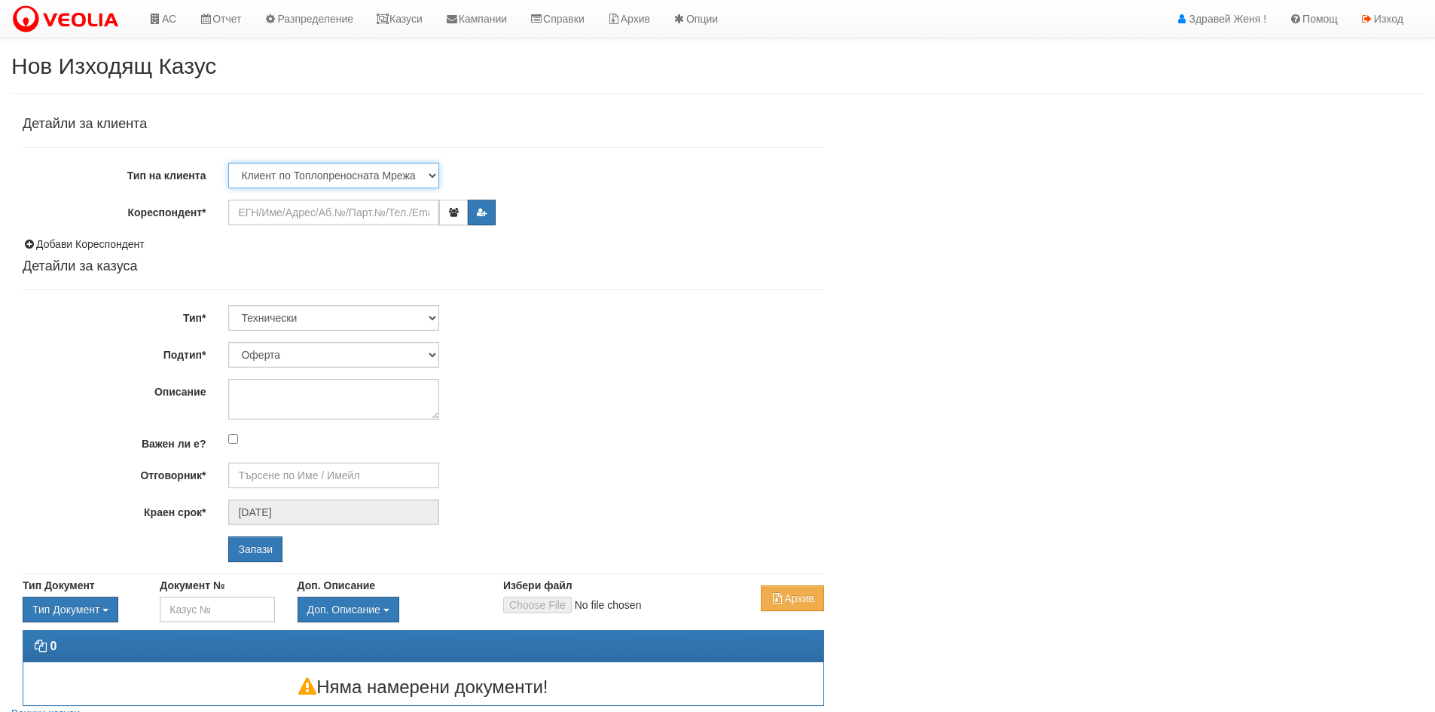
click at [367, 175] on select "Клиент по Топлопреносната Мрежа Институция Партньори Други" at bounding box center [333, 176] width 211 height 26
select select "Other"
click at [228, 163] on select "Клиент по Топлопреносната Мрежа Институция Партньори Други" at bounding box center [333, 176] width 211 height 26
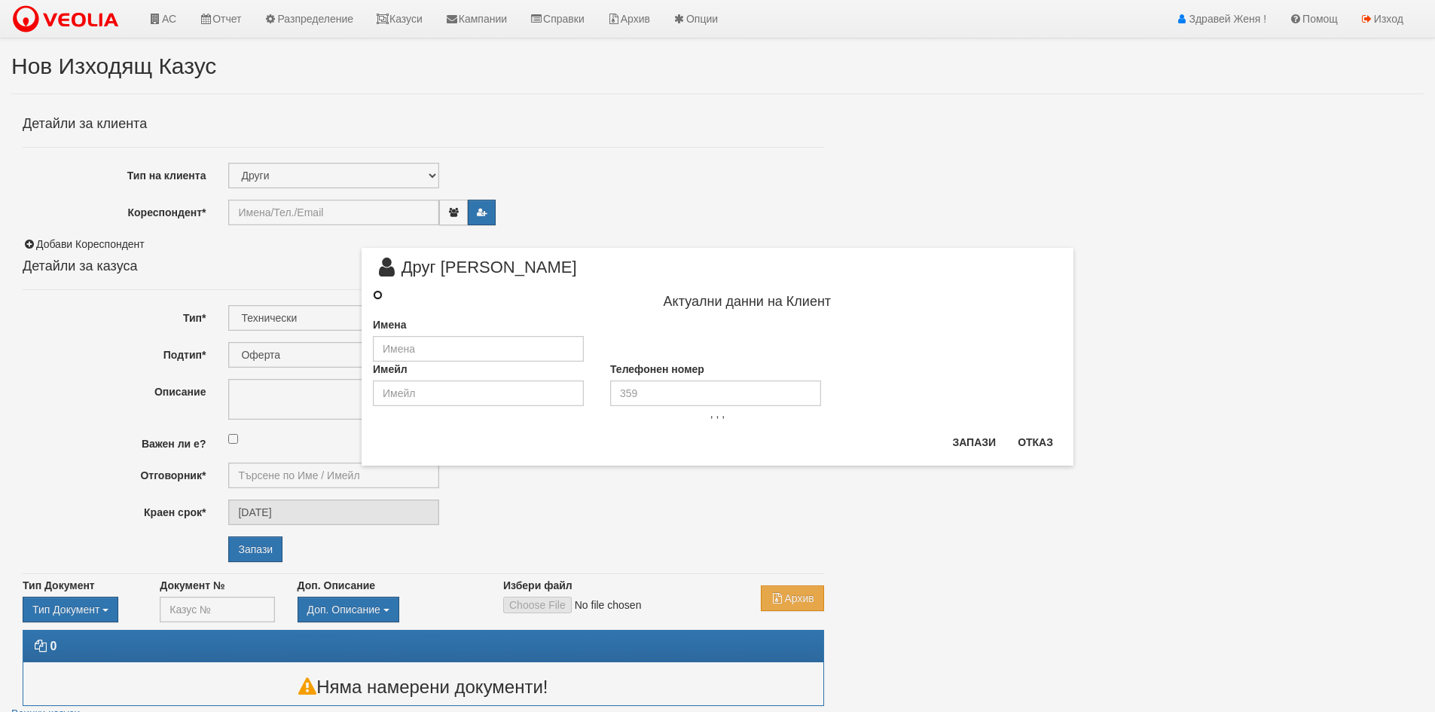
click at [379, 294] on input "radio" at bounding box center [378, 295] width 10 height 10
radio input "true"
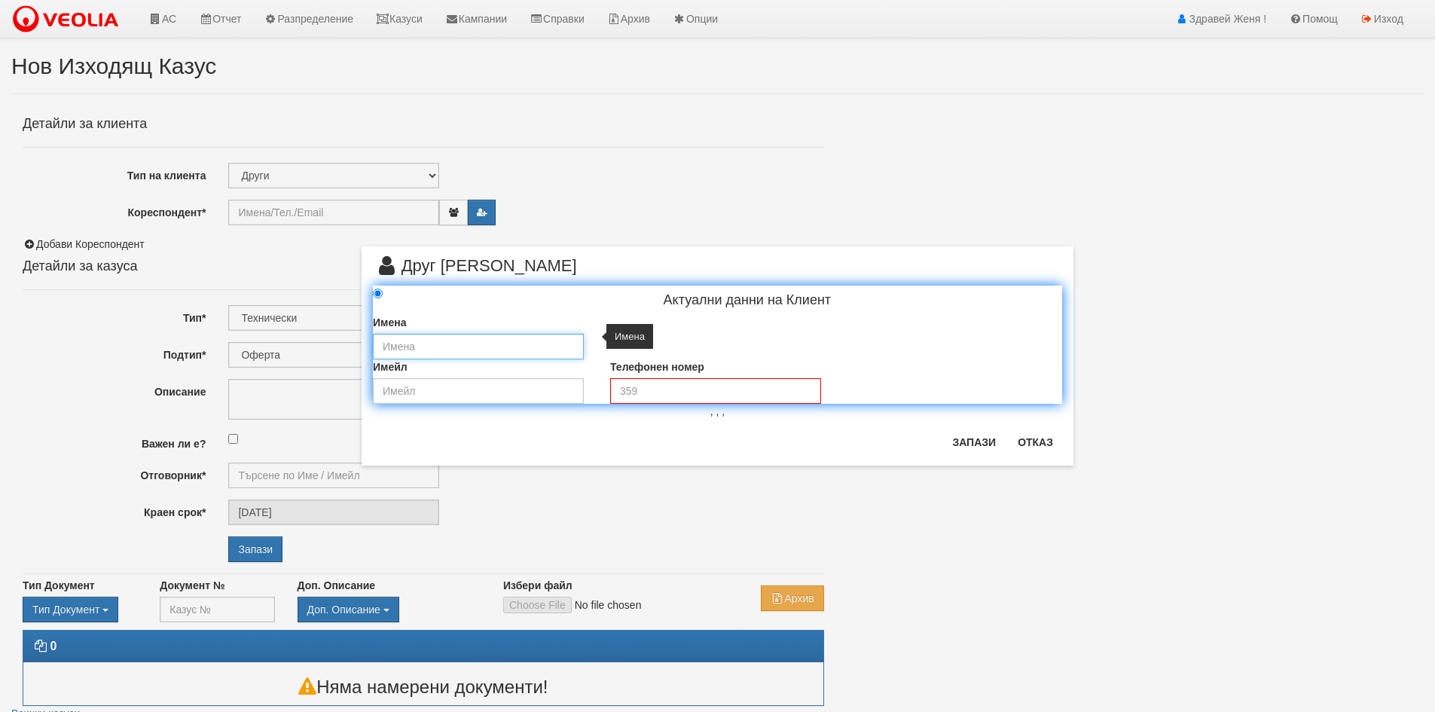
click at [422, 354] on input "text" at bounding box center [478, 347] width 211 height 26
type input "[PERSON_NAME] [GEOGRAPHIC_DATA]"
type input "[EMAIL_ADDRESS][DOMAIN_NAME]"
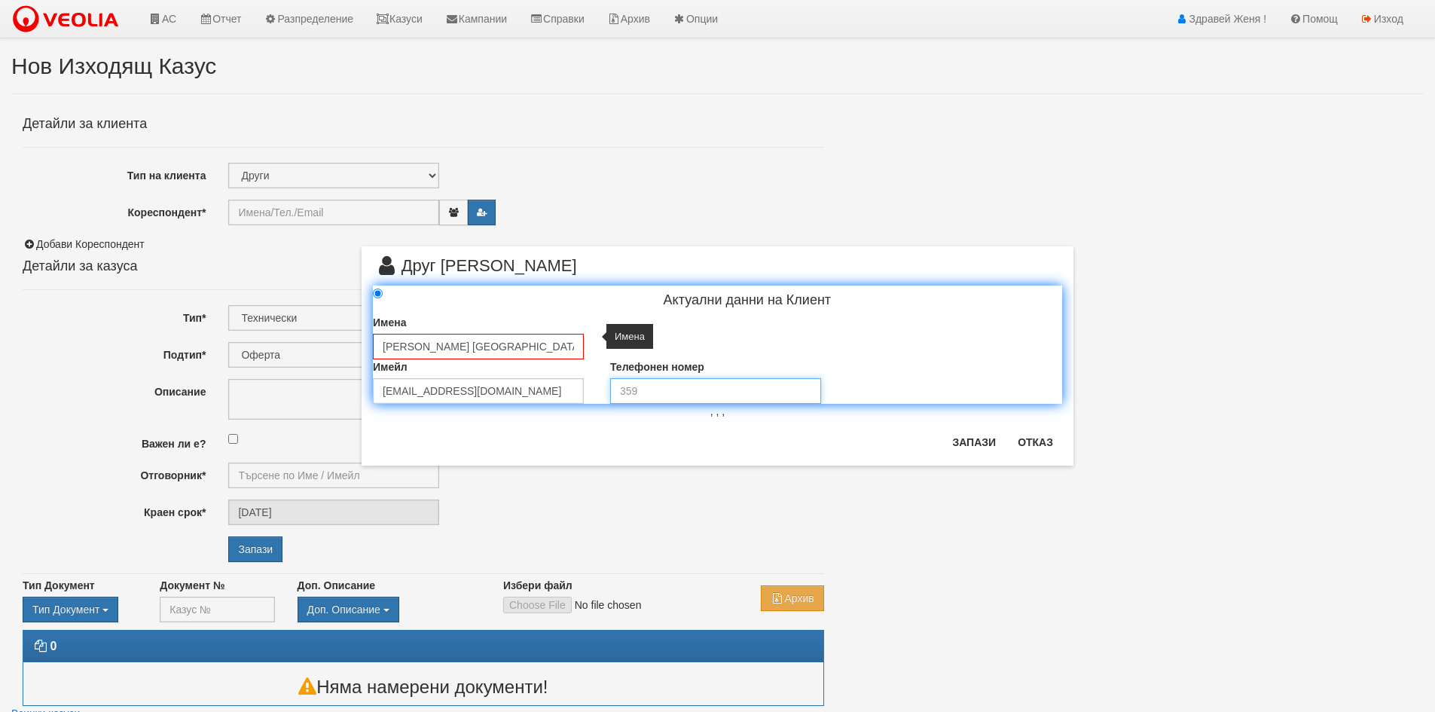
type input "080014448"
click at [986, 447] on button "Запази" at bounding box center [974, 442] width 62 height 24
type input "[PERSON_NAME] [GEOGRAPHIC_DATA]"
radio input "true"
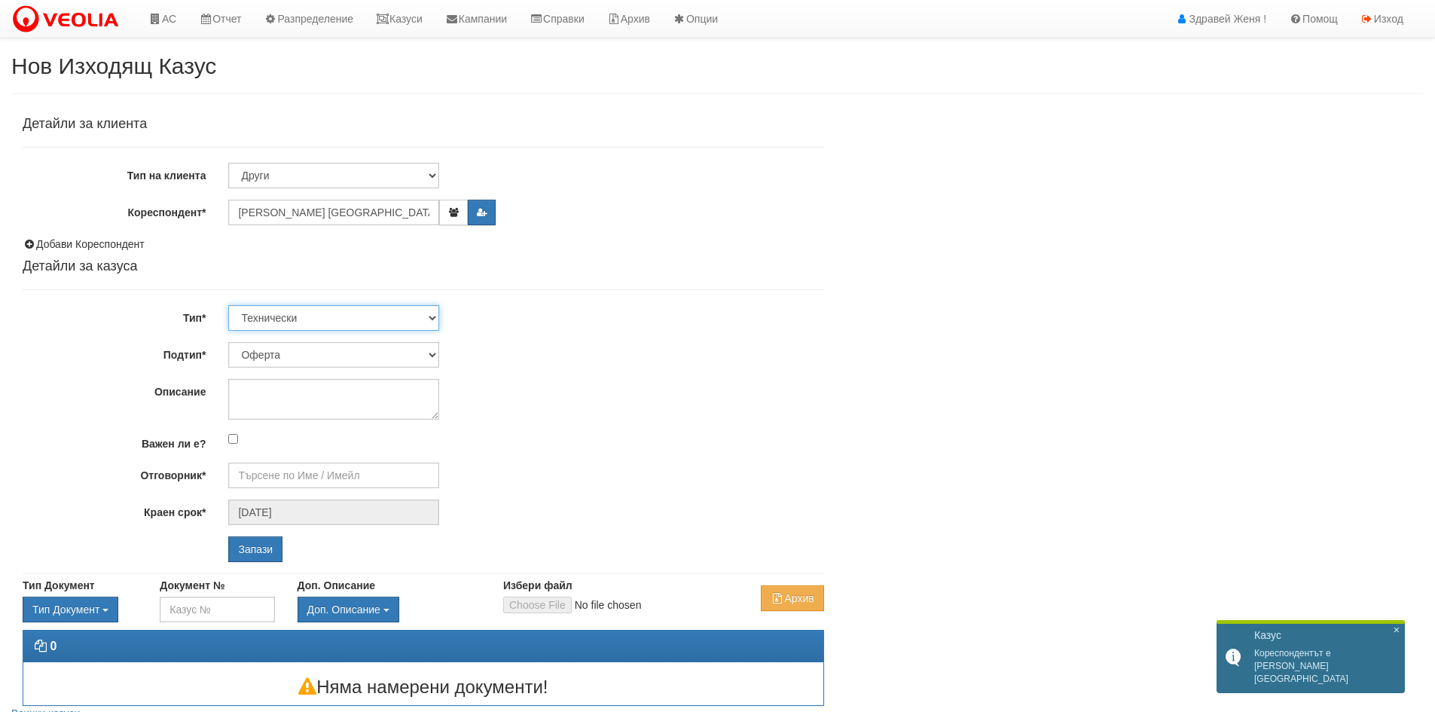
click at [371, 322] on select "Технически ФТС Търговски Административен Производствен Експлоатационен Финансов…" at bounding box center [333, 318] width 211 height 26
select select "3"
click at [228, 305] on select "Технически ФТС Търговски Административен Производствен Експлоатационен Финансов…" at bounding box center [333, 318] width 211 height 26
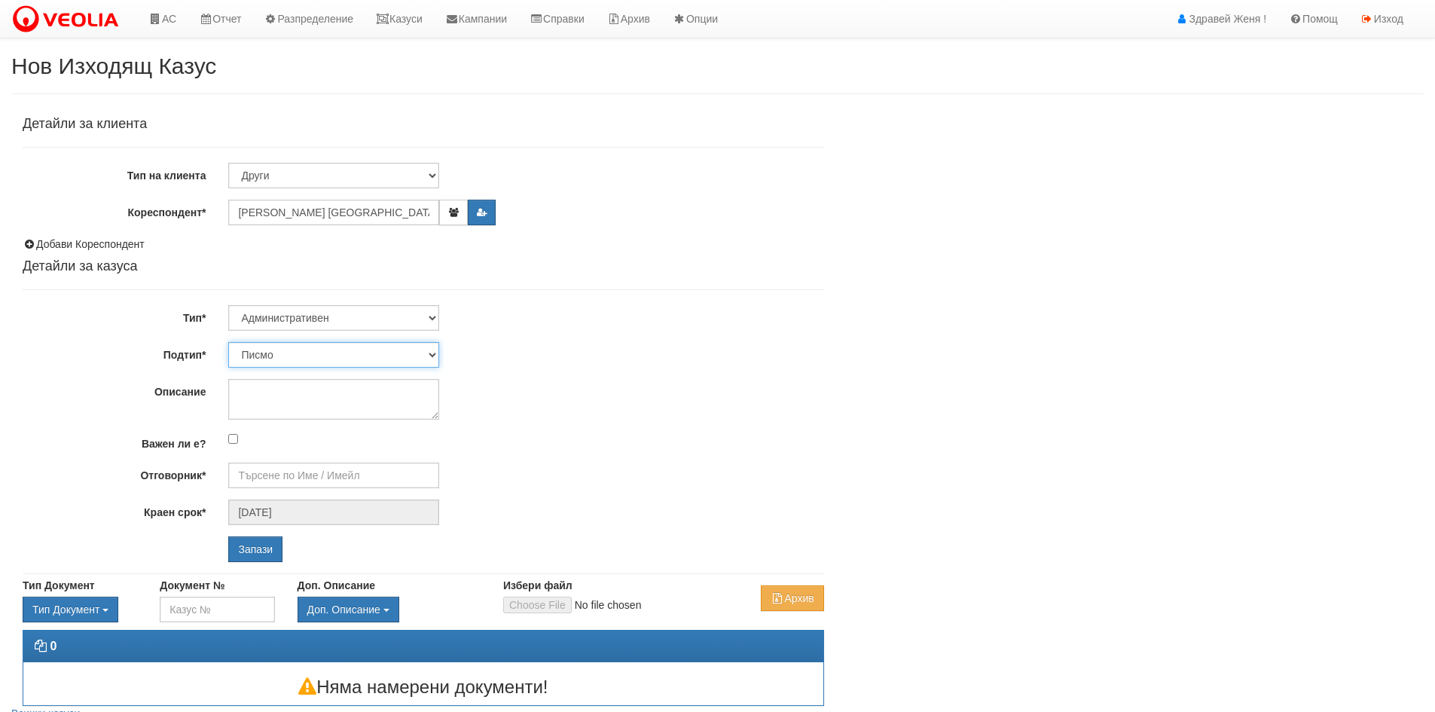
click at [351, 355] on select "Писмо Възлагателно писмо Придружително писмо Доклад Уведомление Декларация Заяв…" at bounding box center [333, 355] width 211 height 26
click at [302, 350] on select "Писмо Възлагателно писмо Придружително писмо Доклад Уведомление Декларация Заяв…" at bounding box center [333, 355] width 211 height 26
click at [301, 351] on select "Писмо Възлагателно писмо Придружително писмо Доклад Уведомление Декларация Заяв…" at bounding box center [333, 355] width 211 height 26
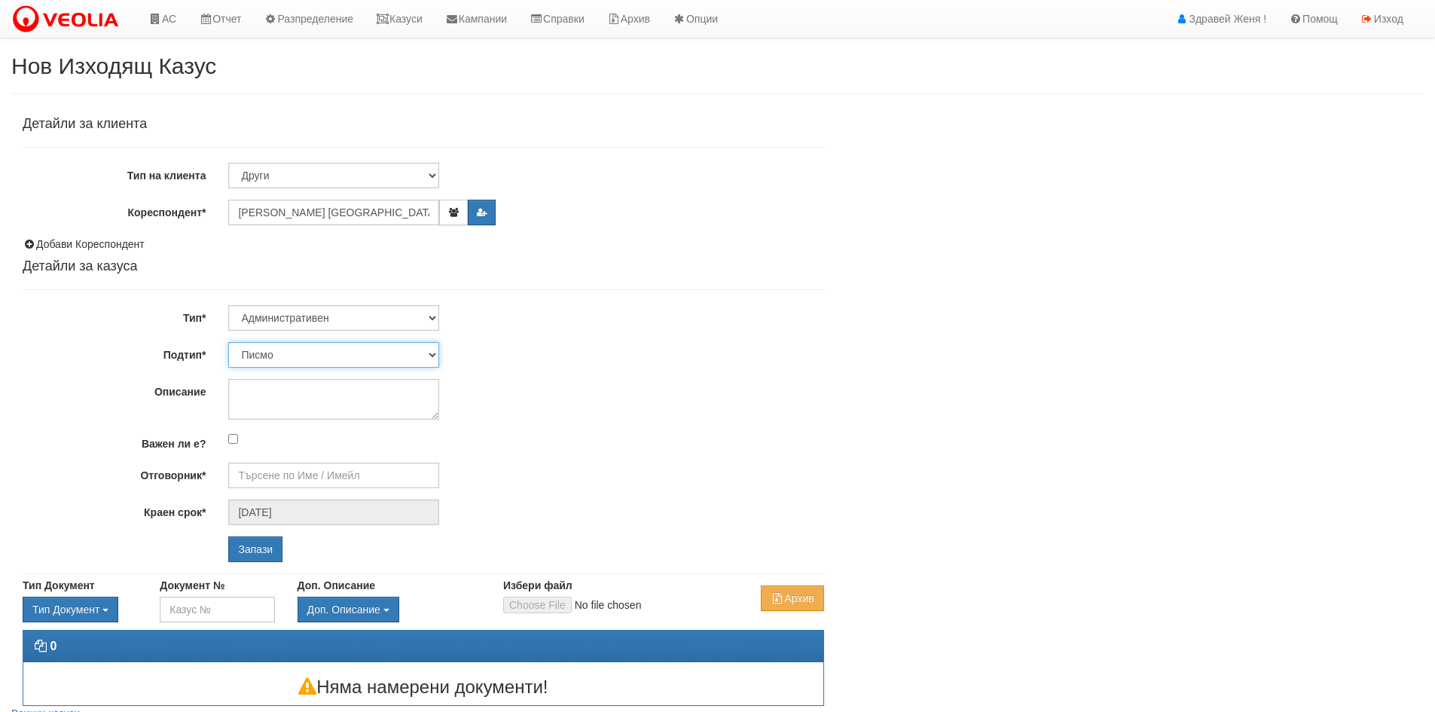
select select "Уведомление"
click at [228, 342] on select "Писмо Възлагателно писмо Придружително писмо Доклад Уведомление Декларация Заяв…" at bounding box center [333, 355] width 211 height 26
click at [284, 471] on input "Отговорник*" at bounding box center [333, 475] width 211 height 26
click at [288, 495] on div "[PERSON_NAME] - Администрация" at bounding box center [659, 499] width 858 height 19
type input "[PERSON_NAME] - Администрация"
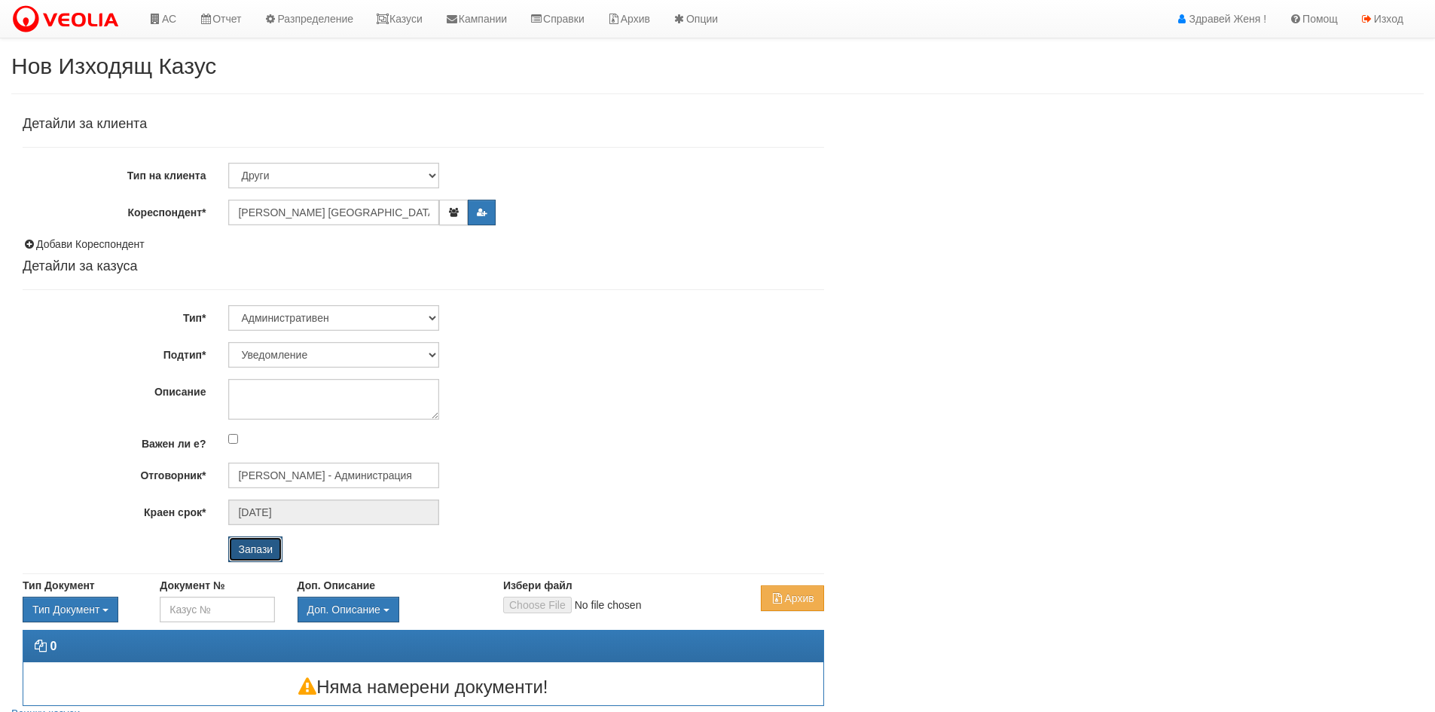
click at [266, 552] on input "Запази" at bounding box center [255, 549] width 54 height 26
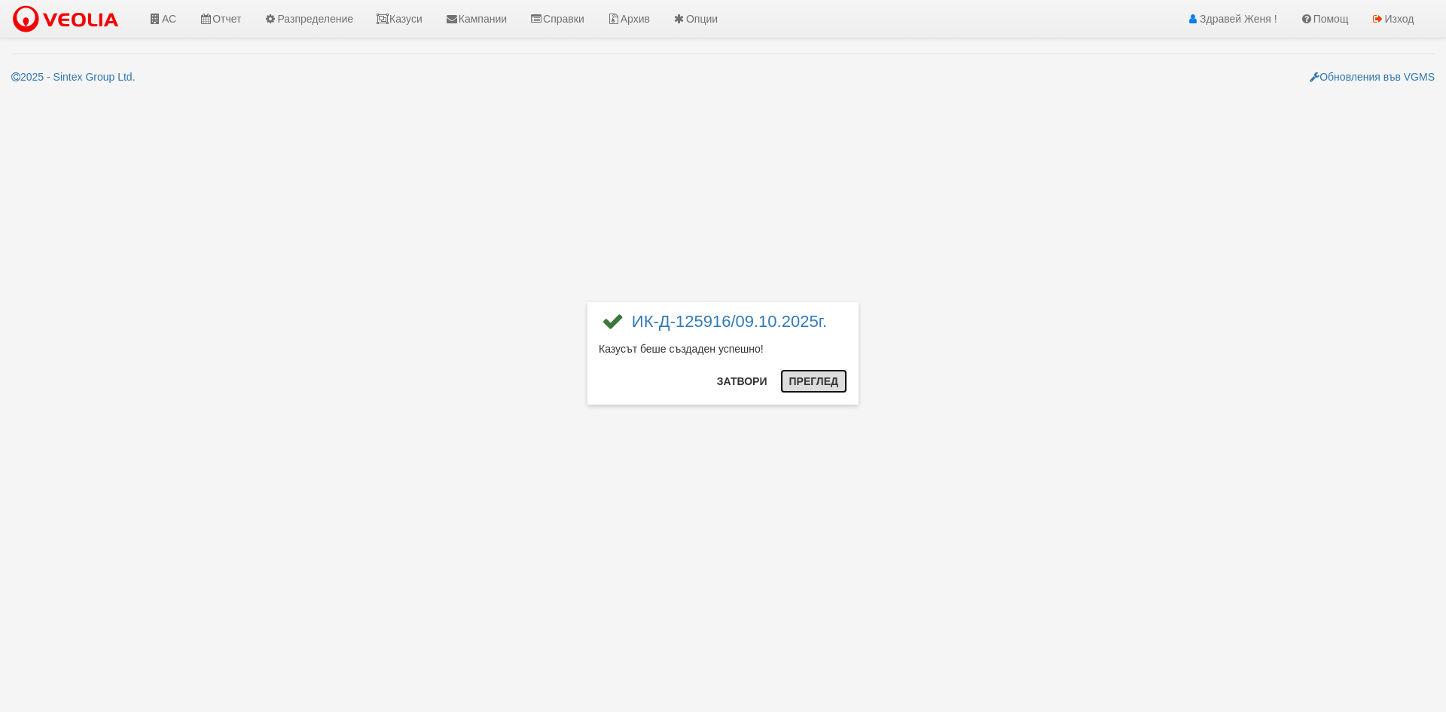
click at [835, 376] on button "Преглед" at bounding box center [813, 381] width 67 height 24
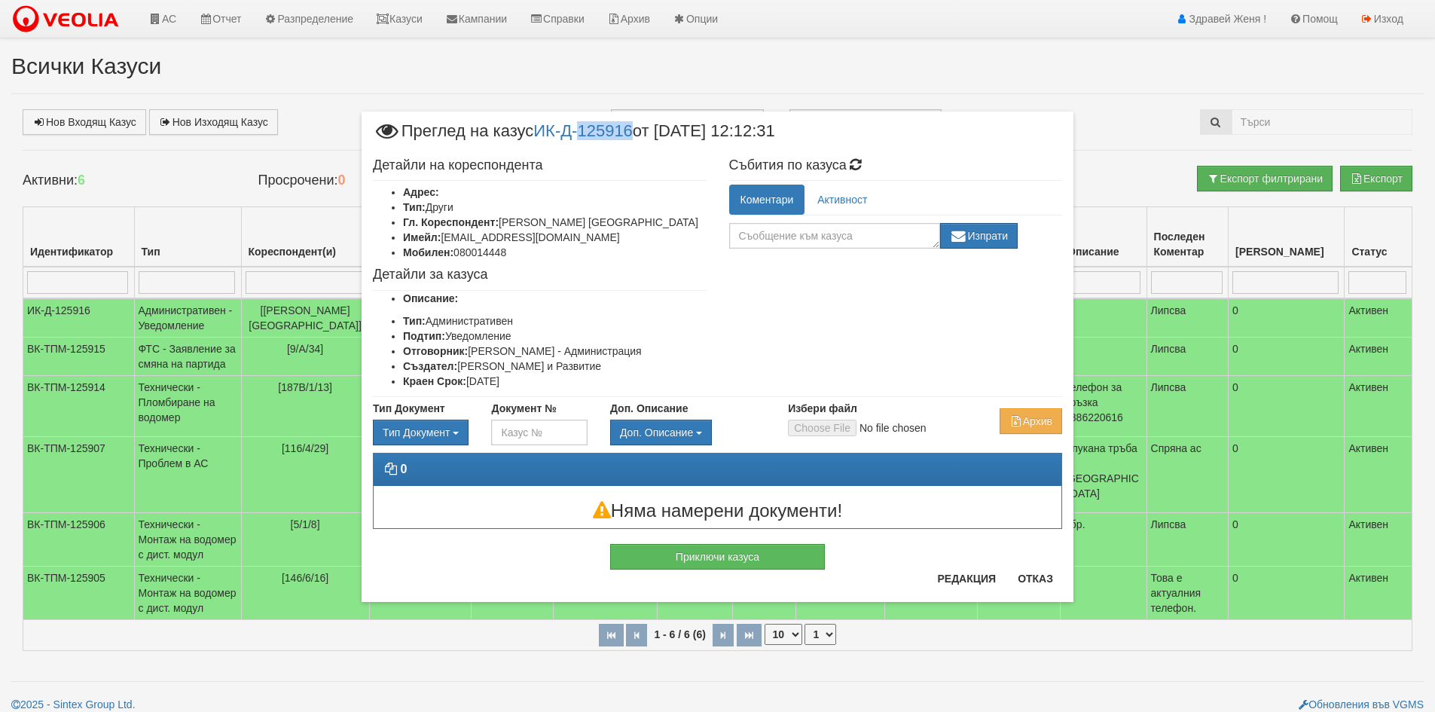
drag, startPoint x: 642, startPoint y: 136, endPoint x: 590, endPoint y: 146, distance: 53.8
click at [590, 146] on span "Преглед на казус ИК-Д-125916 от [DATE] 12:12:31" at bounding box center [574, 137] width 402 height 28
click at [612, 176] on div "Детайли на кореспондента Адрес: Тип: Други Гл. Кореспондент: [PERSON_NAME] ВАРН…" at bounding box center [540, 274] width 356 height 246
click at [1048, 572] on button "Отказ" at bounding box center [1035, 578] width 53 height 24
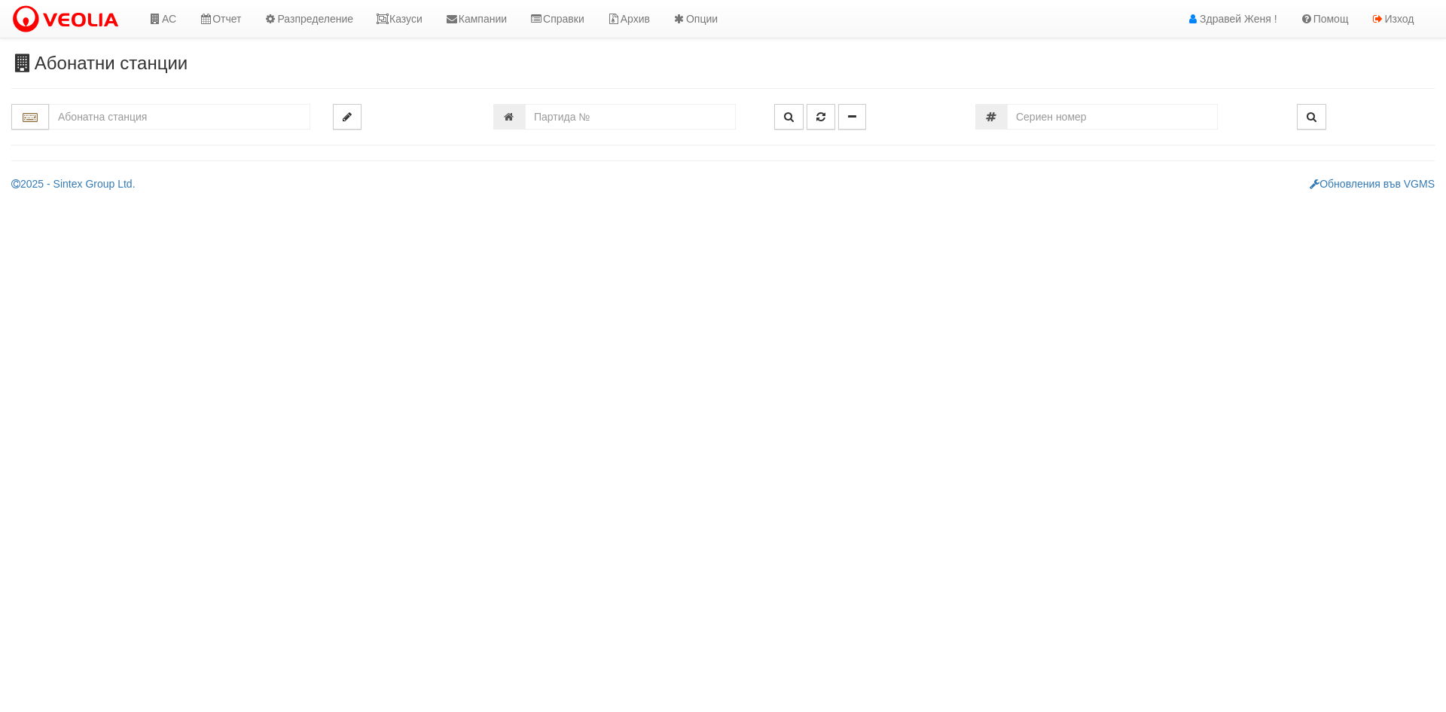
drag, startPoint x: 657, startPoint y: 132, endPoint x: 651, endPoint y: 117, distance: 16.2
click at [657, 131] on div at bounding box center [723, 124] width 1424 height 41
click at [651, 117] on input "number" at bounding box center [630, 117] width 211 height 26
paste input "24654"
type input "24654"
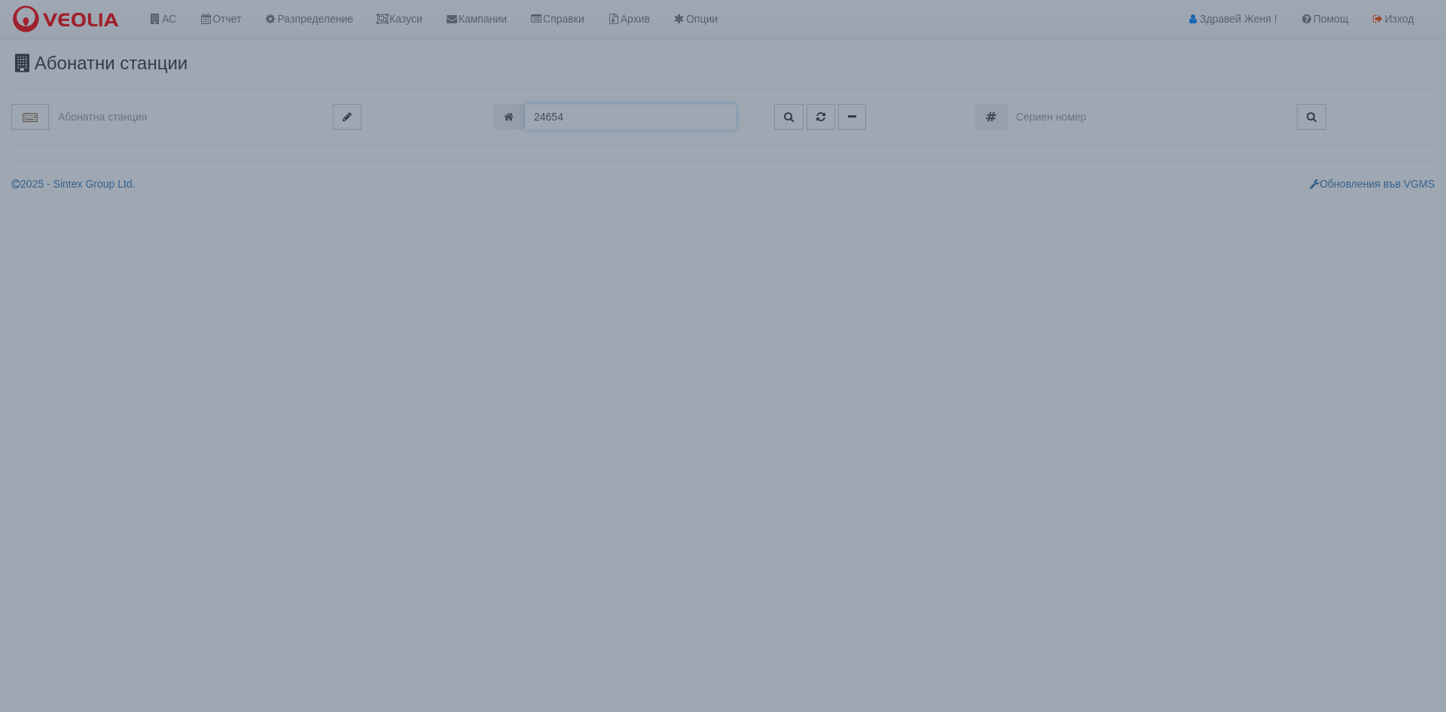
type input "115/4A - "ВЕОЛИЯ ЕНЕРДЖИ ВАРНА " ЕАД"
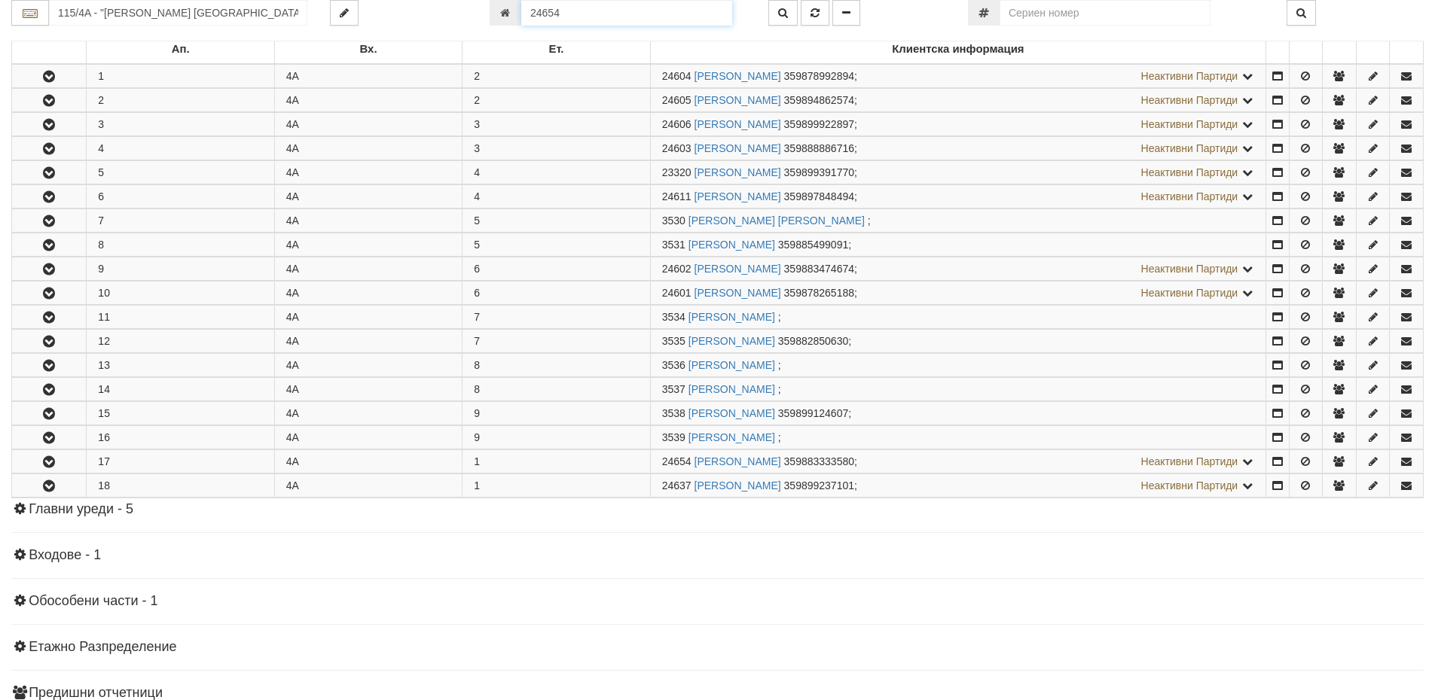
scroll to position [435, 0]
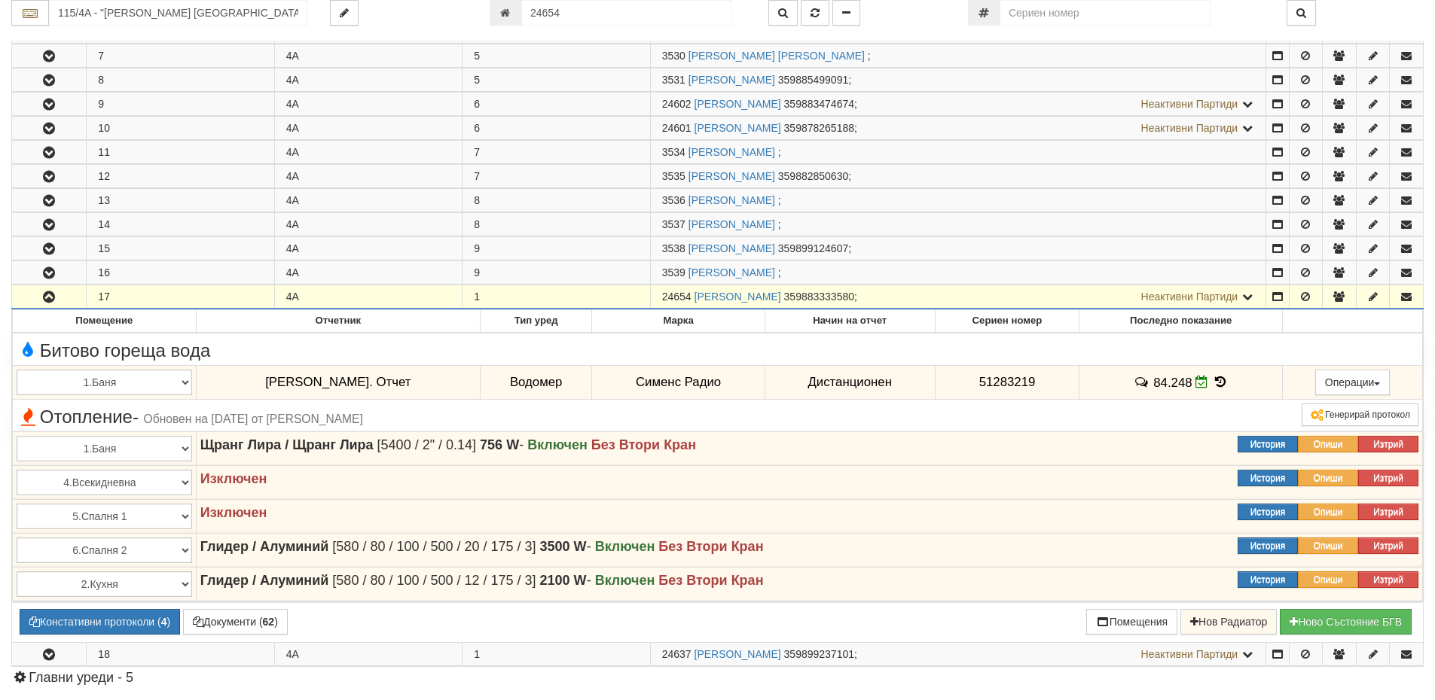
drag, startPoint x: 655, startPoint y: 295, endPoint x: 685, endPoint y: 292, distance: 30.3
click at [685, 292] on td "24654 ИННА ЯНЧЕВА ЯНЕВА 359883333580 ; Неактивни Партиди 10036 ЯНЧО ИВАНОВ ЯНЕВ…" at bounding box center [957, 297] width 615 height 24
click at [168, 10] on input "115/4A - "ВЕОЛИЯ ЕНЕРДЖИ ВАРНА " ЕАД" at bounding box center [178, 13] width 258 height 26
click at [680, 305] on td "24654 ИННА ЯНЧЕВА ЯНЕВА 359883333580 ; Неактивни Партиди 10036 ЯНЧО ИВАНОВ ЯНЕВ…" at bounding box center [957, 297] width 615 height 24
click at [676, 300] on span "24654" at bounding box center [676, 297] width 29 height 12
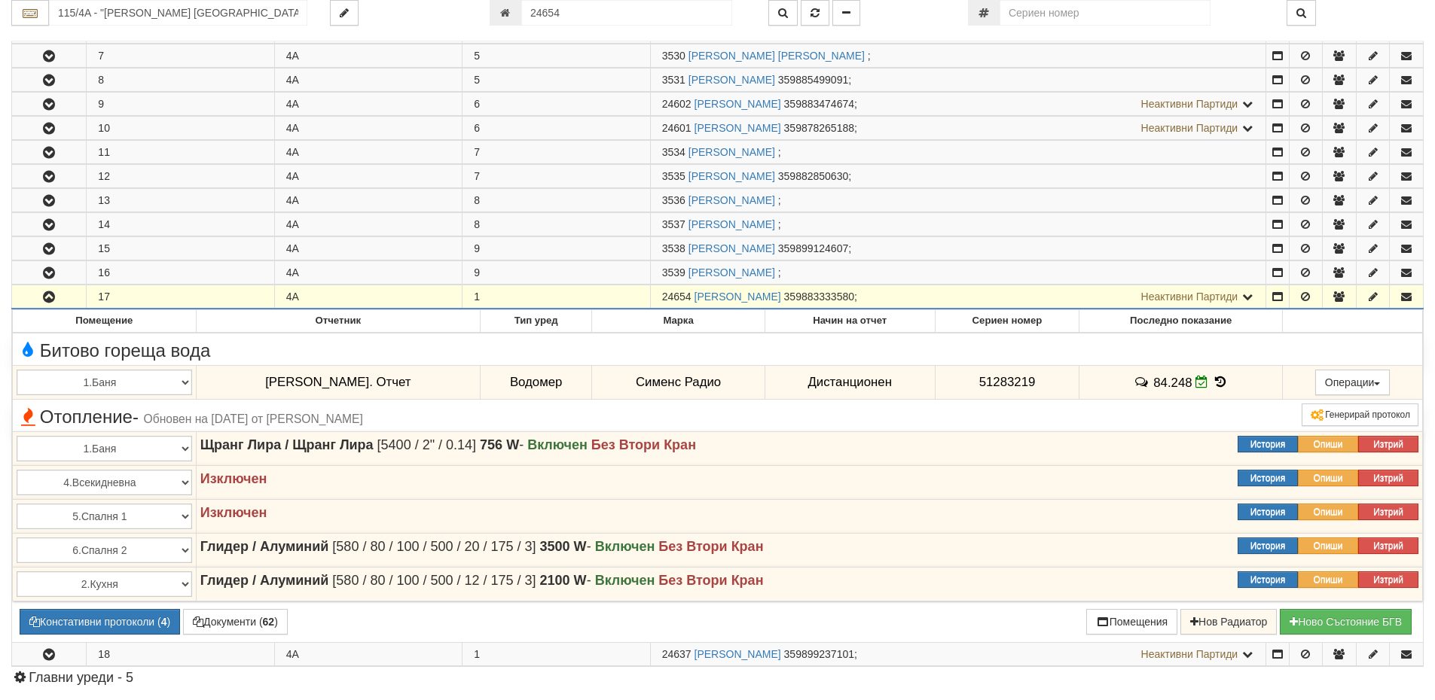
click at [676, 300] on span "24654" at bounding box center [676, 297] width 29 height 12
copy span "24654"
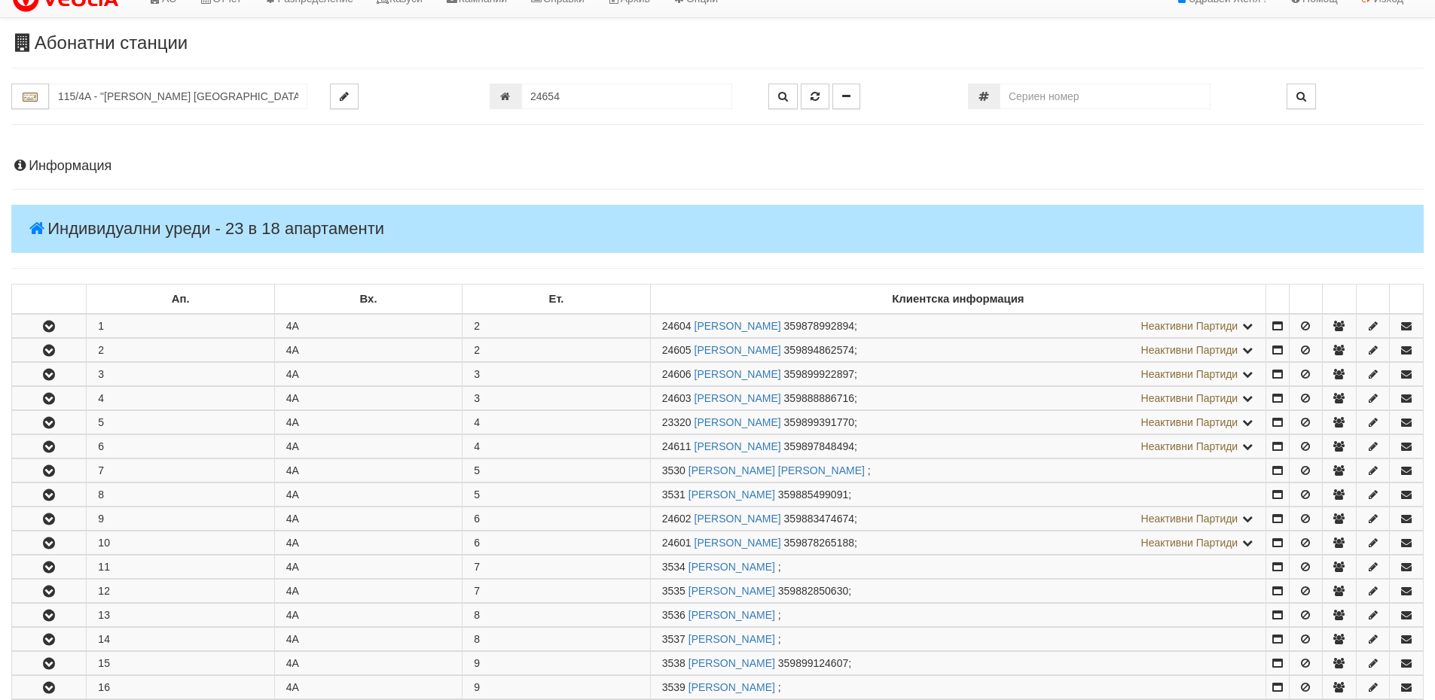
scroll to position [0, 0]
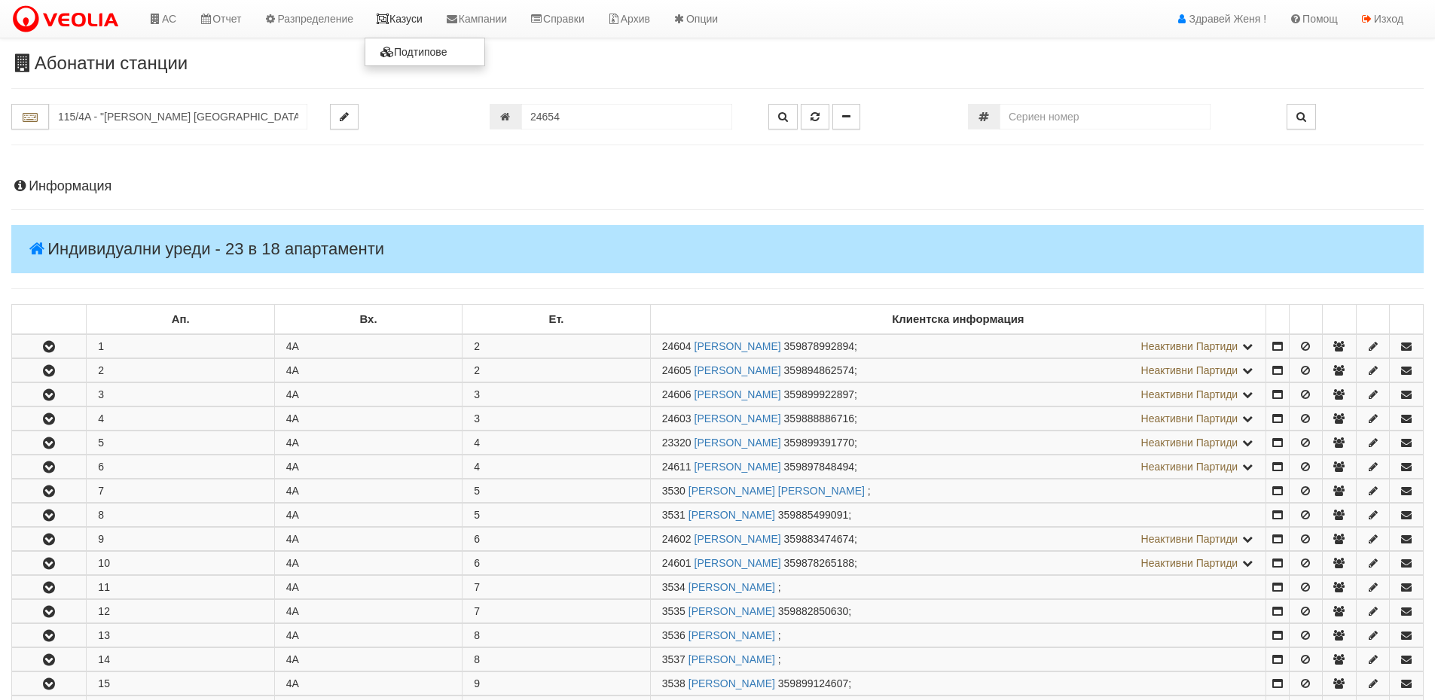
click at [389, 20] on icon at bounding box center [383, 19] width 14 height 11
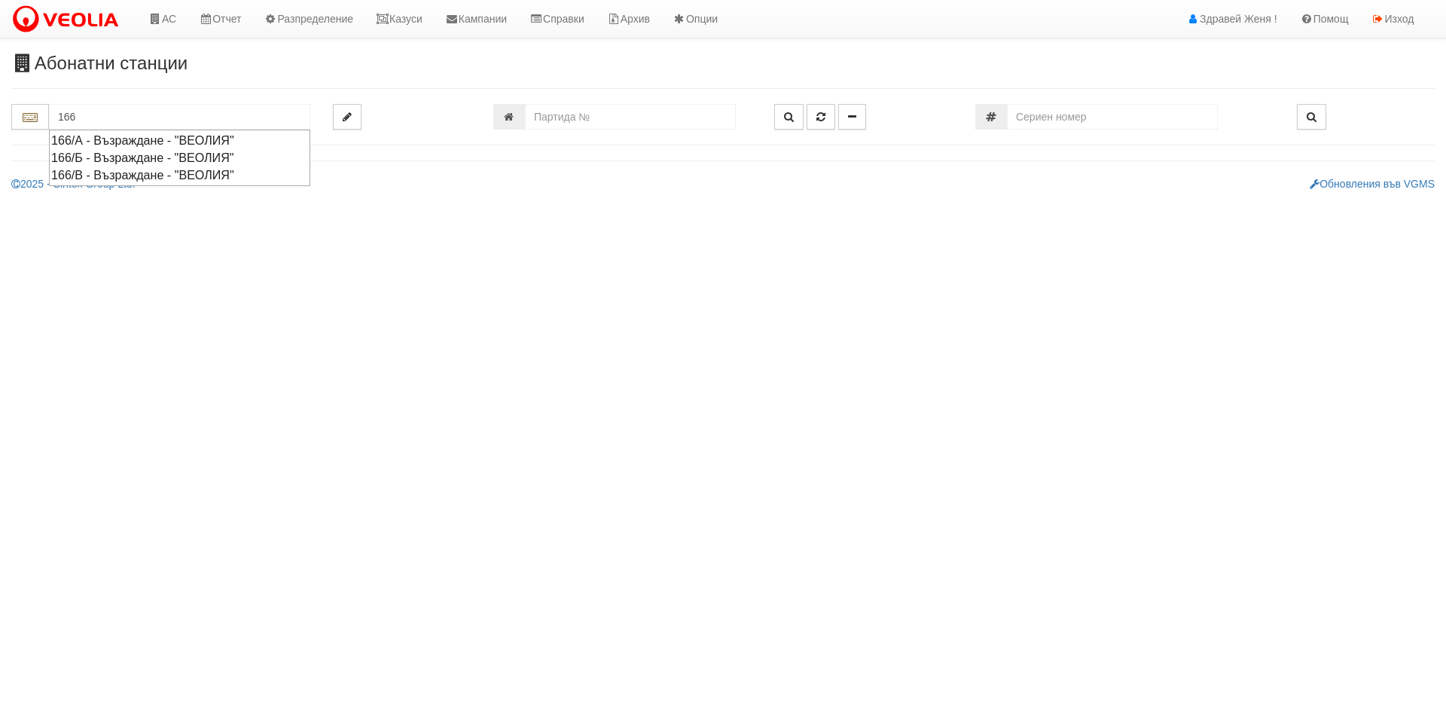
click at [128, 156] on div "166/Б - Възраждане - "ВЕОЛИЯ"" at bounding box center [179, 157] width 257 height 17
type input "166/Б - Възраждане - "ВЕОЛИЯ""
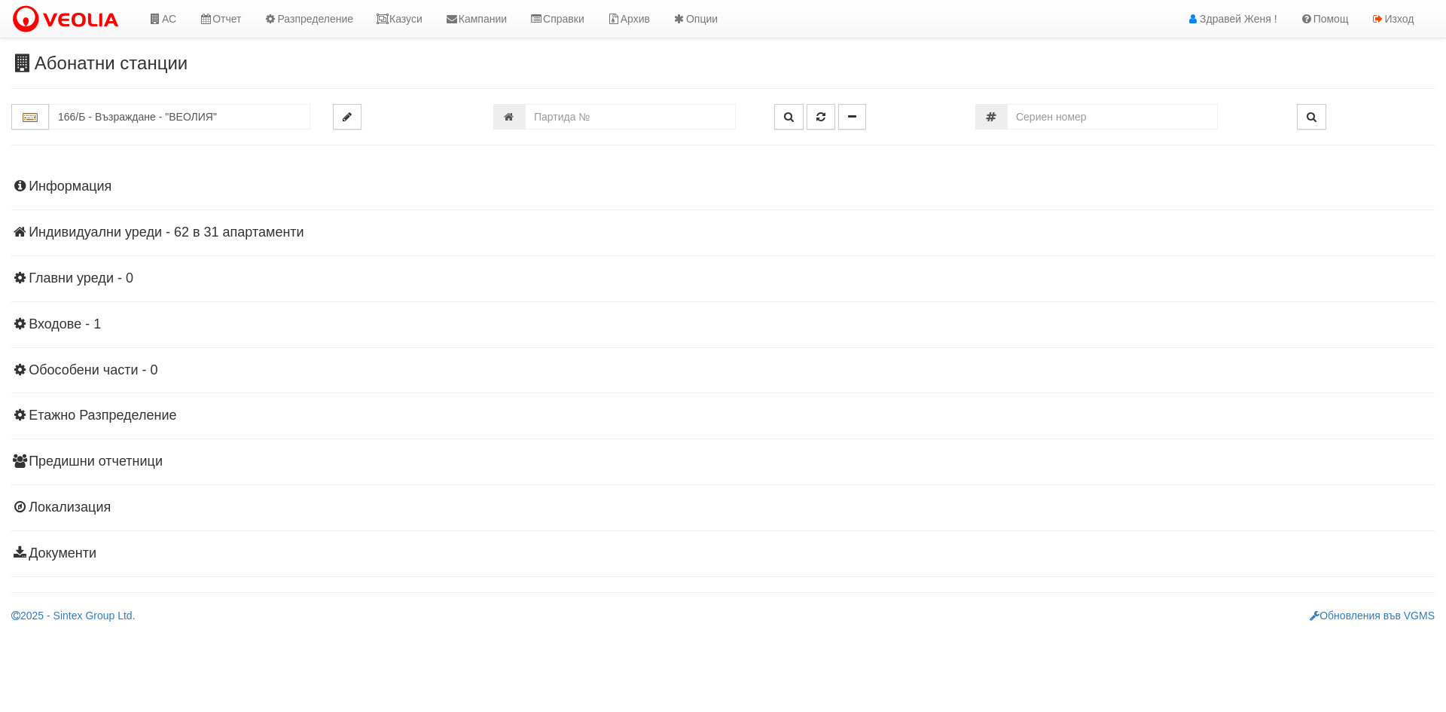
click at [106, 228] on h4 "Индивидуални уреди - 62 в 31 апартаменти" at bounding box center [723, 232] width 1424 height 15
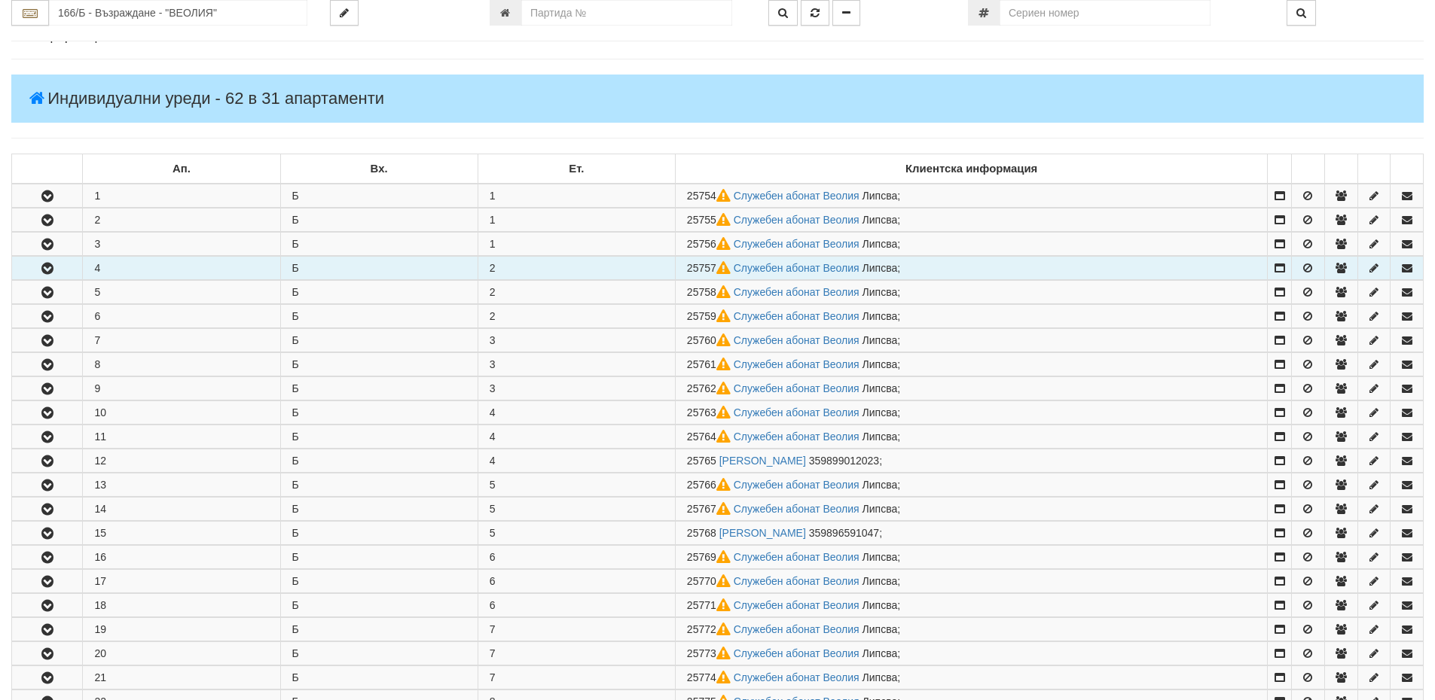
scroll to position [301, 0]
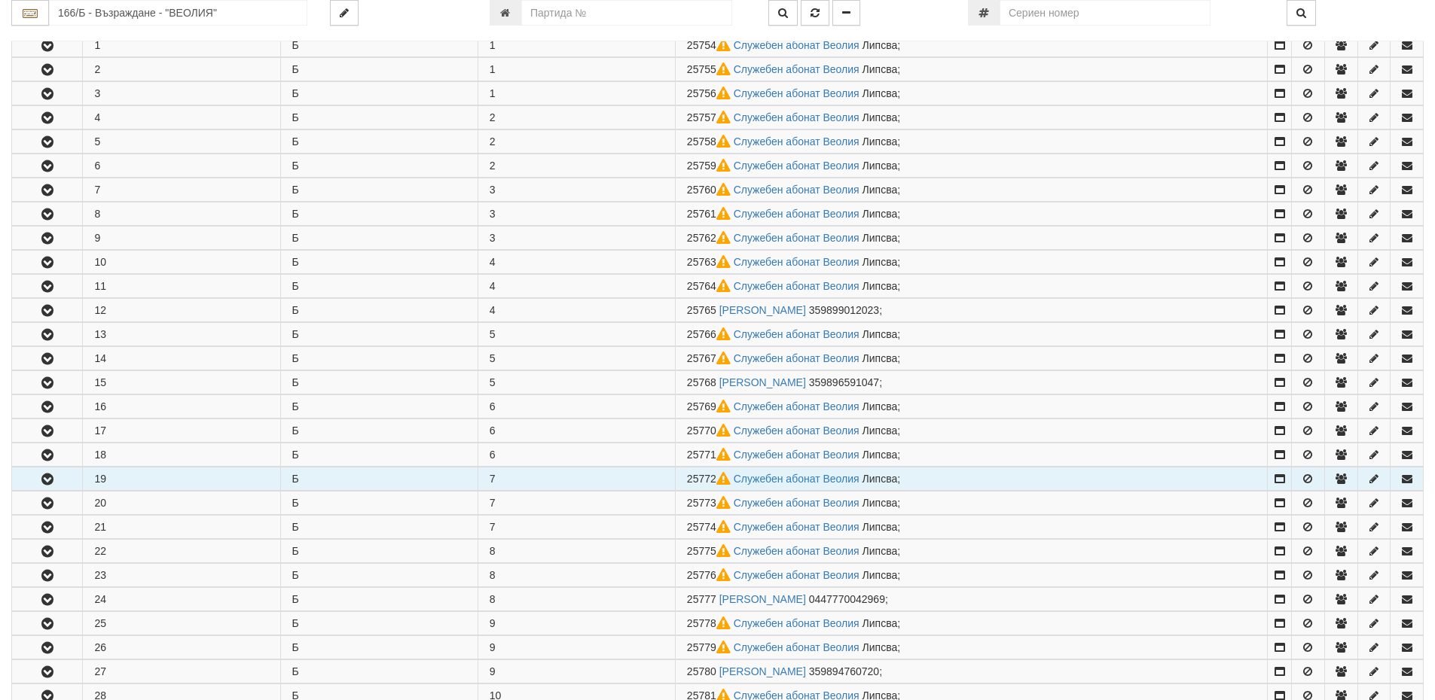
click at [50, 487] on button "button" at bounding box center [47, 479] width 70 height 23
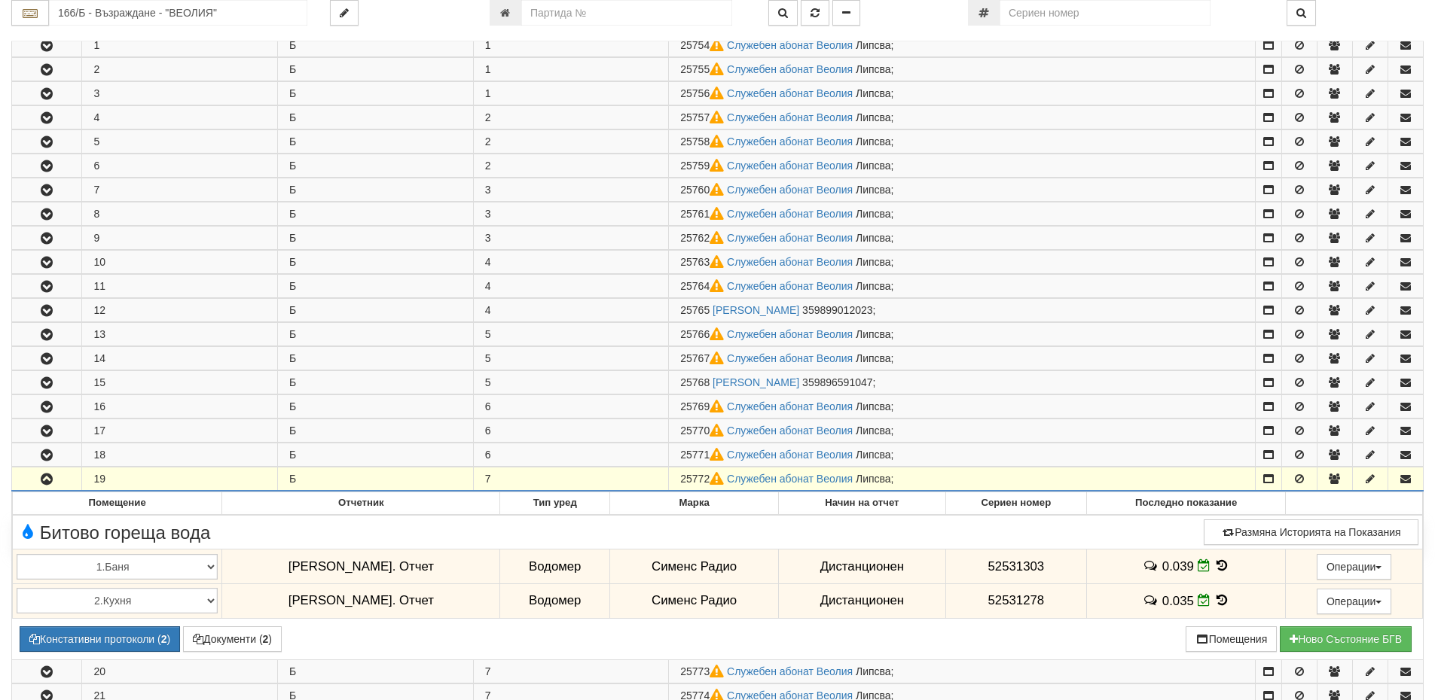
drag, startPoint x: 680, startPoint y: 480, endPoint x: 712, endPoint y: 474, distance: 32.2
click at [712, 474] on td "25772 Служебен абонат Веолия [GEOGRAPHIC_DATA] ;" at bounding box center [962, 480] width 587 height 24
copy span "25772"
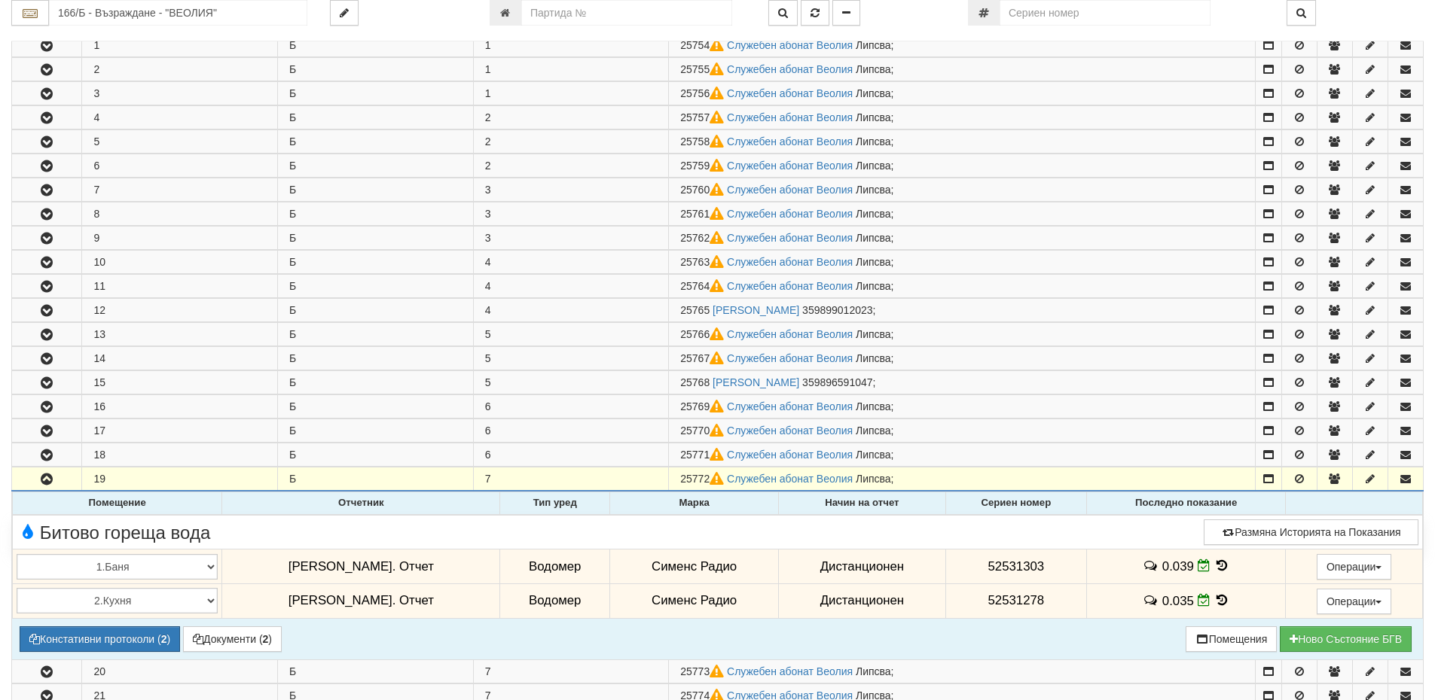
copy span "25772"
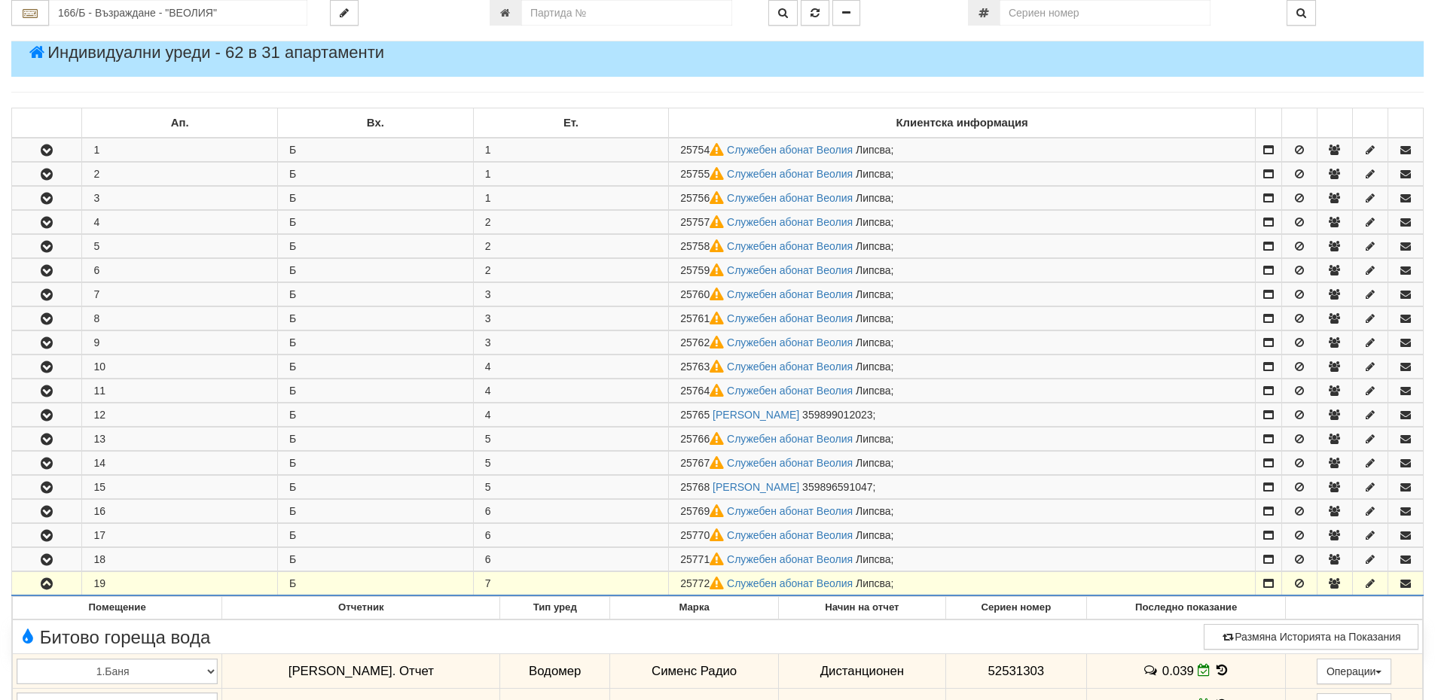
scroll to position [0, 0]
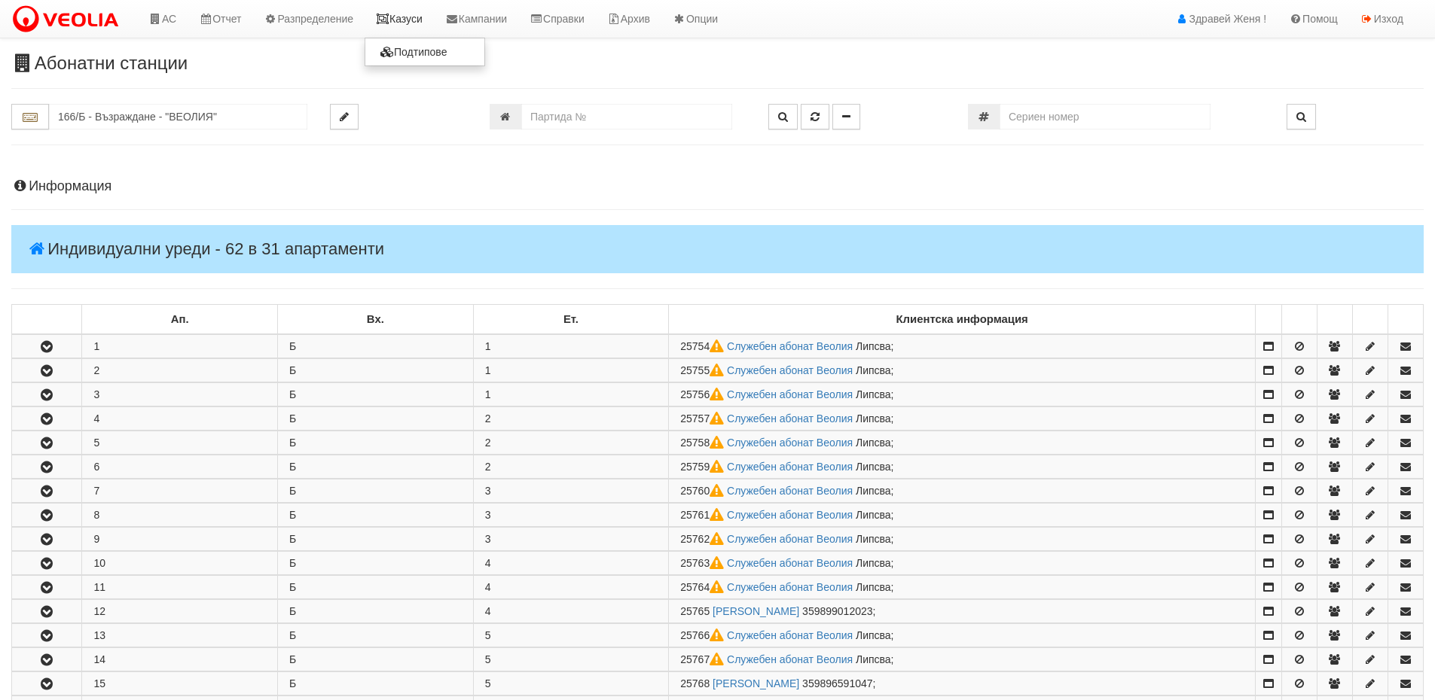
click at [404, 20] on link "Казуси" at bounding box center [399, 19] width 69 height 38
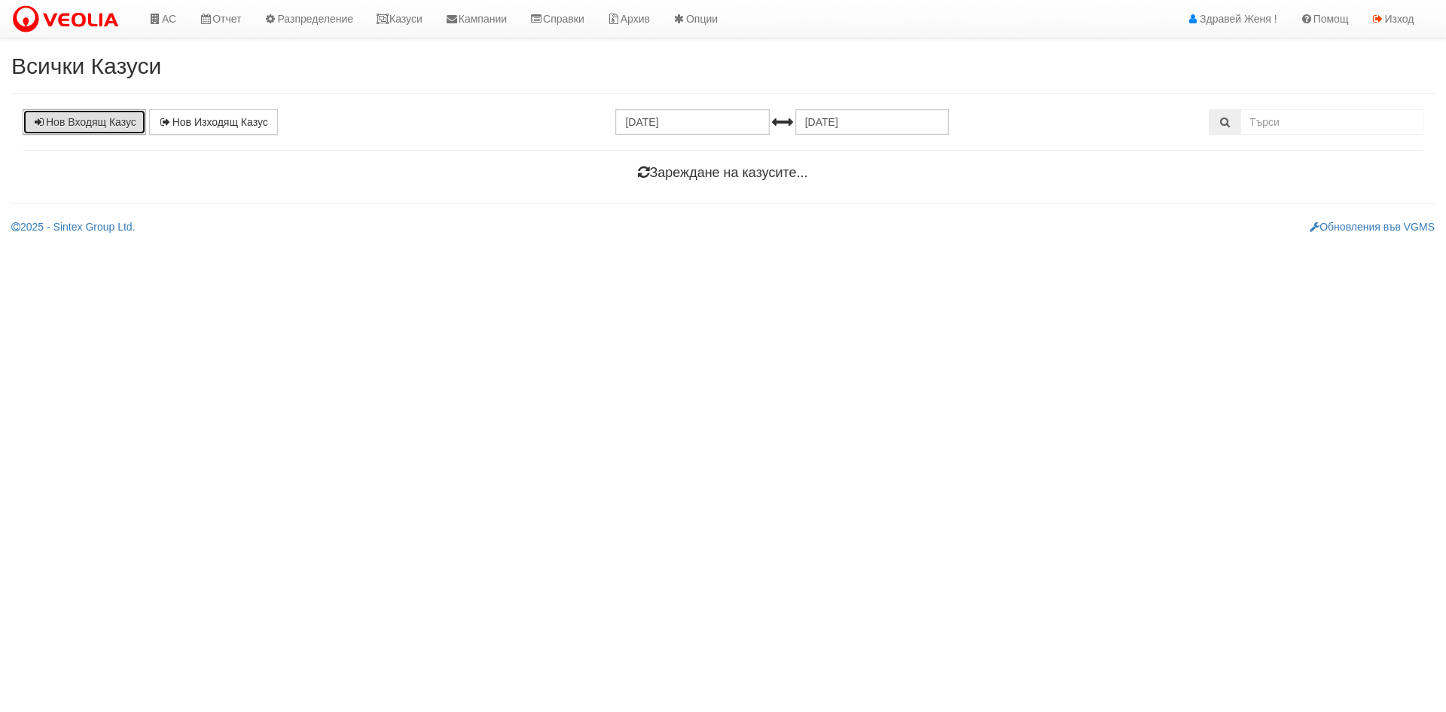
click at [104, 130] on link "Нов Входящ Казус" at bounding box center [85, 122] width 124 height 26
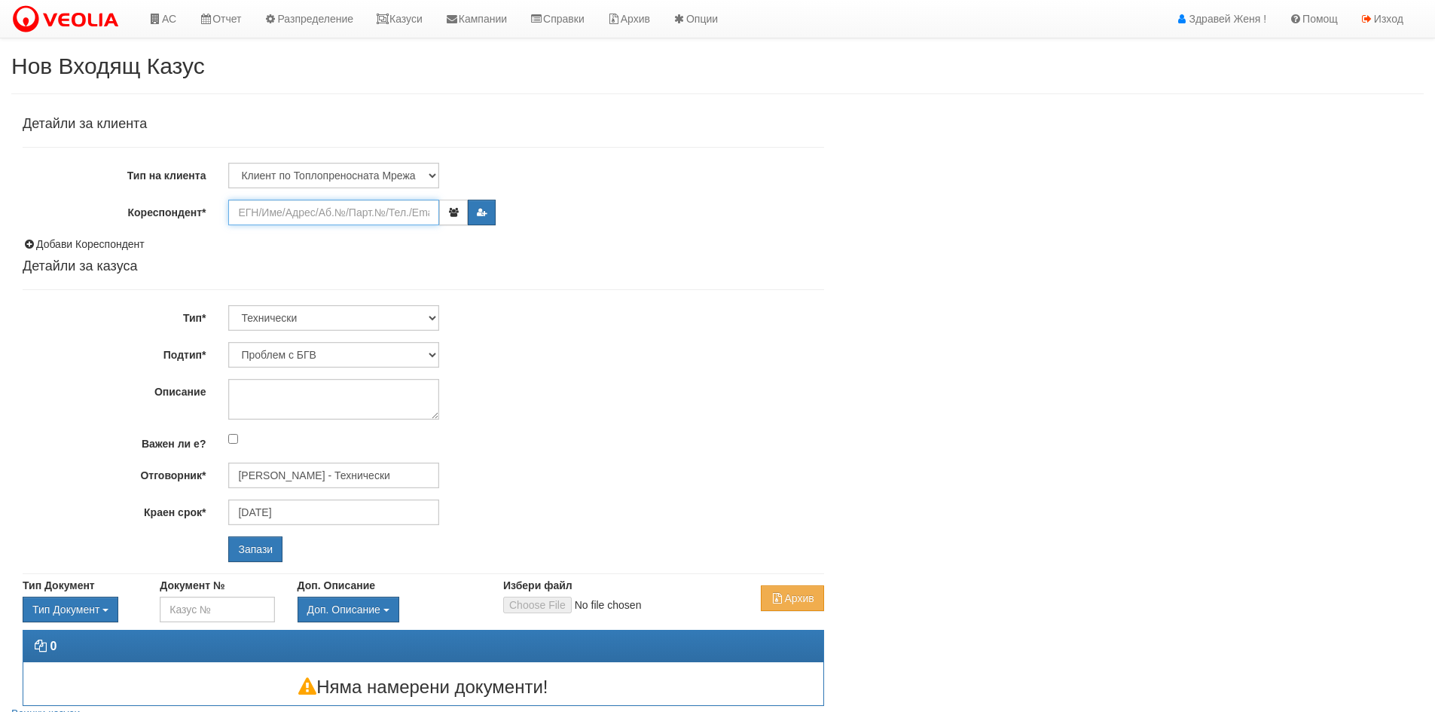
click at [295, 207] on input "Кореспондент*" at bounding box center [333, 213] width 211 height 26
paste input "25772"
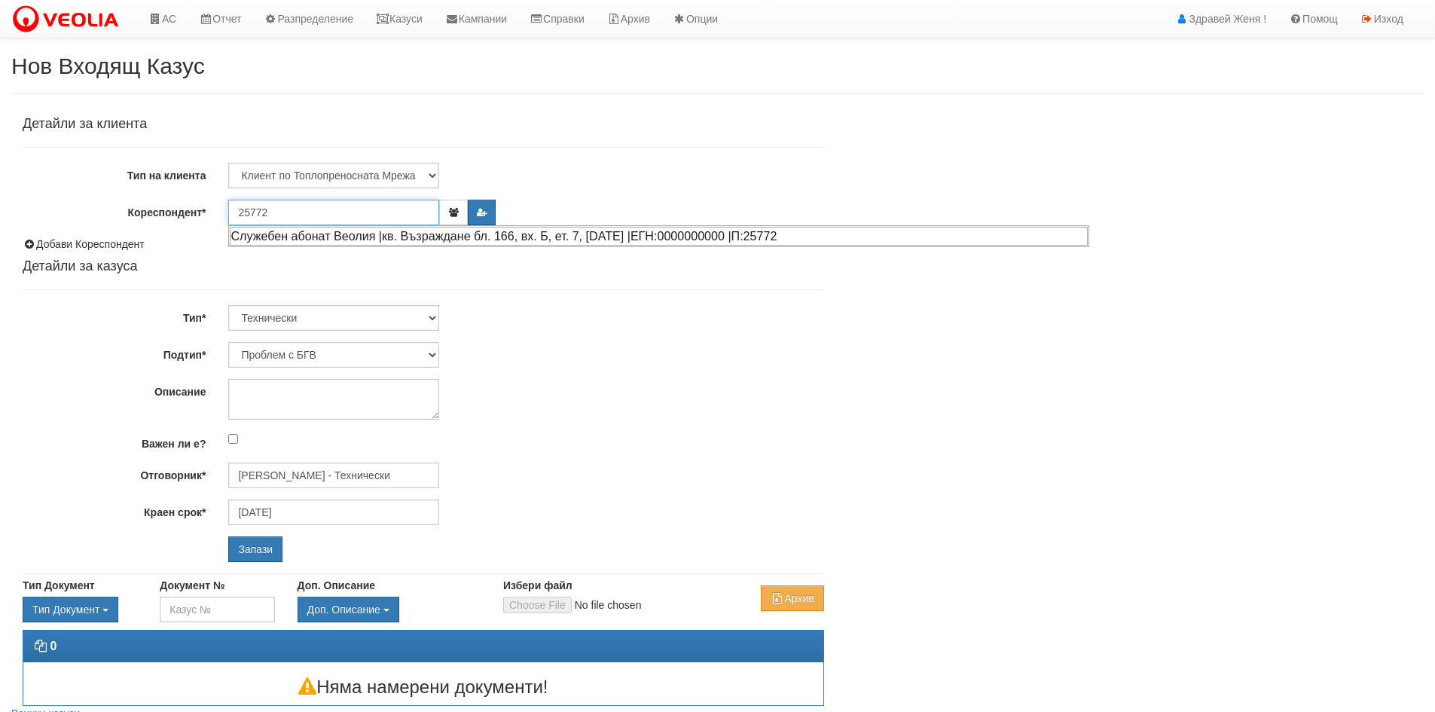
click at [294, 233] on div "Служебен абонат Веолия |кв. Възраждане бл. 166, вх. Б, ет. 7, [DATE] |ЕГН:00000…" at bounding box center [659, 236] width 858 height 19
type input "Служебен абонат Веолия"
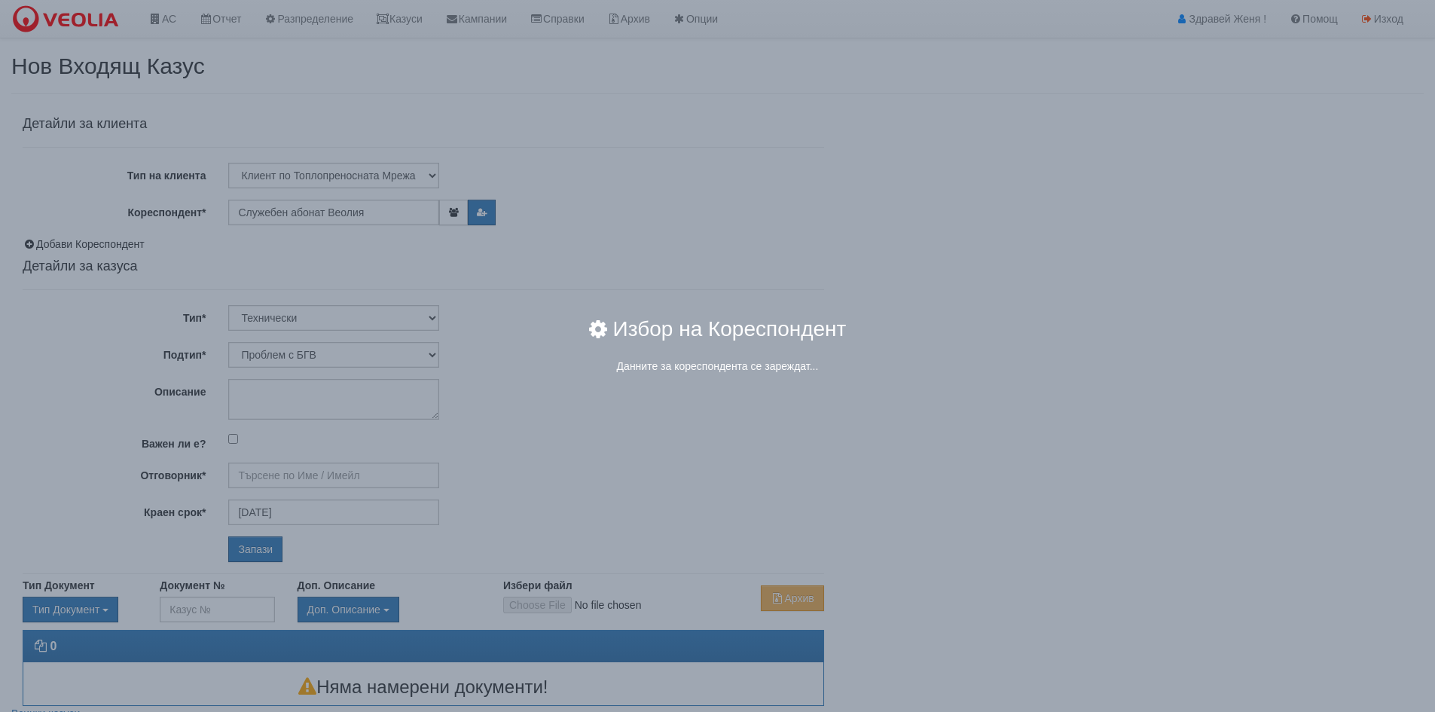
type input "Дончо Дончев - Технически"
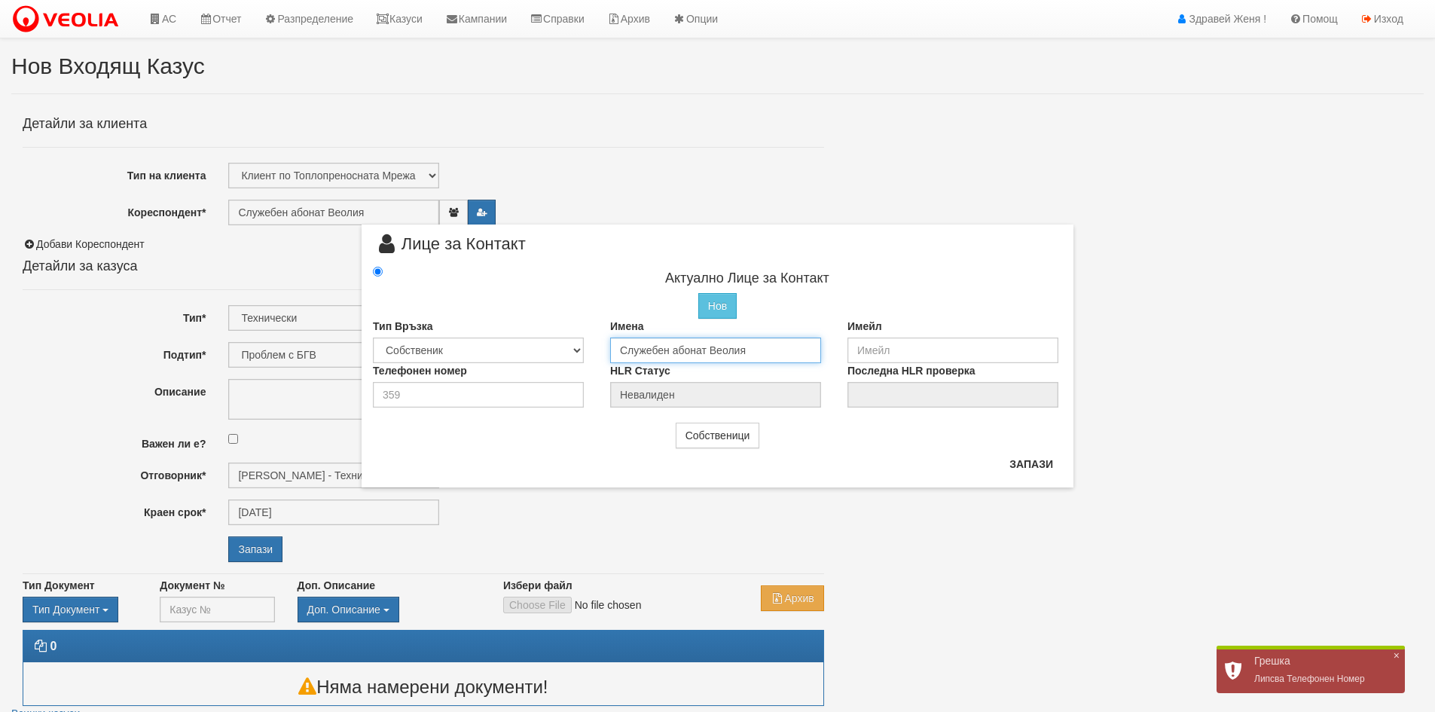
drag, startPoint x: 730, startPoint y: 345, endPoint x: 573, endPoint y: 365, distance: 157.9
click at [573, 365] on div "Актуално Лице за Контакт Нов Промени Актуалното Лице Тип Връзка Собственик Наем…" at bounding box center [718, 336] width 712 height 145
type input "л"
click at [661, 352] on input "ЙорданКирилов Михайлов" at bounding box center [715, 350] width 211 height 26
click at [656, 352] on input "ЙорданКирилов Михайлов" at bounding box center [715, 350] width 211 height 26
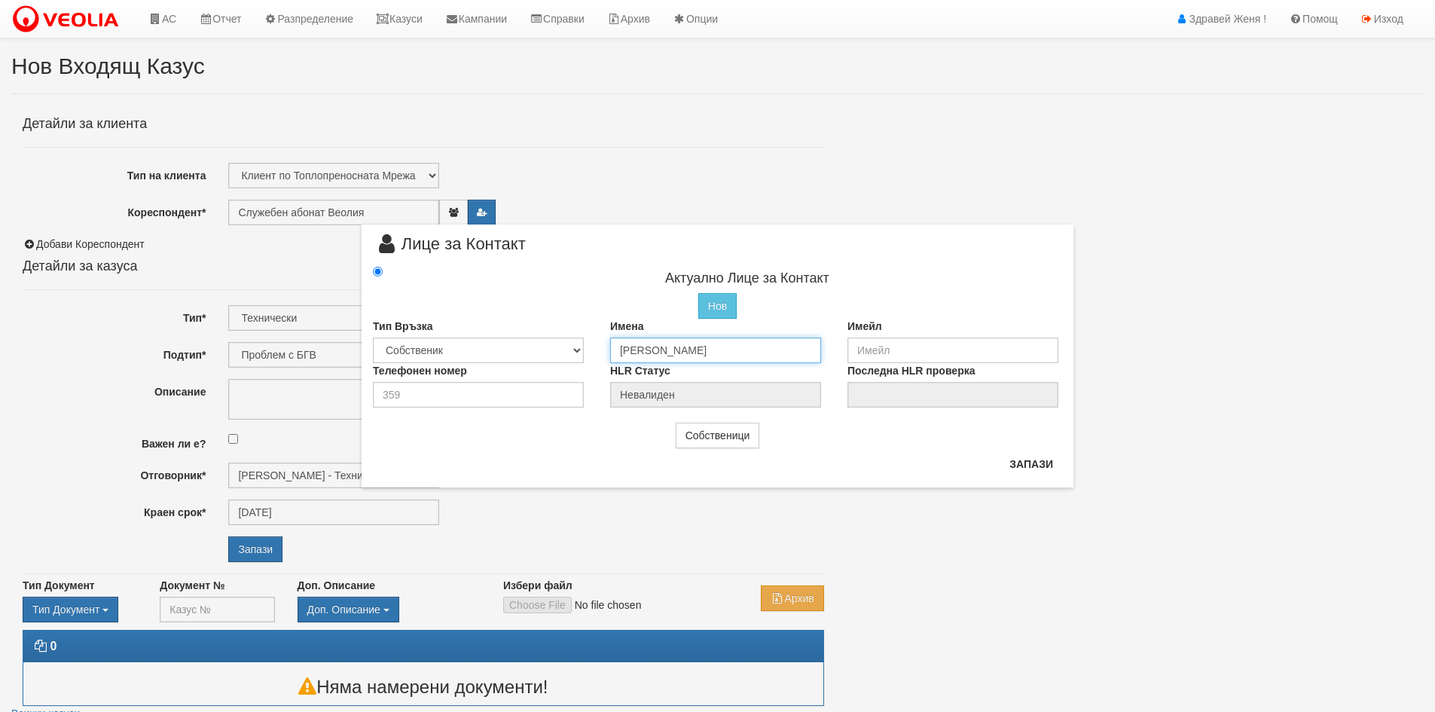
type input "Йордан Кирилов Михайлов"
click at [868, 357] on input "email" at bounding box center [952, 350] width 211 height 26
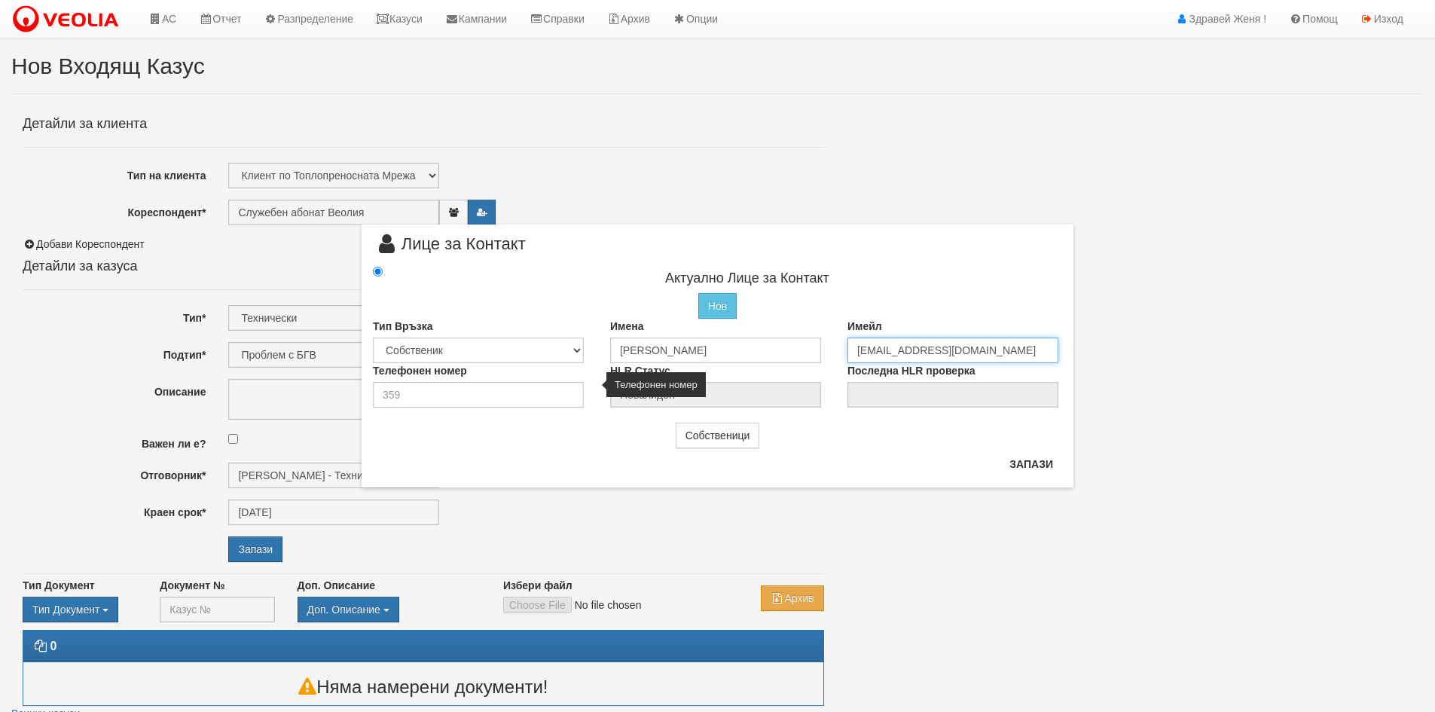
type input "yordan1990@gmail.com"
click at [470, 386] on input "number" at bounding box center [478, 395] width 211 height 26
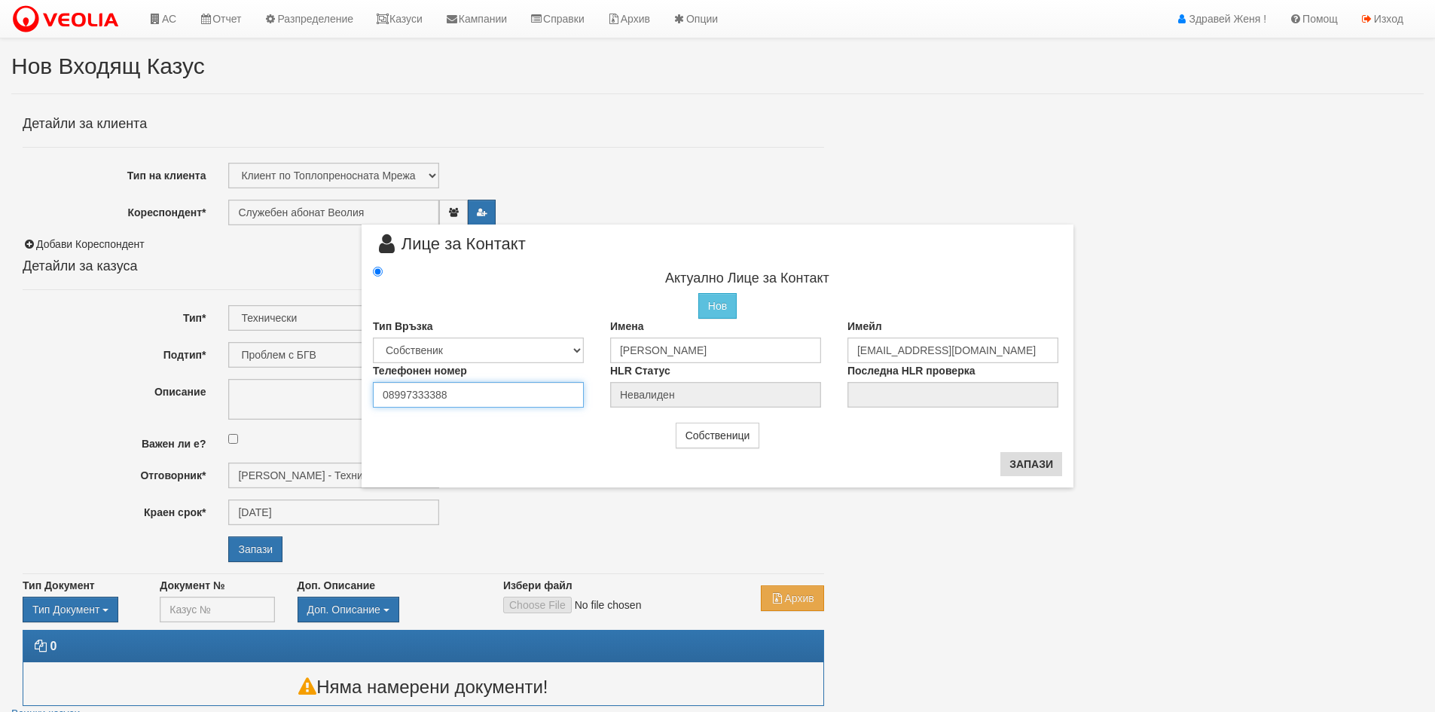
type input "08997333388"
click at [1029, 465] on button "Запази" at bounding box center [1031, 464] width 62 height 24
type input "Йордан Кирилов Михайлов"
radio input "true"
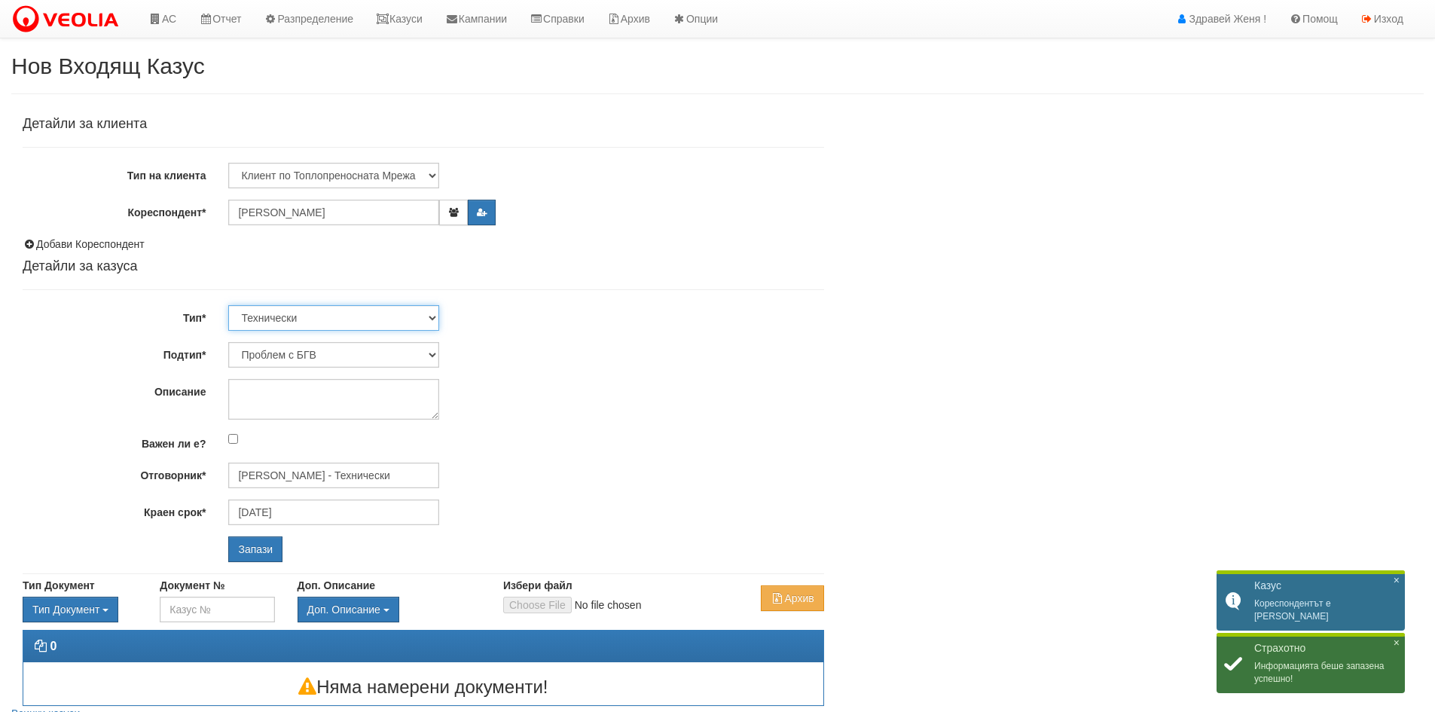
click at [327, 310] on select "Технически ФТС Търговски Административен Производствен Експлоатационен Финансов…" at bounding box center [333, 318] width 211 height 26
select select "1"
click at [228, 305] on select "Технически ФТС Търговски Административен Производствен Експлоатационен Финансов…" at bounding box center [333, 318] width 211 height 26
type input "[DATE]"
type input "[PERSON_NAME] и Развитие"
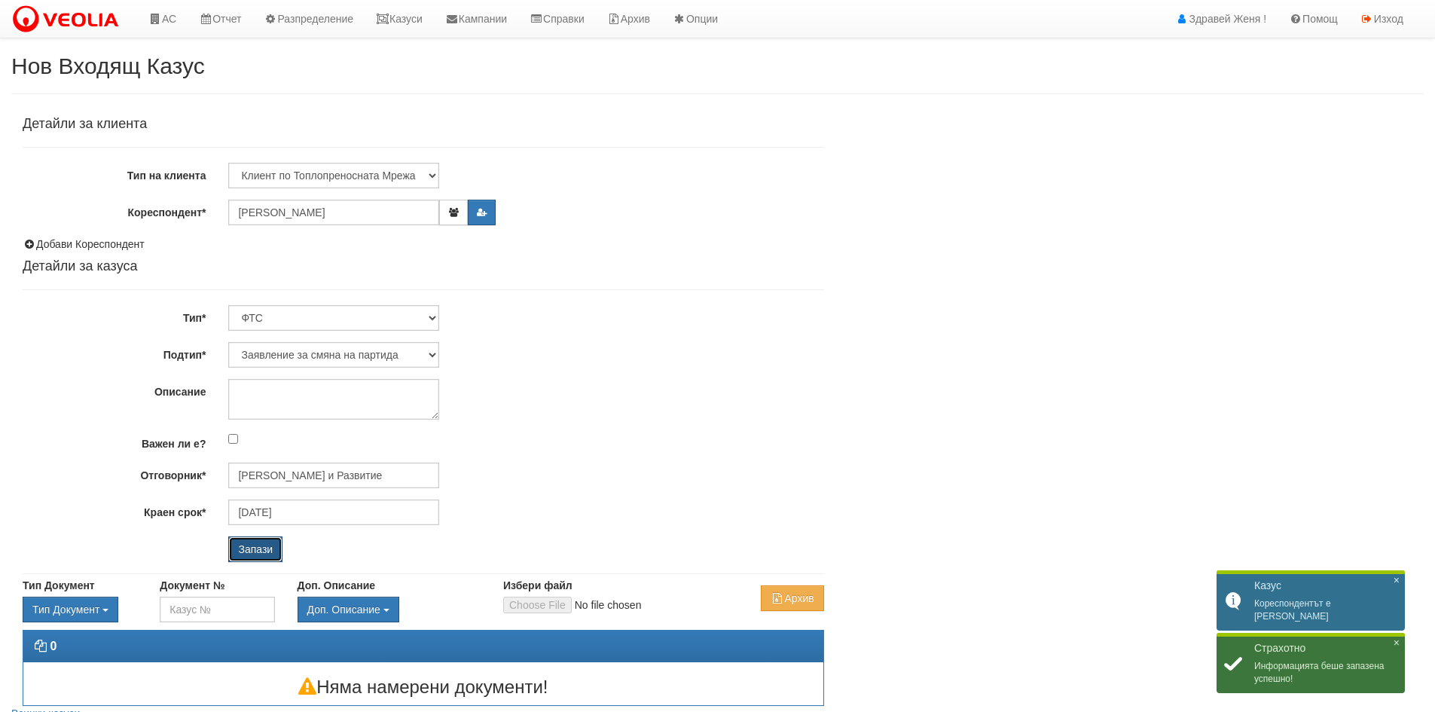
click at [255, 557] on input "Запази" at bounding box center [255, 549] width 54 height 26
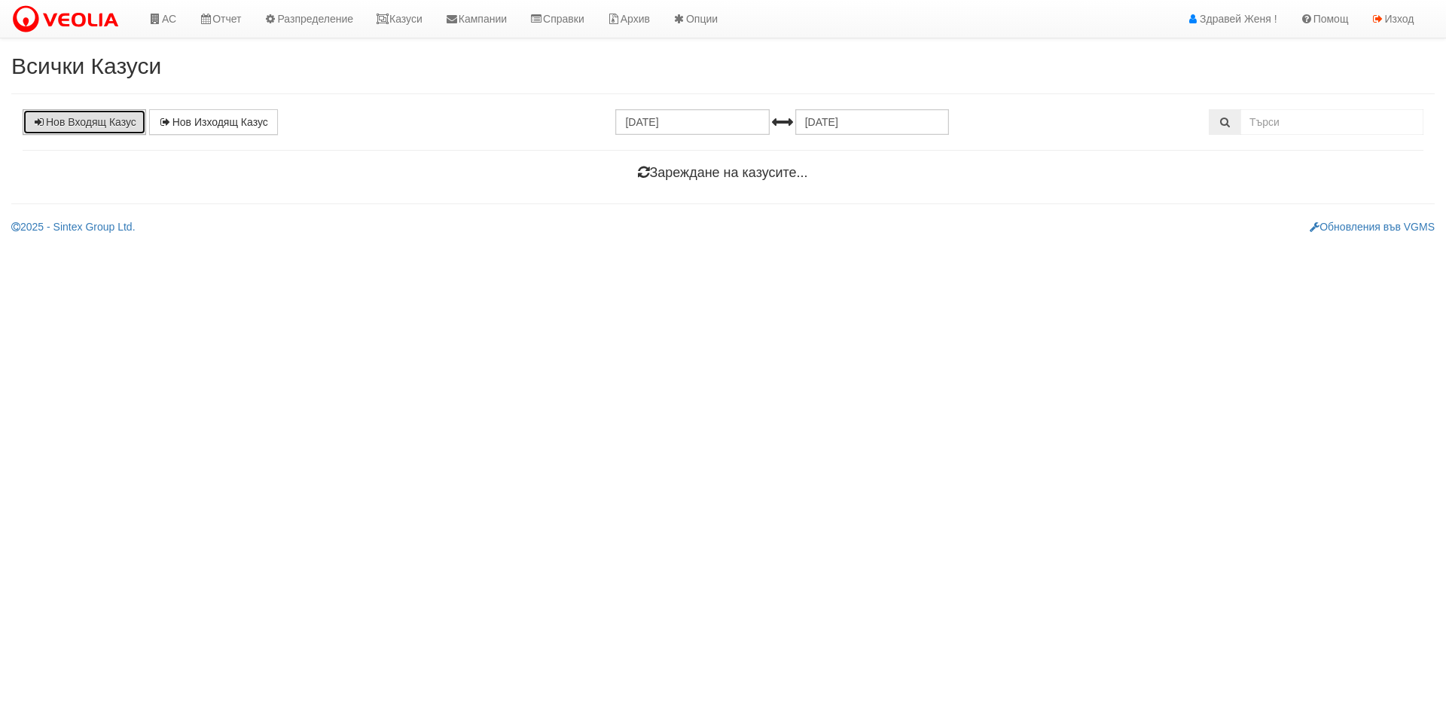
click at [56, 130] on link "Нов Входящ Казус" at bounding box center [85, 122] width 124 height 26
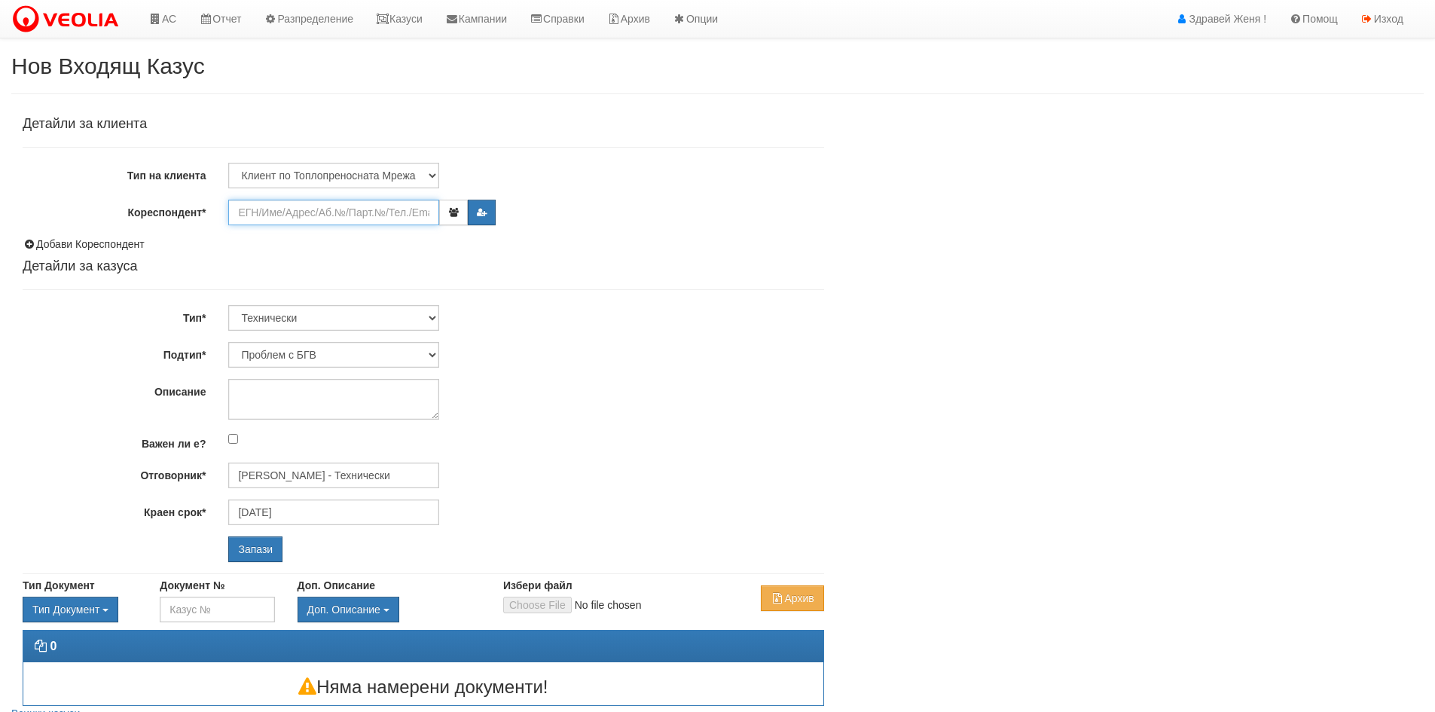
click at [323, 221] on input "Кореспондент*" at bounding box center [333, 213] width 211 height 26
paste input "24654"
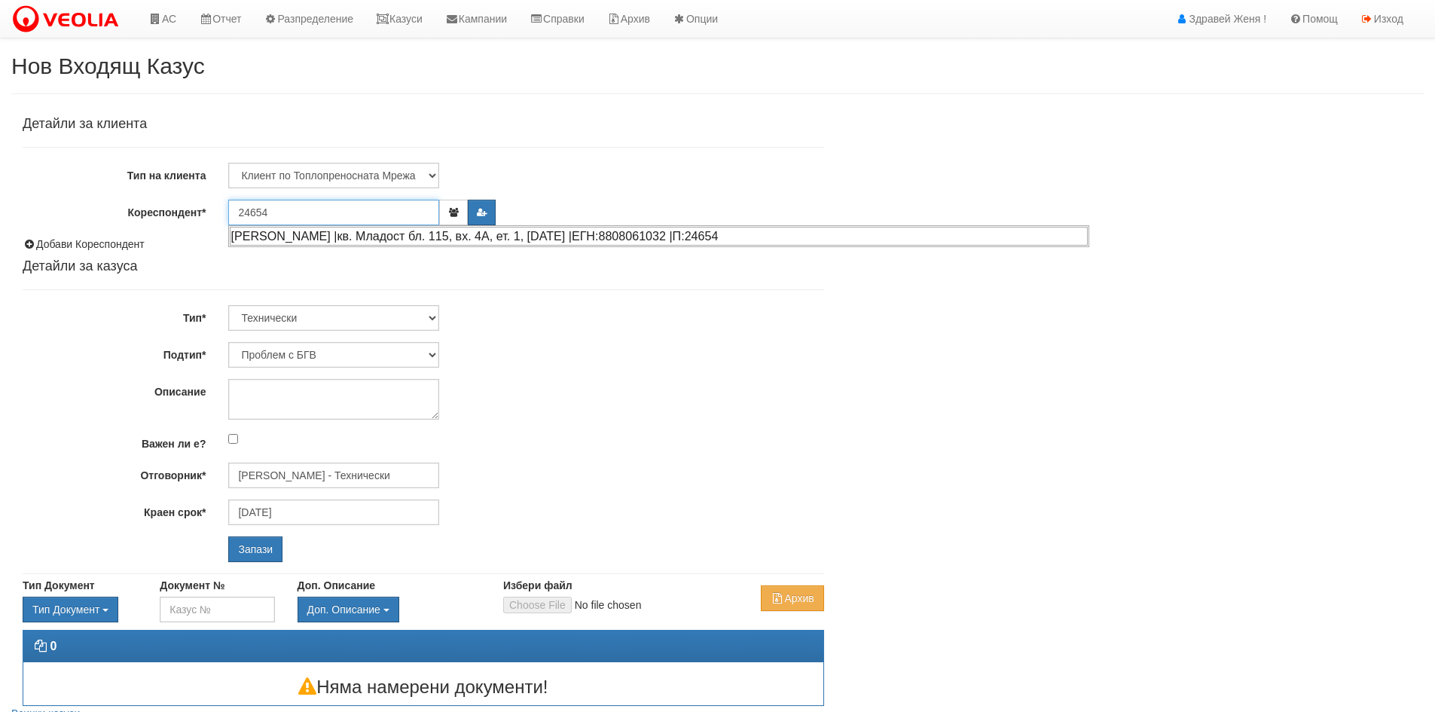
click at [322, 231] on div "ИННА ЯНЧЕВА ЯНЕВА |кв. Младост бл. 115, вх. 4А, ет. 1, ап. 17 |ЕГН:8808061032 |…" at bounding box center [659, 236] width 858 height 19
type input "[PERSON_NAME]"
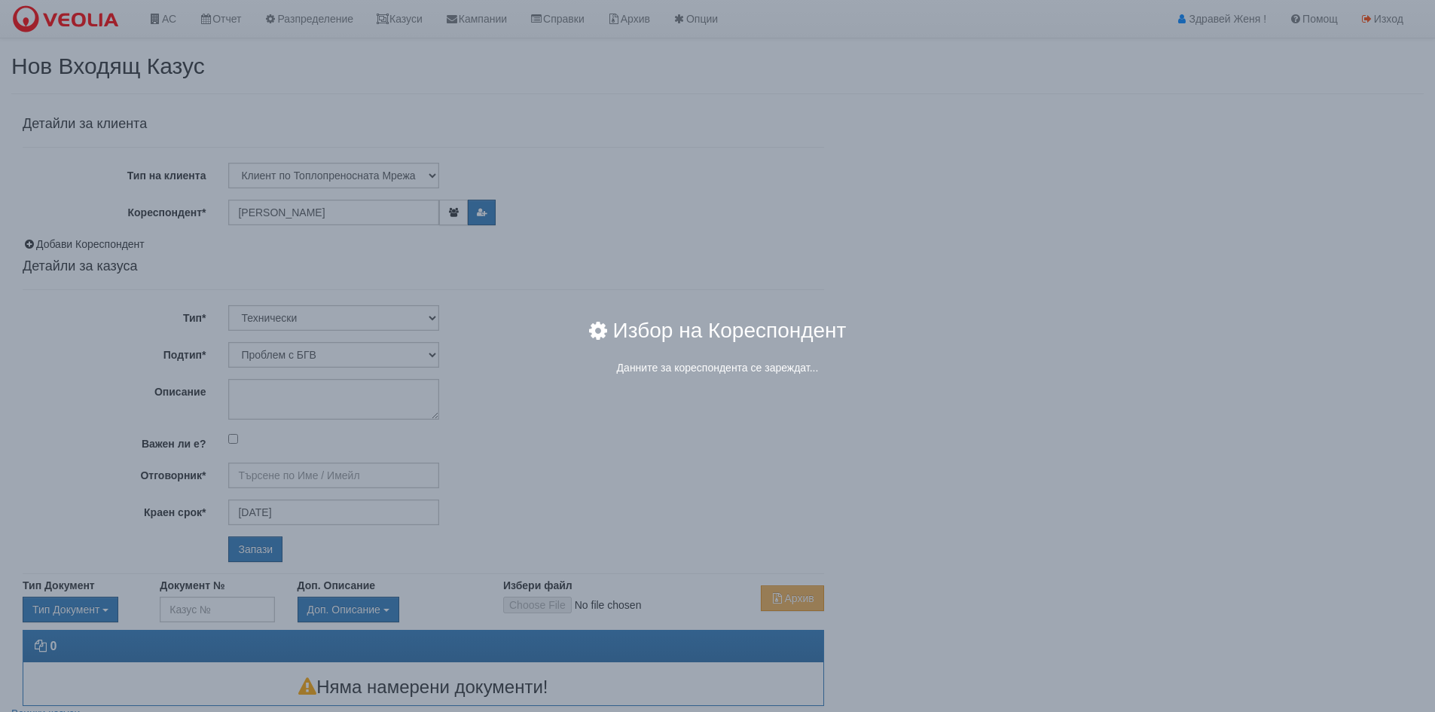
type input "[PERSON_NAME] - Технически"
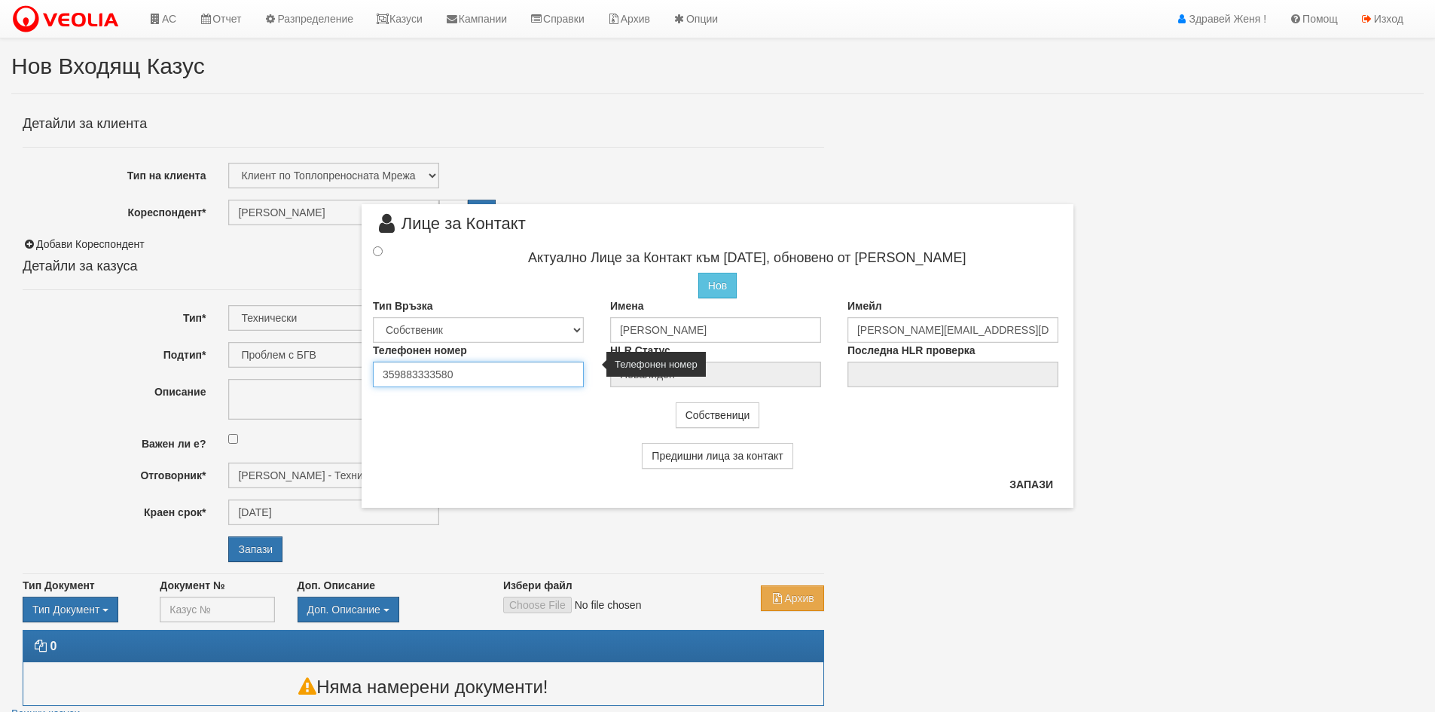
drag, startPoint x: 459, startPoint y: 378, endPoint x: 399, endPoint y: 371, distance: 60.0
click at [399, 371] on input "359883333580" at bounding box center [478, 375] width 211 height 26
click at [378, 253] on input "radio" at bounding box center [378, 251] width 10 height 10
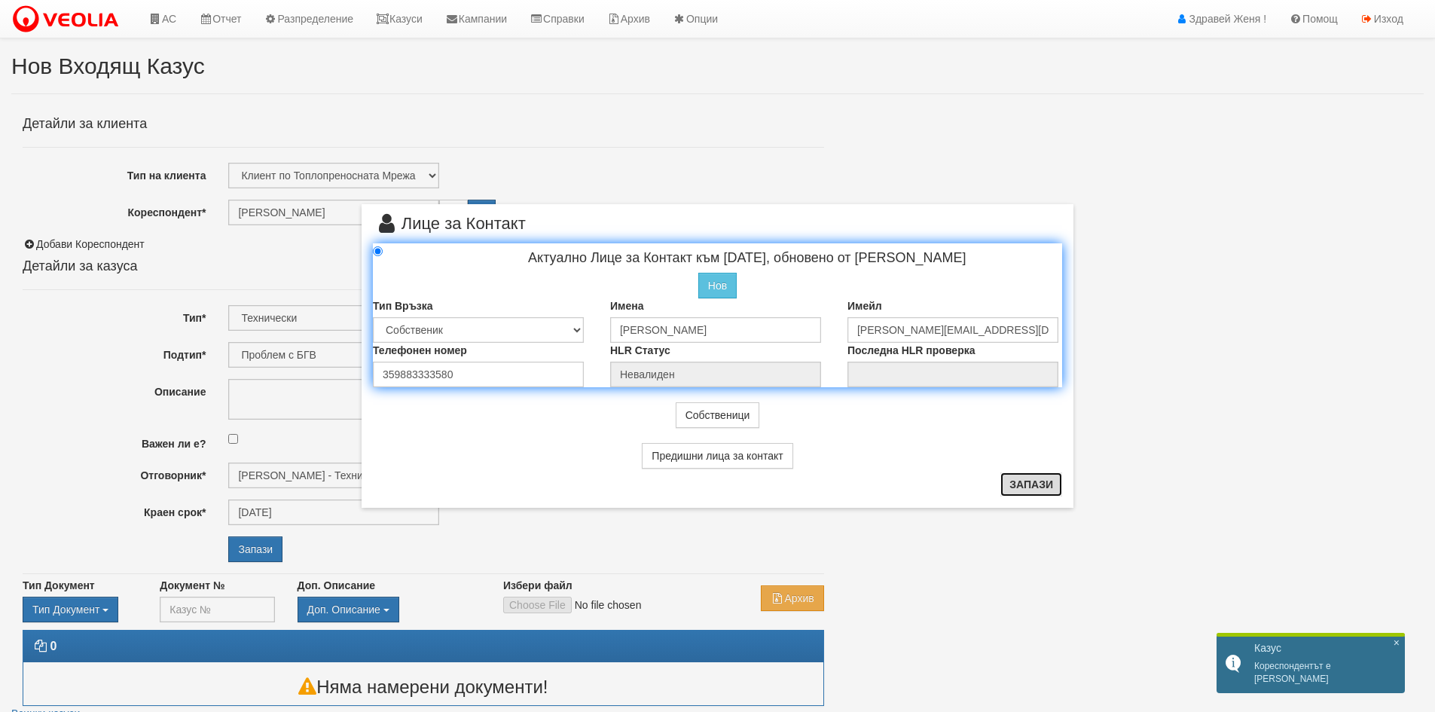
click at [1052, 485] on button "Запази" at bounding box center [1031, 484] width 62 height 24
radio input "true"
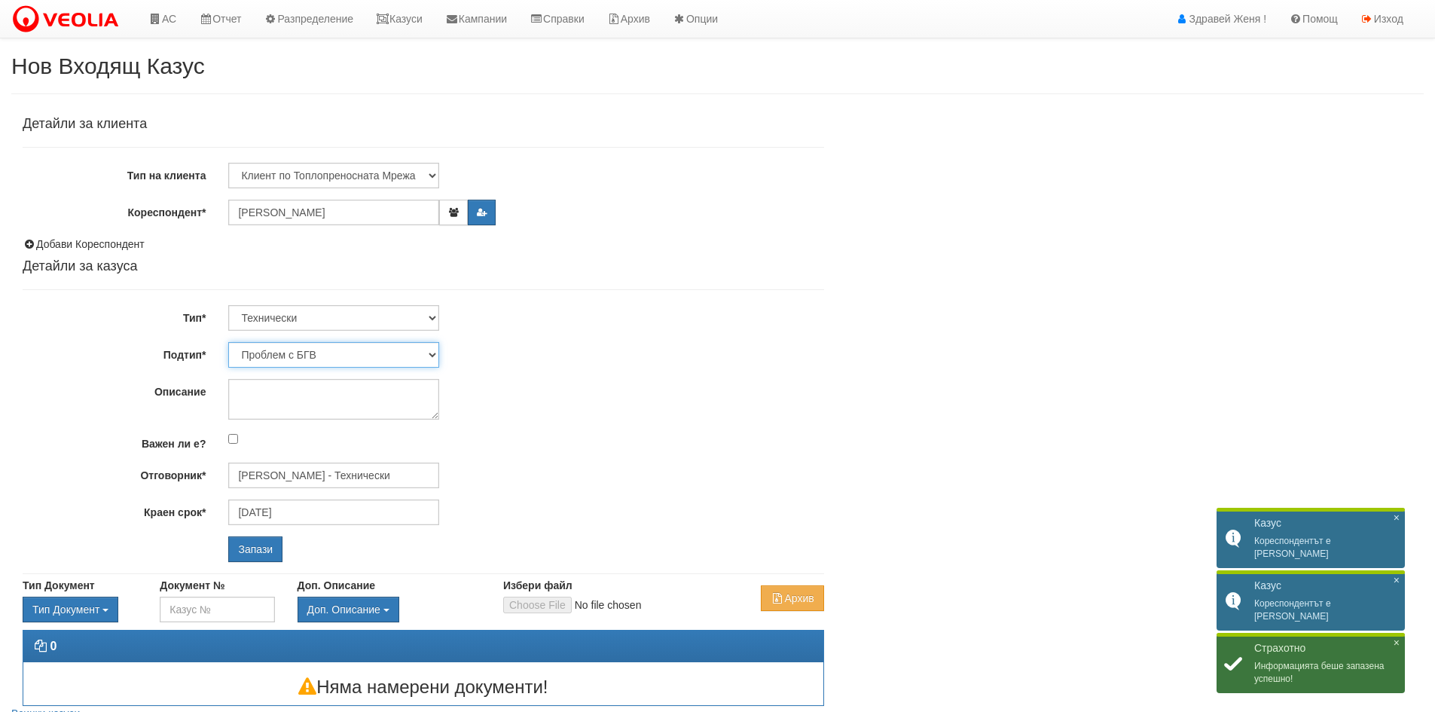
click at [350, 359] on select "Проблем с БГВ Теч ВОИ Теч БГВ Теч в АС Теч от водомер Проблем в АС Интервенция …" at bounding box center [333, 355] width 211 height 26
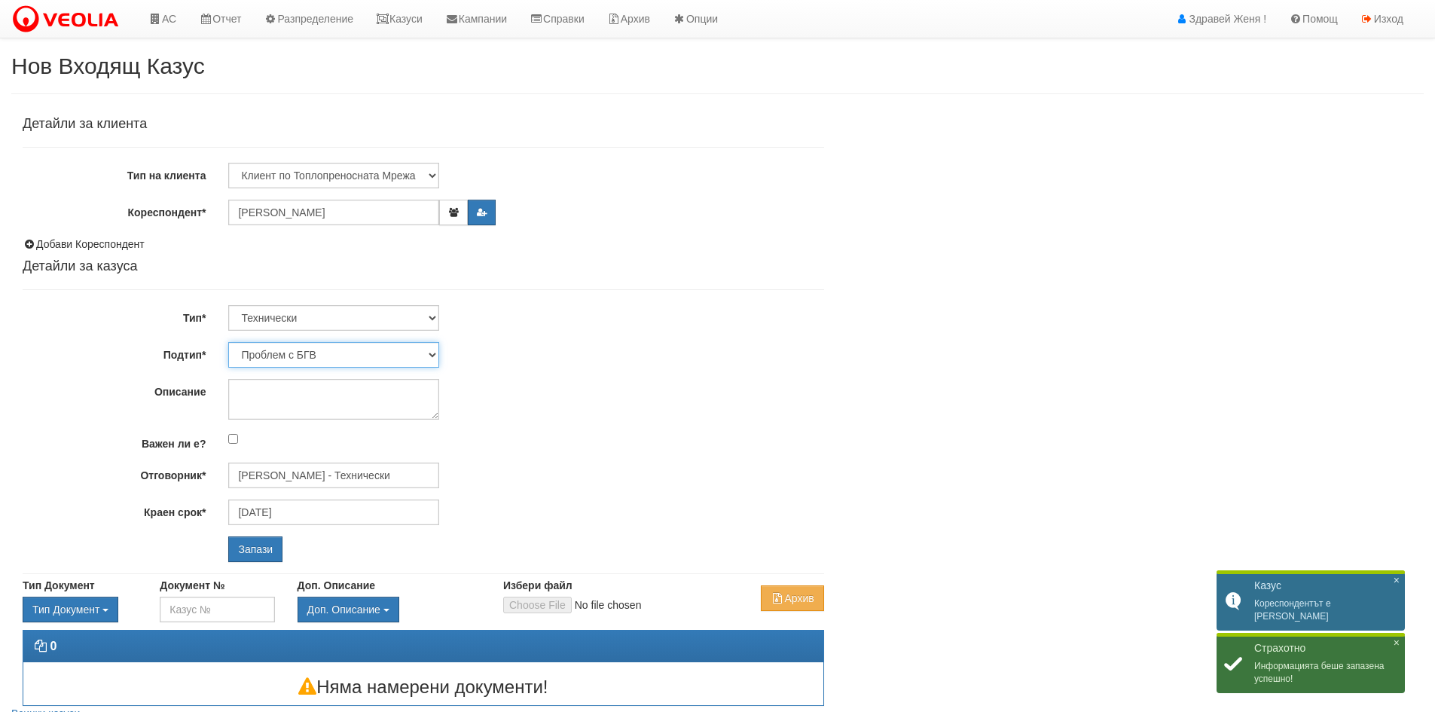
select select "Опис ВИ"
click at [228, 342] on select "Проблем с БГВ Теч ВОИ Теч БГВ Теч в АС Теч от водомер Проблем в АС Интервенция …" at bounding box center [333, 355] width 211 height 26
type input "[DATE]"
type input "[PERSON_NAME] - Технически"
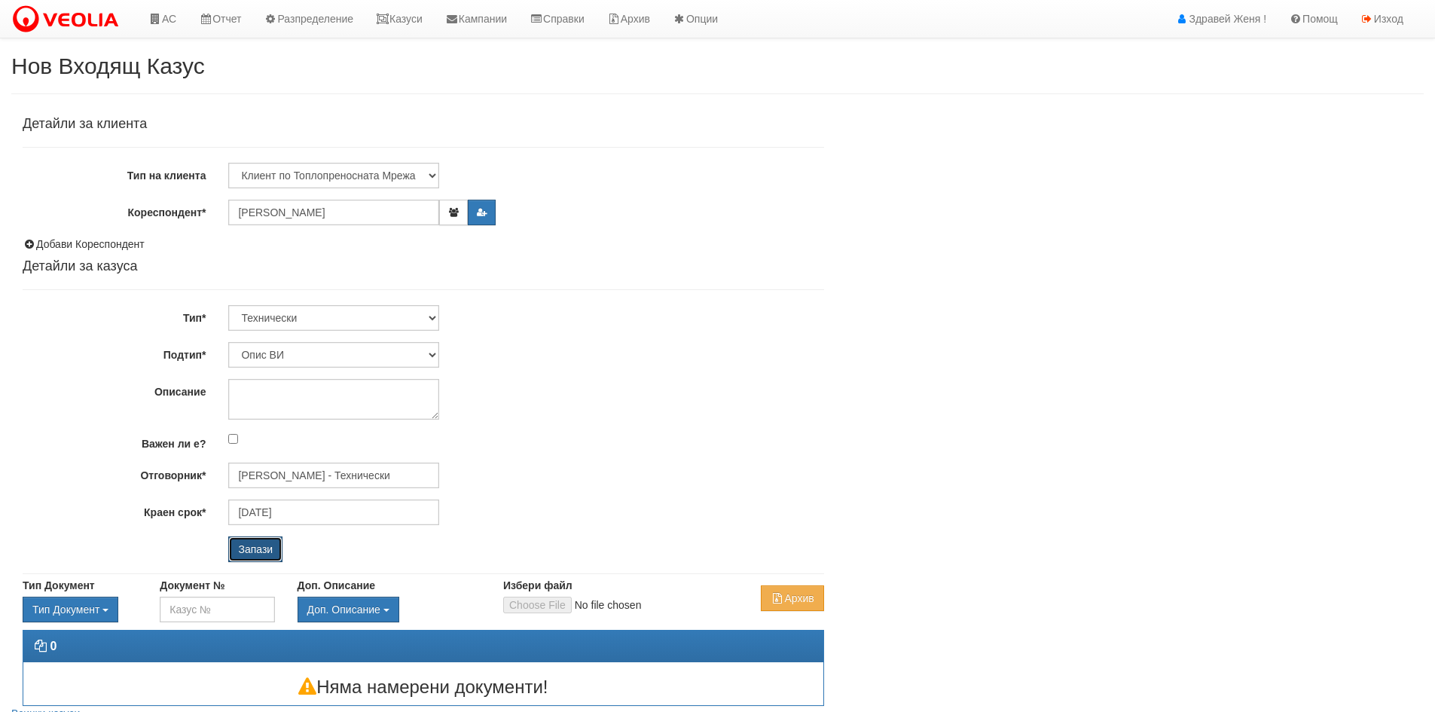
click at [259, 551] on input "Запази" at bounding box center [255, 549] width 54 height 26
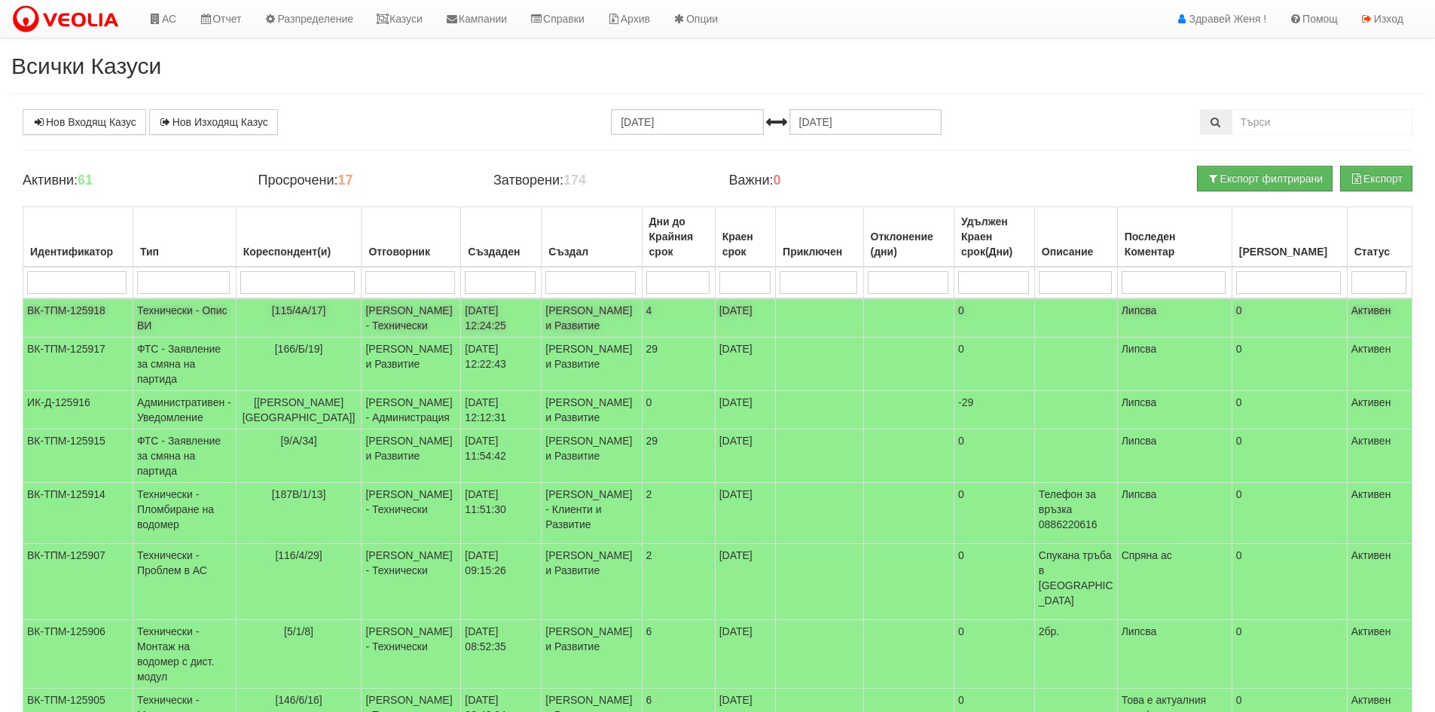
click at [295, 337] on td "[115/4А/17]" at bounding box center [299, 317] width 126 height 39
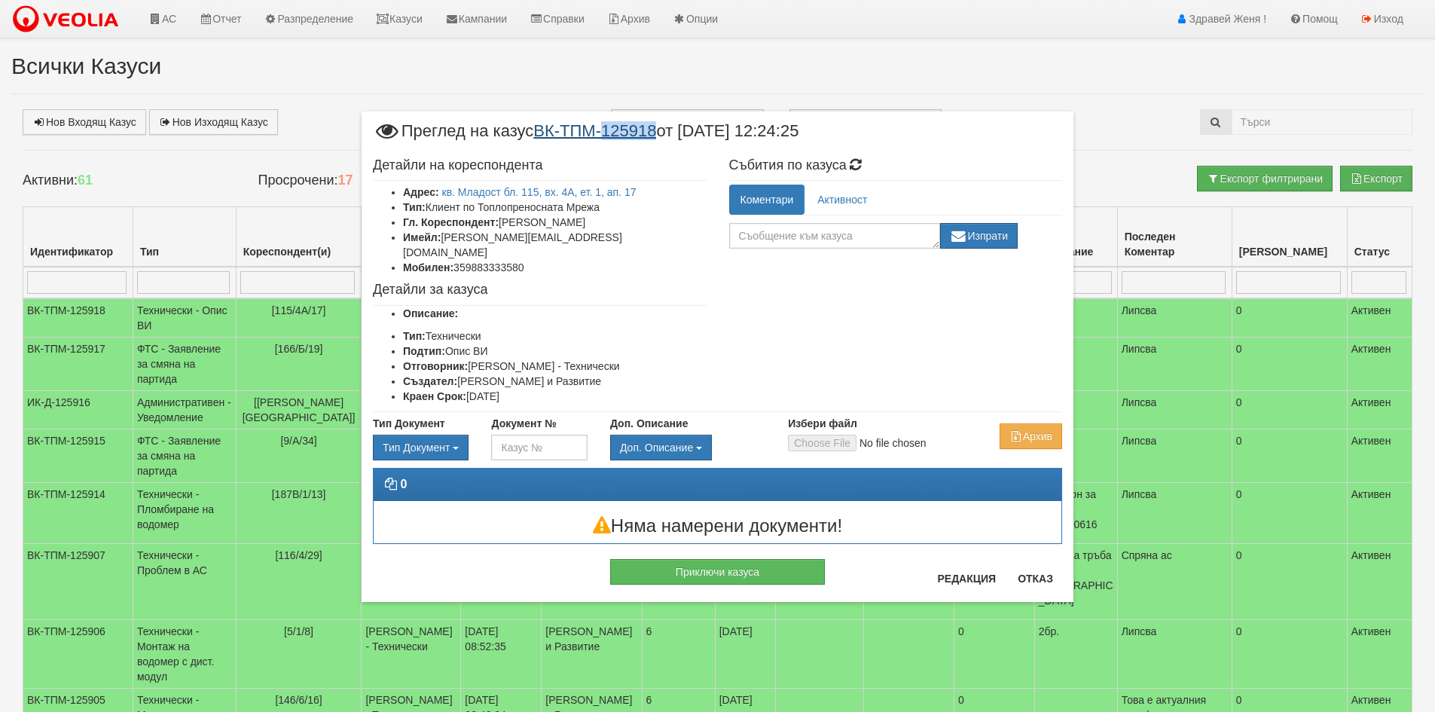
drag, startPoint x: 612, startPoint y: 146, endPoint x: 664, endPoint y: 139, distance: 51.7
click at [664, 139] on span "Преглед на казус ВК-ТПМ-125918 от [DATE] 12:24:25" at bounding box center [586, 137] width 426 height 28
copy link "125918"
